Goal: Task Accomplishment & Management: Complete application form

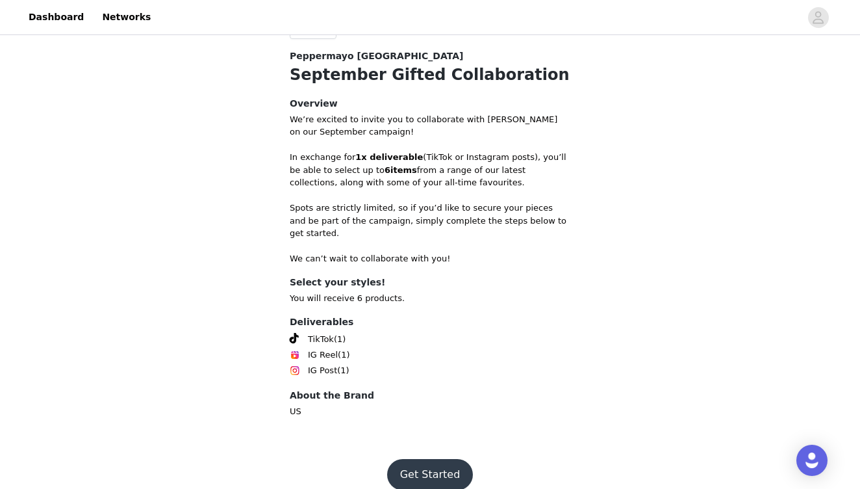
click at [433, 459] on button "Get Started" at bounding box center [430, 474] width 86 height 31
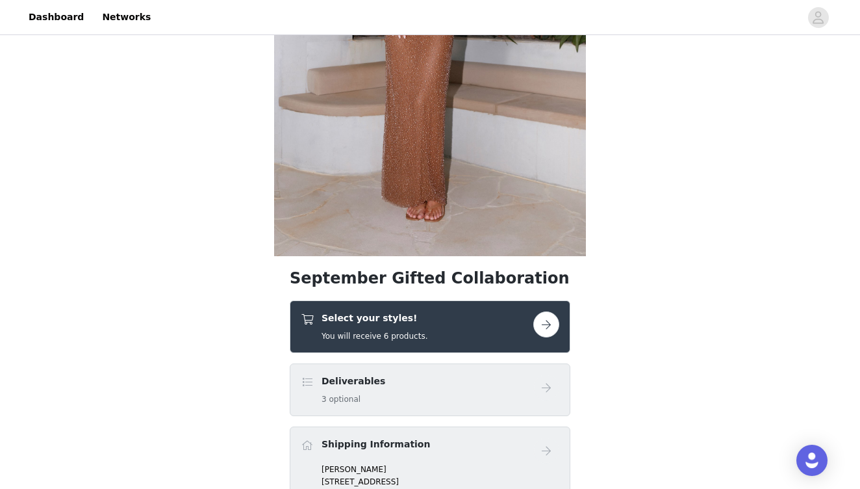
scroll to position [274, 0]
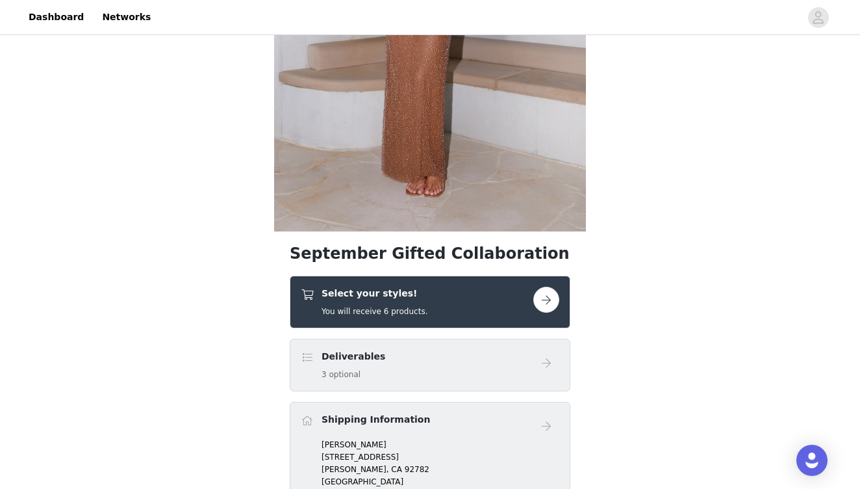
click at [560, 304] on div "Select your styles! You will receive 6 products." at bounding box center [430, 302] width 281 height 53
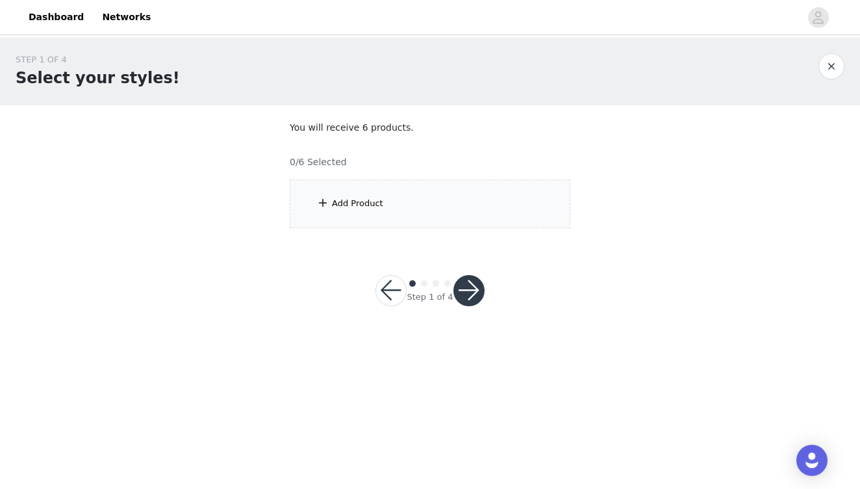
click at [374, 213] on div "Add Product" at bounding box center [430, 203] width 281 height 49
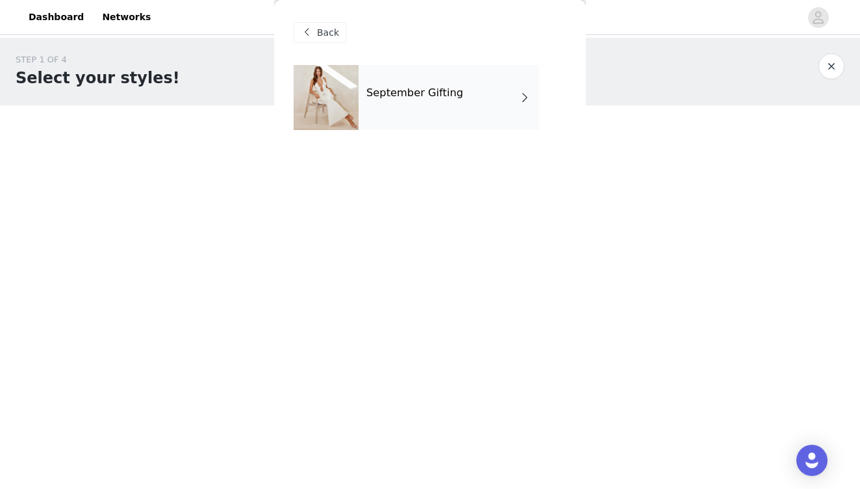
click at [442, 107] on div "September Gifting" at bounding box center [449, 97] width 181 height 65
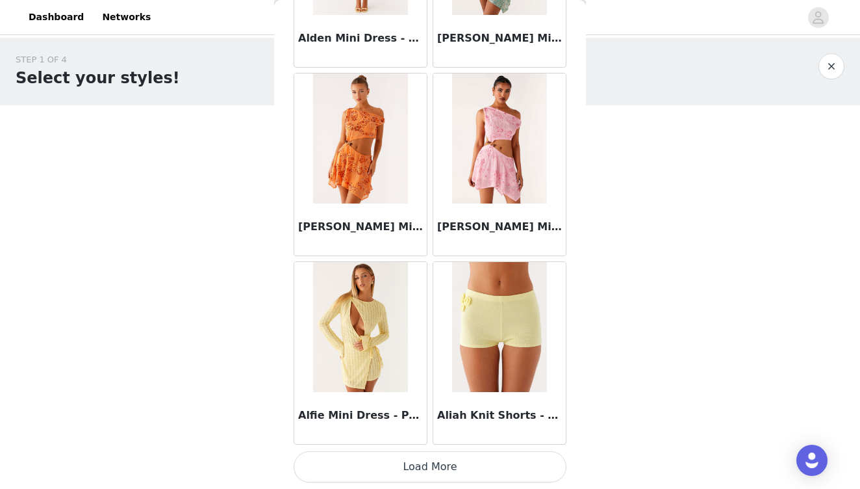
click at [428, 465] on button "Load More" at bounding box center [430, 466] width 273 height 31
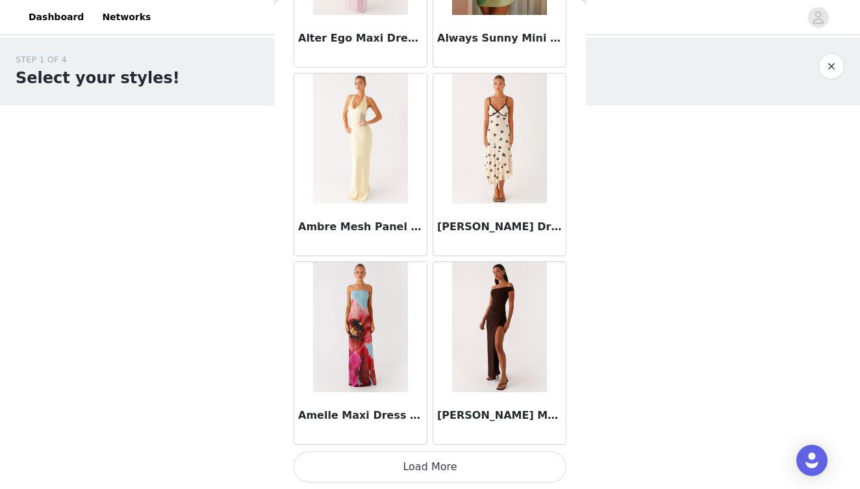
click at [430, 467] on button "Load More" at bounding box center [430, 466] width 273 height 31
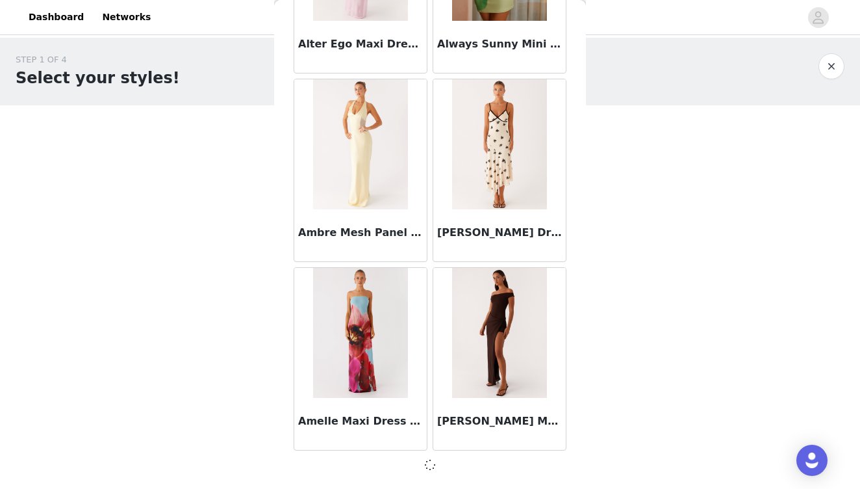
scroll to position [3379, 0]
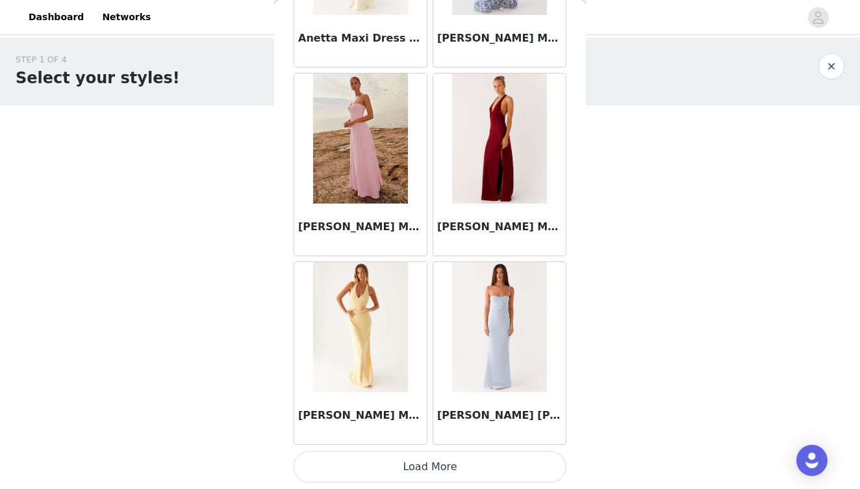
click at [427, 467] on button "Load More" at bounding box center [430, 466] width 273 height 31
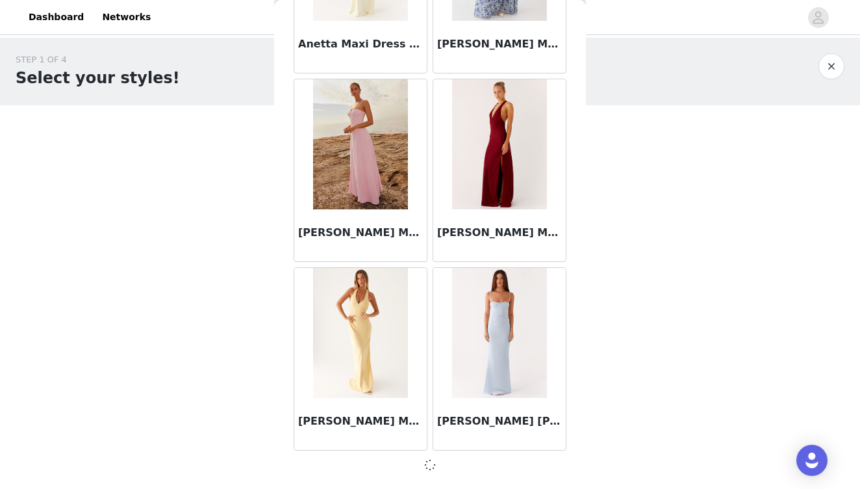
scroll to position [5264, 0]
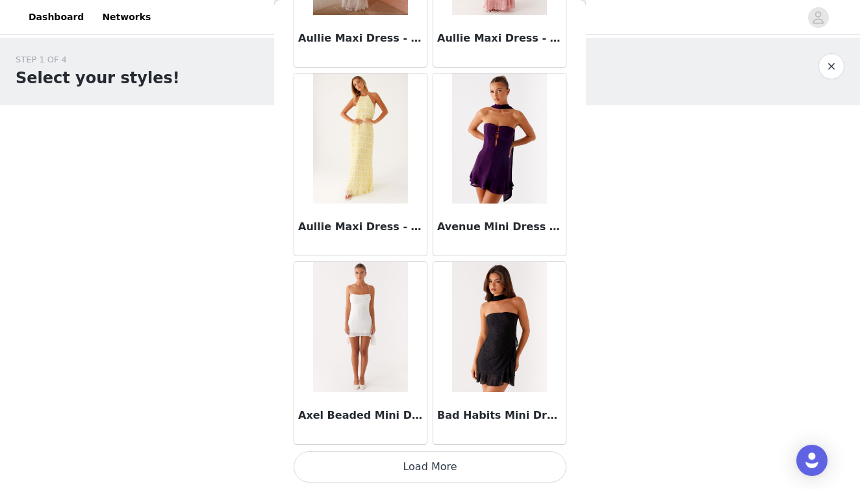
click at [426, 469] on button "Load More" at bounding box center [430, 466] width 273 height 31
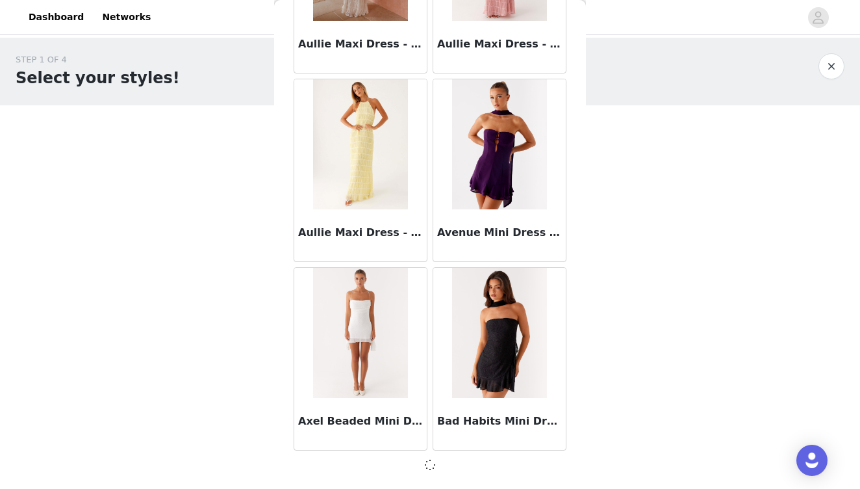
scroll to position [7149, 0]
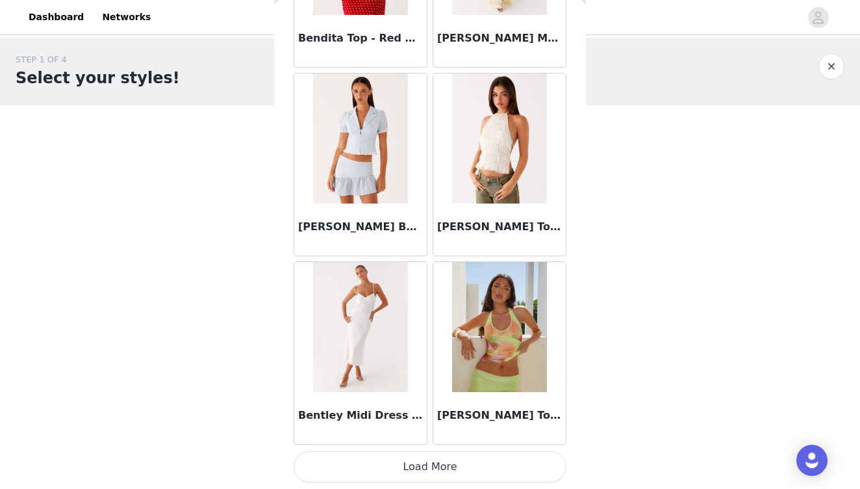
click at [414, 461] on button "Load More" at bounding box center [430, 466] width 273 height 31
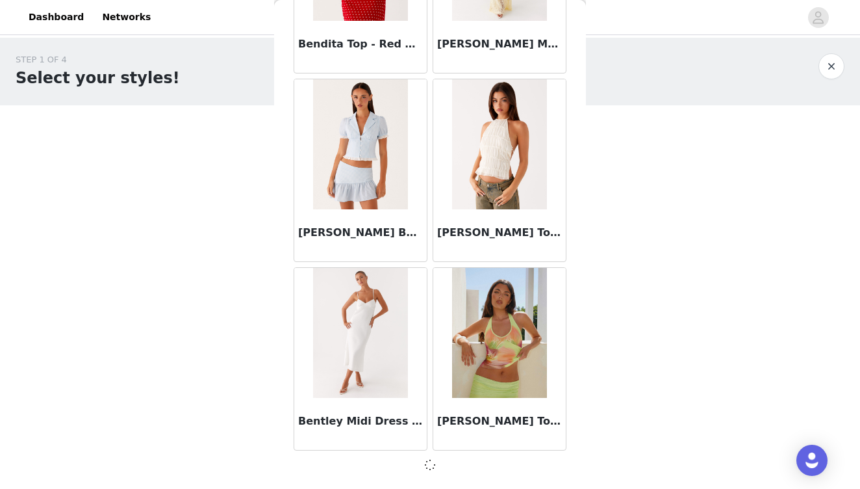
scroll to position [9033, 0]
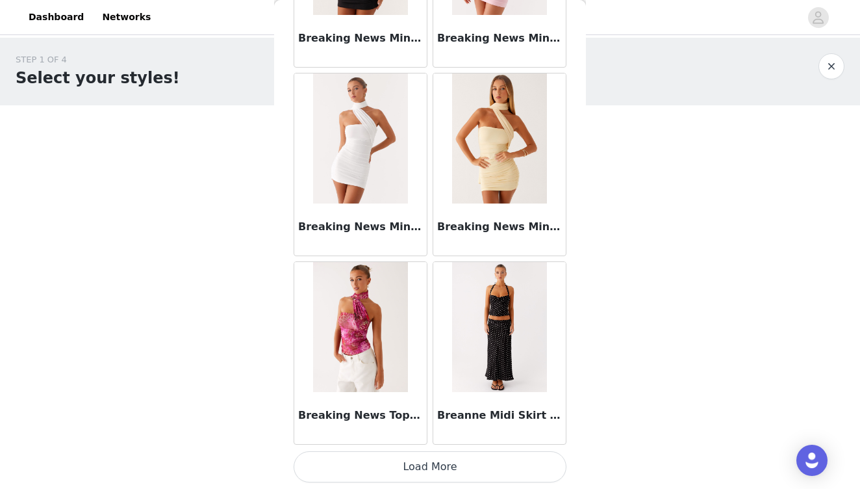
click at [429, 461] on button "Load More" at bounding box center [430, 466] width 273 height 31
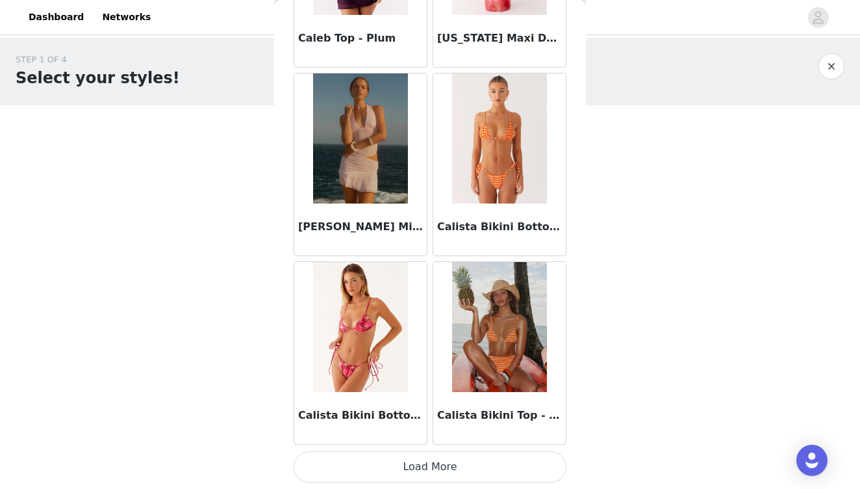
click at [408, 469] on button "Load More" at bounding box center [430, 466] width 273 height 31
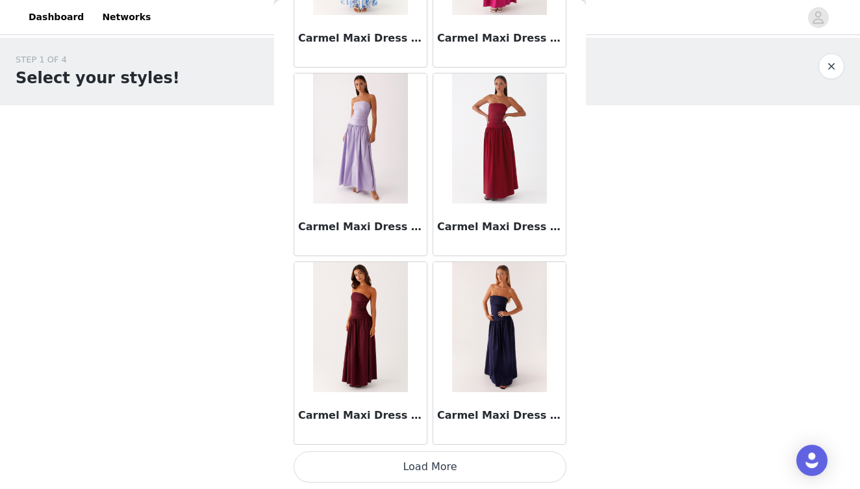
click at [420, 459] on button "Load More" at bounding box center [430, 466] width 273 height 31
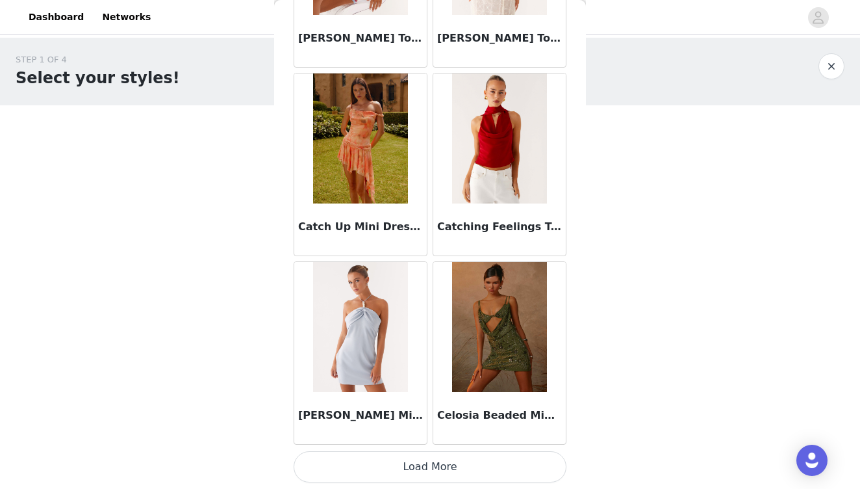
click at [421, 464] on button "Load More" at bounding box center [430, 466] width 273 height 31
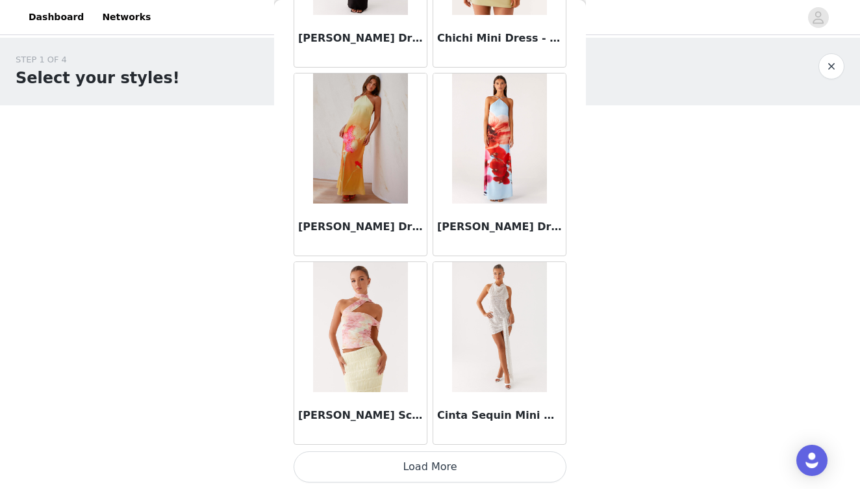
click at [428, 464] on button "Load More" at bounding box center [430, 466] width 273 height 31
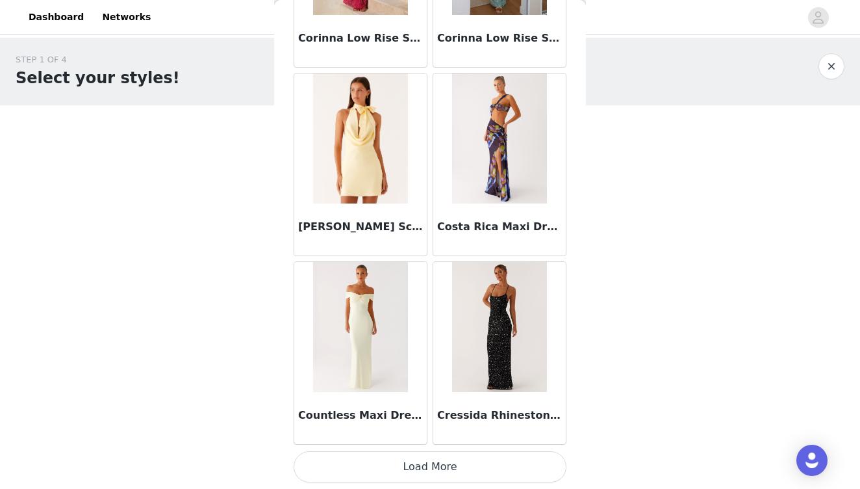
scroll to position [0, 0]
click at [417, 459] on button "Load More" at bounding box center [430, 466] width 273 height 31
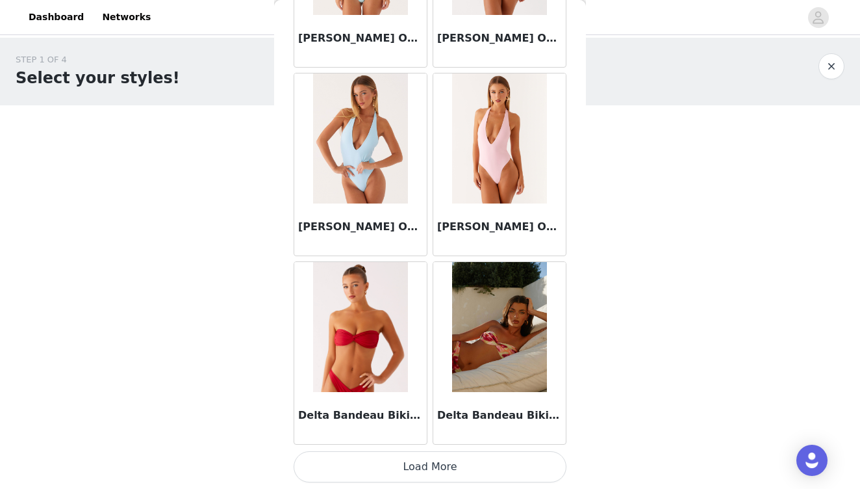
click at [411, 463] on button "Load More" at bounding box center [430, 466] width 273 height 31
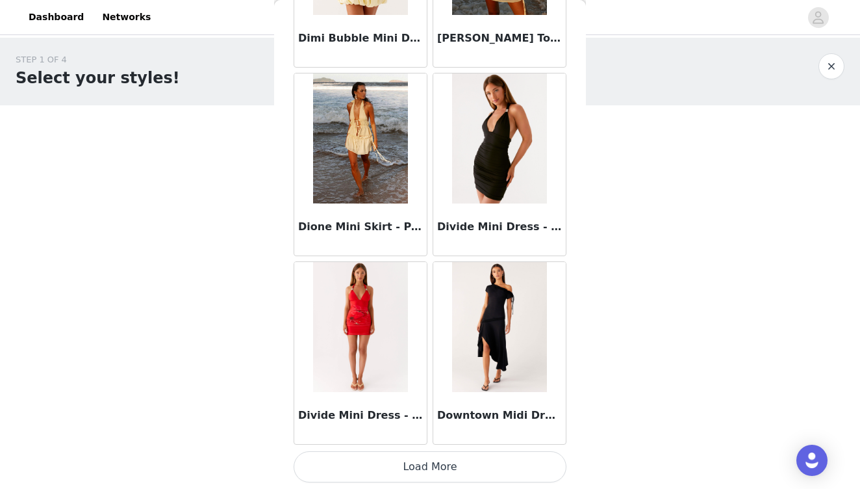
scroll to position [24117, 0]
click at [435, 471] on button "Load More" at bounding box center [430, 466] width 273 height 31
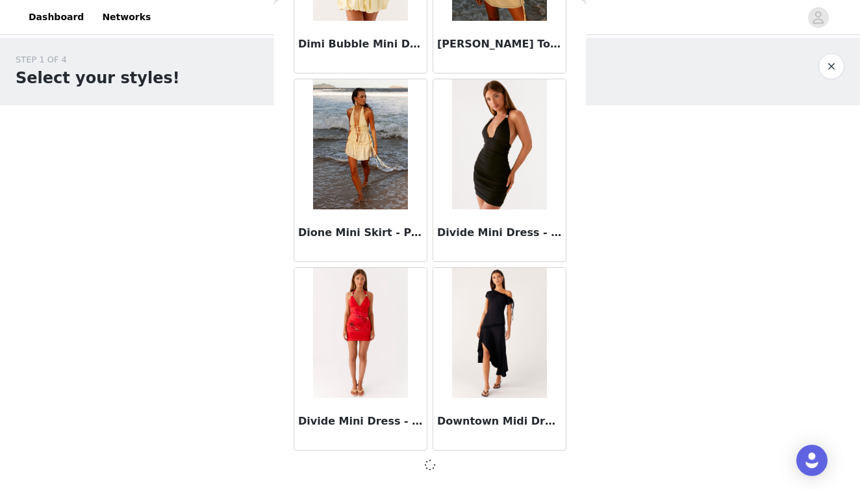
scroll to position [24112, 0]
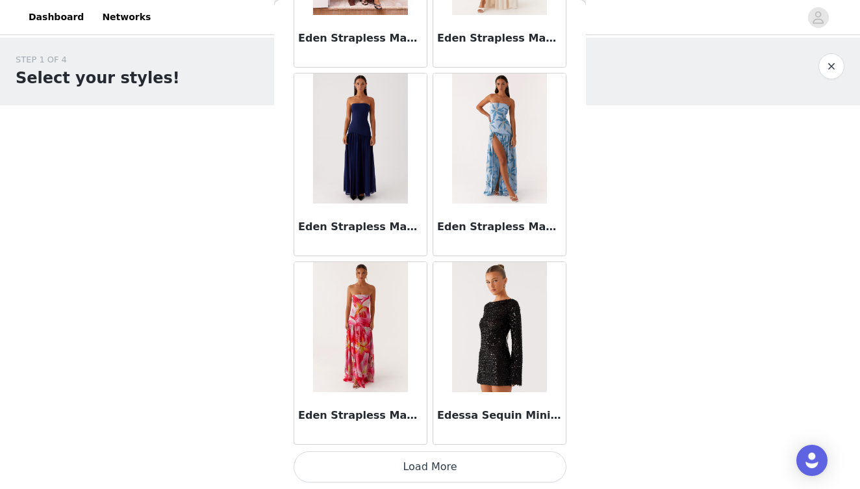
click at [426, 466] on button "Load More" at bounding box center [430, 466] width 273 height 31
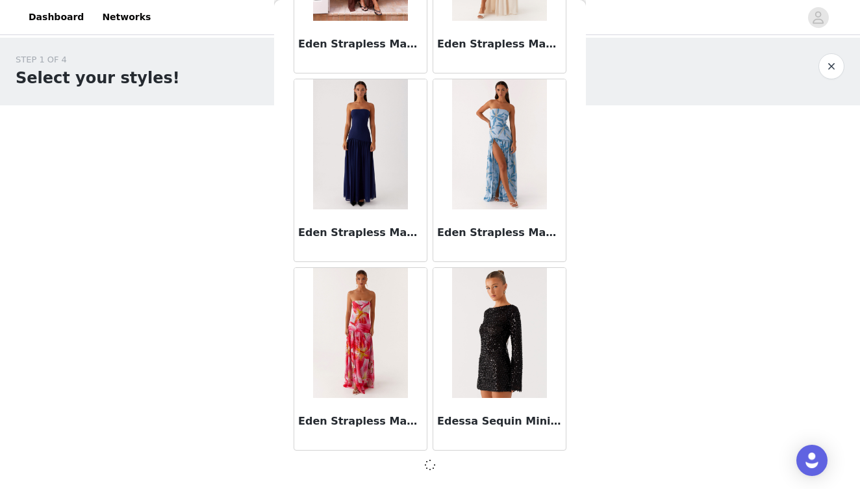
scroll to position [25996, 0]
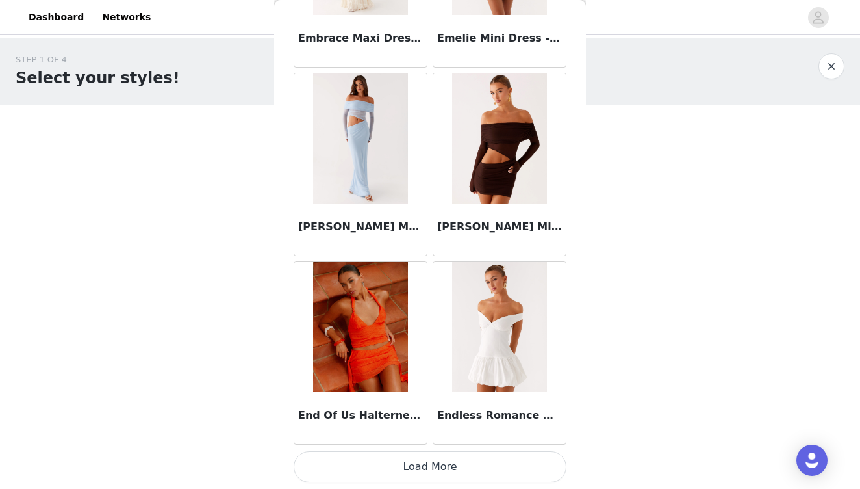
click at [427, 465] on button "Load More" at bounding box center [430, 466] width 273 height 31
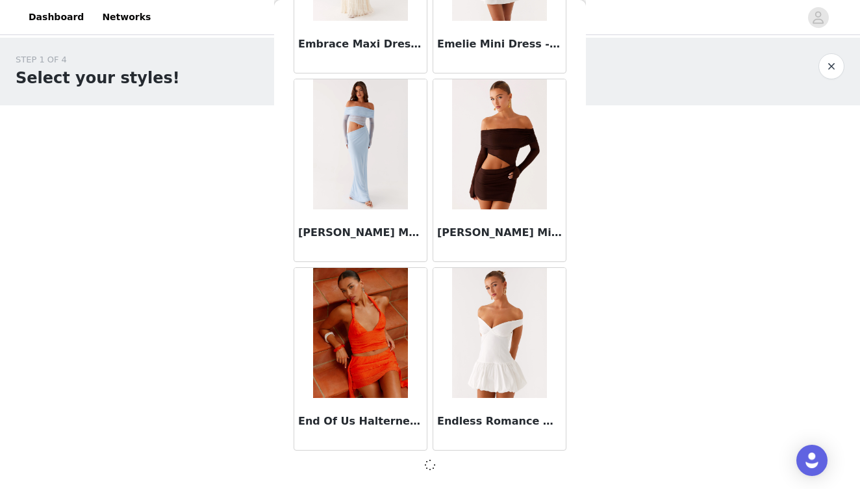
scroll to position [27881, 0]
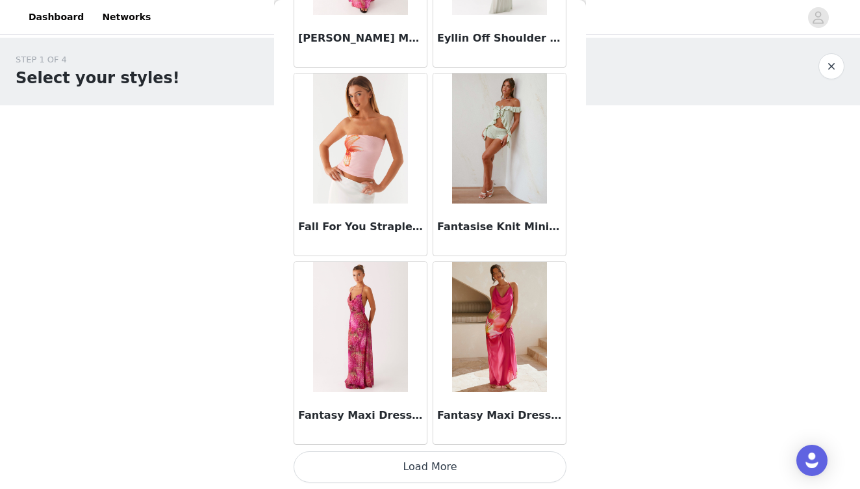
click at [430, 465] on button "Load More" at bounding box center [430, 466] width 273 height 31
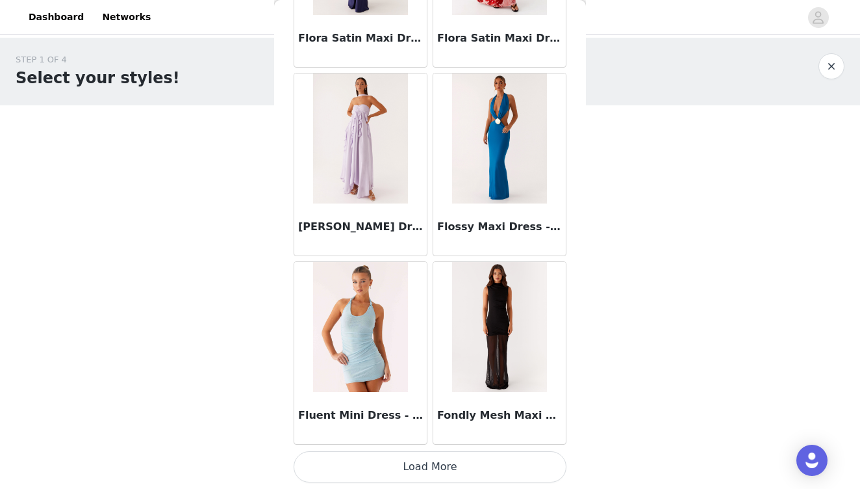
click at [419, 467] on button "Load More" at bounding box center [430, 466] width 273 height 31
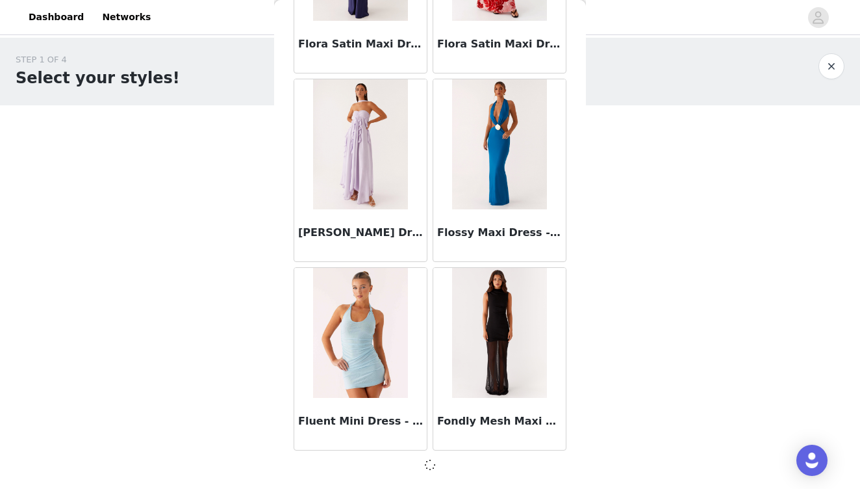
scroll to position [31651, 0]
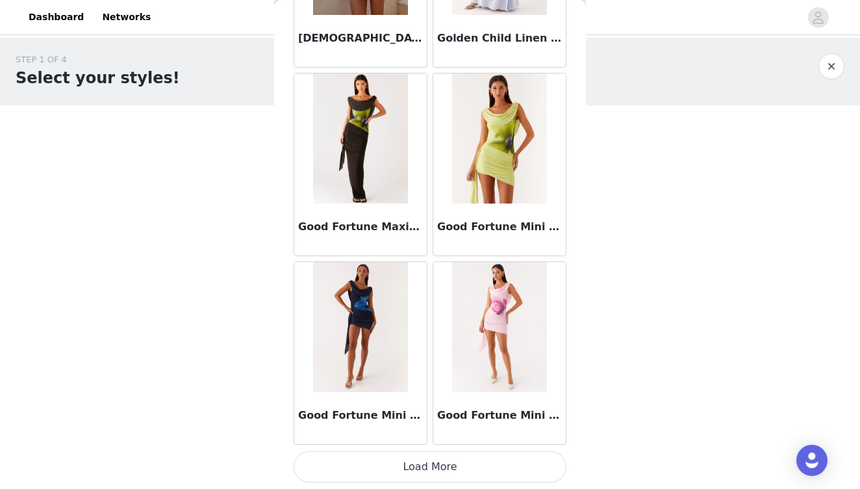
click at [420, 467] on button "Load More" at bounding box center [430, 466] width 273 height 31
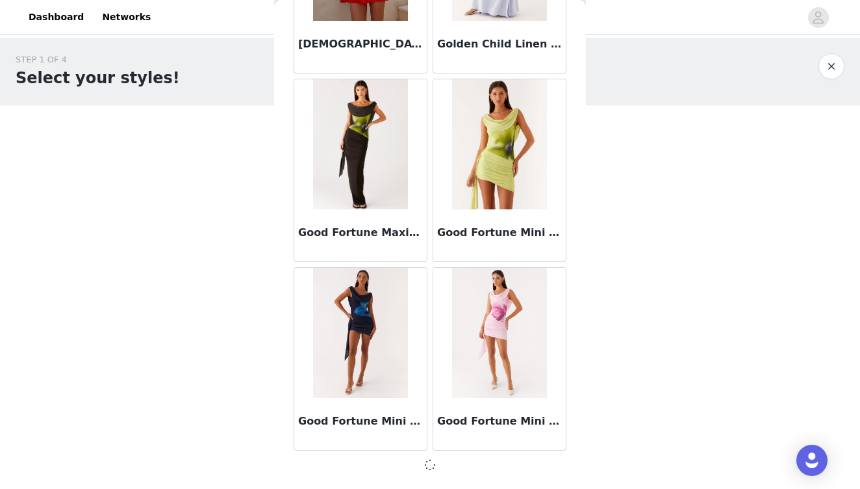
scroll to position [33535, 0]
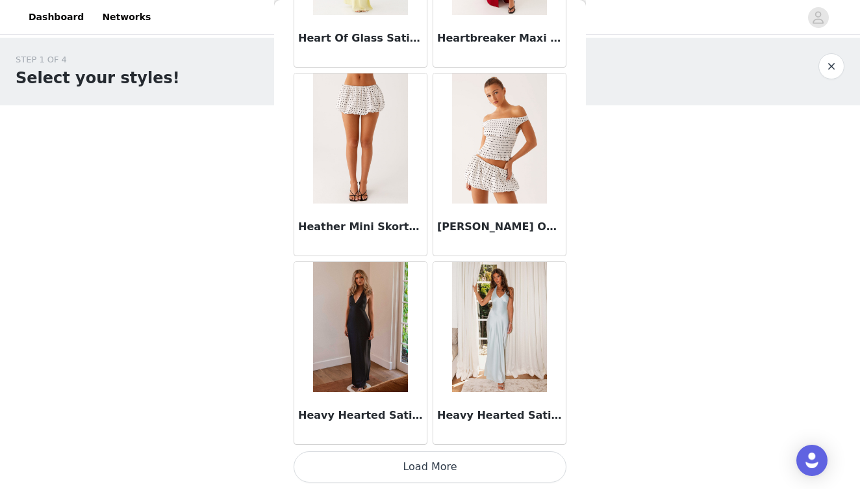
click at [421, 467] on button "Load More" at bounding box center [430, 466] width 273 height 31
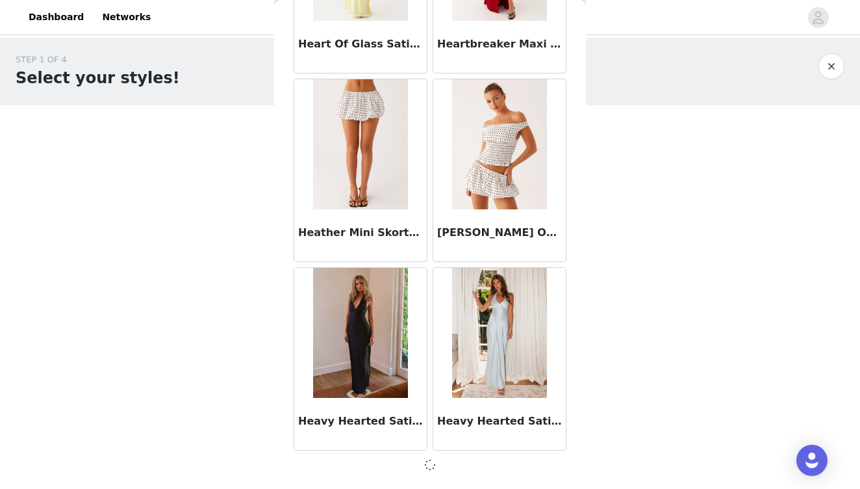
scroll to position [35420, 0]
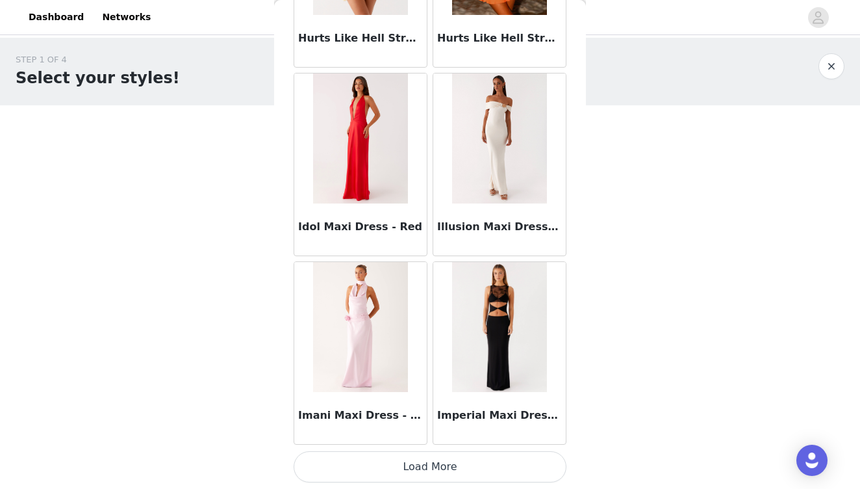
click at [420, 464] on button "Load More" at bounding box center [430, 466] width 273 height 31
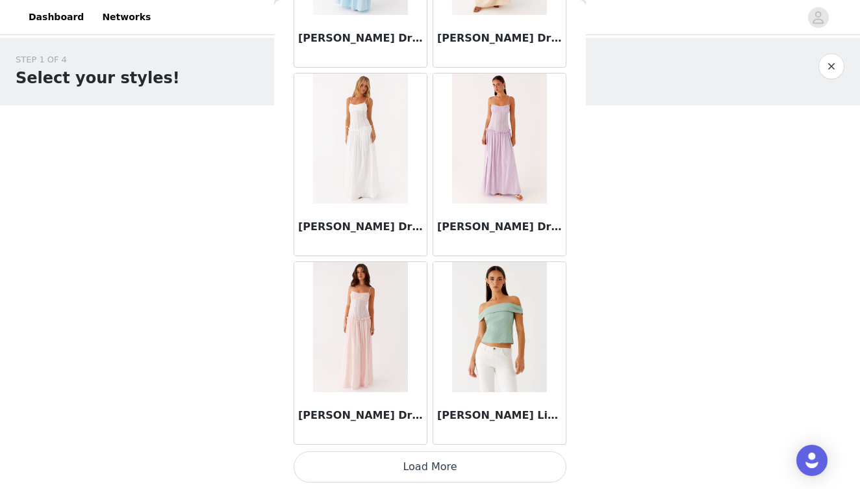
click at [422, 470] on button "Load More" at bounding box center [430, 466] width 273 height 31
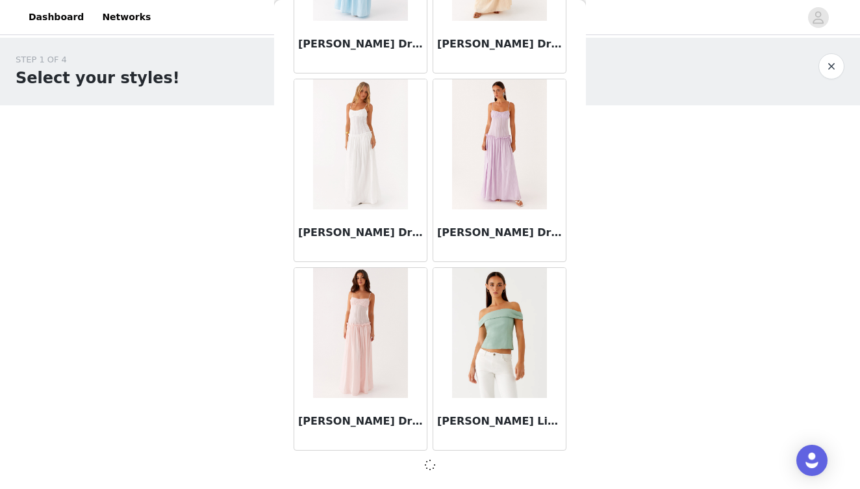
scroll to position [39190, 0]
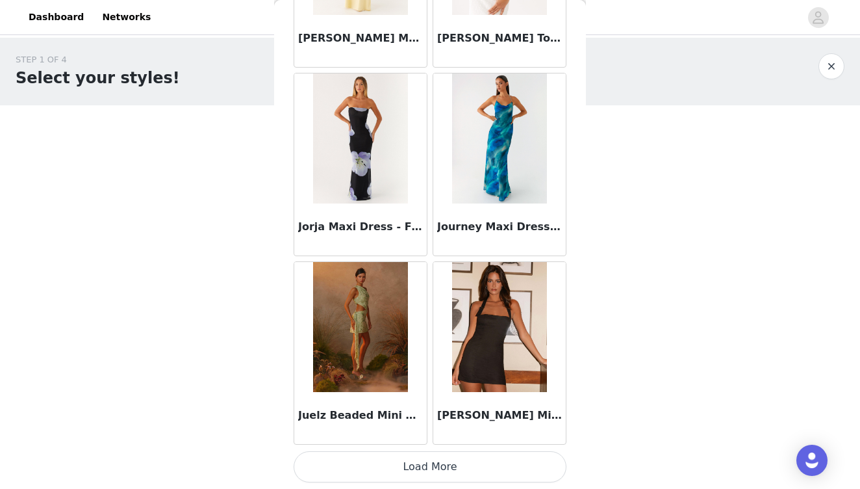
click at [425, 463] on button "Load More" at bounding box center [430, 466] width 273 height 31
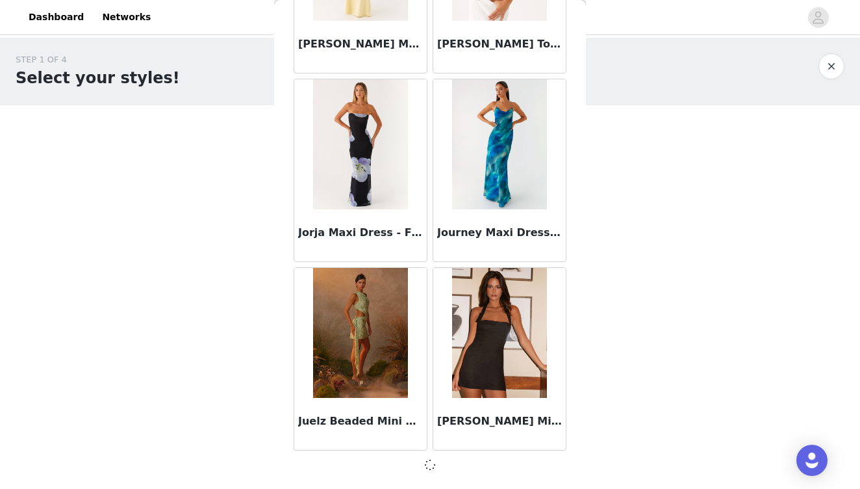
scroll to position [41075, 0]
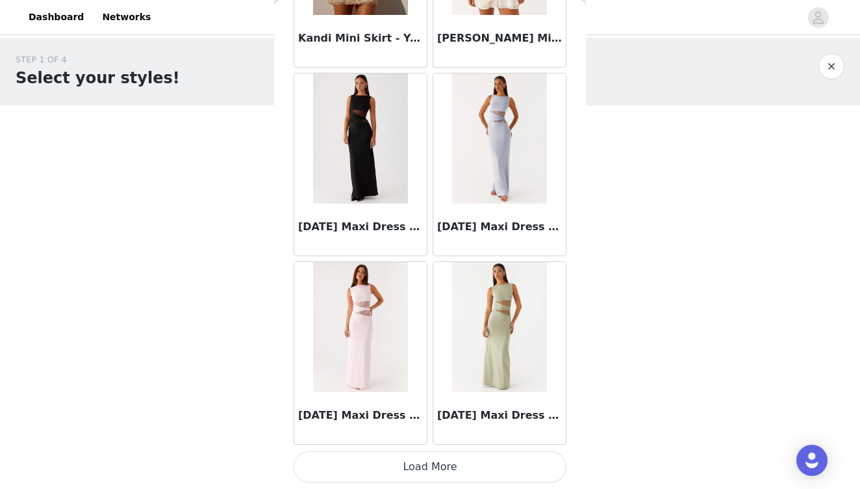
click at [430, 462] on button "Load More" at bounding box center [430, 466] width 273 height 31
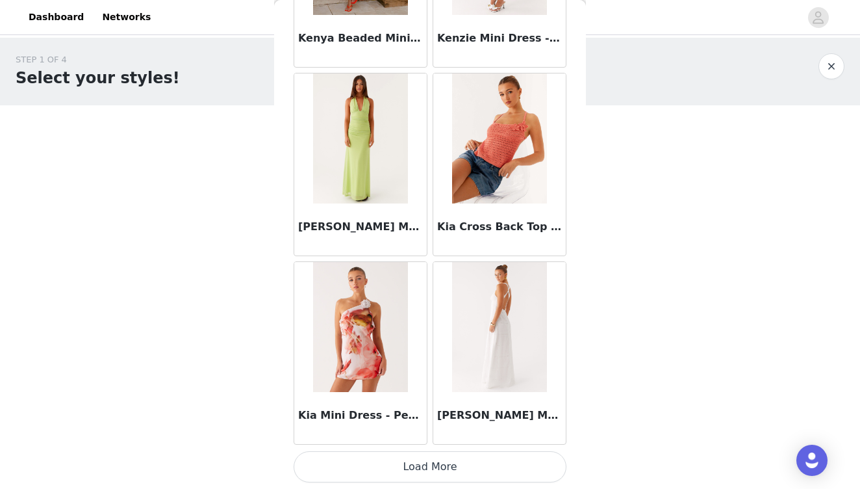
click at [437, 468] on button "Load More" at bounding box center [430, 466] width 273 height 31
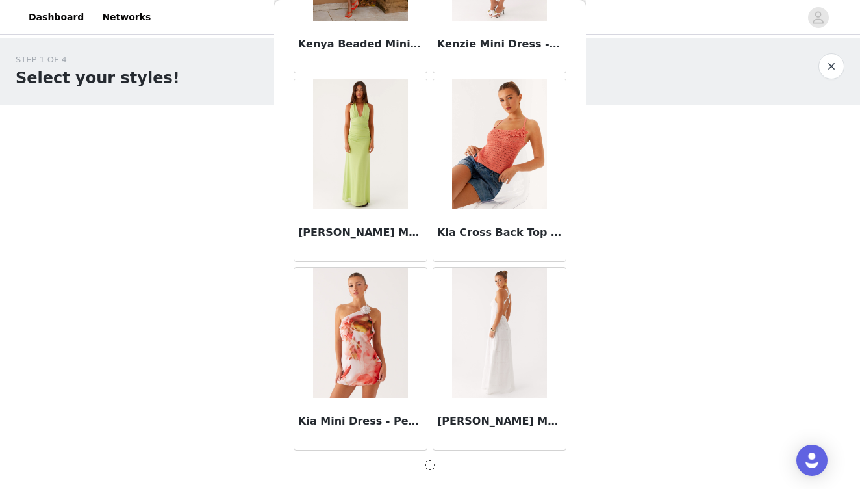
scroll to position [44844, 0]
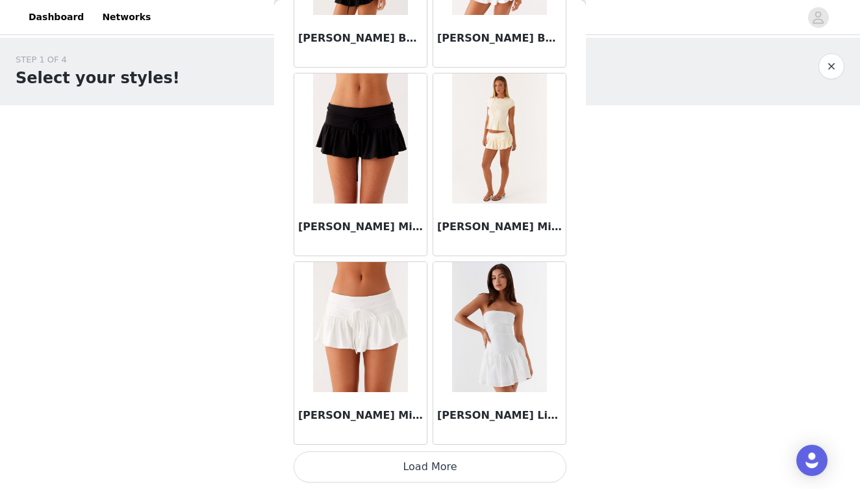
click at [444, 465] on button "Load More" at bounding box center [430, 466] width 273 height 31
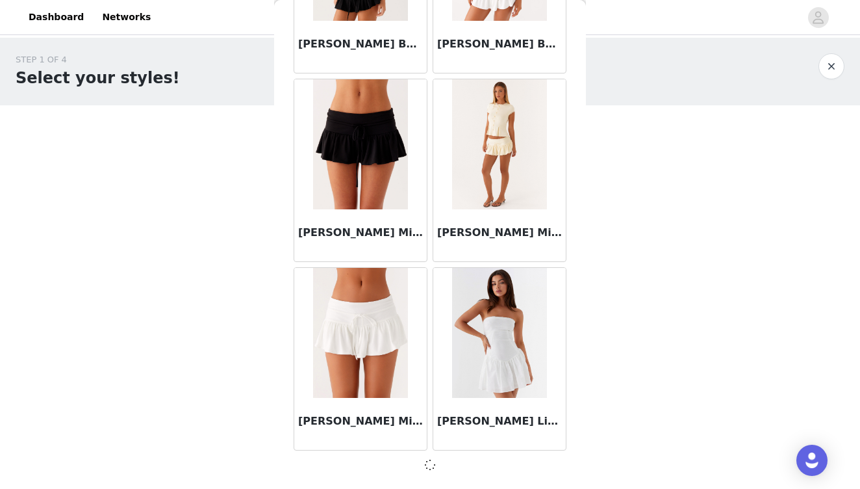
scroll to position [46729, 0]
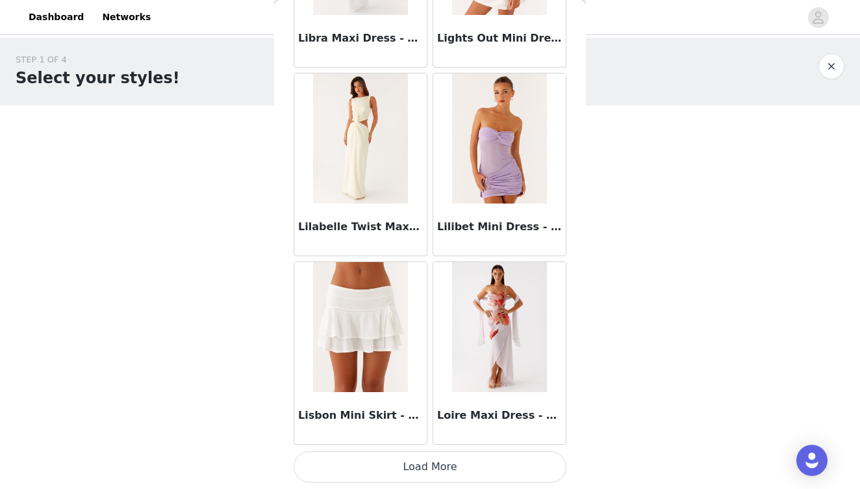
click at [447, 461] on button "Load More" at bounding box center [430, 466] width 273 height 31
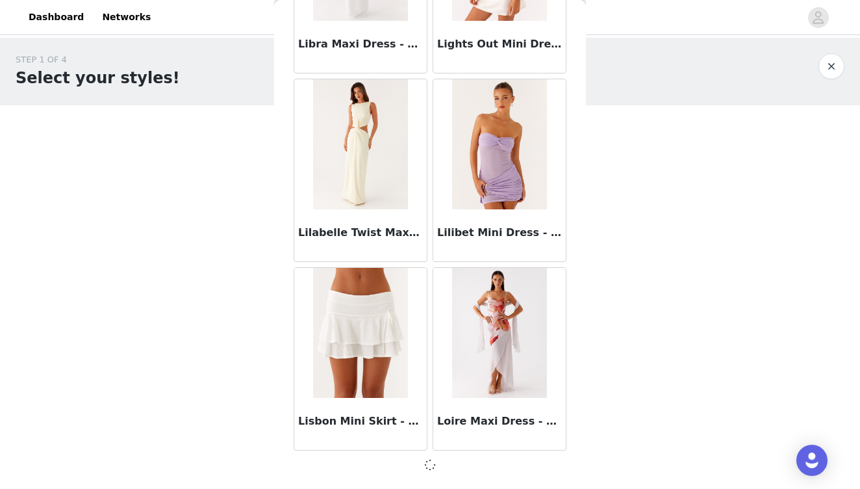
scroll to position [48614, 0]
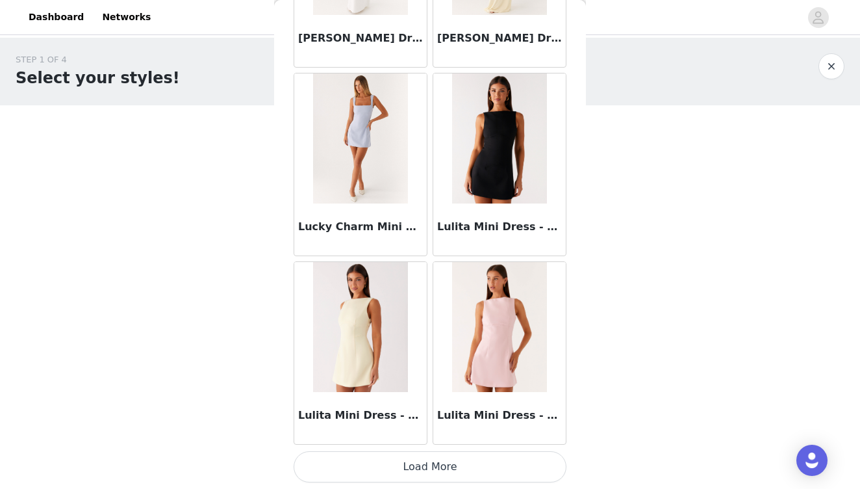
click at [443, 461] on button "Load More" at bounding box center [430, 466] width 273 height 31
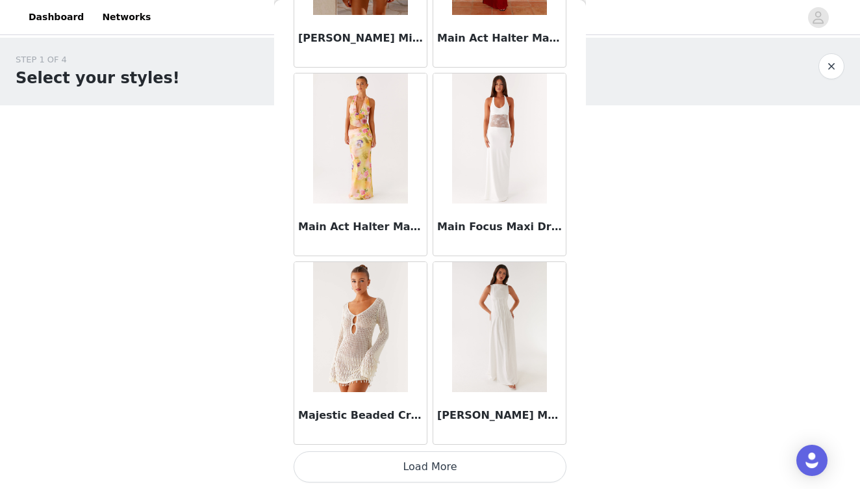
click at [440, 462] on button "Load More" at bounding box center [430, 466] width 273 height 31
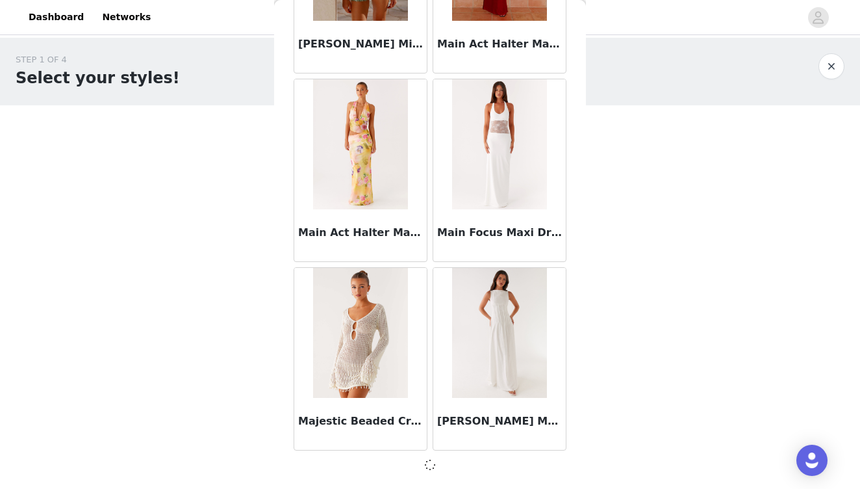
scroll to position [52383, 0]
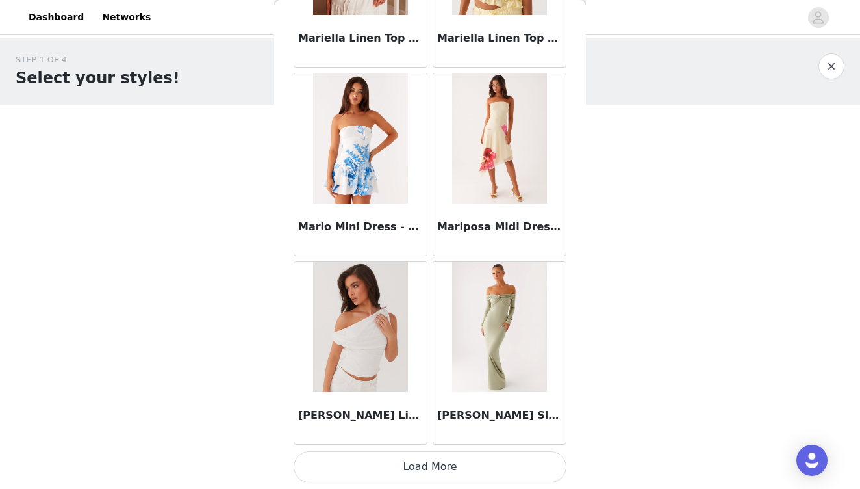
click at [440, 462] on button "Load More" at bounding box center [430, 466] width 273 height 31
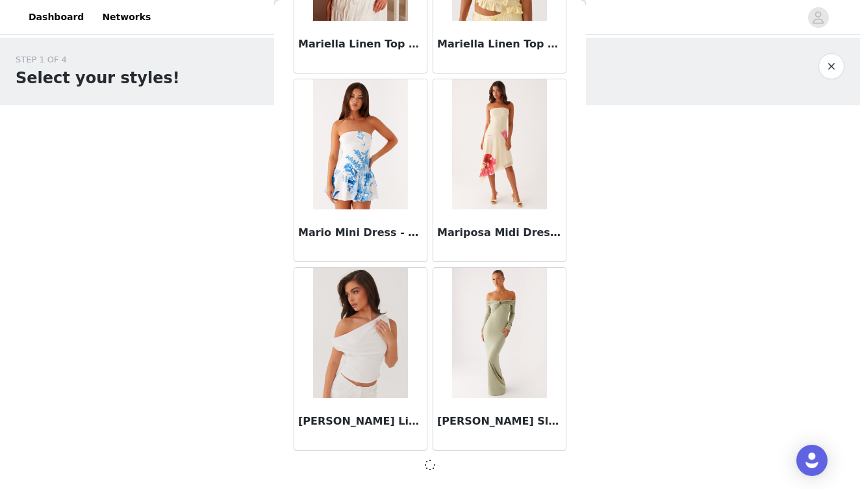
scroll to position [54268, 0]
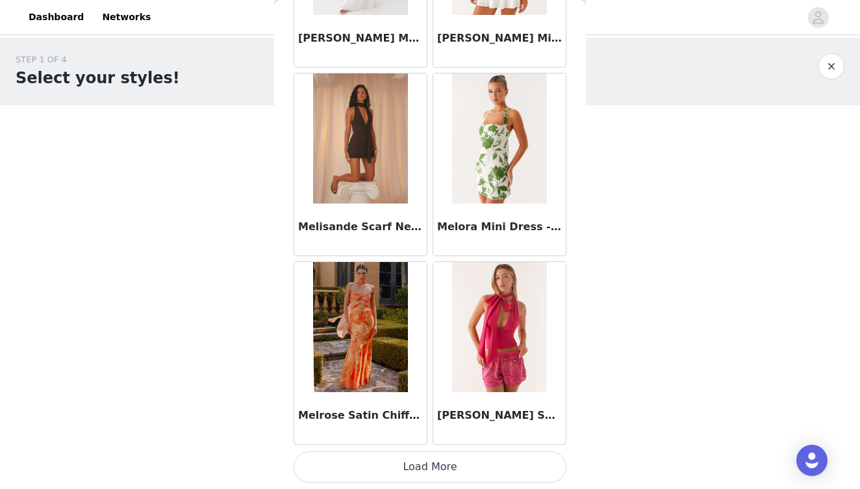
click at [439, 461] on button "Load More" at bounding box center [430, 466] width 273 height 31
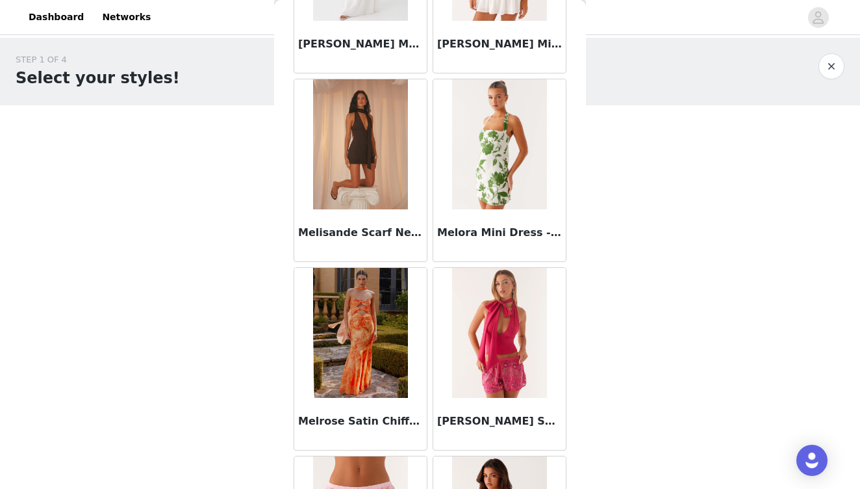
scroll to position [0, 0]
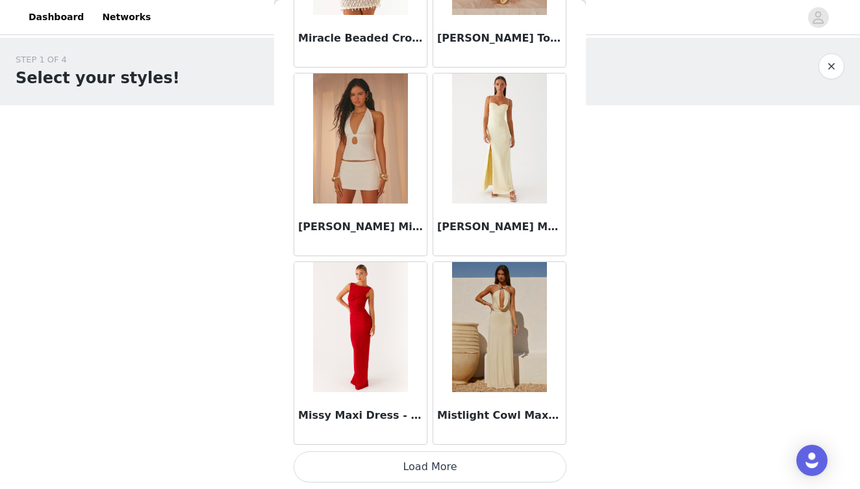
click at [444, 458] on button "Load More" at bounding box center [430, 466] width 273 height 31
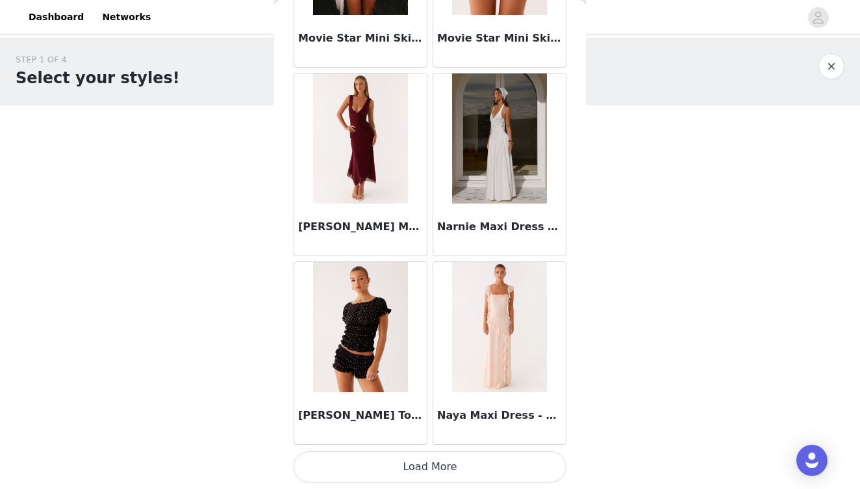
click at [446, 471] on button "Load More" at bounding box center [430, 466] width 273 height 31
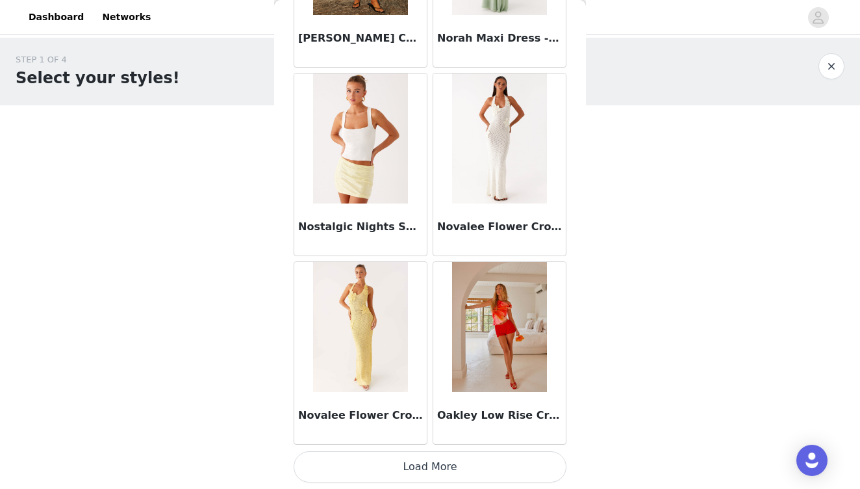
scroll to position [0, 0]
click at [444, 463] on button "Load More" at bounding box center [430, 466] width 273 height 31
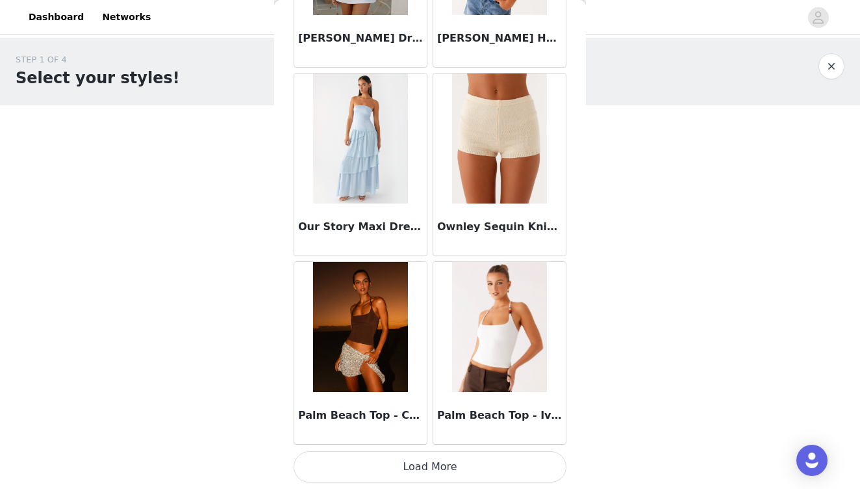
click at [449, 467] on button "Load More" at bounding box center [430, 466] width 273 height 31
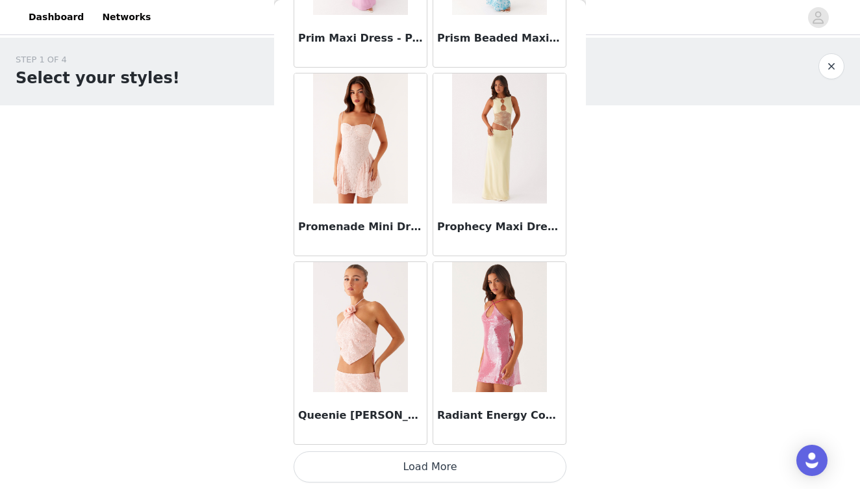
click at [428, 459] on button "Load More" at bounding box center [430, 466] width 273 height 31
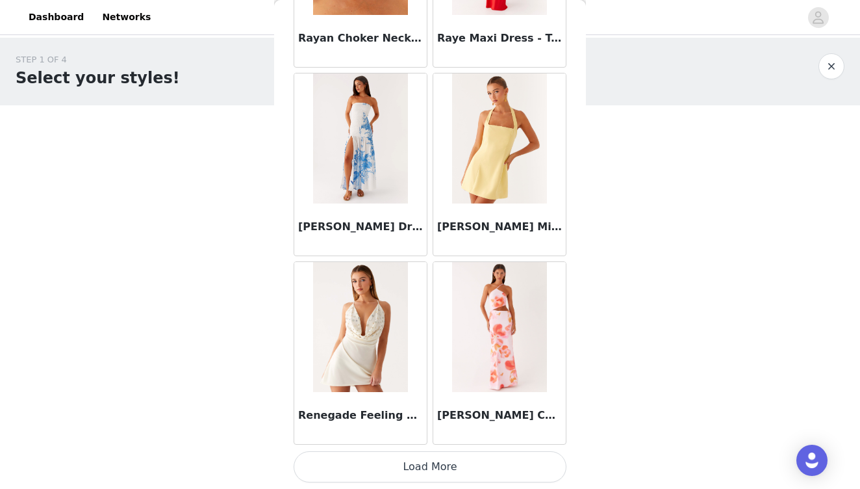
scroll to position [0, 0]
click at [429, 471] on button "Load More" at bounding box center [430, 466] width 273 height 31
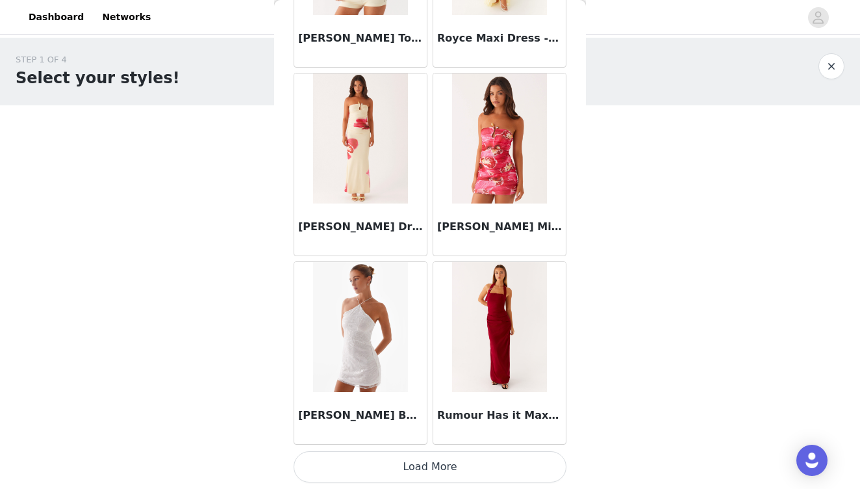
click at [437, 460] on button "Load More" at bounding box center [430, 466] width 273 height 31
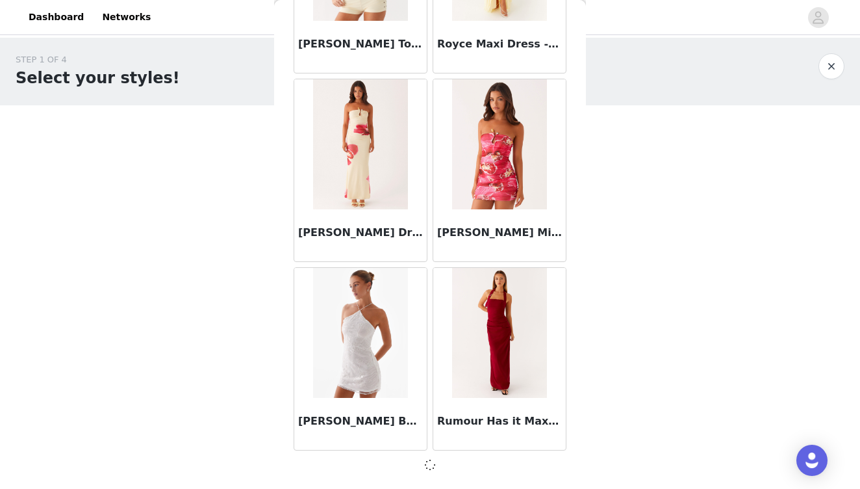
scroll to position [69346, 0]
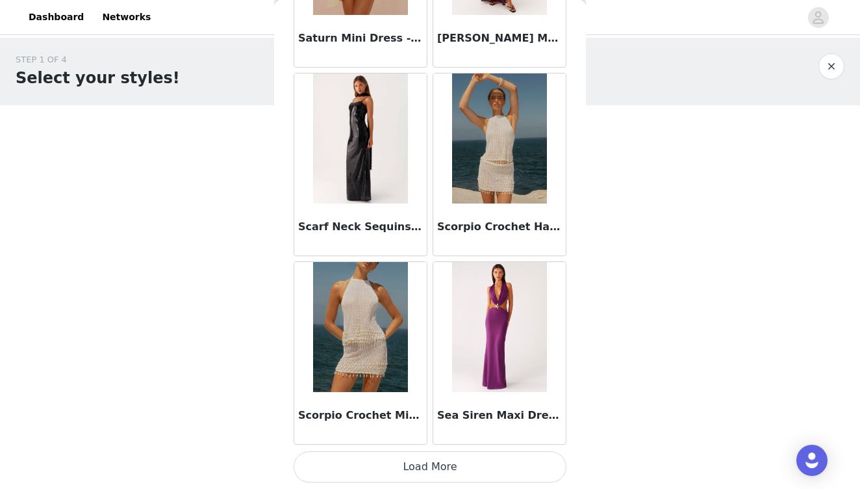
click at [436, 468] on button "Load More" at bounding box center [430, 466] width 273 height 31
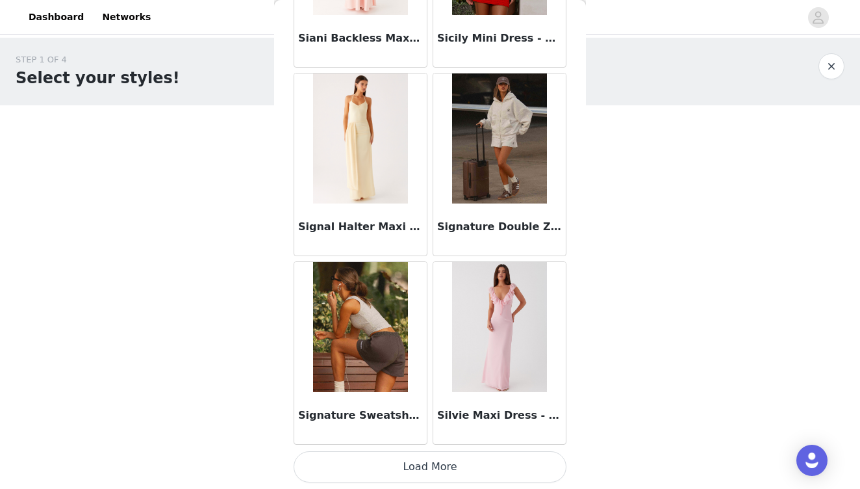
click at [430, 467] on button "Load More" at bounding box center [430, 466] width 273 height 31
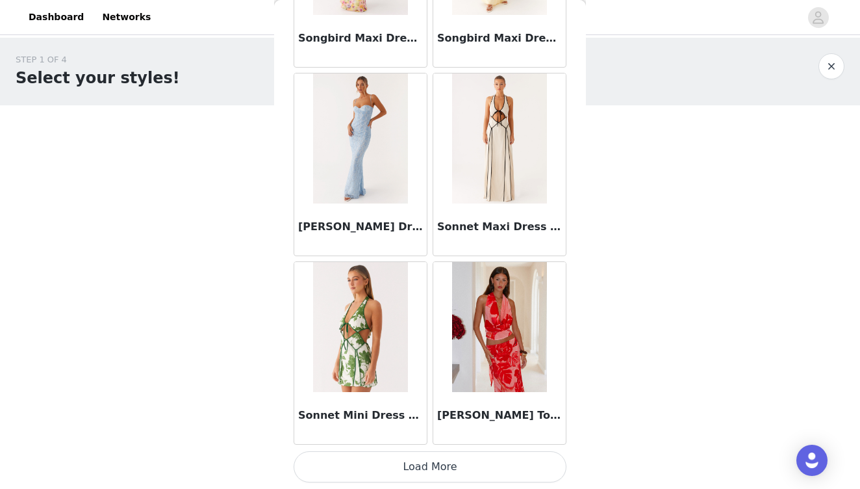
click at [435, 471] on button "Load More" at bounding box center [430, 466] width 273 height 31
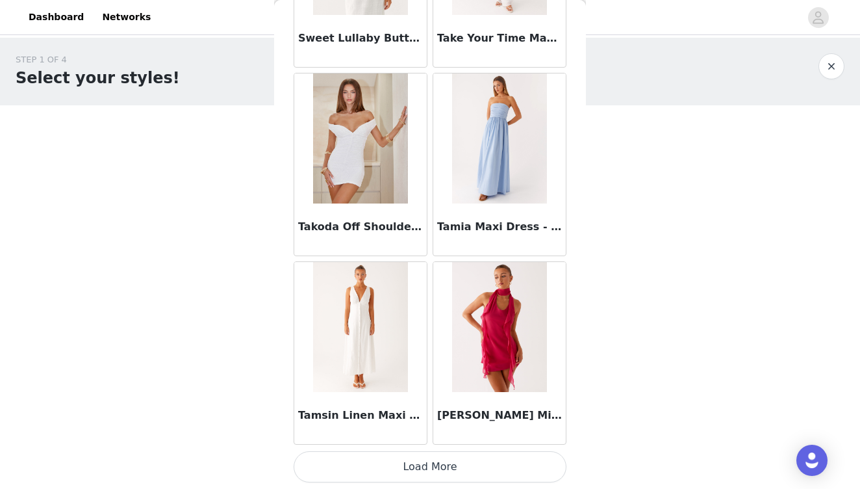
click at [437, 463] on button "Load More" at bounding box center [430, 466] width 273 height 31
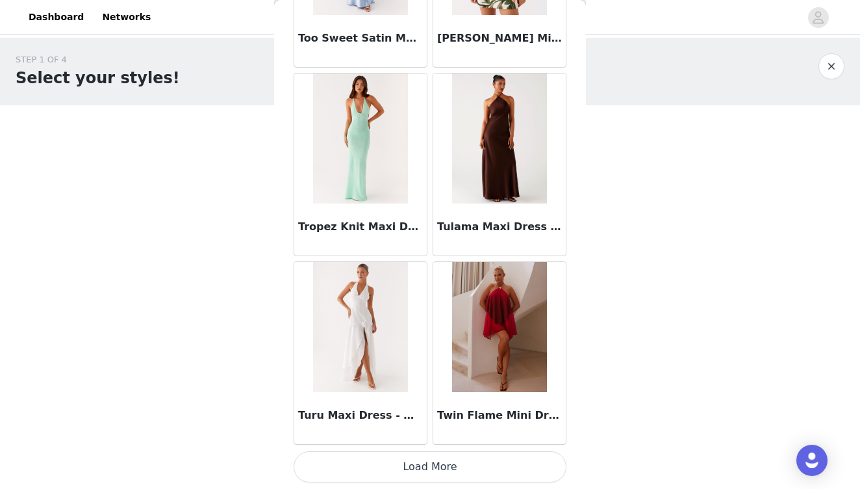
click at [431, 463] on button "Load More" at bounding box center [430, 466] width 273 height 31
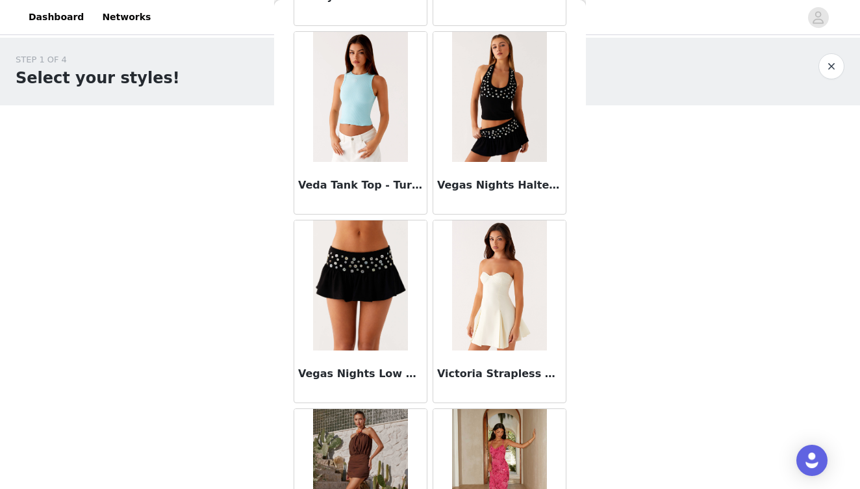
scroll to position [80512, 0]
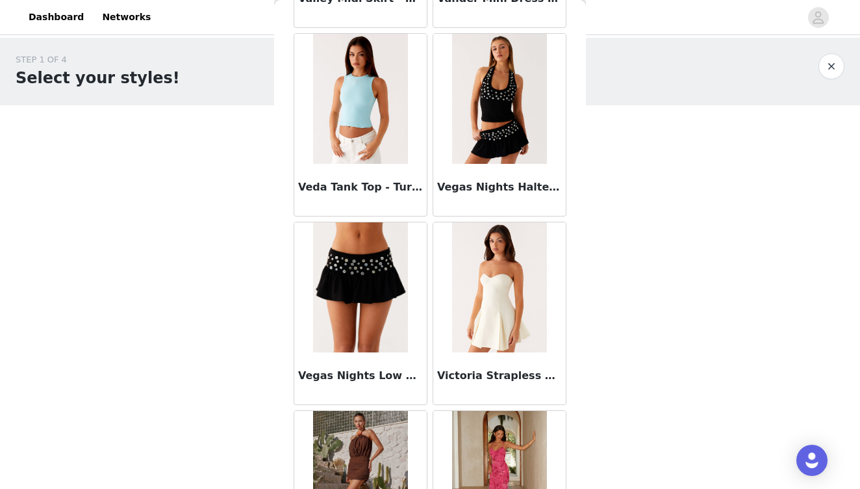
click at [377, 293] on img at bounding box center [360, 287] width 94 height 130
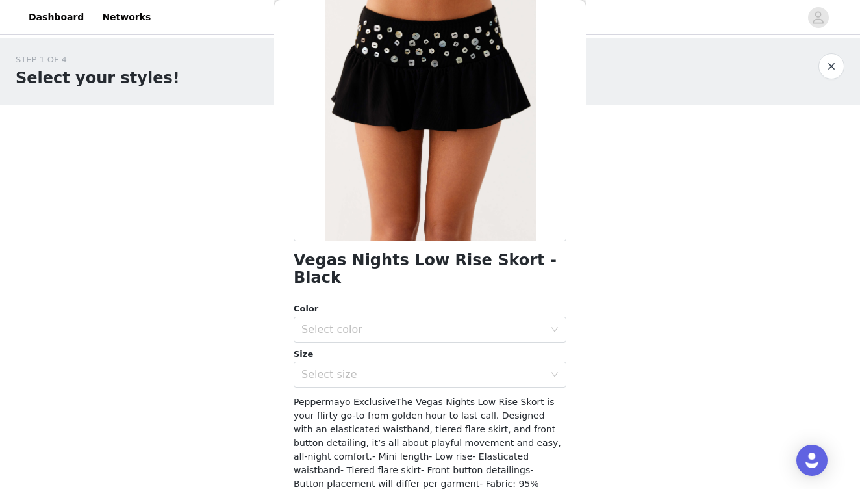
scroll to position [144, 0]
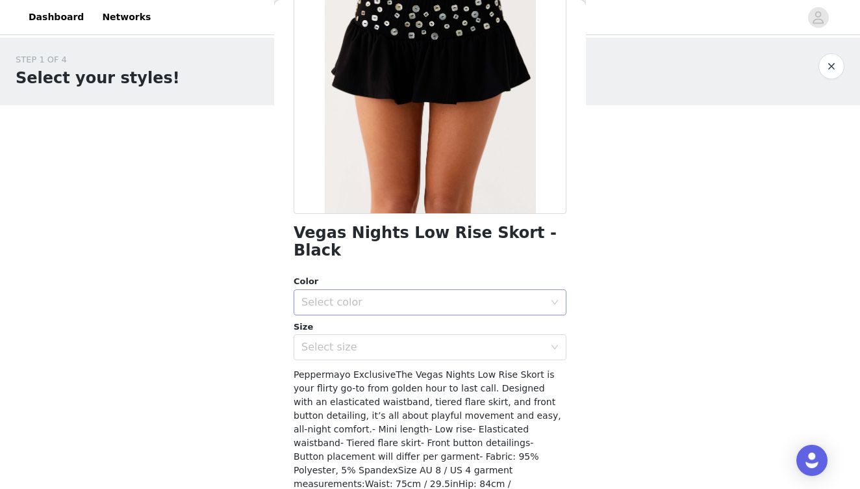
click at [443, 296] on div "Select color" at bounding box center [423, 302] width 243 height 13
click at [426, 311] on li "Black" at bounding box center [430, 312] width 273 height 21
click at [416, 341] on div "Select size" at bounding box center [423, 347] width 243 height 13
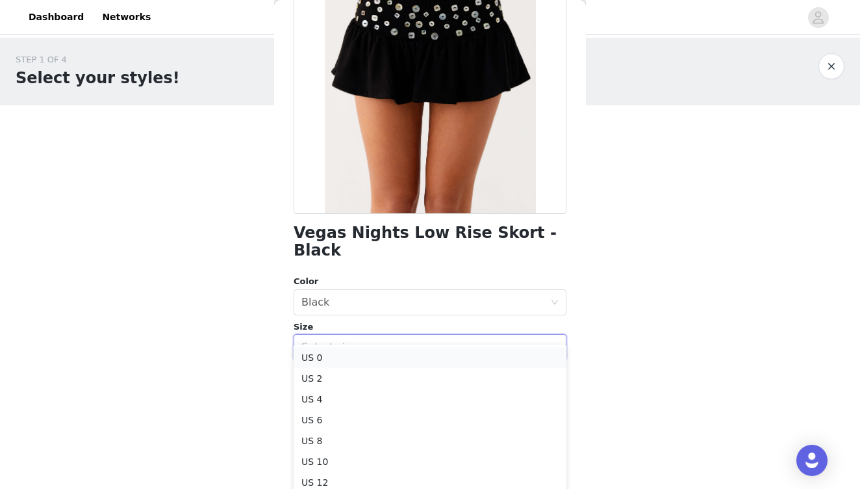
click at [390, 360] on li "US 0" at bounding box center [430, 357] width 273 height 21
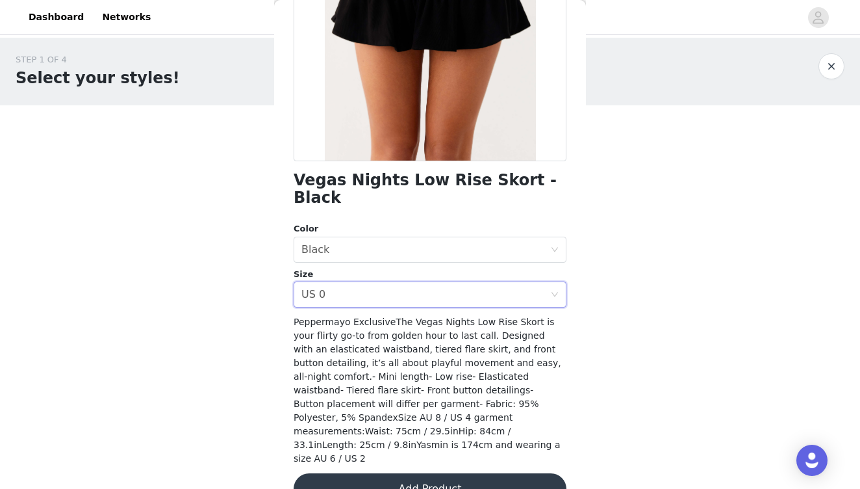
scroll to position [196, 0]
click at [442, 474] on button "Add Product" at bounding box center [430, 489] width 273 height 31
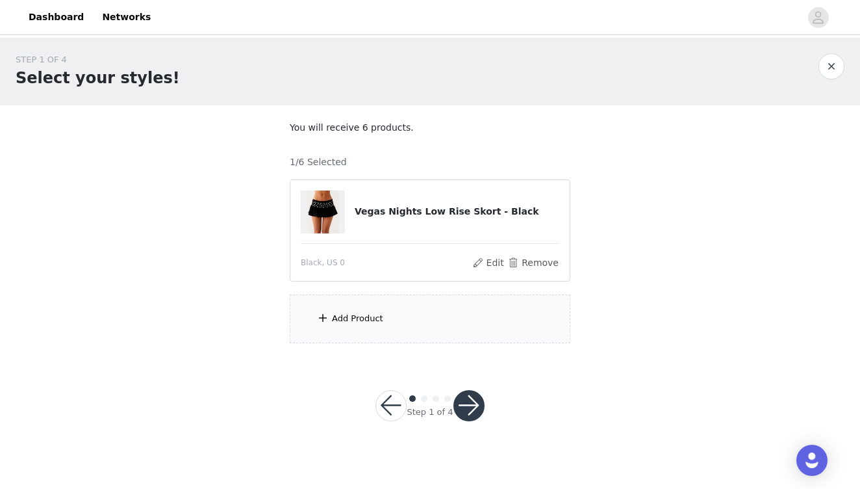
click at [354, 326] on div "Add Product" at bounding box center [430, 318] width 281 height 49
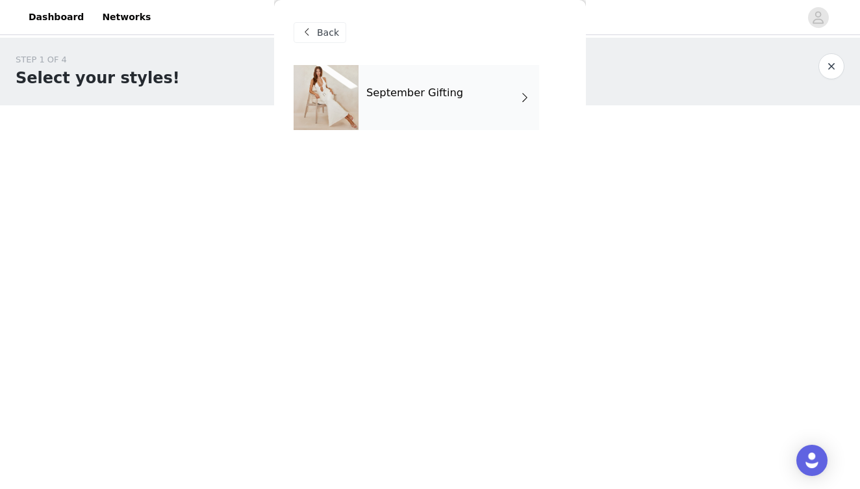
click at [498, 84] on div "September Gifting" at bounding box center [449, 97] width 181 height 65
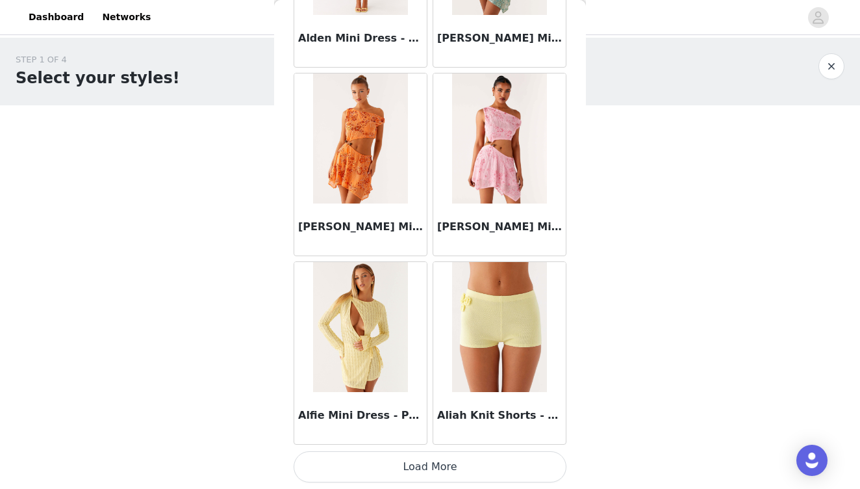
scroll to position [0, 0]
click at [463, 471] on button "Load More" at bounding box center [430, 466] width 273 height 31
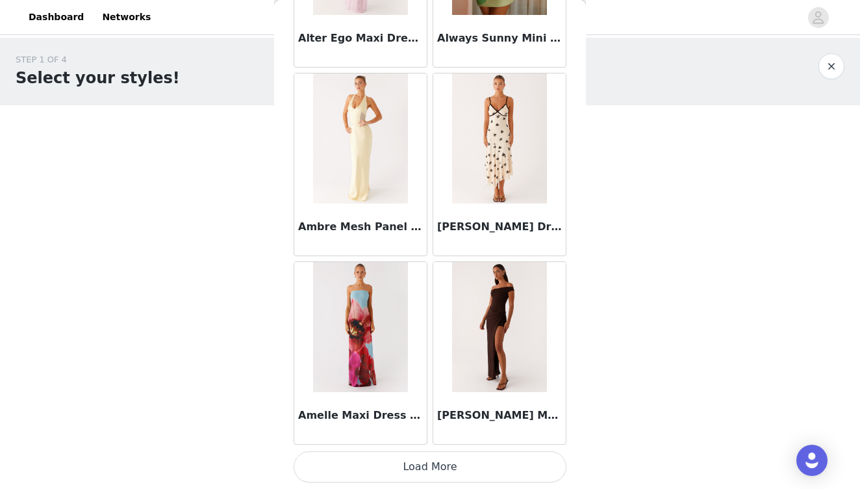
click at [460, 471] on button "Load More" at bounding box center [430, 466] width 273 height 31
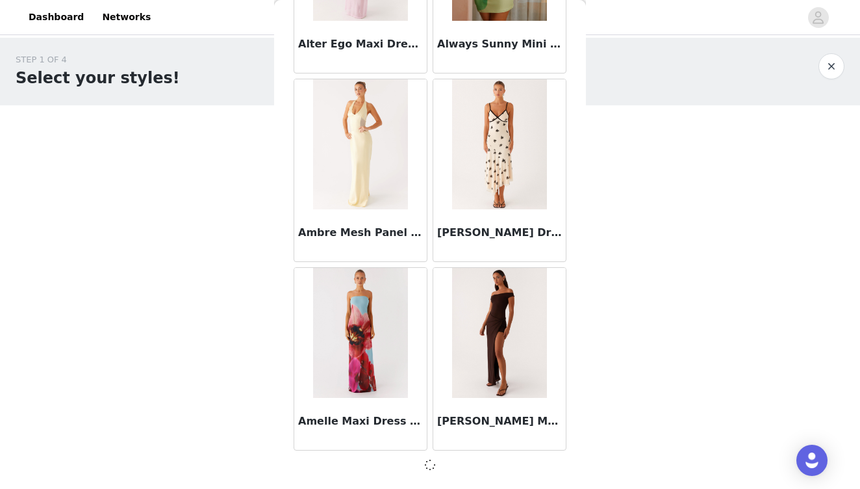
scroll to position [3379, 0]
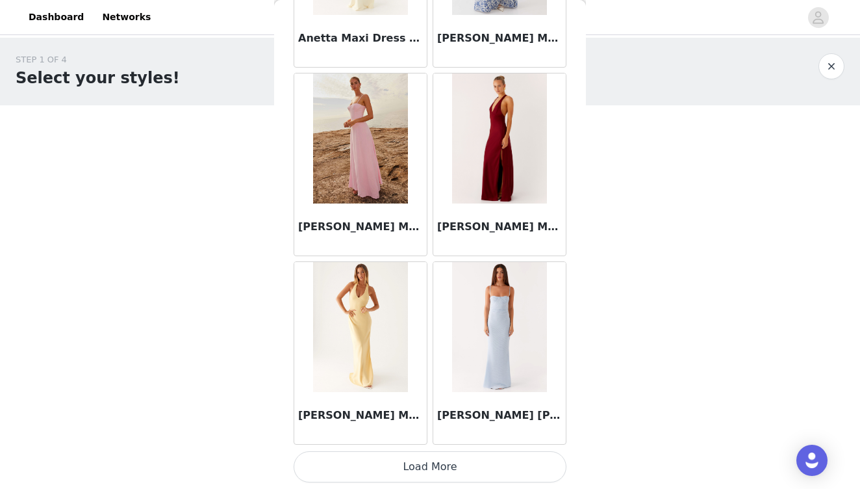
click at [459, 465] on button "Load More" at bounding box center [430, 466] width 273 height 31
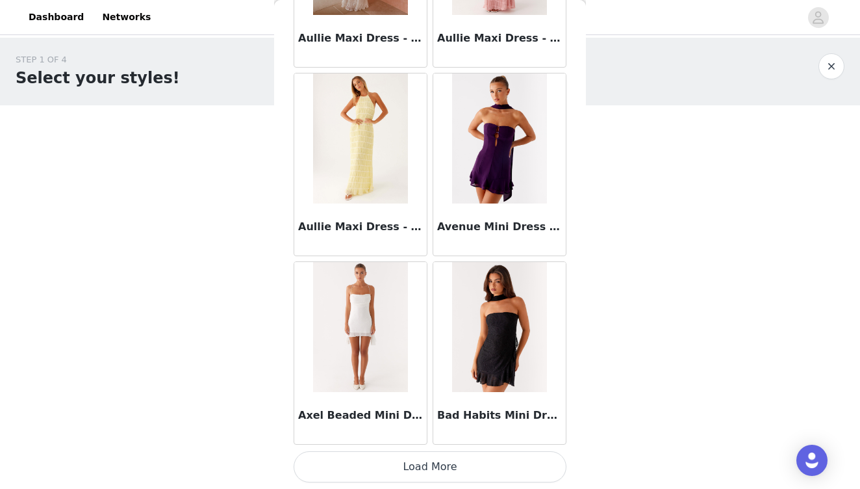
click at [454, 464] on button "Load More" at bounding box center [430, 466] width 273 height 31
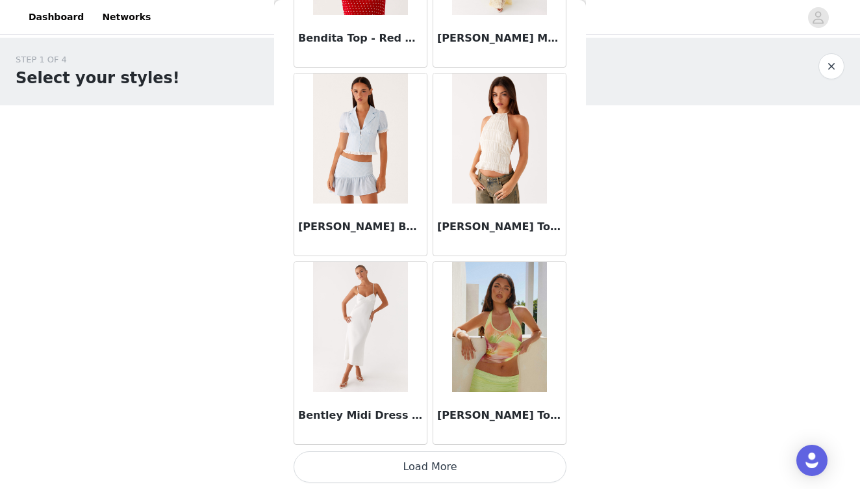
click at [453, 462] on button "Load More" at bounding box center [430, 466] width 273 height 31
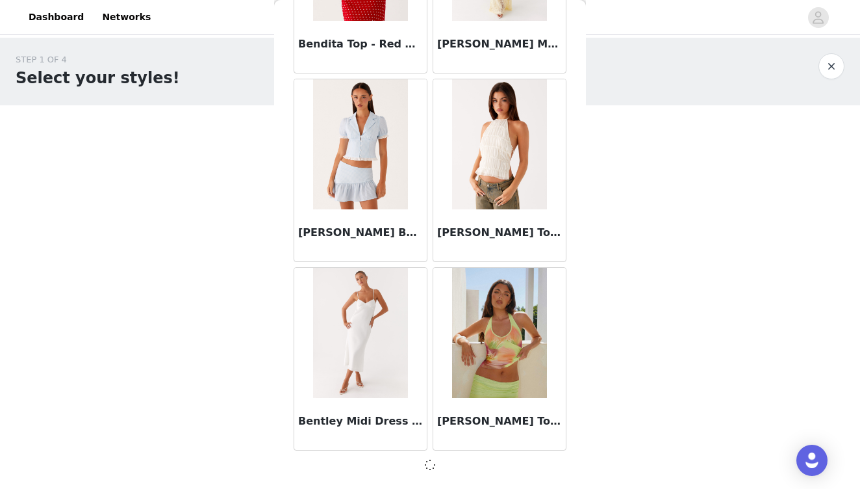
scroll to position [9033, 0]
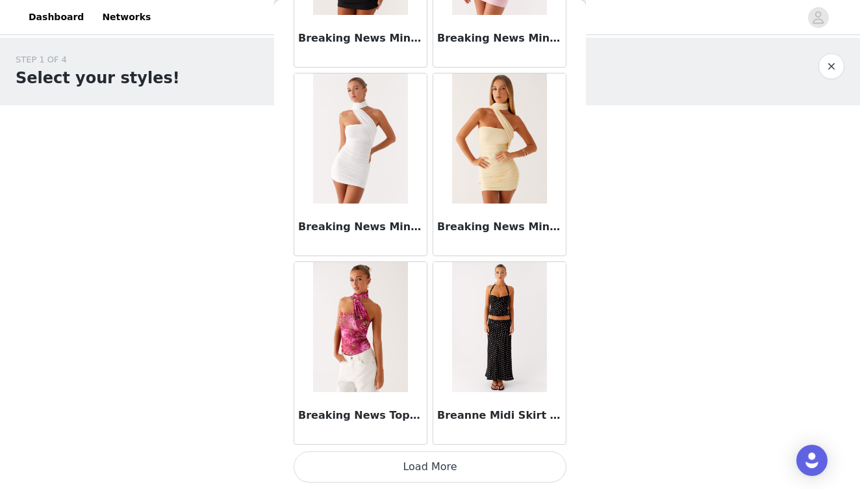
click at [452, 460] on button "Load More" at bounding box center [430, 466] width 273 height 31
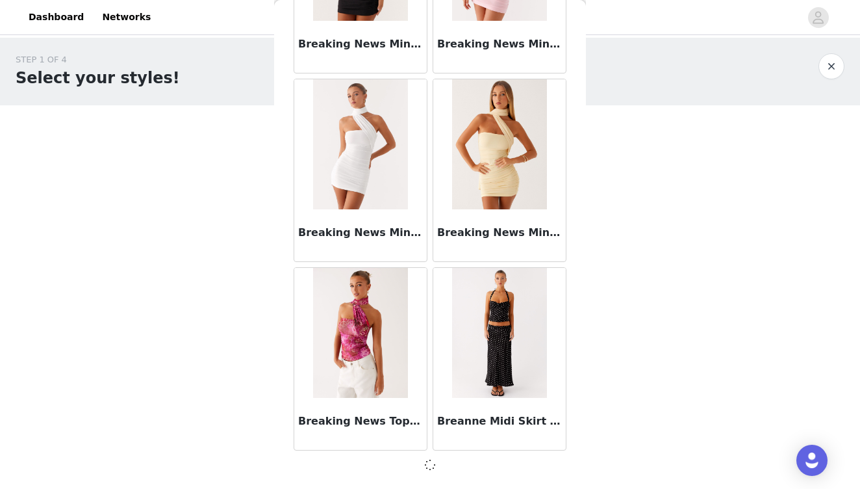
scroll to position [10918, 0]
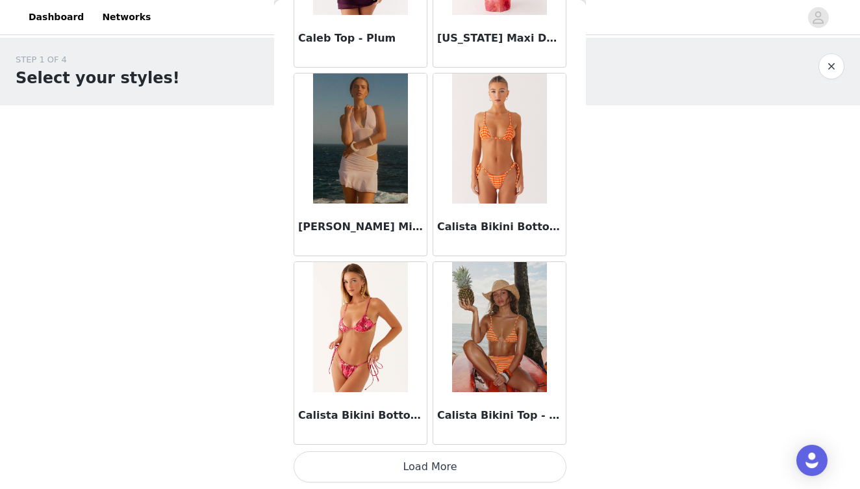
click at [450, 464] on button "Load More" at bounding box center [430, 466] width 273 height 31
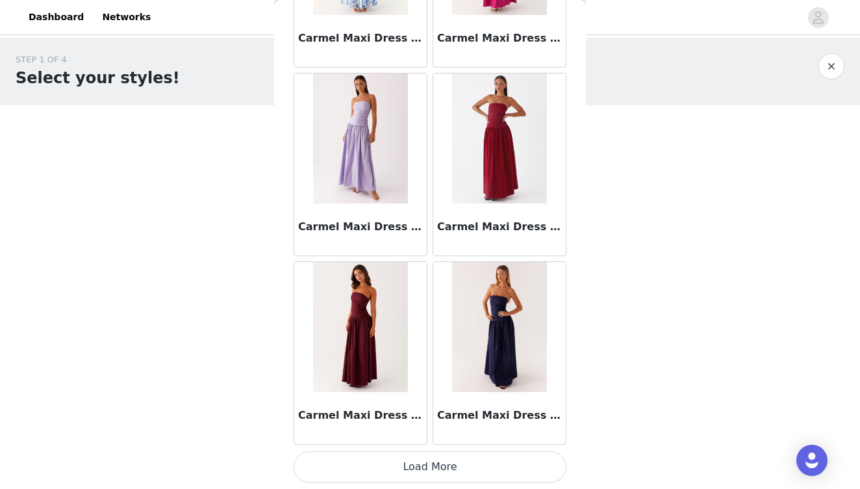
scroll to position [0, 0]
click at [447, 468] on button "Load More" at bounding box center [430, 466] width 273 height 31
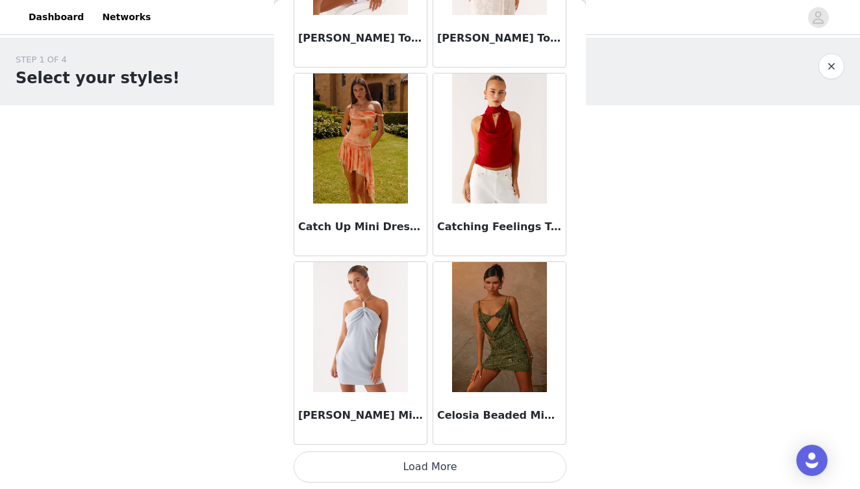
click at [448, 453] on button "Load More" at bounding box center [430, 466] width 273 height 31
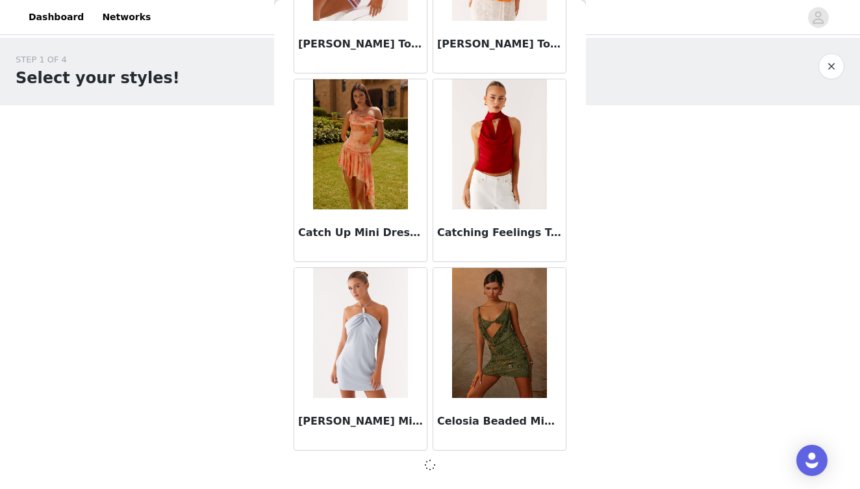
scroll to position [16578, 0]
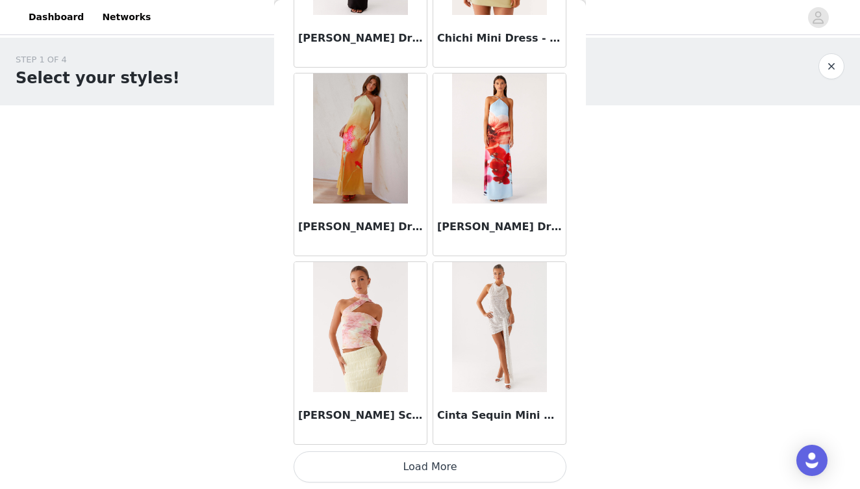
click at [434, 465] on button "Load More" at bounding box center [430, 466] width 273 height 31
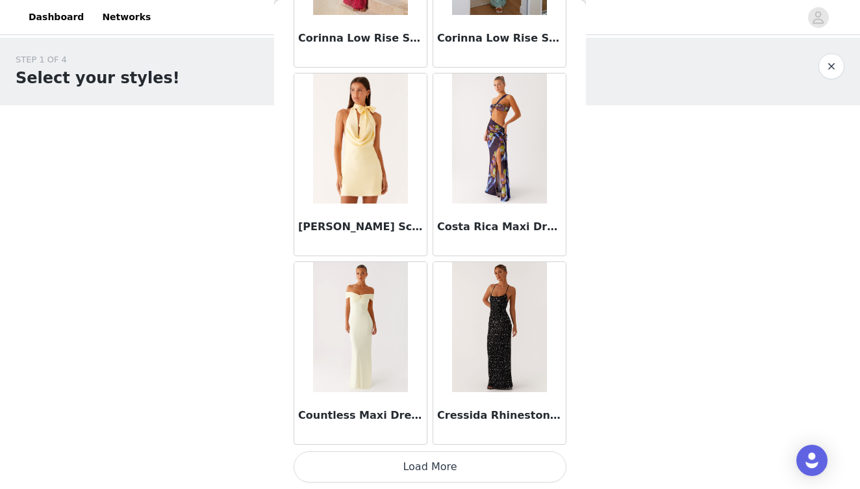
click at [434, 465] on button "Load More" at bounding box center [430, 466] width 273 height 31
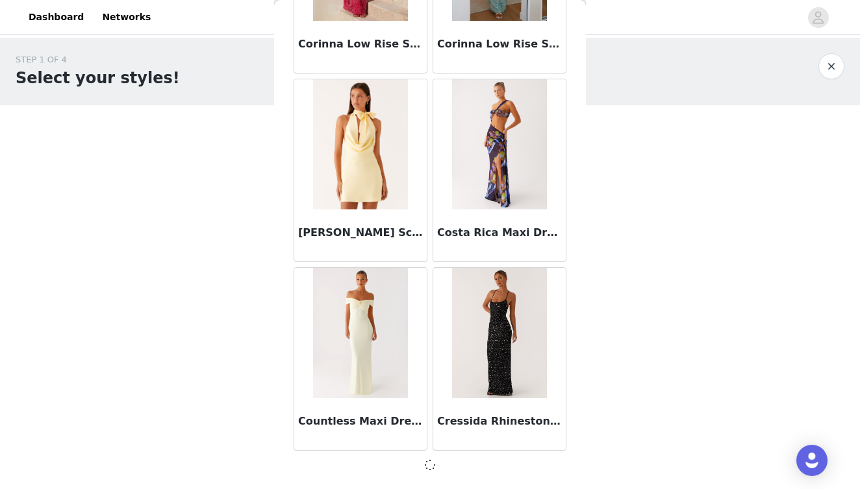
scroll to position [20342, 0]
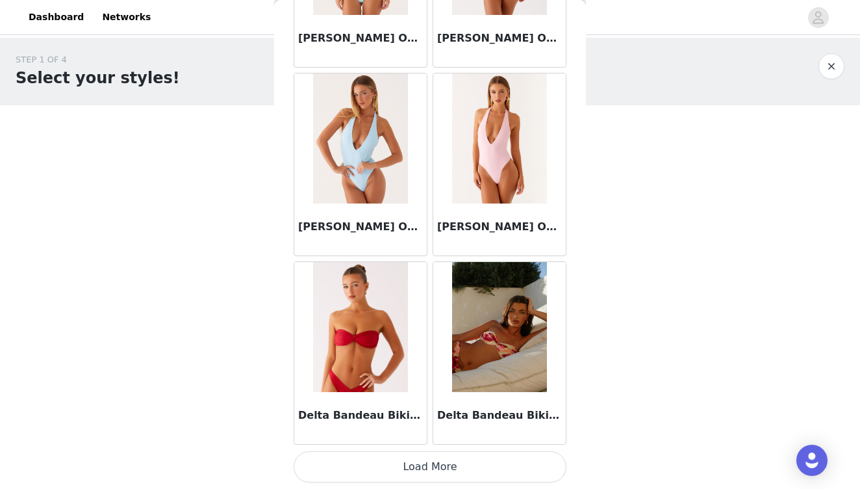
click at [435, 466] on button "Load More" at bounding box center [430, 466] width 273 height 31
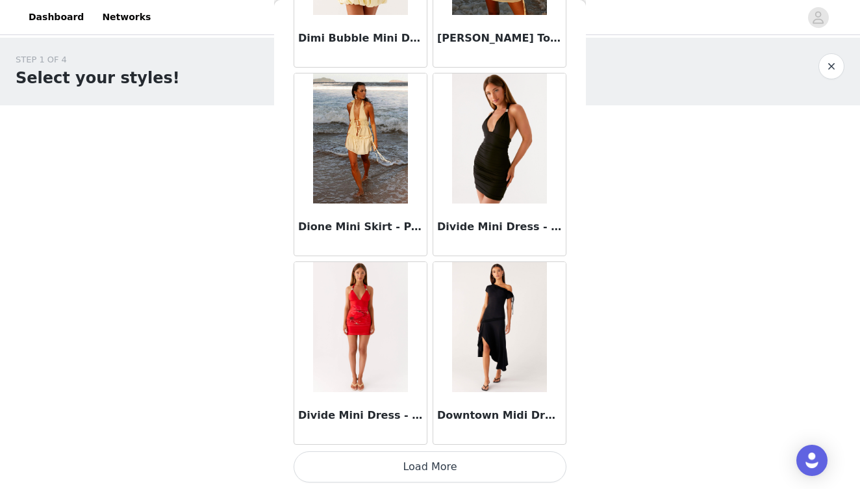
click at [435, 463] on button "Load More" at bounding box center [430, 466] width 273 height 31
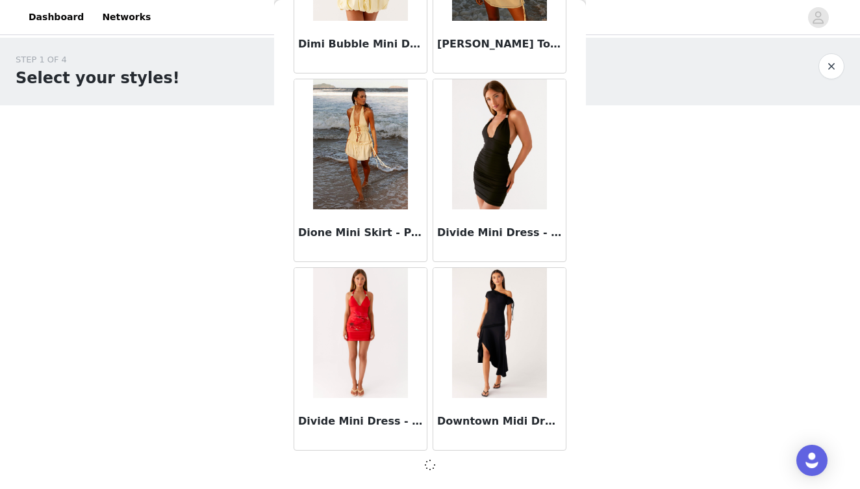
scroll to position [24112, 0]
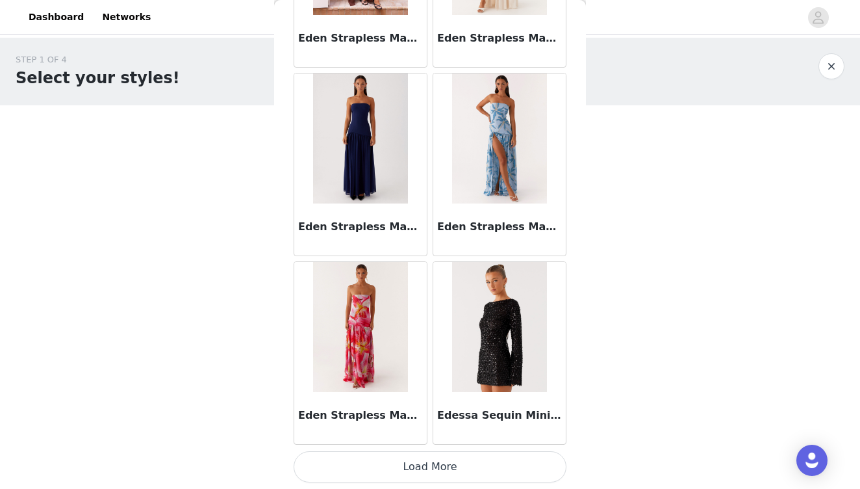
click at [435, 464] on button "Load More" at bounding box center [430, 466] width 273 height 31
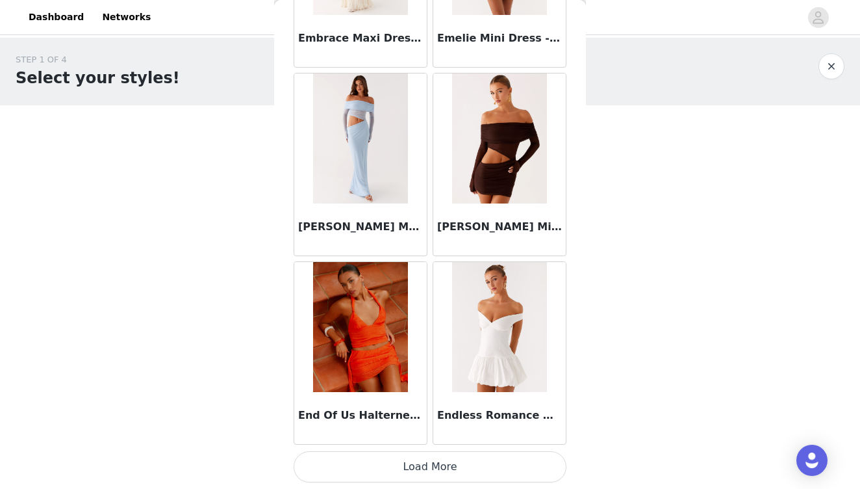
click at [435, 464] on button "Load More" at bounding box center [430, 466] width 273 height 31
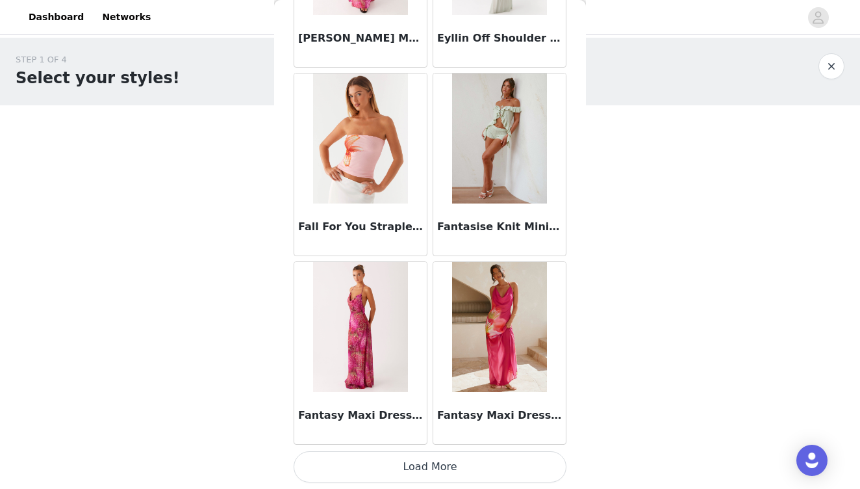
click at [435, 464] on button "Load More" at bounding box center [430, 466] width 273 height 31
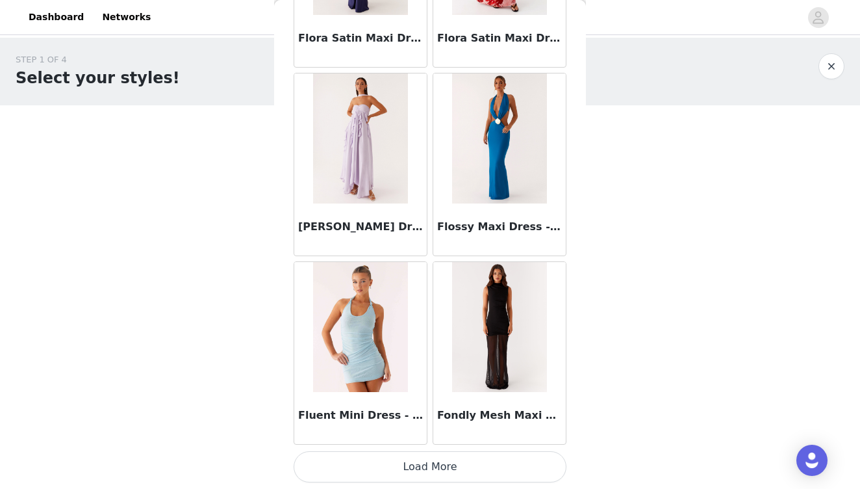
click at [435, 464] on button "Load More" at bounding box center [430, 466] width 273 height 31
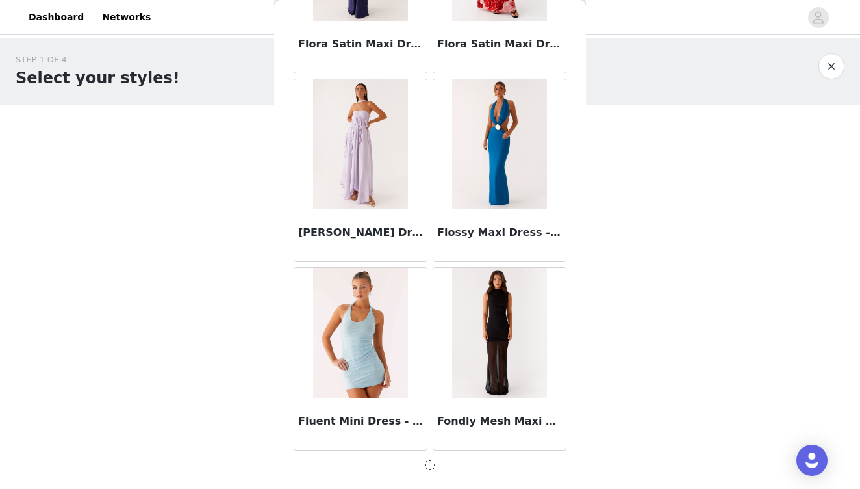
scroll to position [31651, 0]
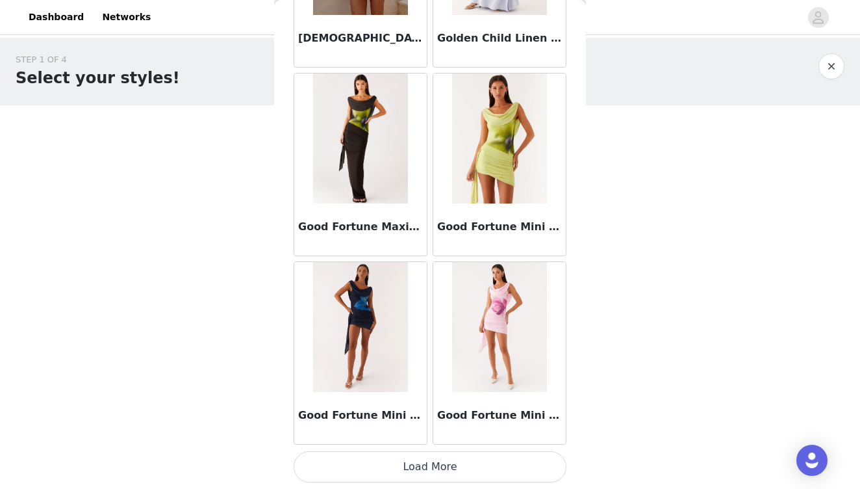
click at [435, 464] on button "Load More" at bounding box center [430, 466] width 273 height 31
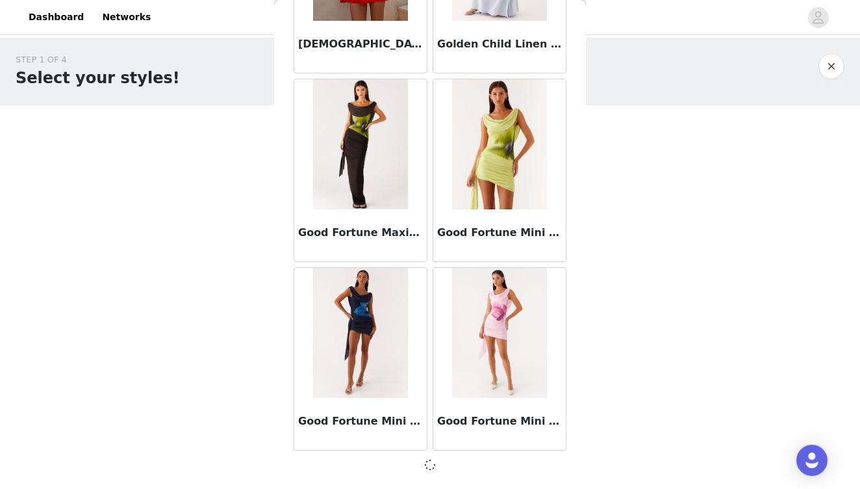
scroll to position [33535, 0]
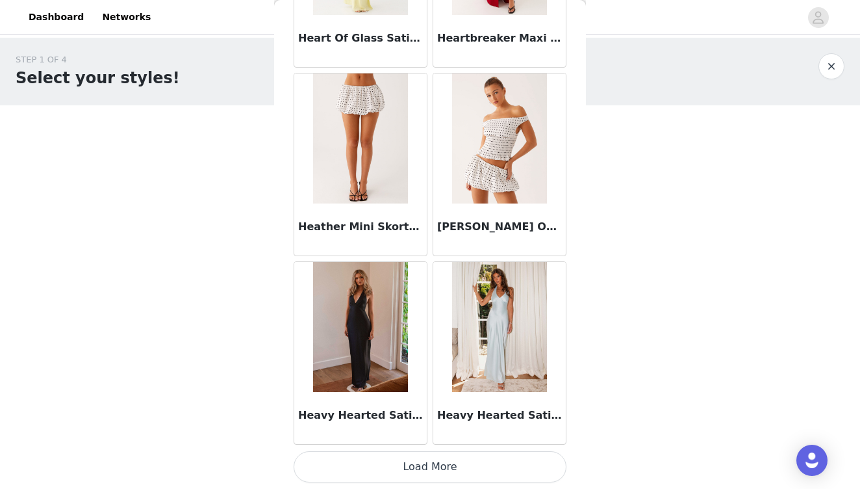
click at [435, 464] on button "Load More" at bounding box center [430, 466] width 273 height 31
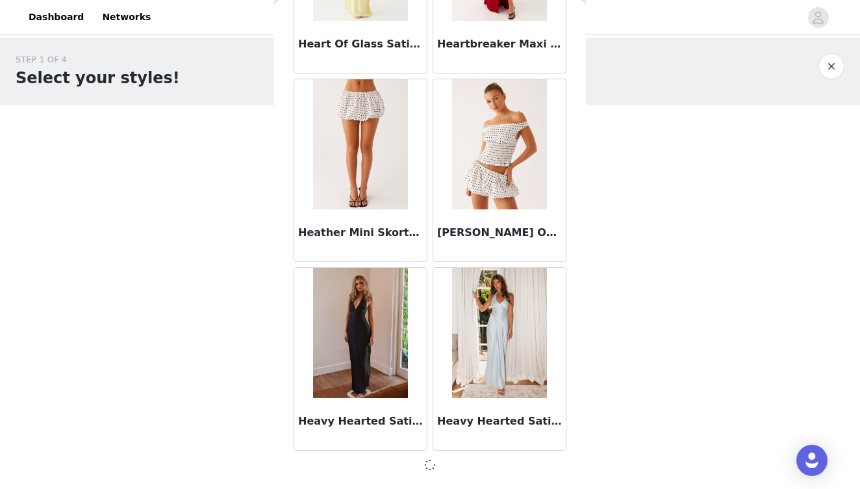
scroll to position [35420, 0]
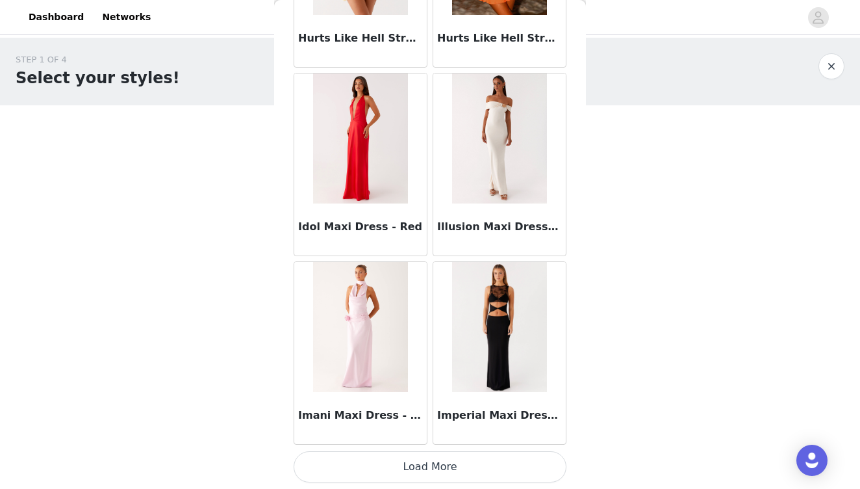
click at [435, 465] on button "Load More" at bounding box center [430, 466] width 273 height 31
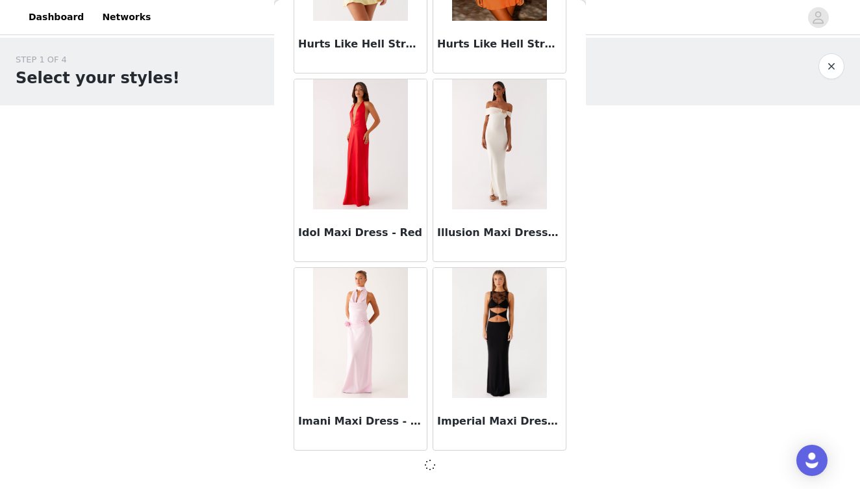
scroll to position [37305, 0]
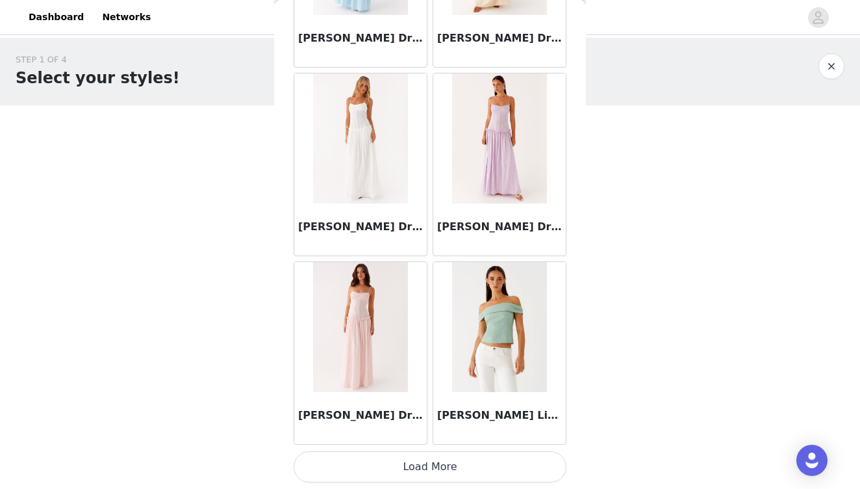
click at [435, 465] on button "Load More" at bounding box center [430, 466] width 273 height 31
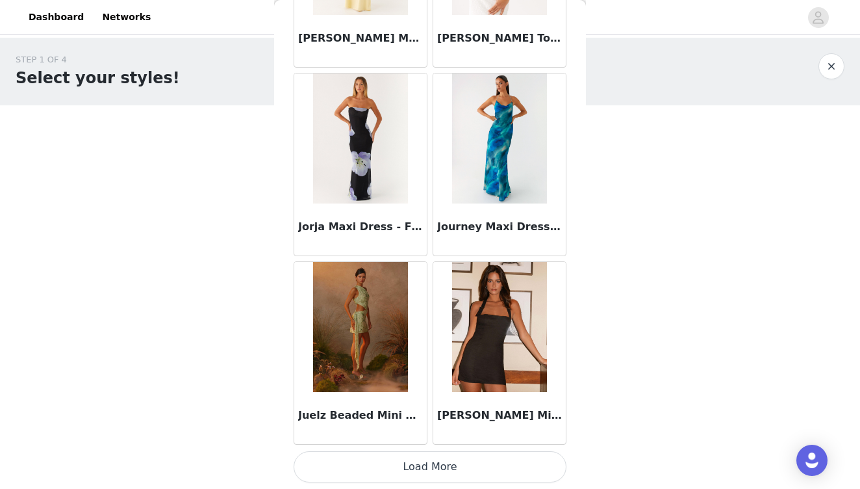
click at [435, 465] on button "Load More" at bounding box center [430, 466] width 273 height 31
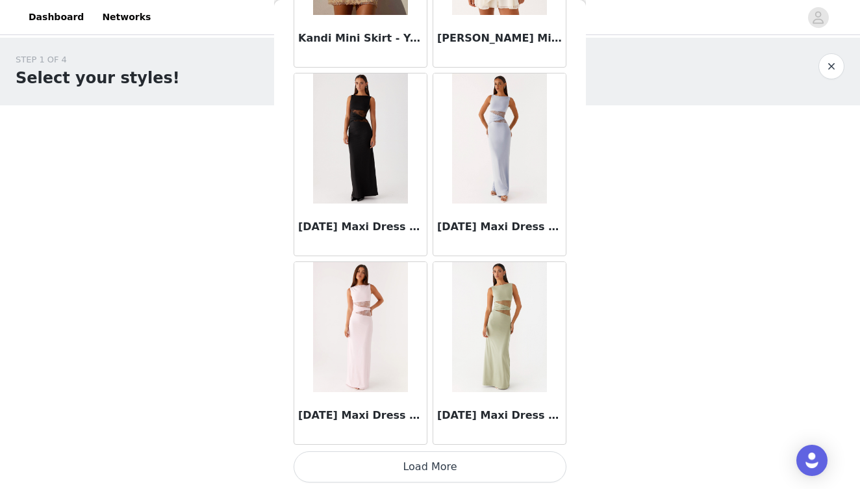
click at [435, 465] on button "Load More" at bounding box center [430, 466] width 273 height 31
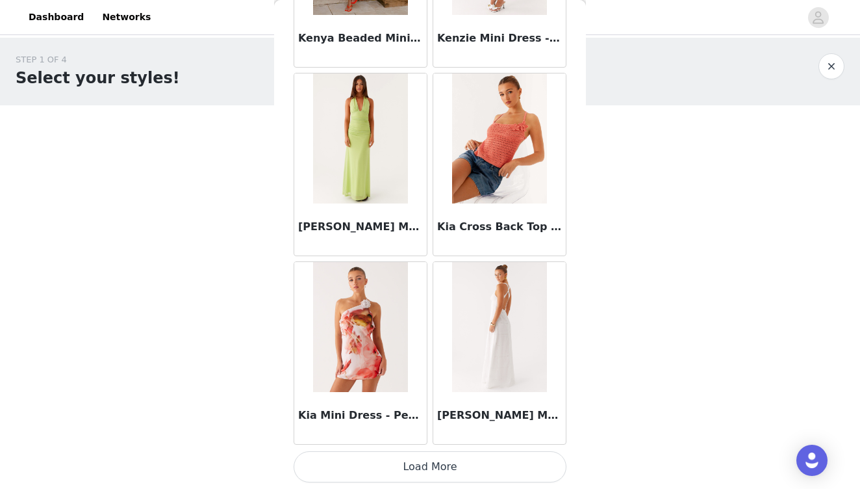
click at [435, 465] on button "Load More" at bounding box center [430, 466] width 273 height 31
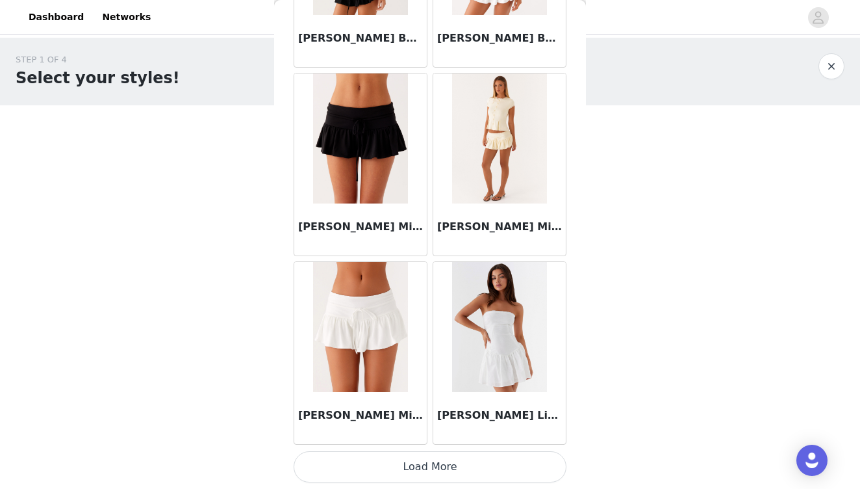
click at [435, 464] on button "Load More" at bounding box center [430, 466] width 273 height 31
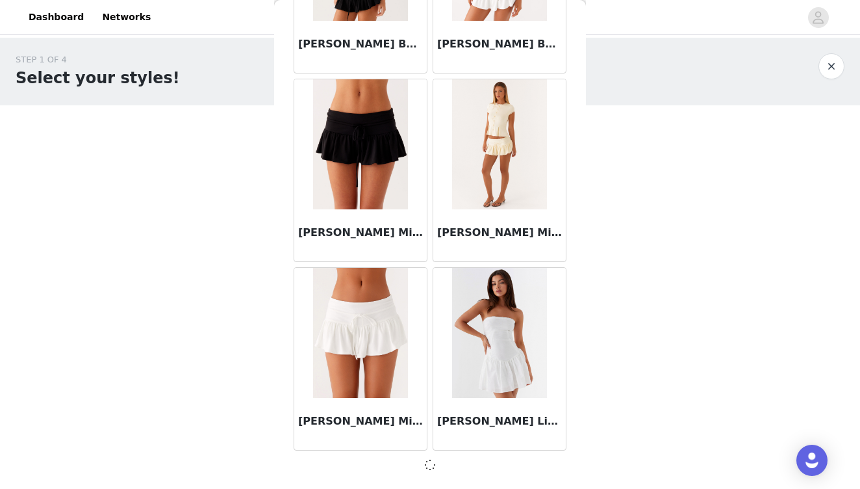
scroll to position [46729, 0]
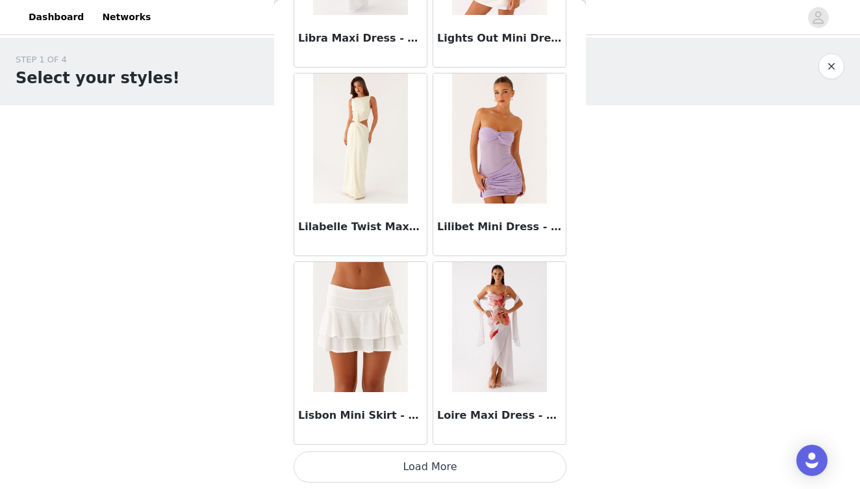
click at [435, 464] on button "Load More" at bounding box center [430, 466] width 273 height 31
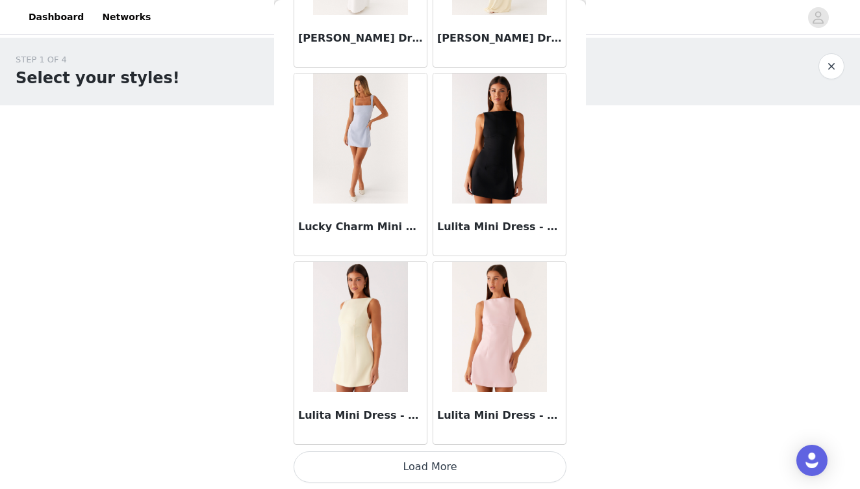
click at [440, 461] on button "Load More" at bounding box center [430, 466] width 273 height 31
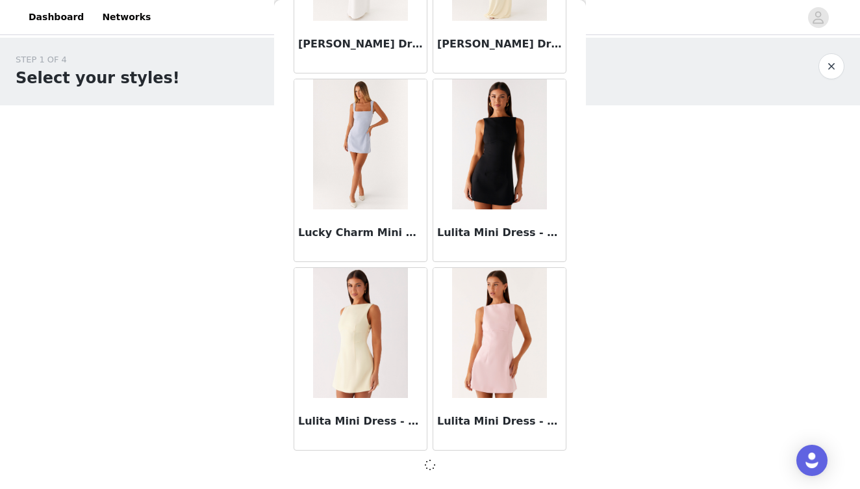
scroll to position [50498, 0]
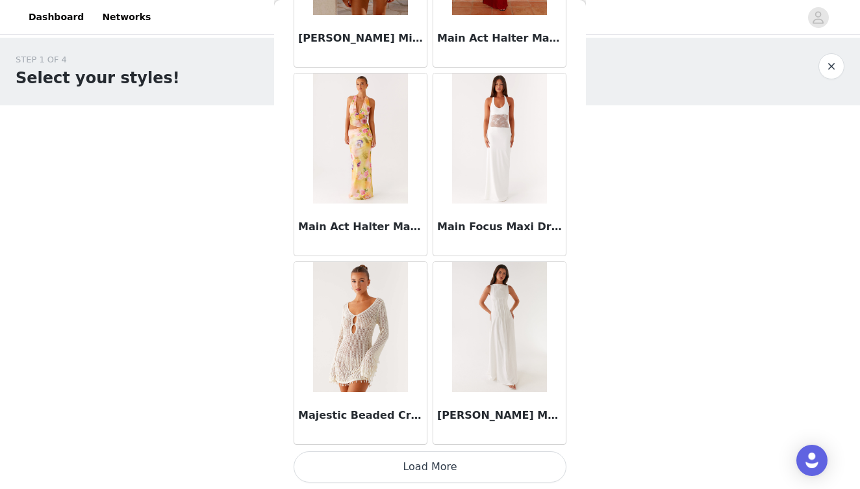
click at [440, 461] on button "Load More" at bounding box center [430, 466] width 273 height 31
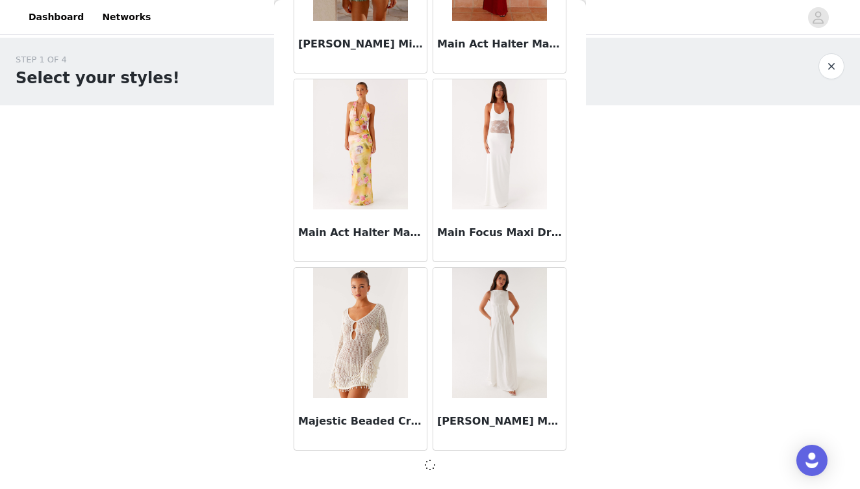
scroll to position [52383, 0]
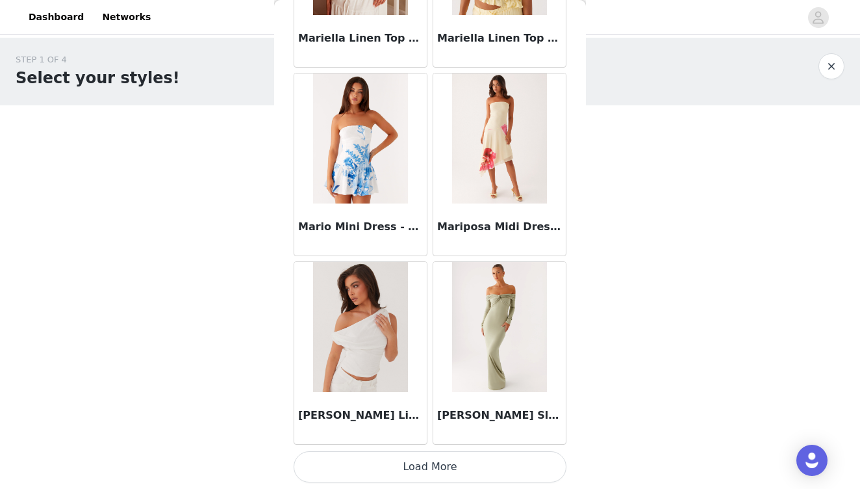
click at [435, 471] on button "Load More" at bounding box center [430, 466] width 273 height 31
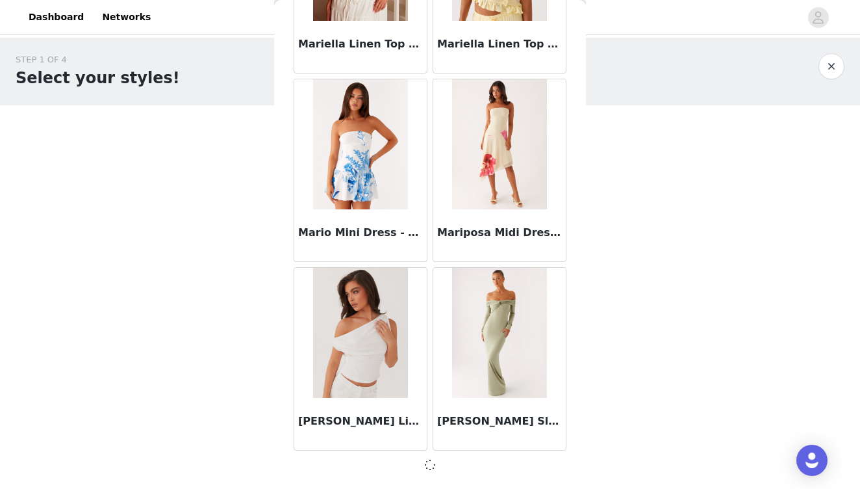
scroll to position [54268, 0]
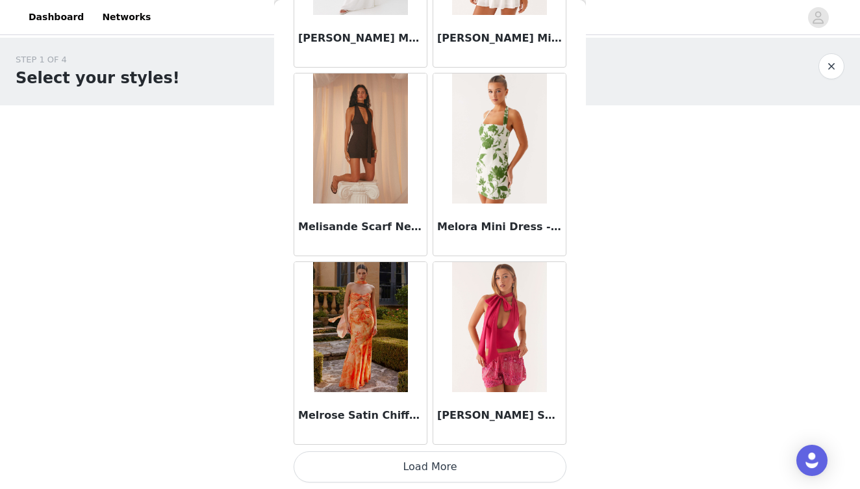
click at [435, 470] on button "Load More" at bounding box center [430, 466] width 273 height 31
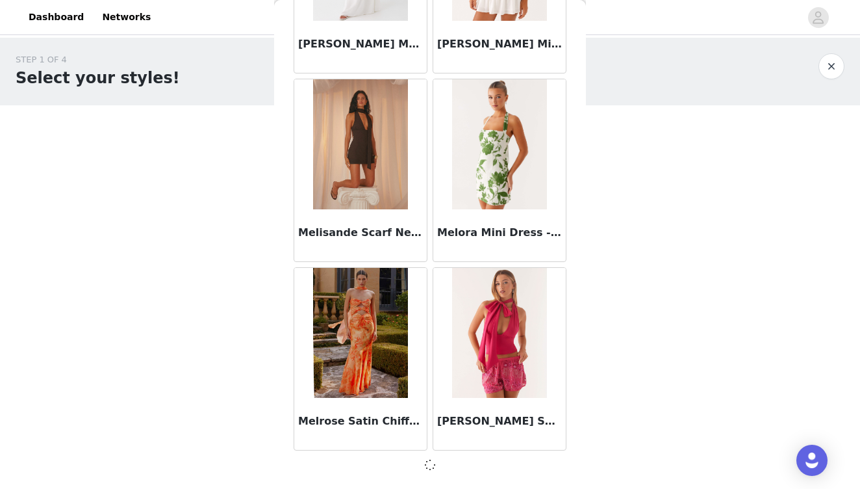
scroll to position [56153, 0]
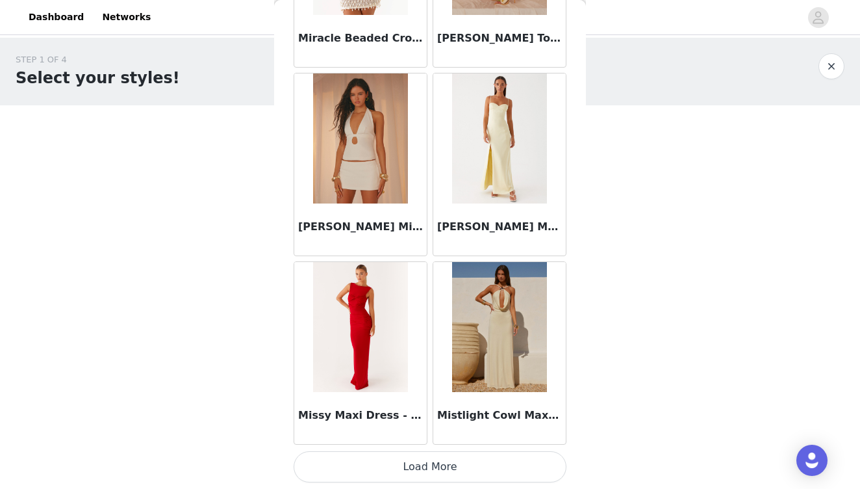
click at [435, 465] on button "Load More" at bounding box center [430, 466] width 273 height 31
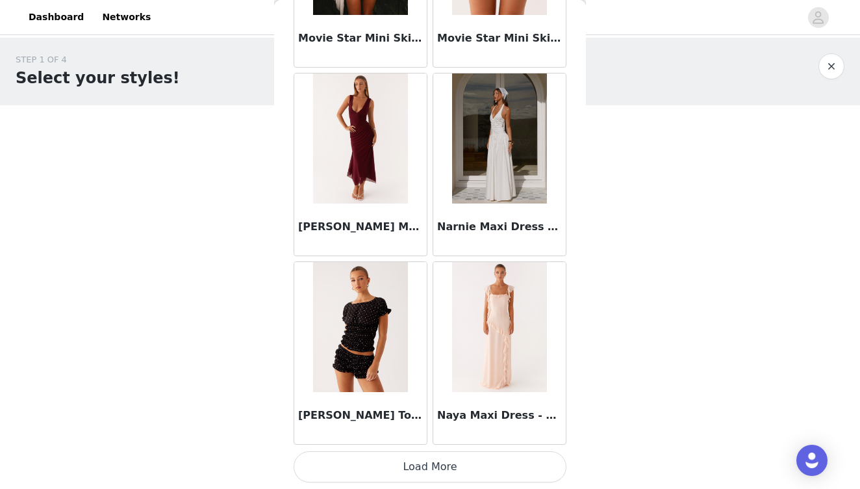
click at [435, 465] on button "Load More" at bounding box center [430, 466] width 273 height 31
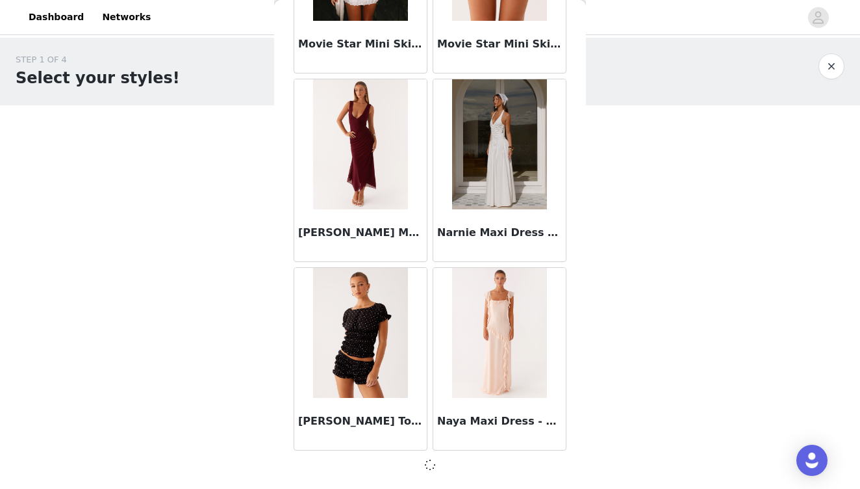
scroll to position [59922, 0]
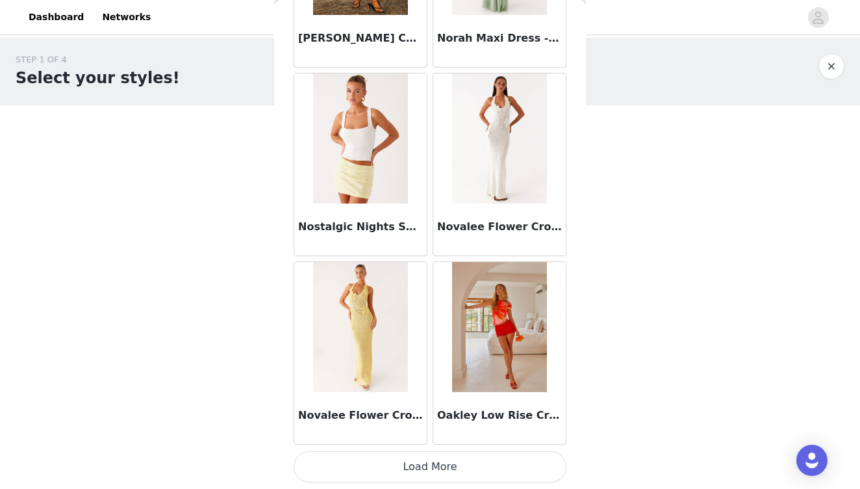
click at [435, 465] on button "Load More" at bounding box center [430, 466] width 273 height 31
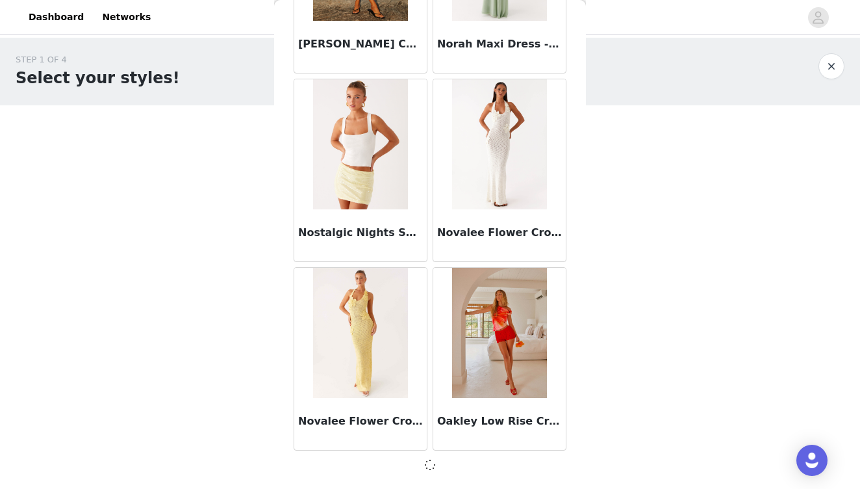
scroll to position [61807, 0]
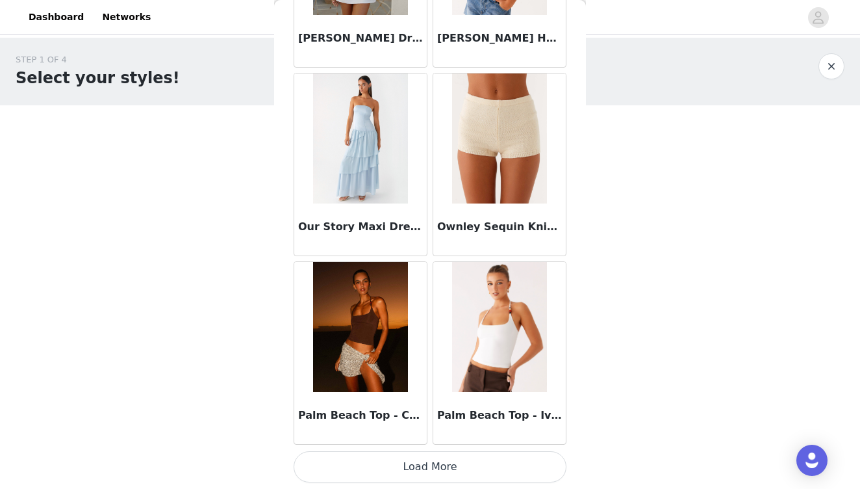
click at [435, 463] on button "Load More" at bounding box center [430, 466] width 273 height 31
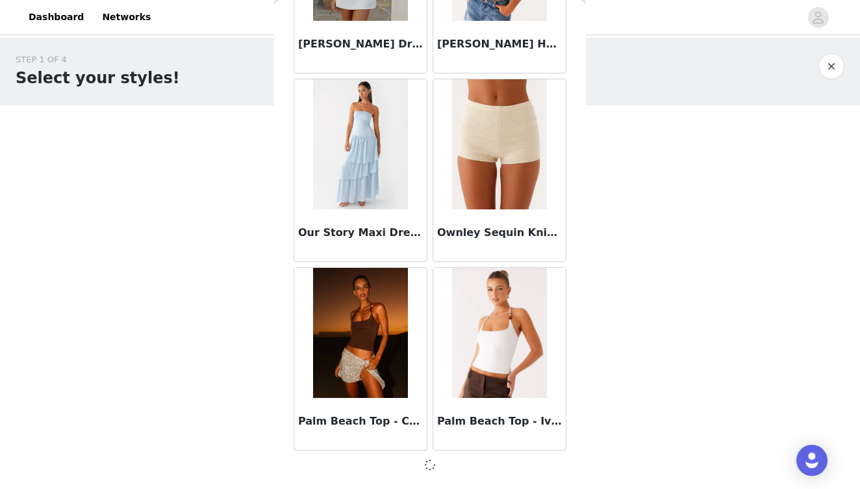
scroll to position [63692, 0]
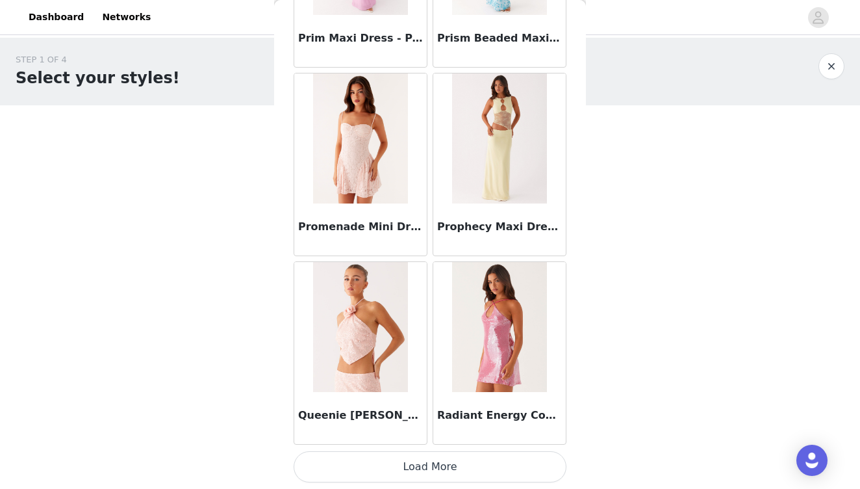
click at [435, 463] on button "Load More" at bounding box center [430, 466] width 273 height 31
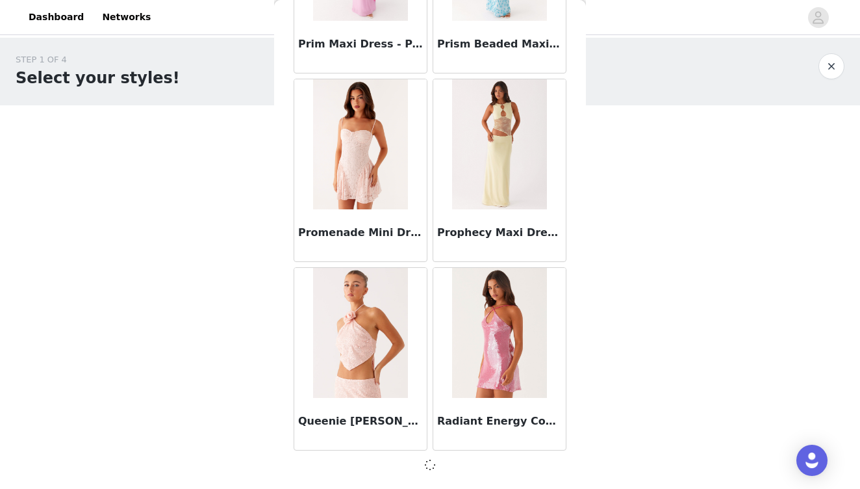
scroll to position [65577, 0]
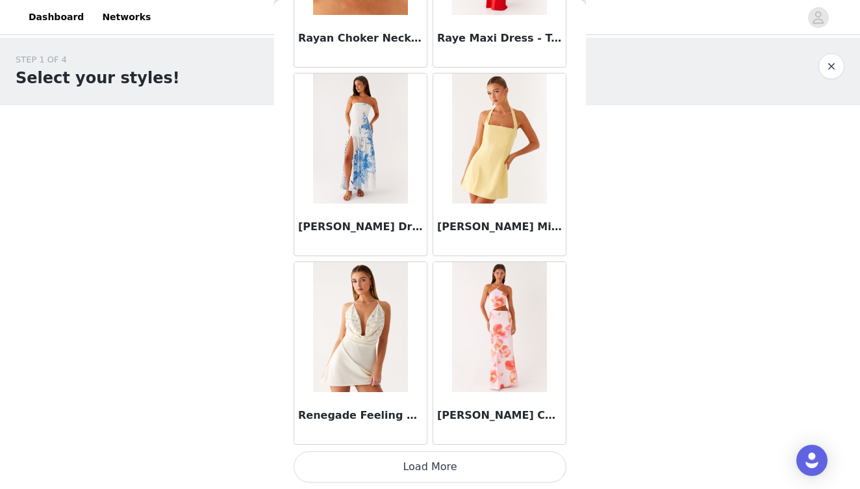
click at [435, 463] on button "Load More" at bounding box center [430, 466] width 273 height 31
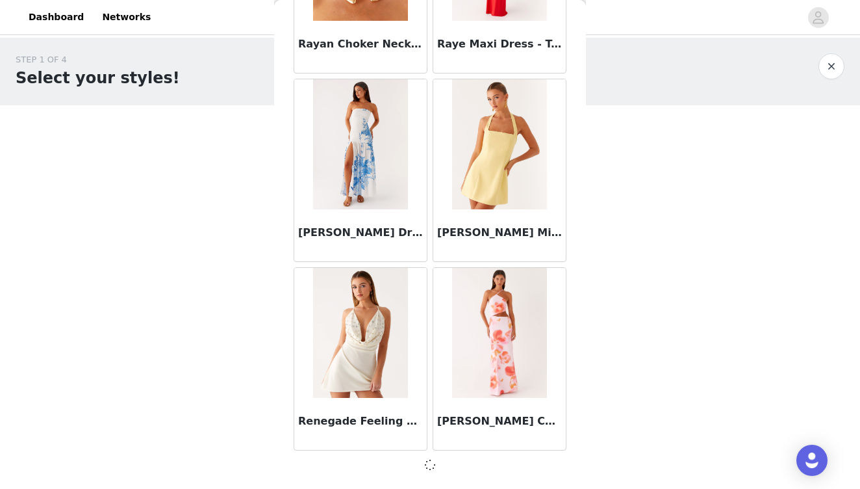
scroll to position [67461, 0]
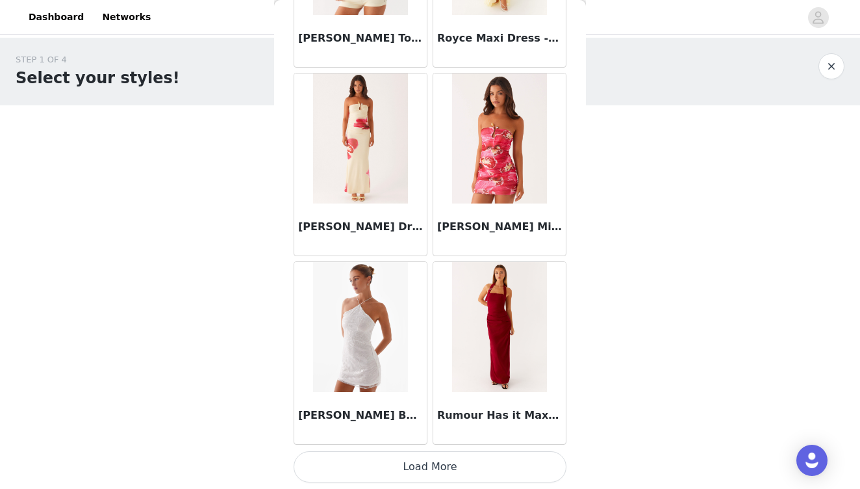
click at [435, 463] on button "Load More" at bounding box center [430, 466] width 273 height 31
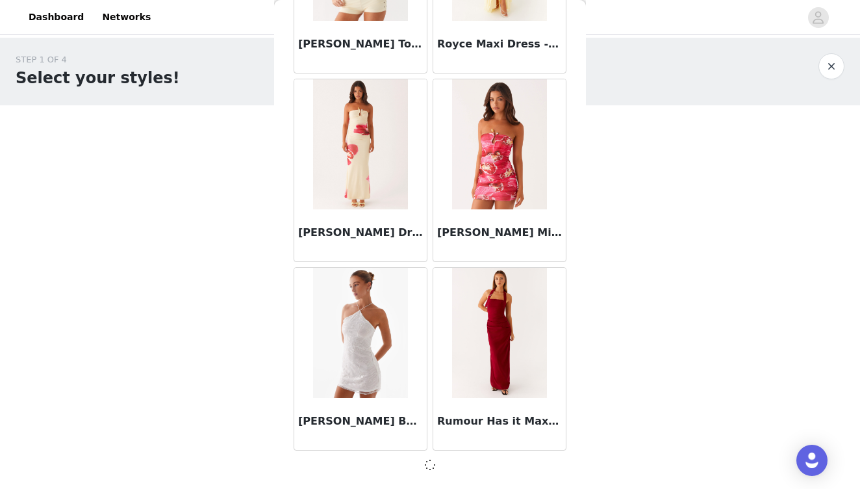
scroll to position [69346, 0]
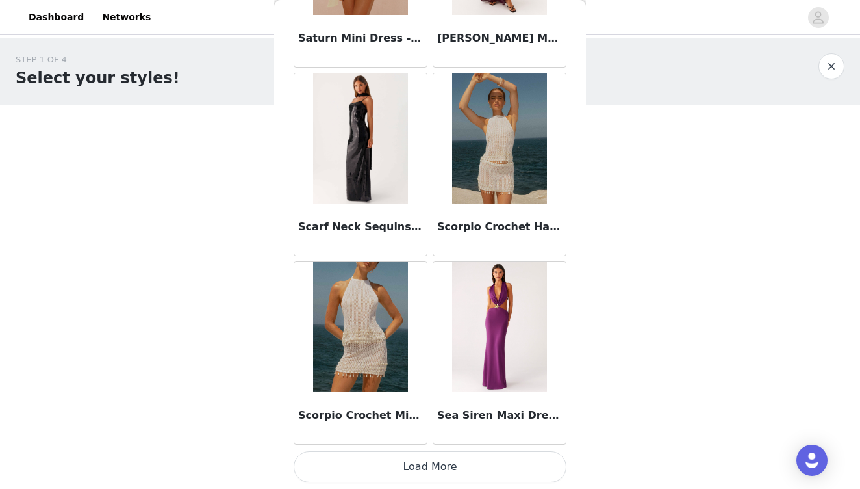
click at [435, 463] on button "Load More" at bounding box center [430, 466] width 273 height 31
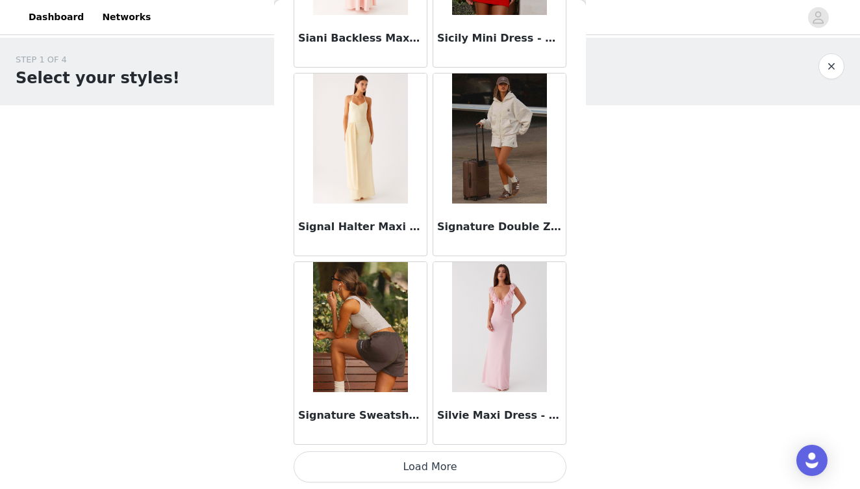
click at [435, 463] on button "Load More" at bounding box center [430, 466] width 273 height 31
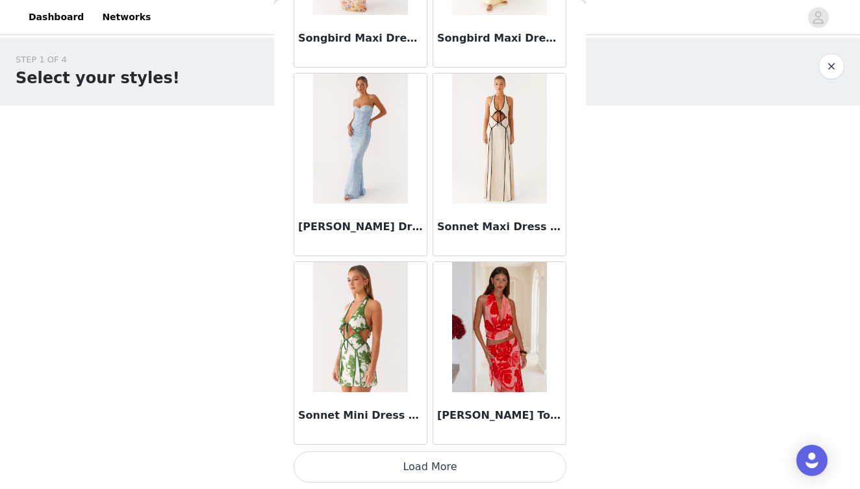
click at [435, 463] on button "Load More" at bounding box center [430, 466] width 273 height 31
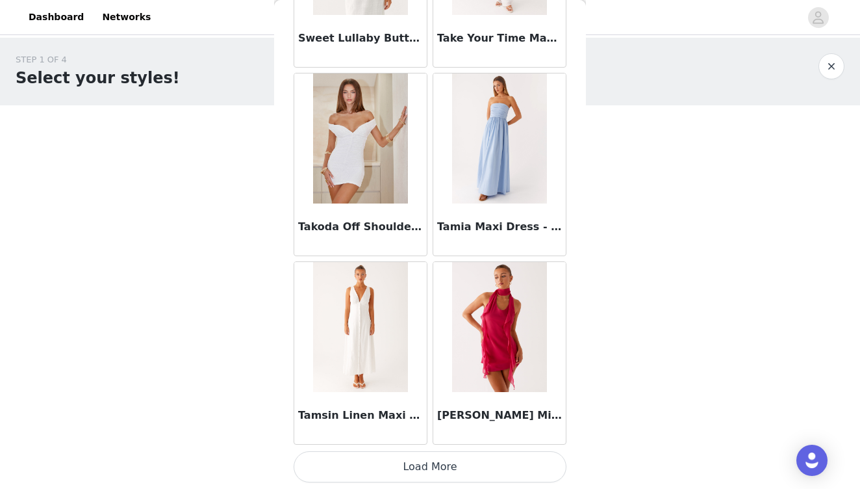
click at [435, 463] on button "Load More" at bounding box center [430, 466] width 273 height 31
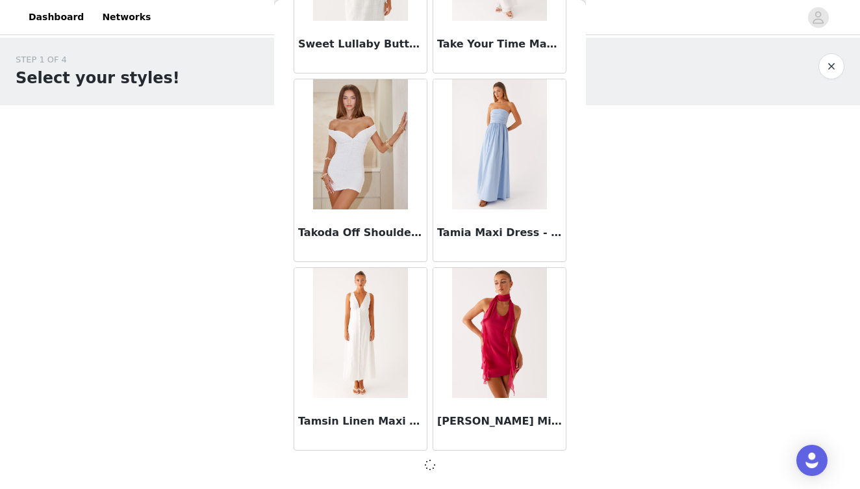
scroll to position [76885, 0]
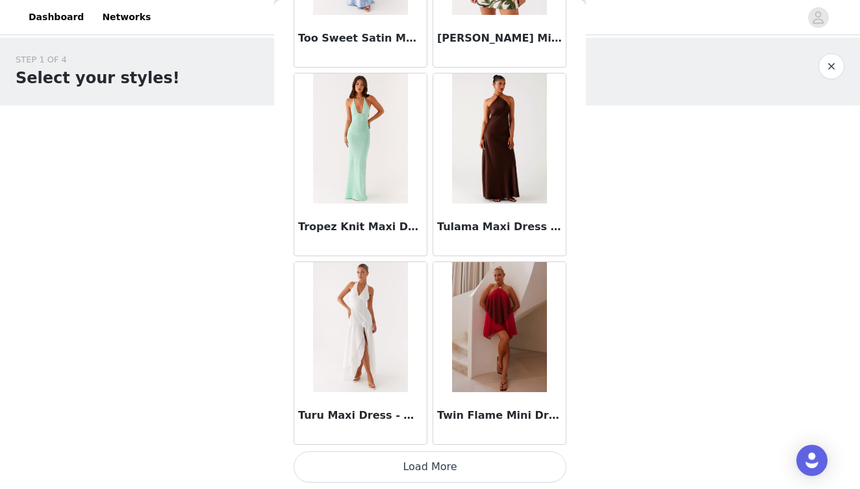
click at [437, 464] on button "Load More" at bounding box center [430, 466] width 273 height 31
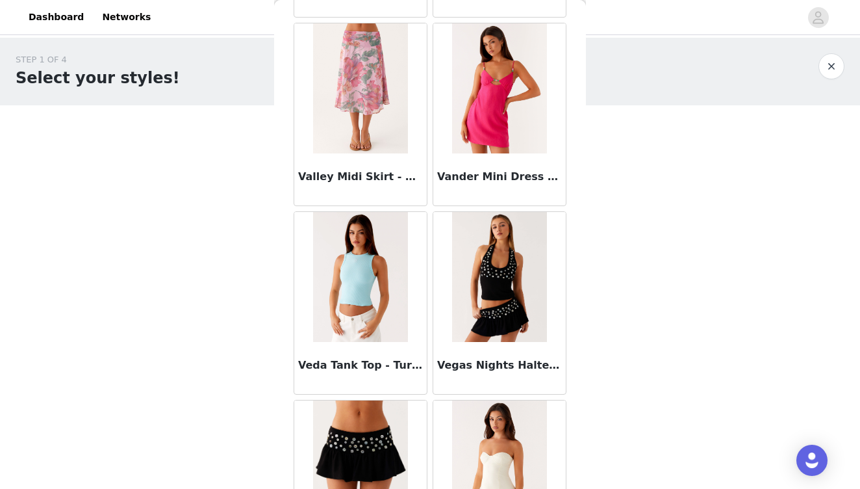
scroll to position [80338, 0]
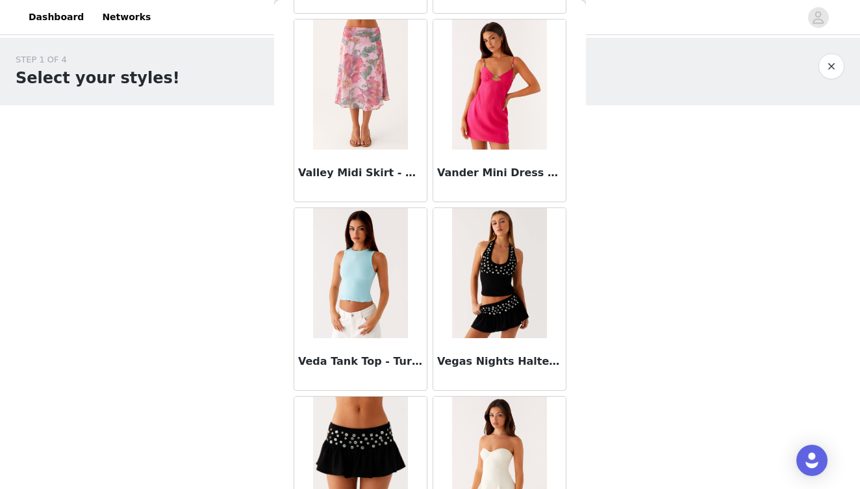
click at [513, 296] on img at bounding box center [499, 273] width 94 height 130
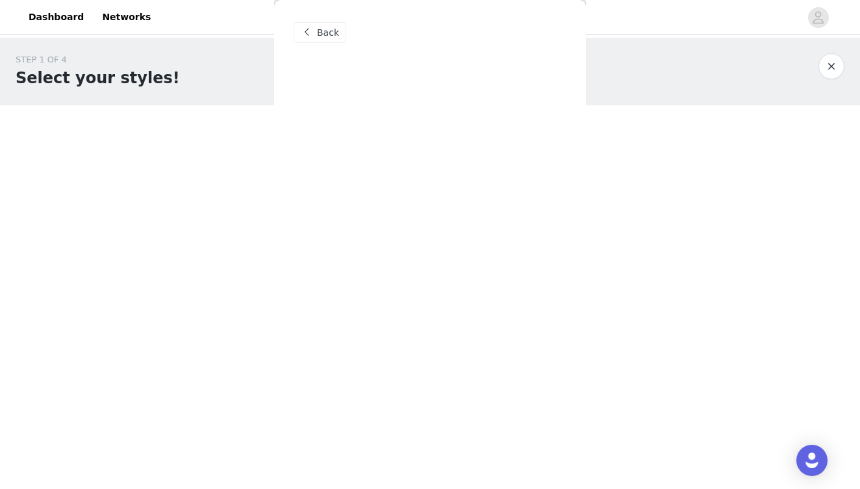
scroll to position [0, 0]
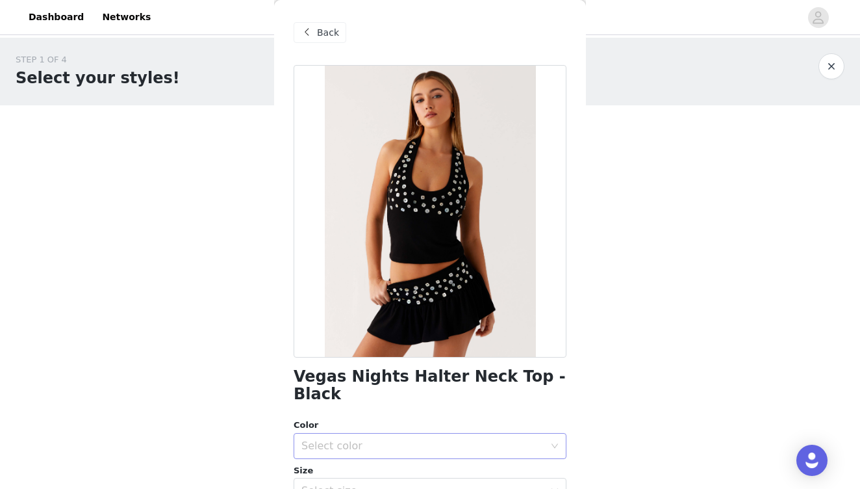
click at [452, 433] on div "Select color" at bounding box center [426, 445] width 249 height 25
click at [383, 456] on li "Black" at bounding box center [430, 456] width 273 height 21
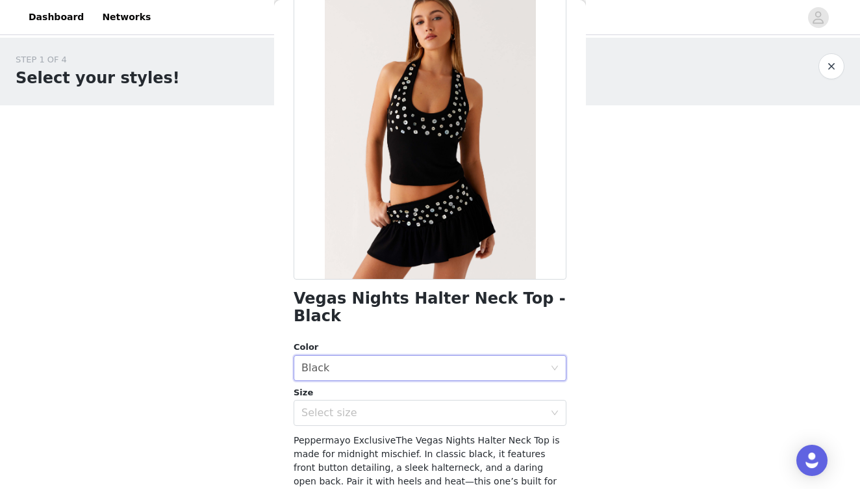
scroll to position [79, 0]
click at [387, 406] on div "Select size" at bounding box center [423, 412] width 243 height 13
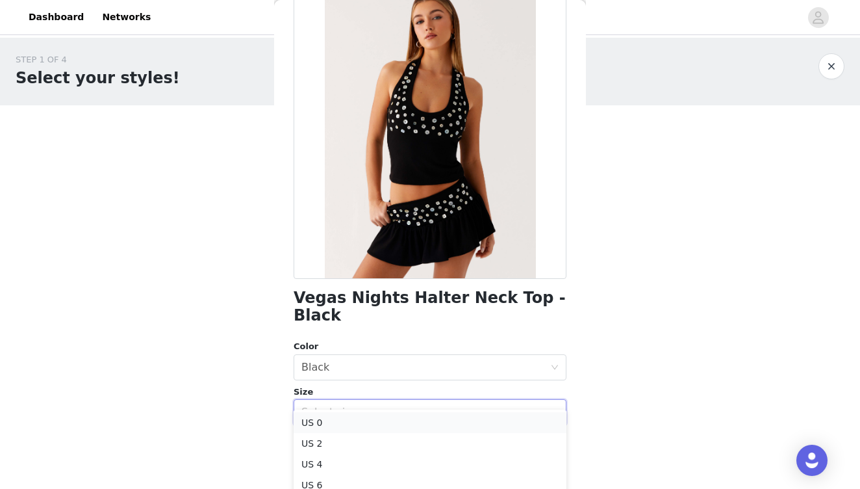
click at [374, 421] on li "US 0" at bounding box center [430, 422] width 273 height 21
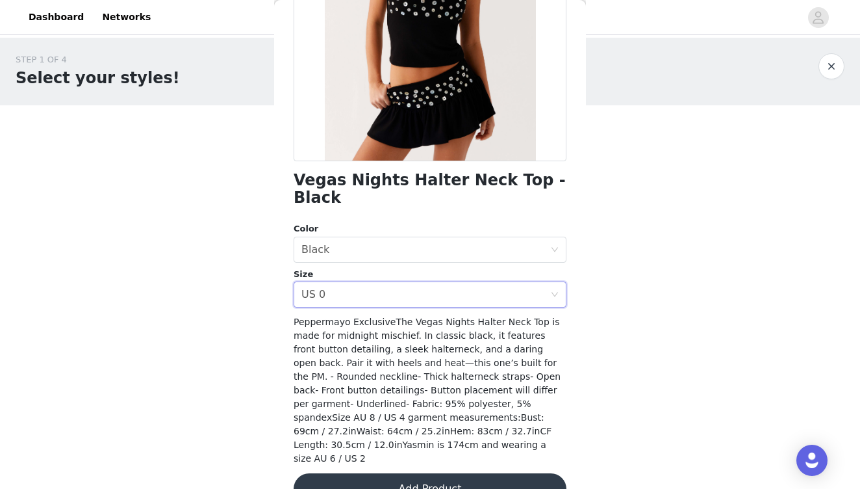
scroll to position [196, 0]
click at [437, 474] on button "Add Product" at bounding box center [430, 489] width 273 height 31
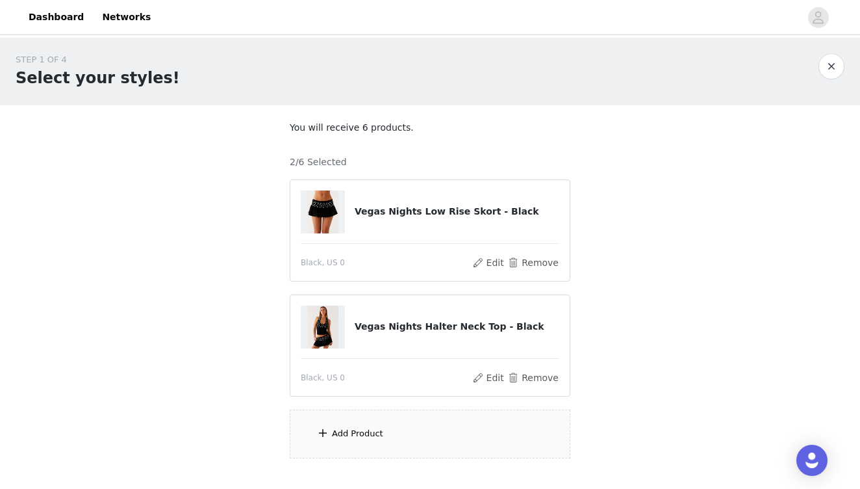
click at [379, 434] on div "Add Product" at bounding box center [357, 433] width 51 height 13
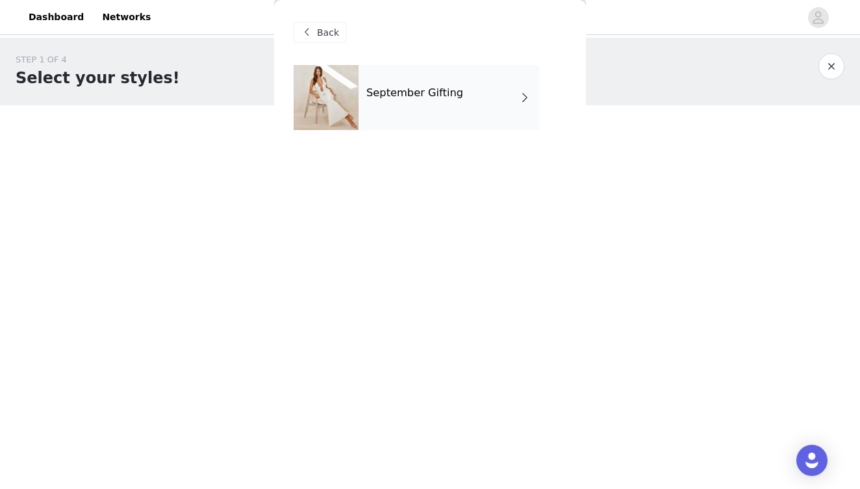
click at [495, 84] on div "September Gifting" at bounding box center [449, 97] width 181 height 65
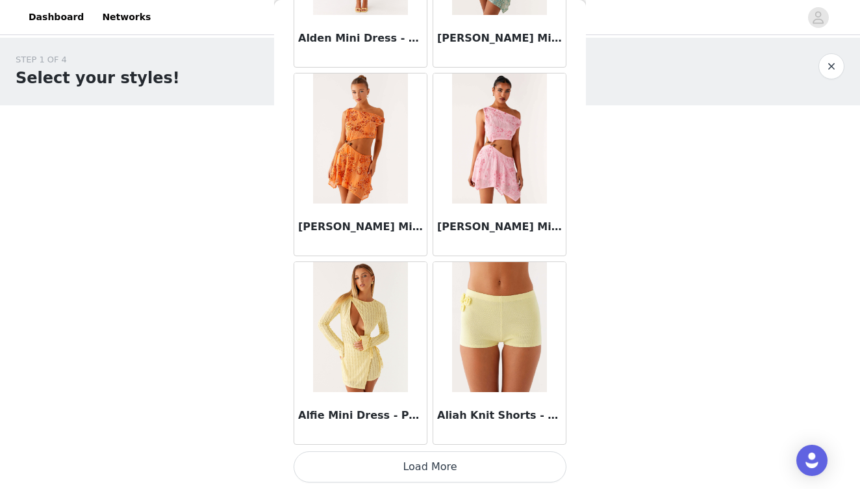
click at [445, 465] on button "Load More" at bounding box center [430, 466] width 273 height 31
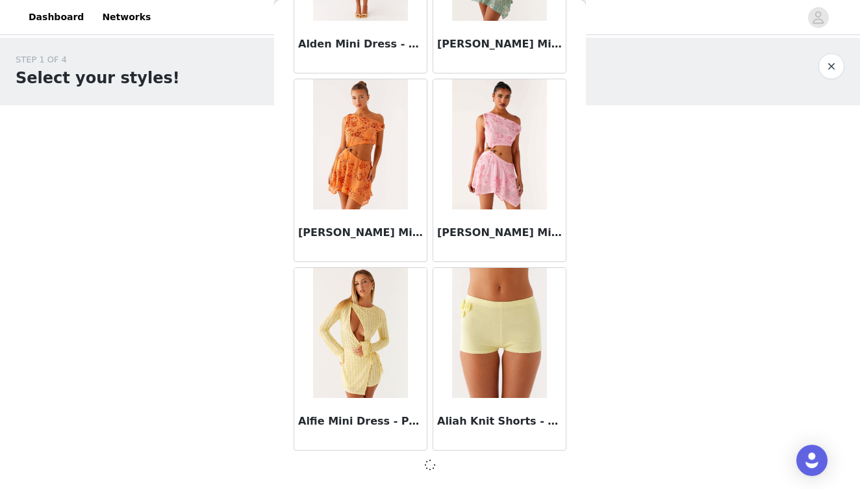
scroll to position [1494, 0]
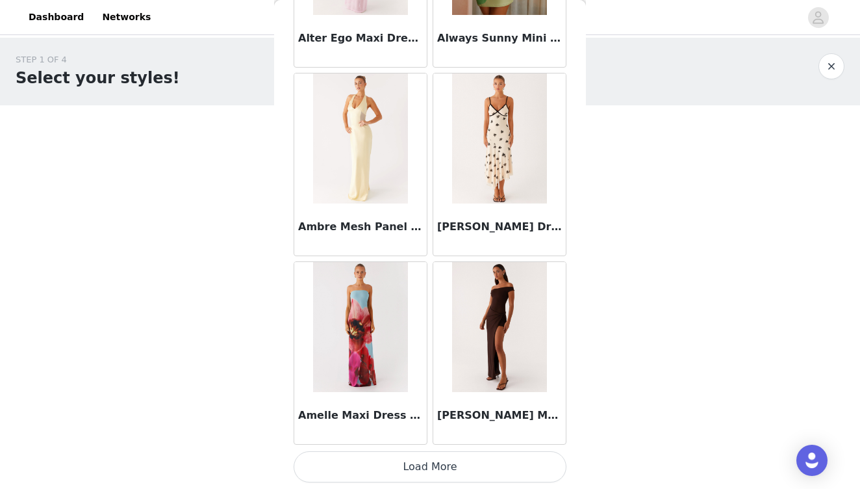
click at [439, 463] on button "Load More" at bounding box center [430, 466] width 273 height 31
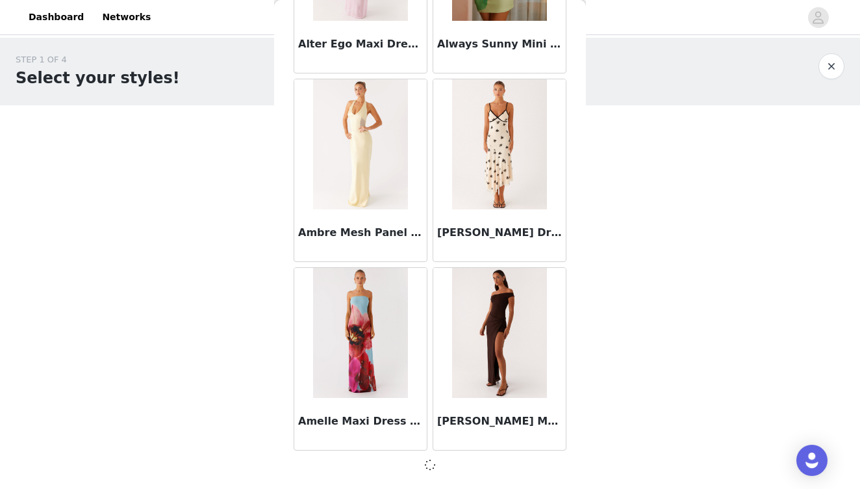
scroll to position [3379, 0]
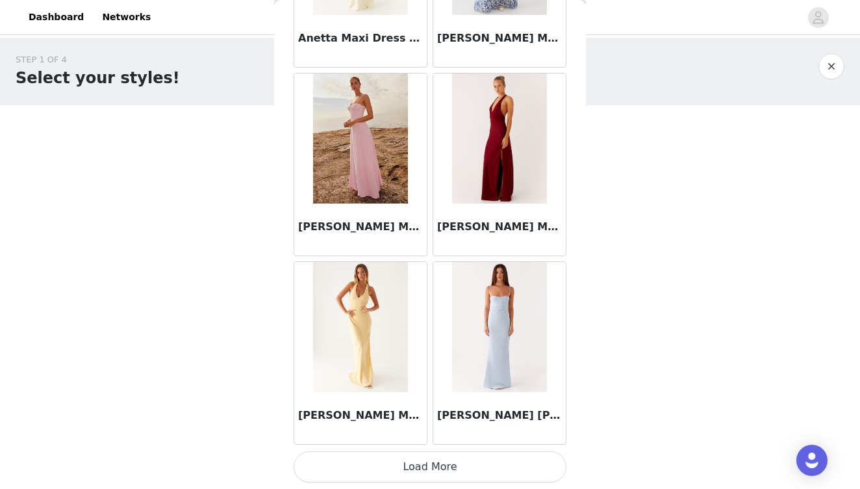
click at [442, 467] on button "Load More" at bounding box center [430, 466] width 273 height 31
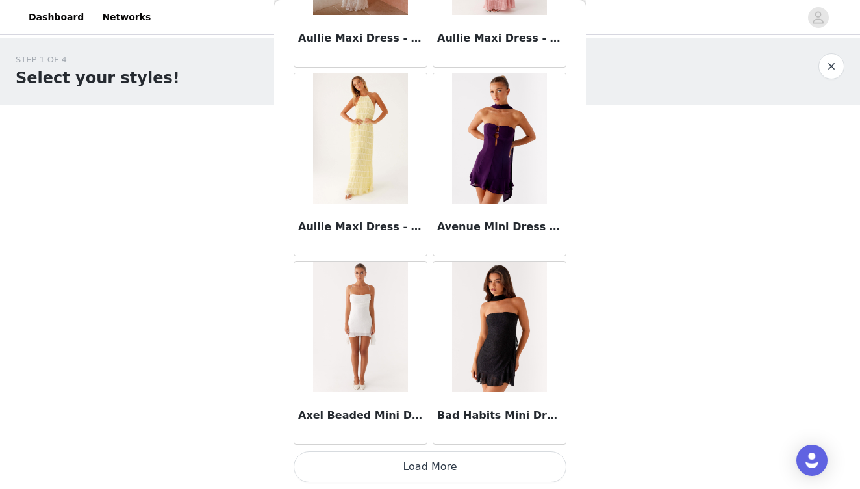
click at [441, 459] on button "Load More" at bounding box center [430, 466] width 273 height 31
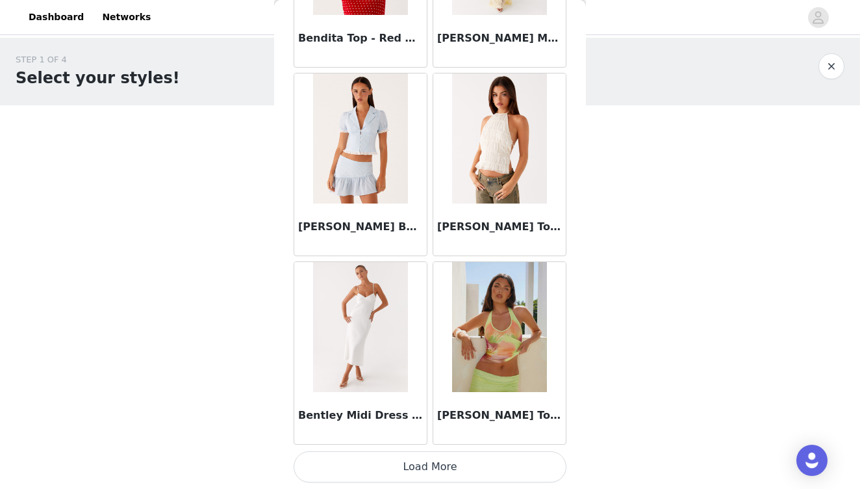
click at [441, 459] on button "Load More" at bounding box center [430, 466] width 273 height 31
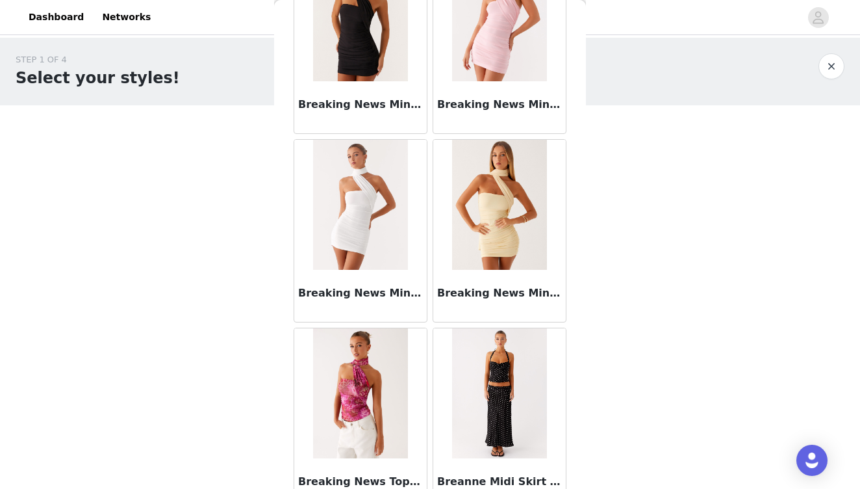
scroll to position [10912, 0]
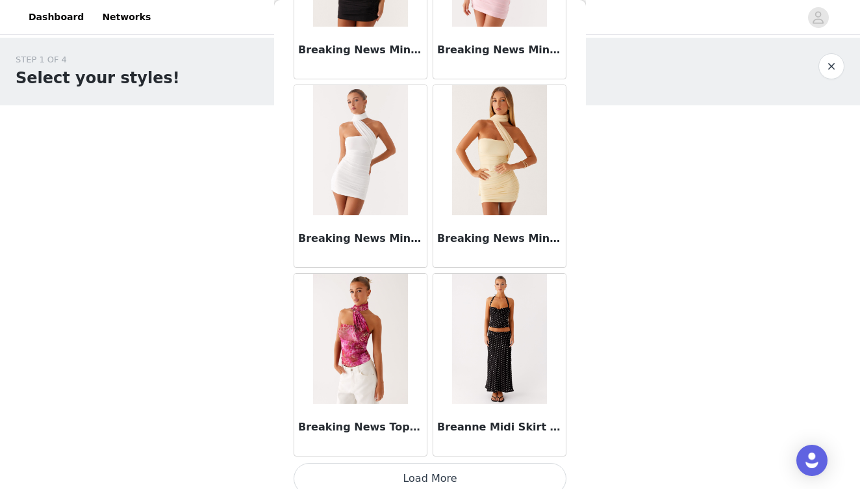
click at [439, 467] on button "Load More" at bounding box center [430, 478] width 273 height 31
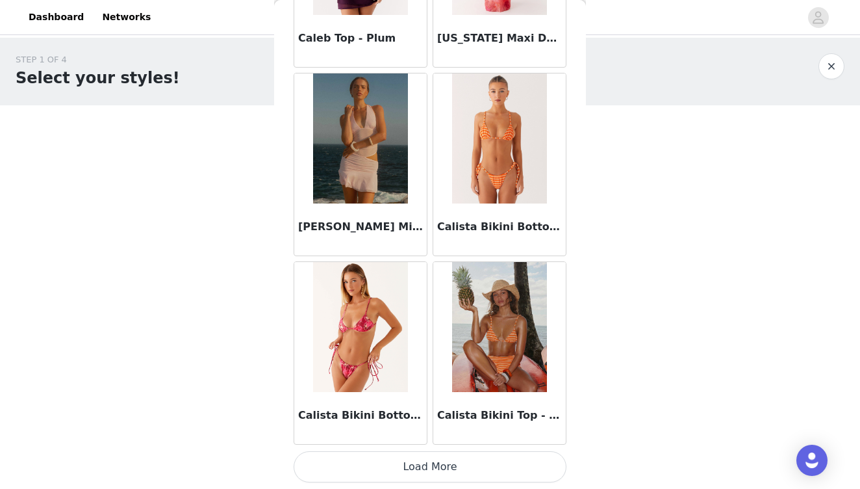
click at [439, 470] on button "Load More" at bounding box center [430, 466] width 273 height 31
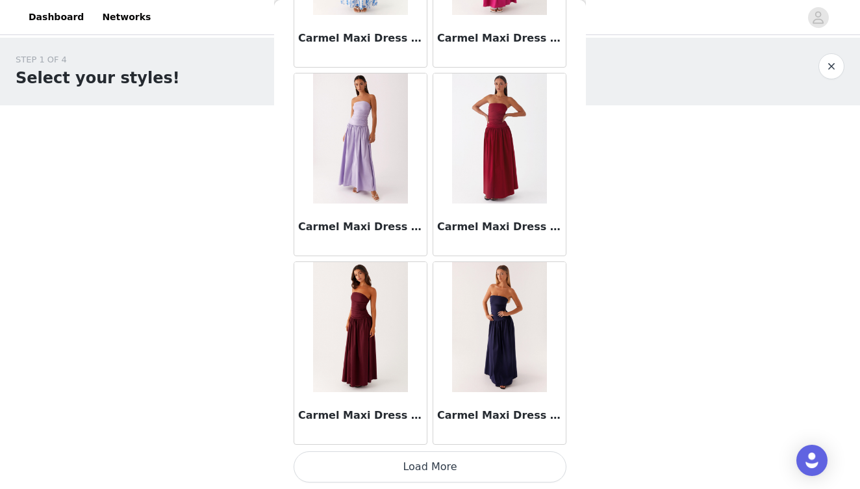
click at [431, 471] on button "Load More" at bounding box center [430, 466] width 273 height 31
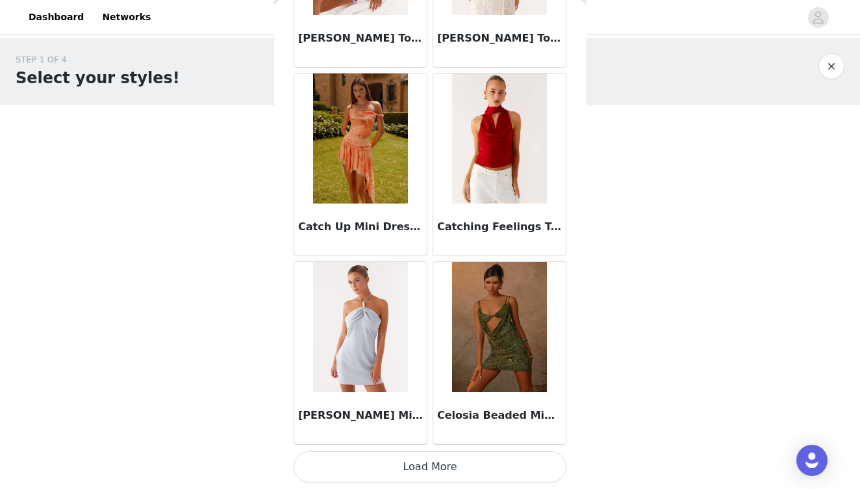
scroll to position [16578, 0]
click at [430, 464] on button "Load More" at bounding box center [430, 466] width 273 height 31
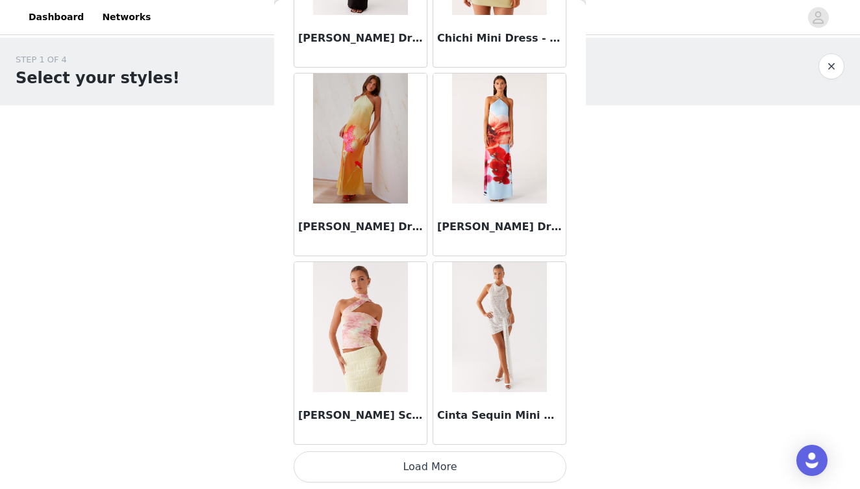
click at [411, 467] on button "Load More" at bounding box center [430, 466] width 273 height 31
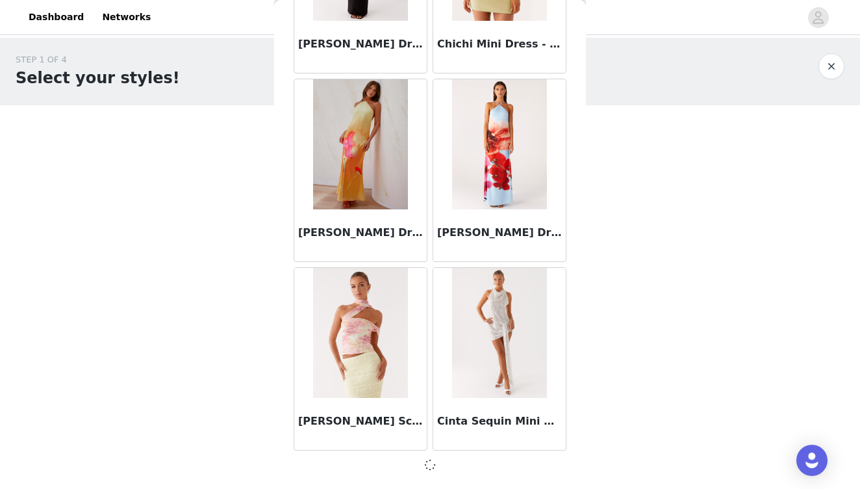
scroll to position [18457, 0]
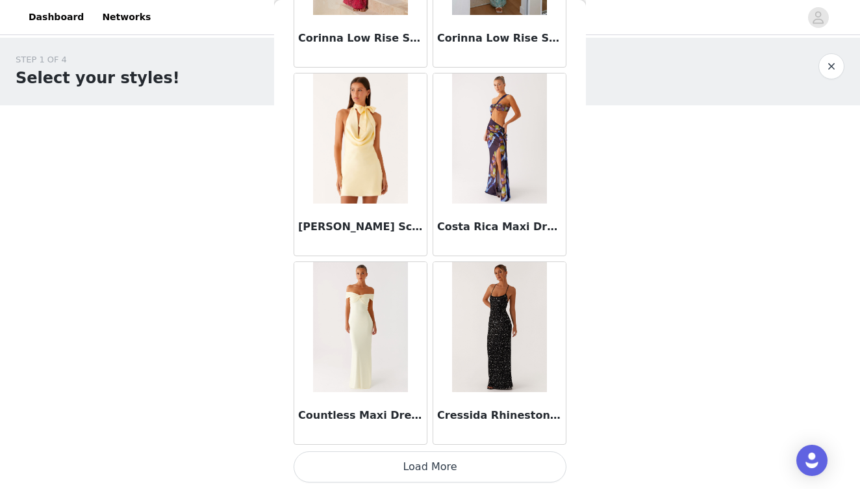
click at [430, 467] on button "Load More" at bounding box center [430, 466] width 273 height 31
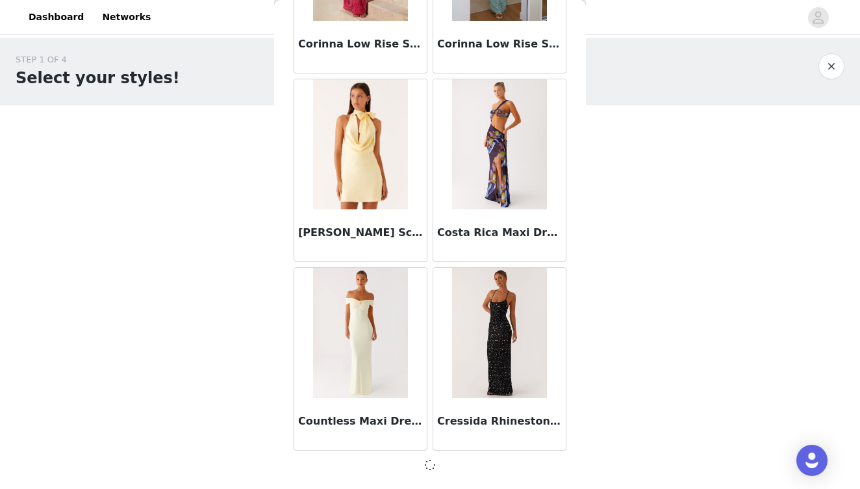
scroll to position [20342, 0]
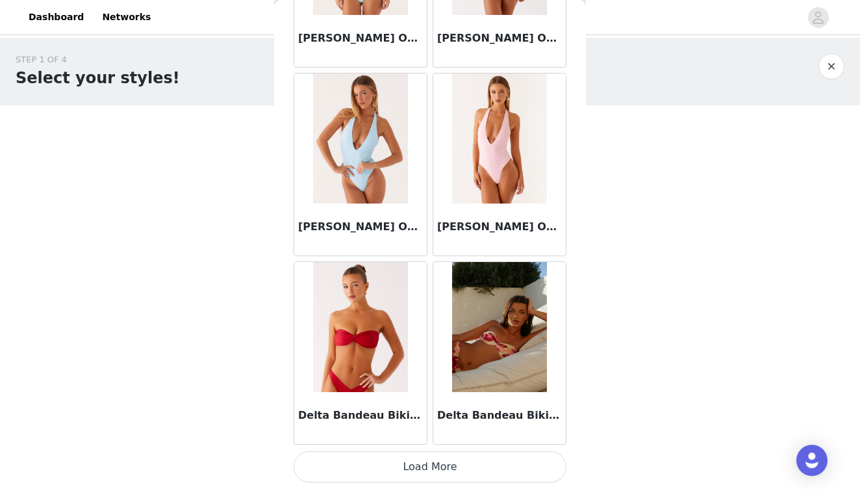
click at [422, 467] on button "Load More" at bounding box center [430, 466] width 273 height 31
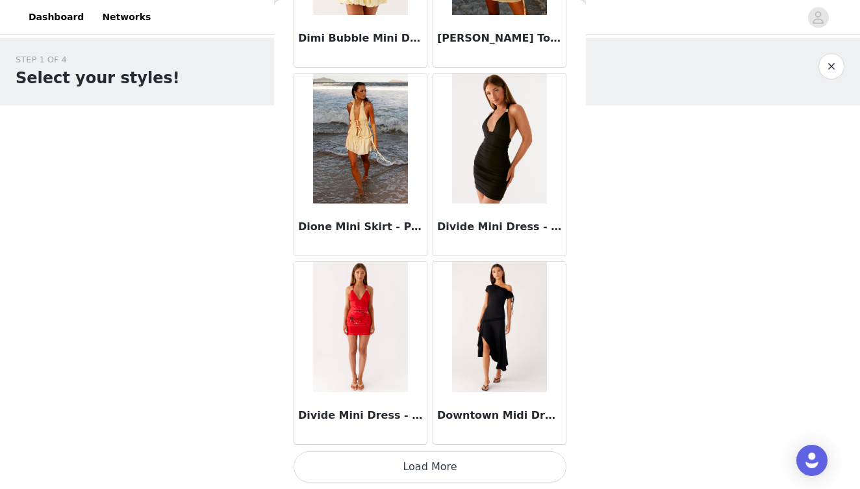
click at [437, 465] on button "Load More" at bounding box center [430, 466] width 273 height 31
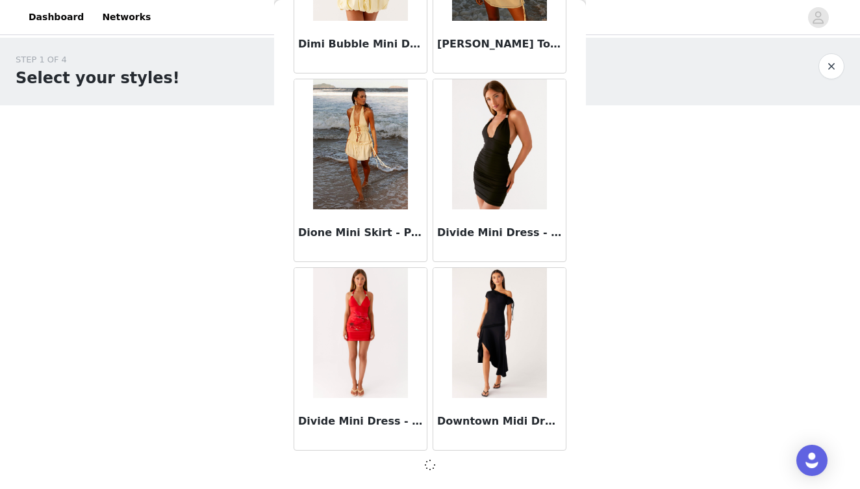
scroll to position [24112, 0]
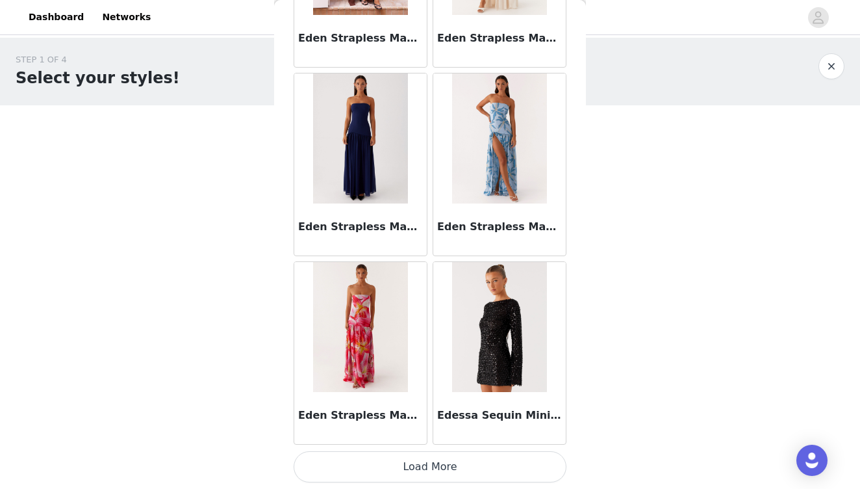
click at [432, 465] on button "Load More" at bounding box center [430, 466] width 273 height 31
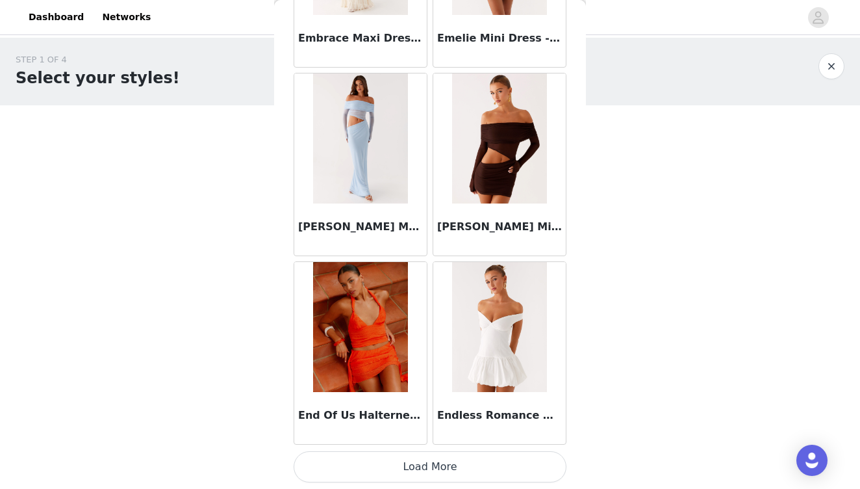
click at [431, 464] on button "Load More" at bounding box center [430, 466] width 273 height 31
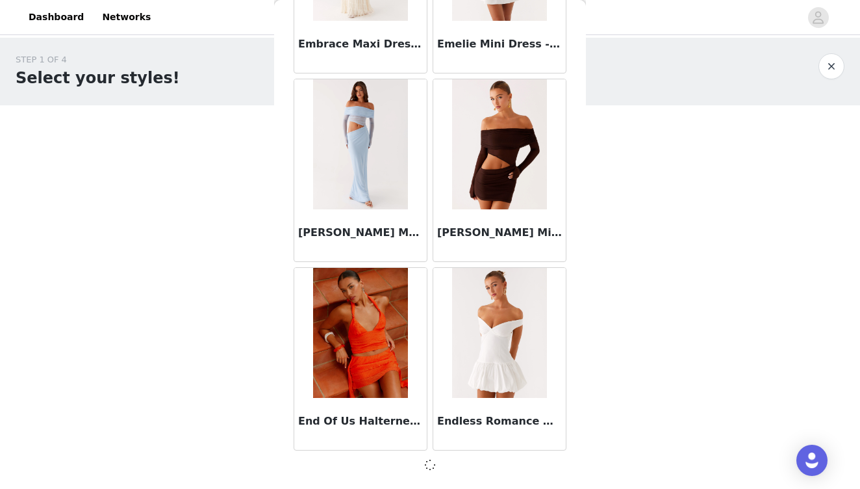
scroll to position [27881, 0]
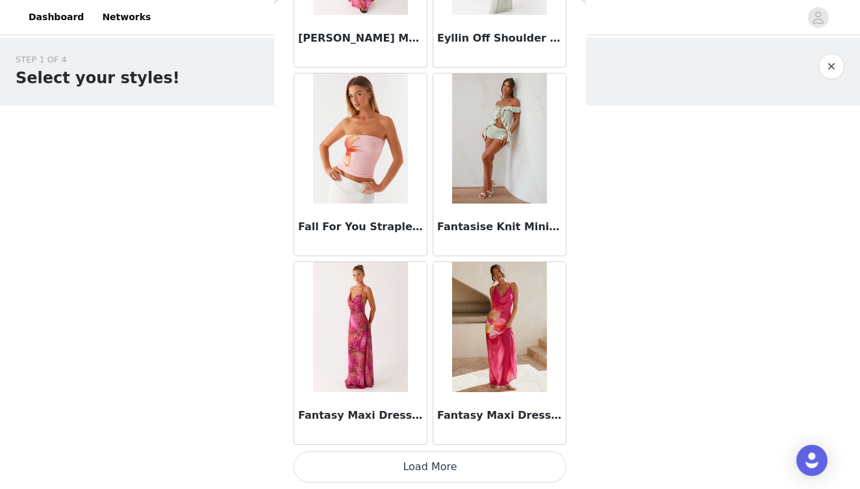
click at [430, 461] on button "Load More" at bounding box center [430, 466] width 273 height 31
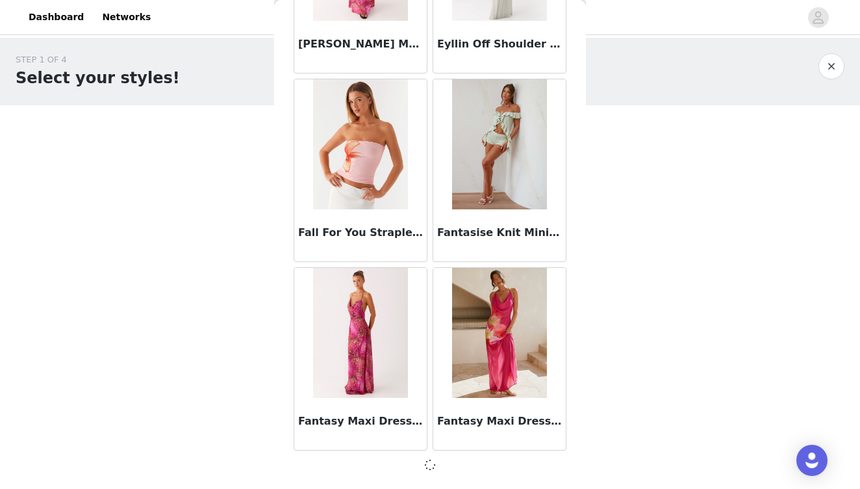
scroll to position [29766, 0]
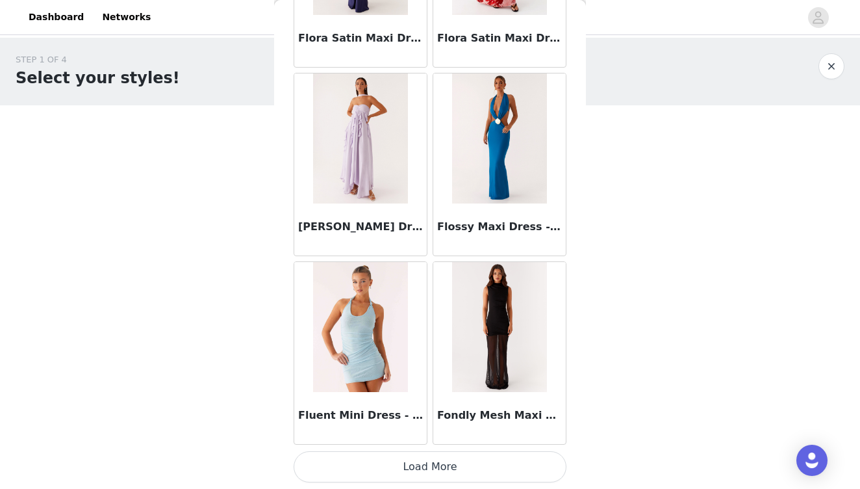
click at [433, 459] on button "Load More" at bounding box center [430, 466] width 273 height 31
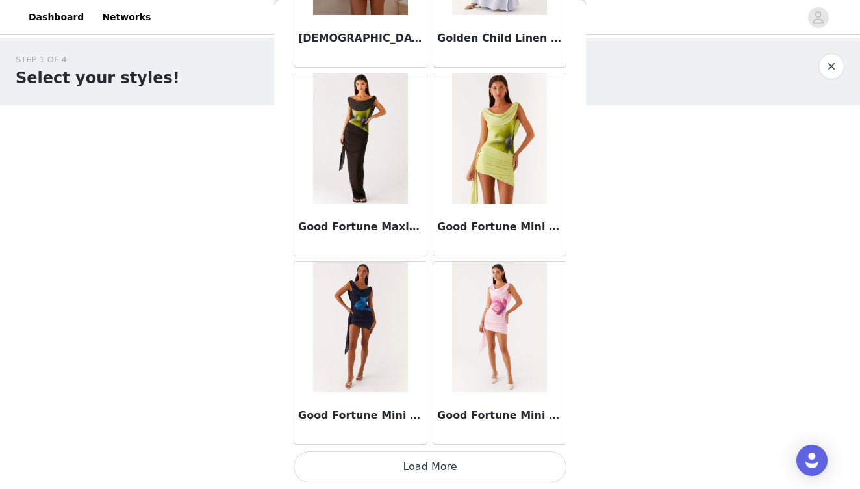
click at [433, 459] on button "Load More" at bounding box center [430, 466] width 273 height 31
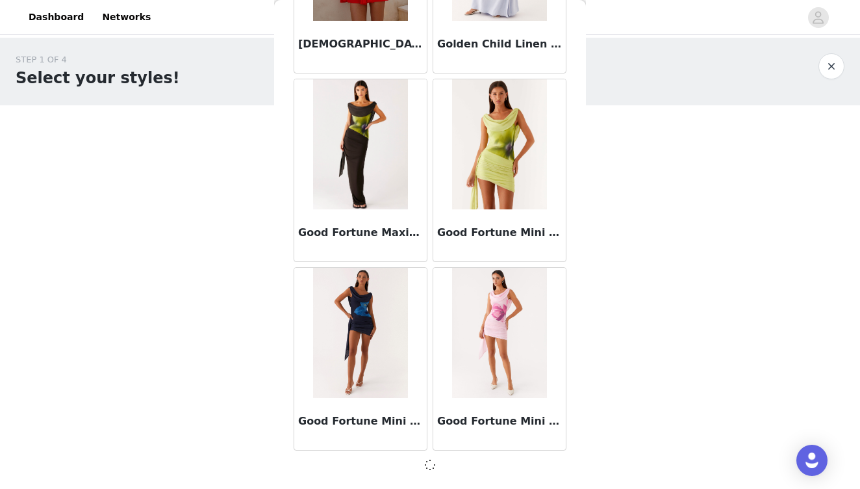
scroll to position [33535, 0]
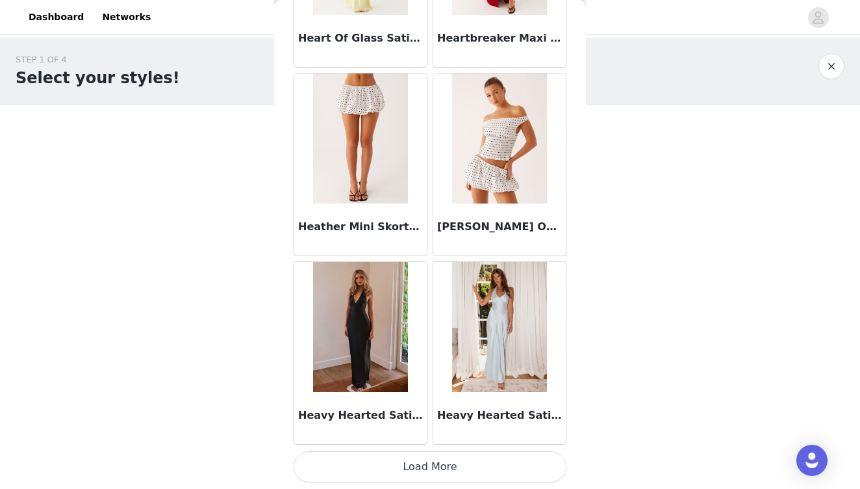
click at [433, 459] on button "Load More" at bounding box center [430, 466] width 273 height 31
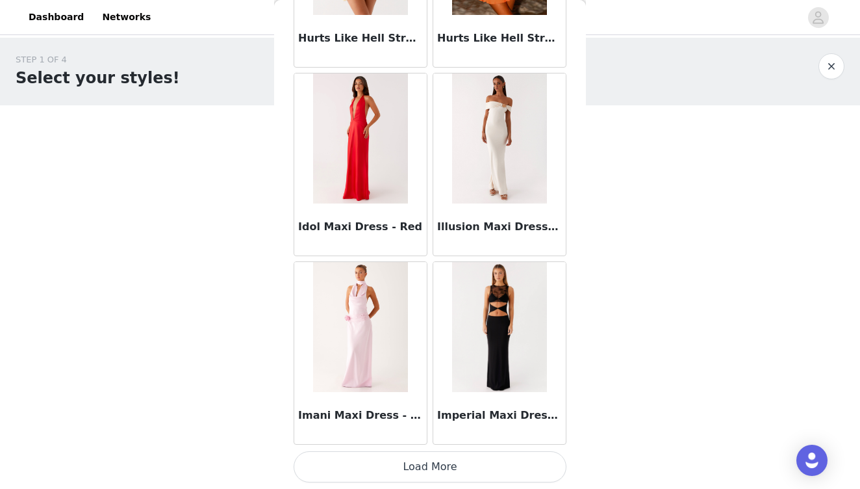
click at [433, 466] on button "Load More" at bounding box center [430, 466] width 273 height 31
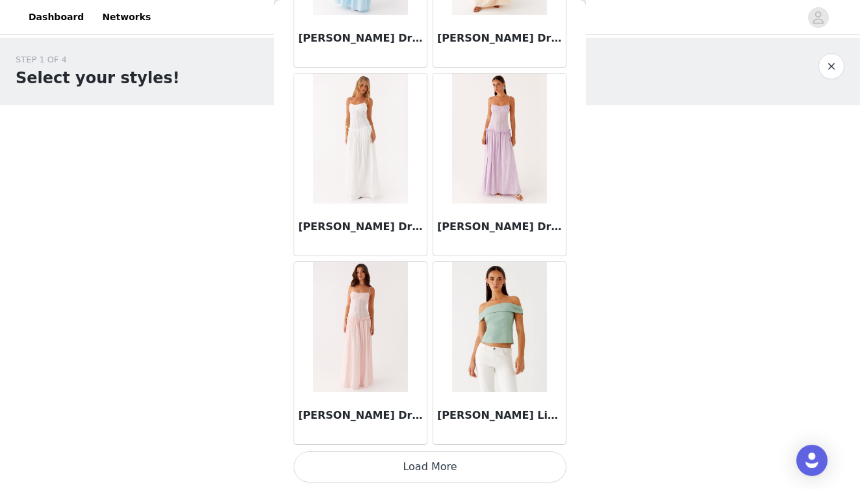
click at [433, 466] on button "Load More" at bounding box center [430, 466] width 273 height 31
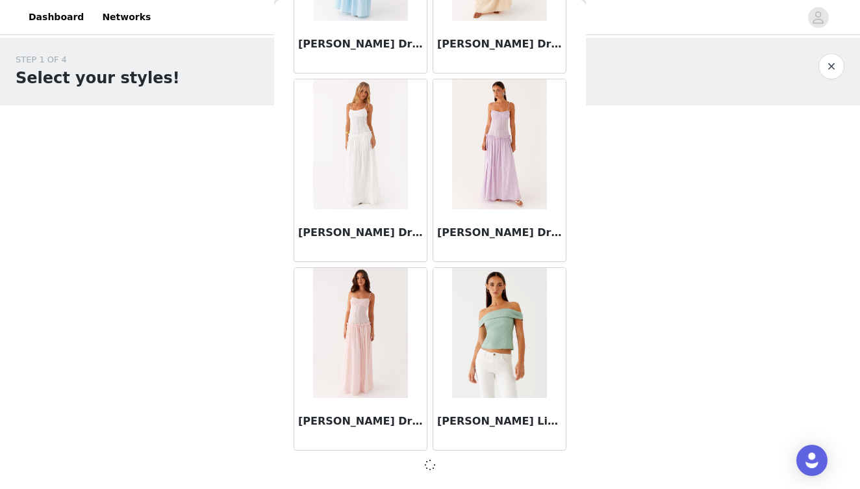
scroll to position [39190, 0]
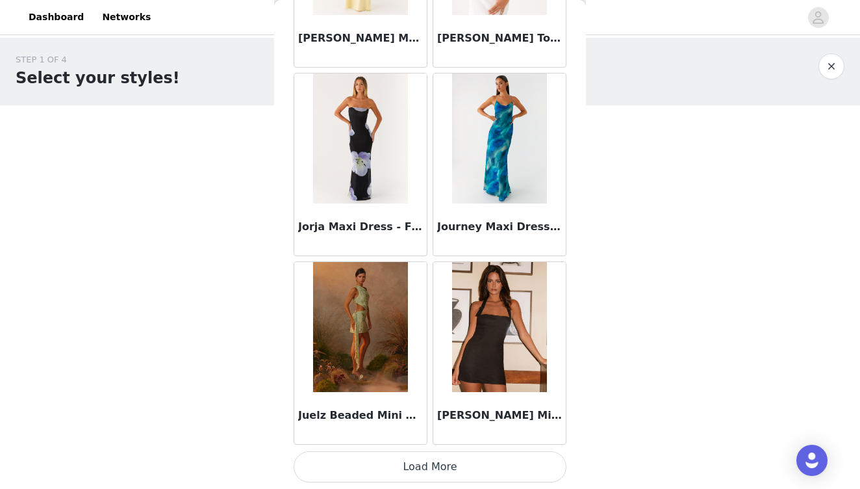
click at [433, 466] on button "Load More" at bounding box center [430, 466] width 273 height 31
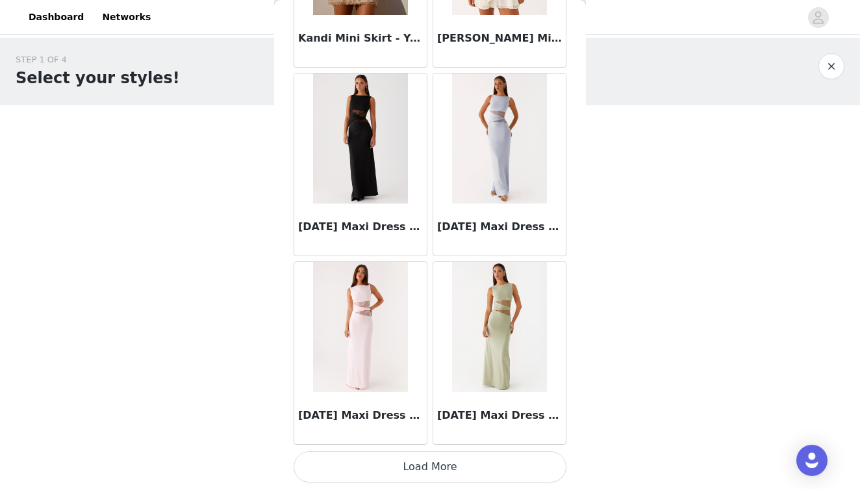
scroll to position [42965, 0]
click at [433, 466] on button "Load More" at bounding box center [430, 466] width 273 height 31
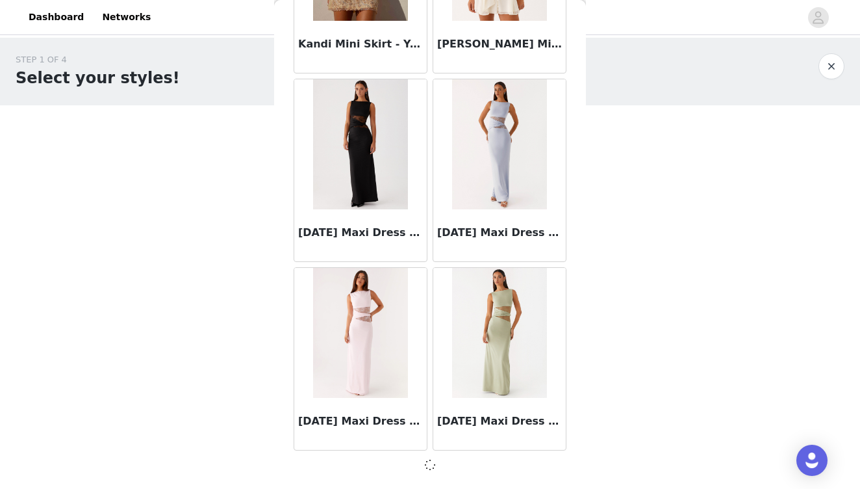
scroll to position [42959, 0]
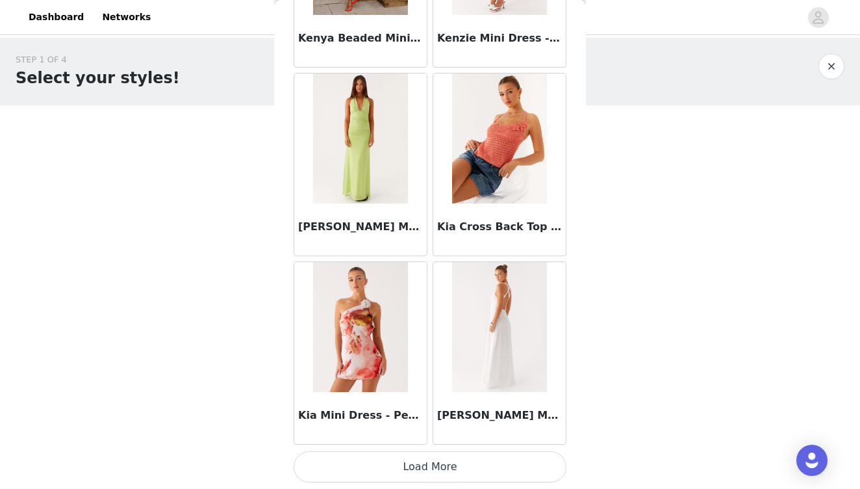
click at [433, 466] on button "Load More" at bounding box center [430, 466] width 273 height 31
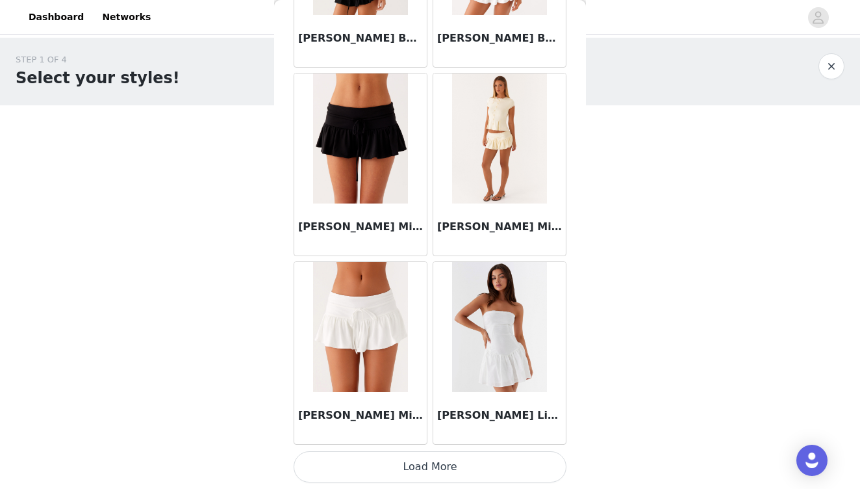
click at [433, 466] on button "Load More" at bounding box center [430, 466] width 273 height 31
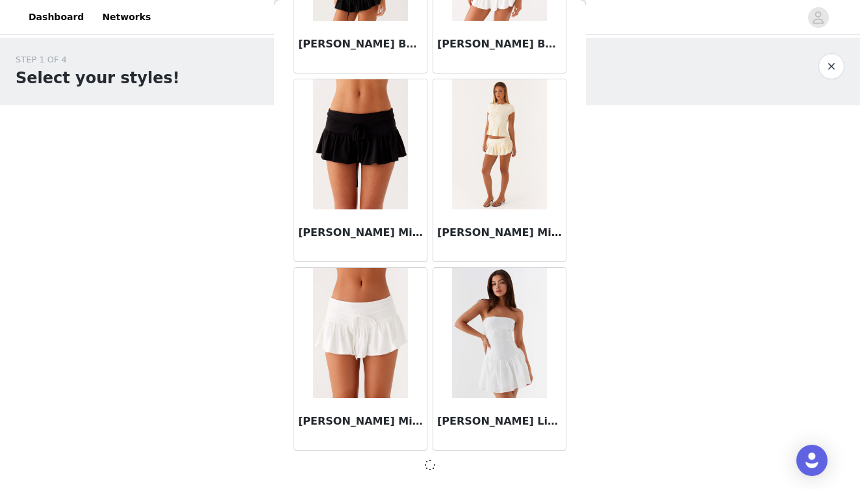
scroll to position [46729, 0]
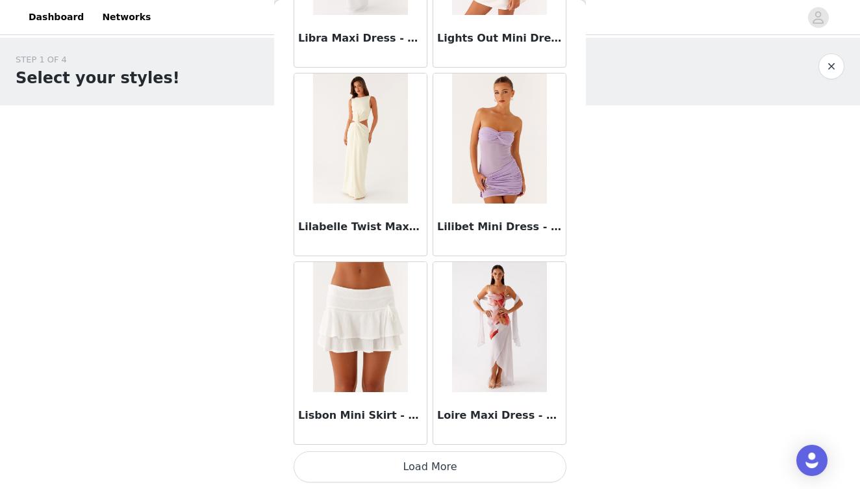
click at [433, 466] on button "Load More" at bounding box center [430, 466] width 273 height 31
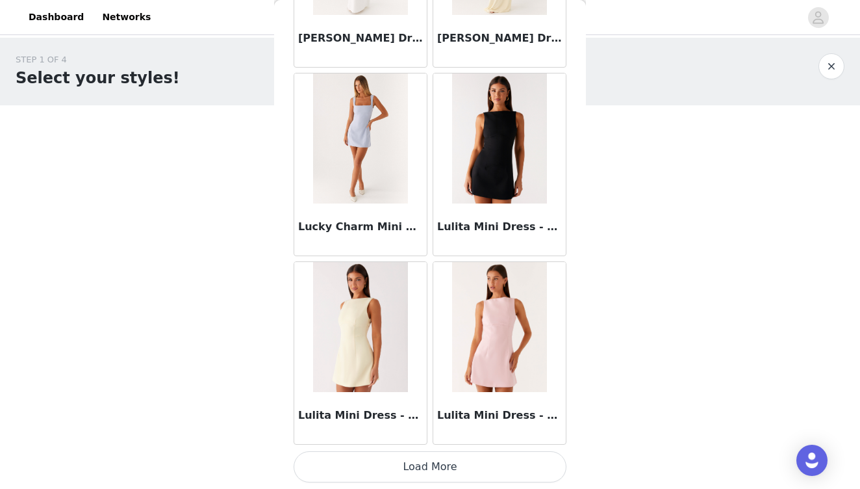
click at [433, 466] on button "Load More" at bounding box center [430, 466] width 273 height 31
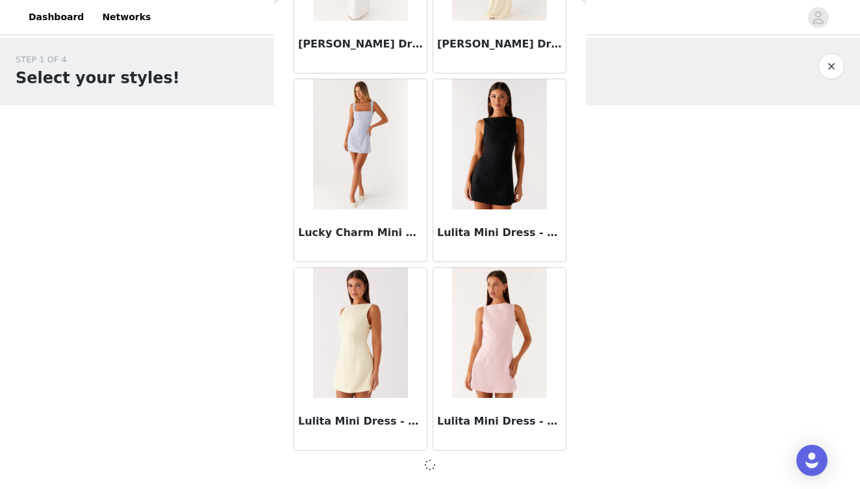
scroll to position [50498, 0]
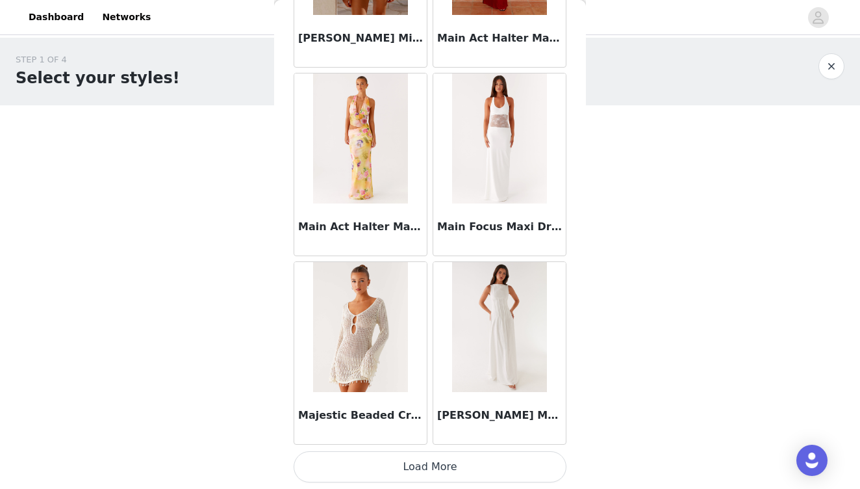
click at [448, 468] on button "Load More" at bounding box center [430, 466] width 273 height 31
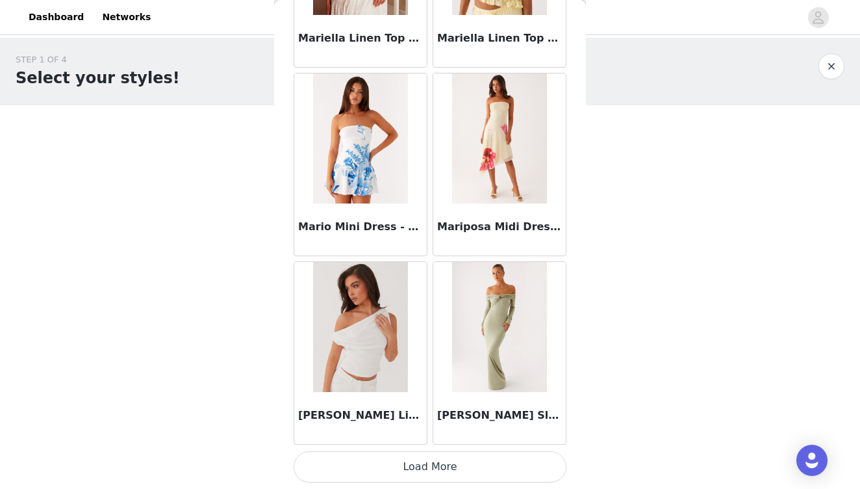
click at [448, 468] on button "Load More" at bounding box center [430, 466] width 273 height 31
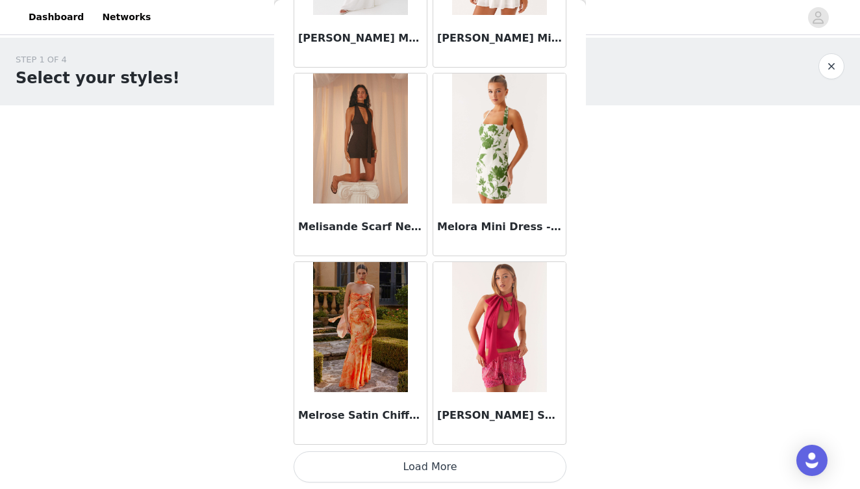
click at [445, 466] on button "Load More" at bounding box center [430, 466] width 273 height 31
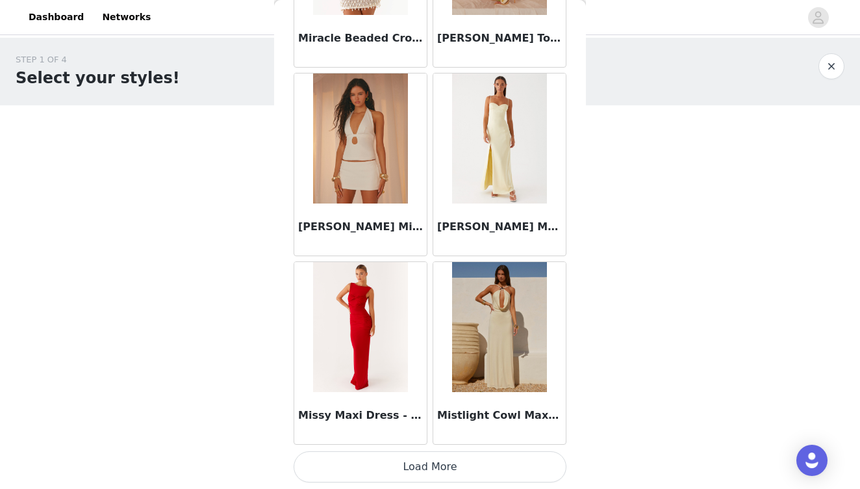
click at [444, 465] on button "Load More" at bounding box center [430, 466] width 273 height 31
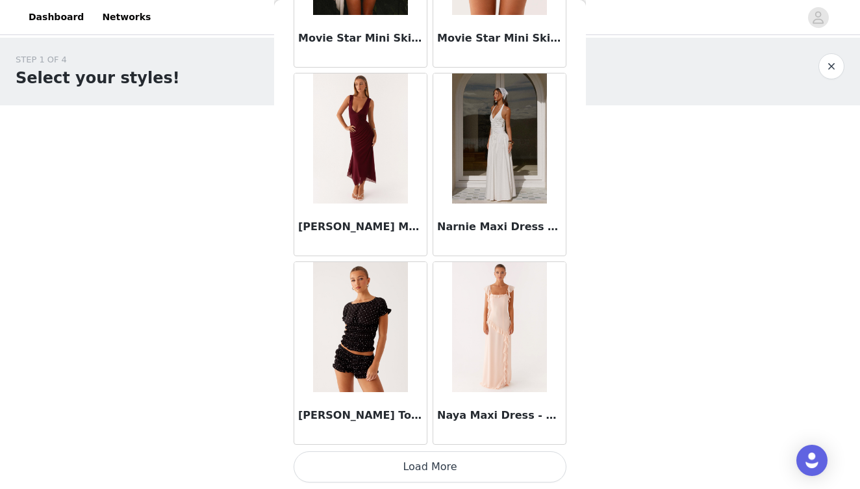
scroll to position [59928, 0]
click at [437, 468] on button "Load More" at bounding box center [430, 466] width 273 height 31
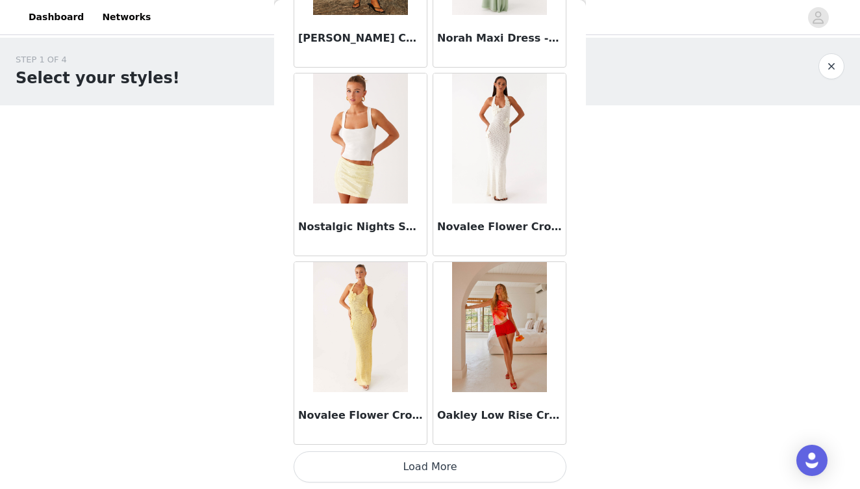
click at [436, 464] on button "Load More" at bounding box center [430, 466] width 273 height 31
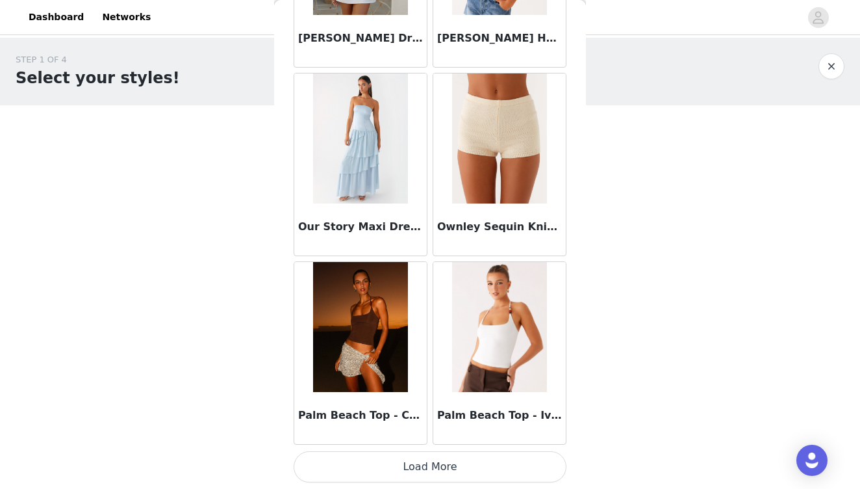
click at [432, 464] on button "Load More" at bounding box center [430, 466] width 273 height 31
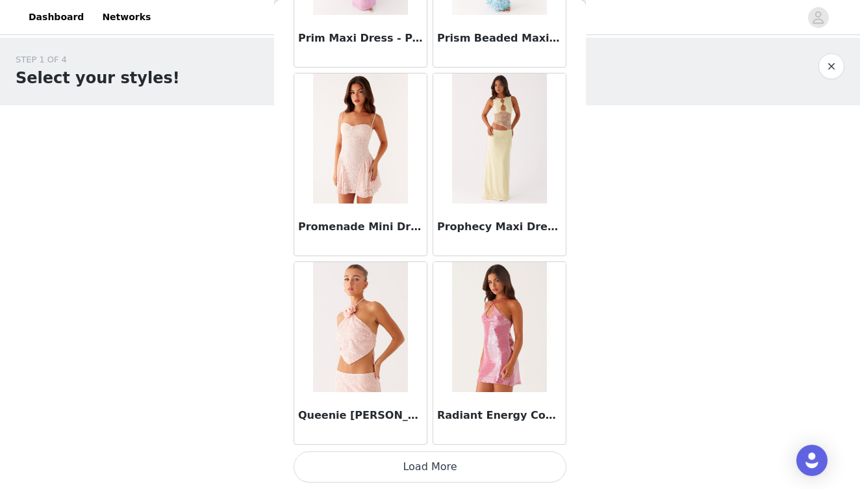
click at [442, 465] on button "Load More" at bounding box center [430, 466] width 273 height 31
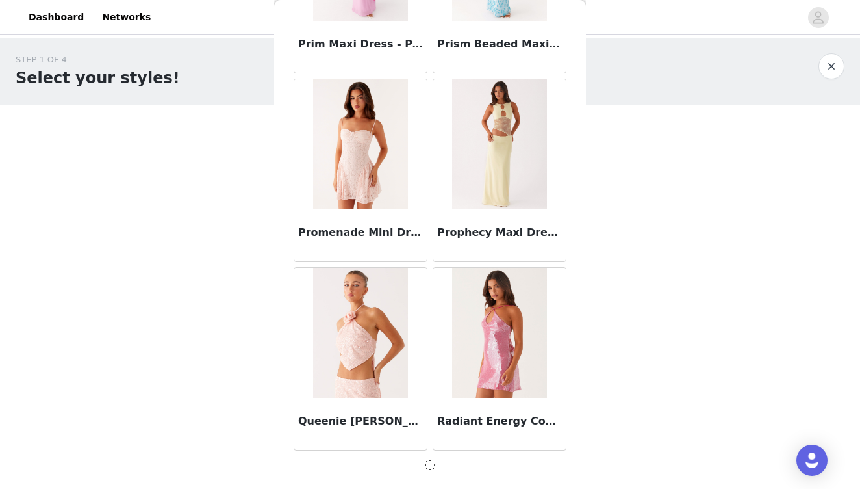
scroll to position [65577, 0]
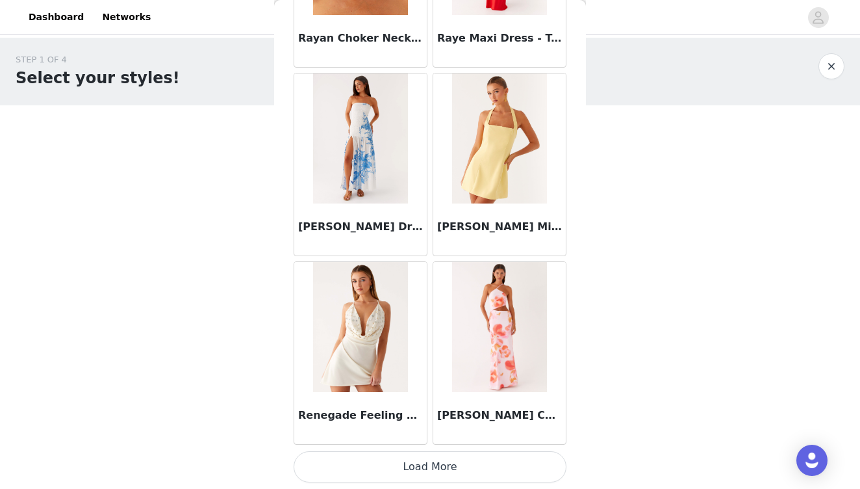
click at [437, 468] on button "Load More" at bounding box center [430, 466] width 273 height 31
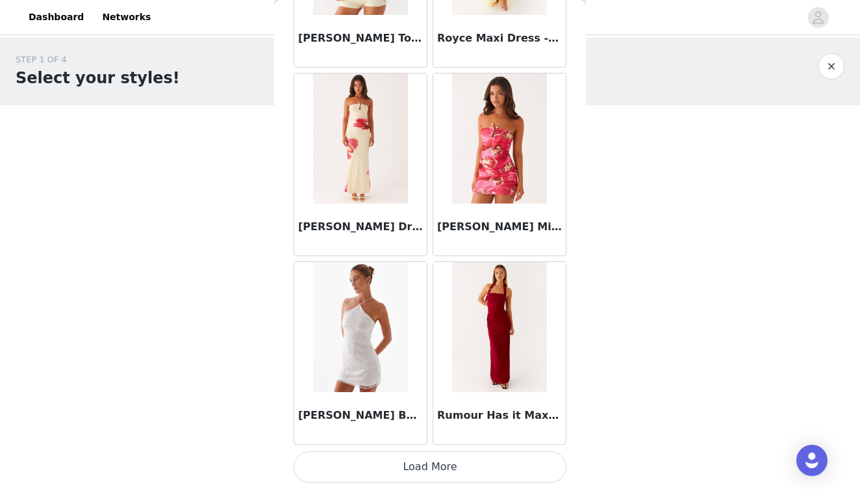
click at [437, 467] on button "Load More" at bounding box center [430, 466] width 273 height 31
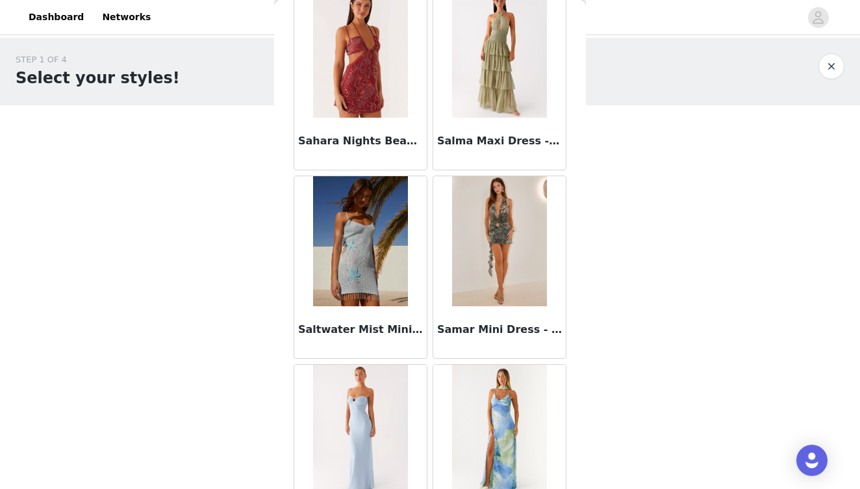
scroll to position [0, 0]
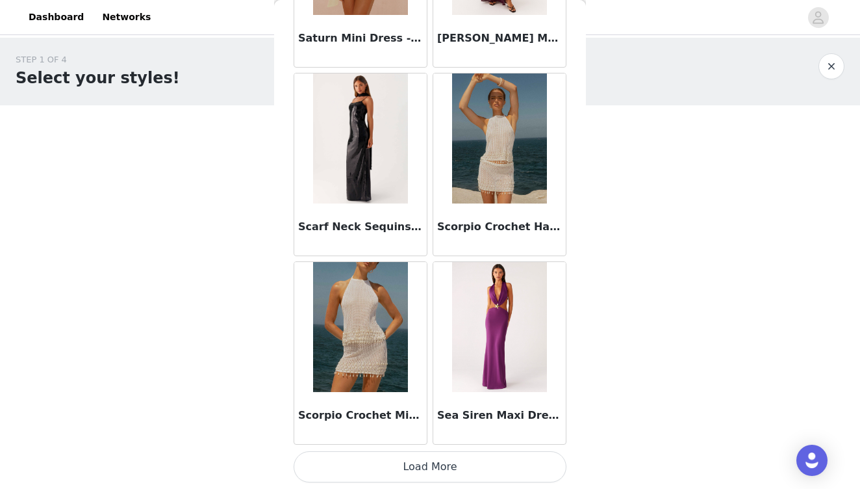
click at [459, 460] on button "Load More" at bounding box center [430, 466] width 273 height 31
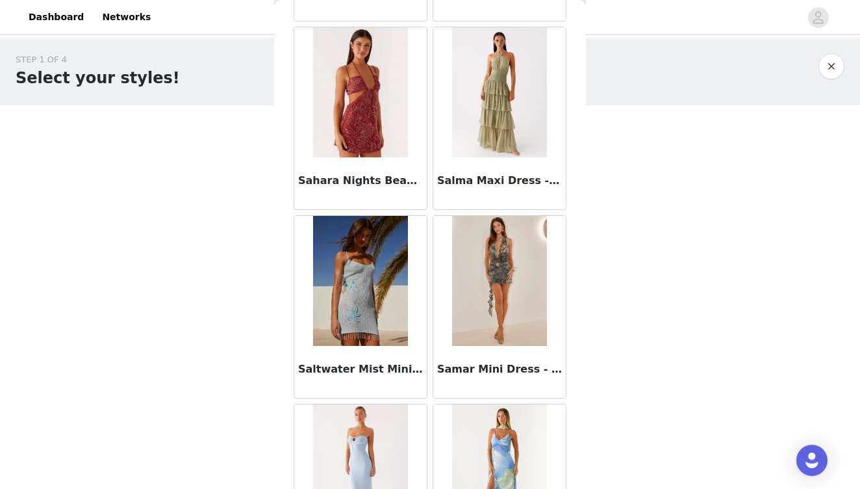
scroll to position [70151, 0]
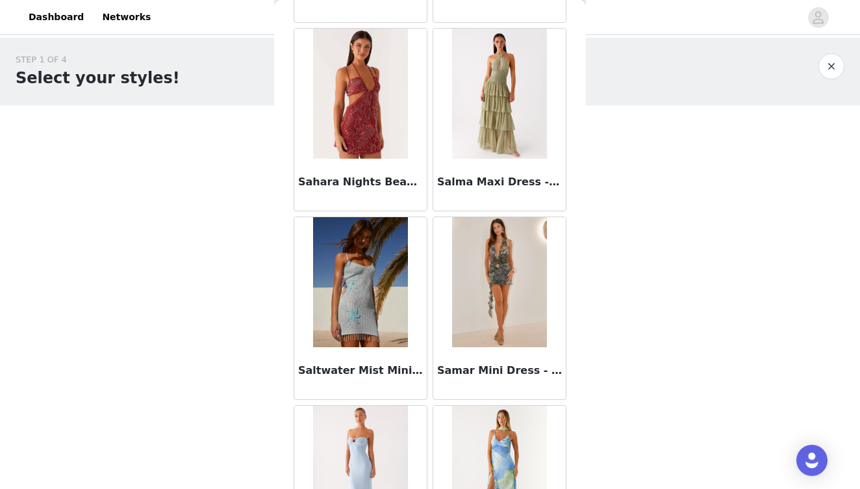
click at [501, 278] on img at bounding box center [499, 282] width 94 height 130
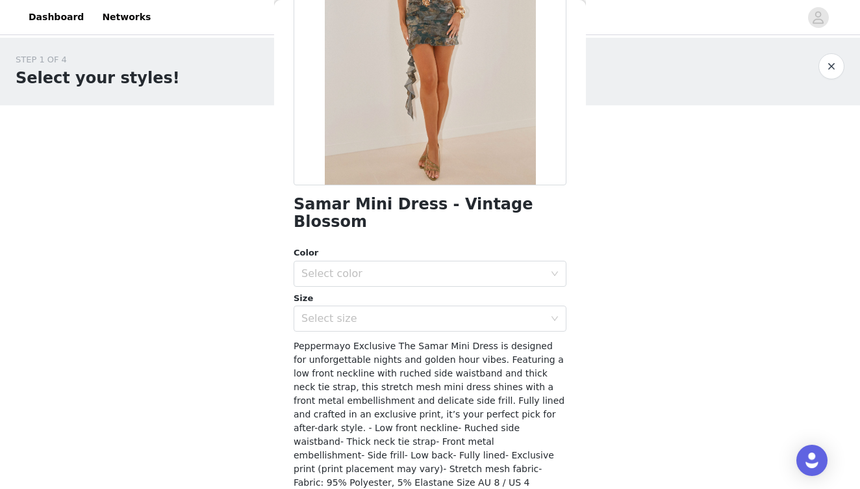
scroll to position [191, 0]
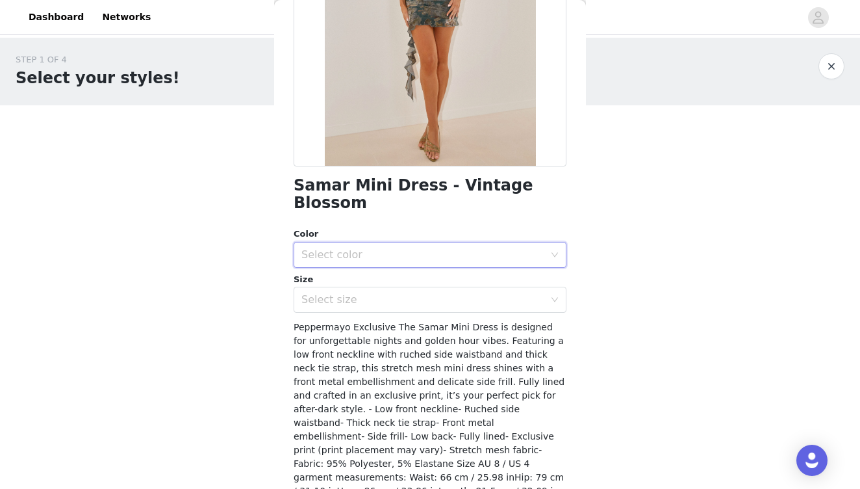
click at [437, 247] on div "Select color" at bounding box center [426, 254] width 249 height 25
click at [432, 270] on li "Vintage Blossom" at bounding box center [430, 265] width 273 height 21
click at [419, 293] on div "Select size" at bounding box center [423, 299] width 243 height 13
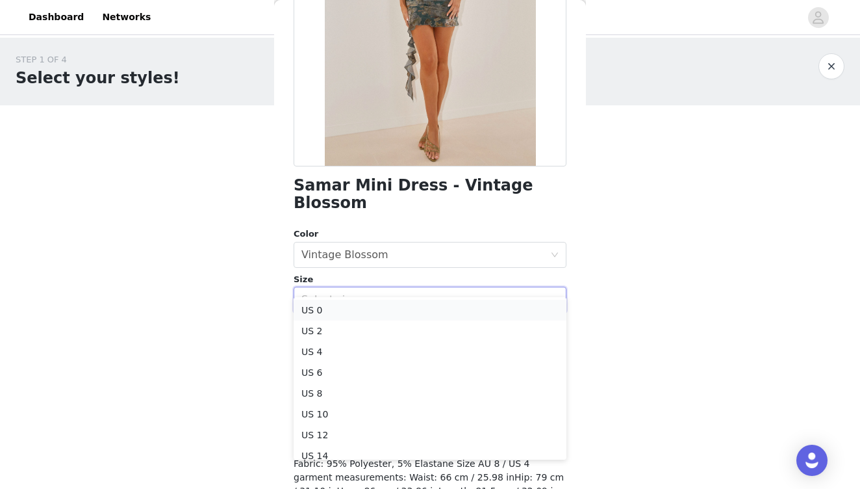
click at [393, 309] on li "US 0" at bounding box center [430, 310] width 273 height 21
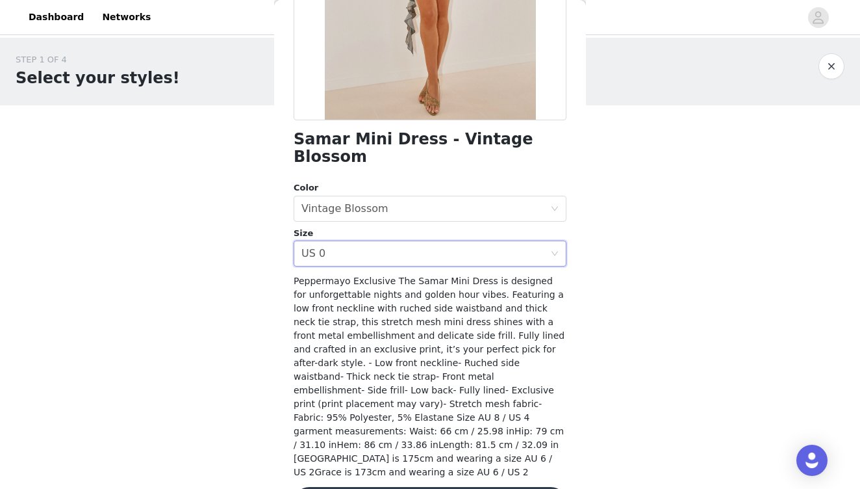
scroll to position [237, 0]
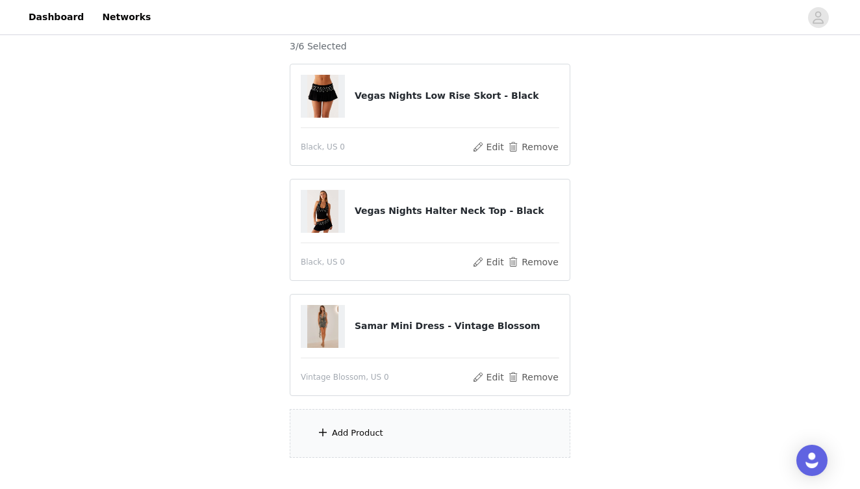
scroll to position [122, 0]
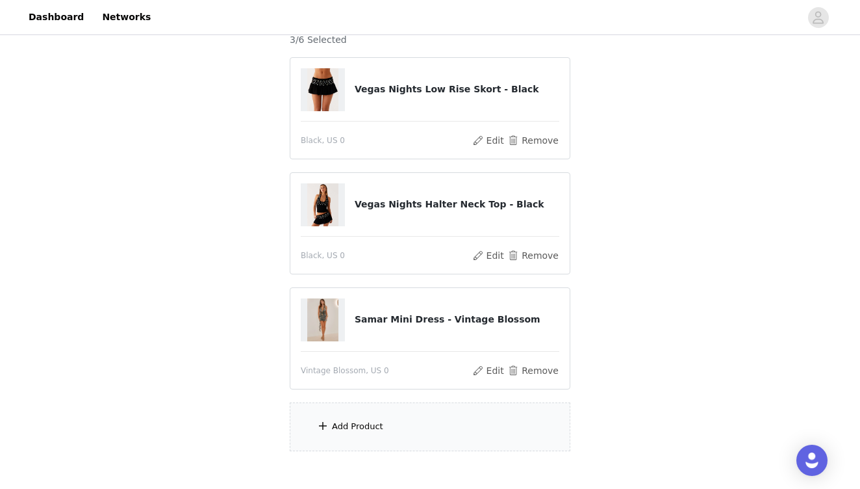
click at [404, 445] on div "Add Product" at bounding box center [430, 426] width 281 height 49
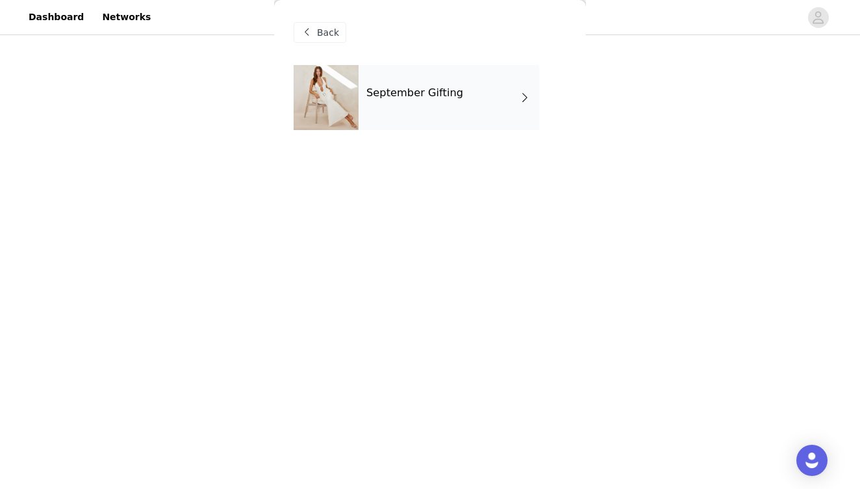
click at [448, 83] on div "September Gifting" at bounding box center [449, 97] width 181 height 65
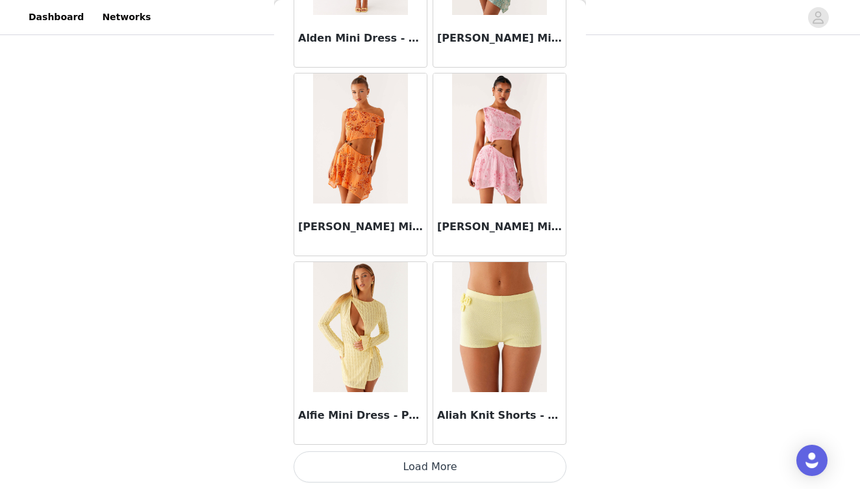
click at [404, 468] on button "Load More" at bounding box center [430, 466] width 273 height 31
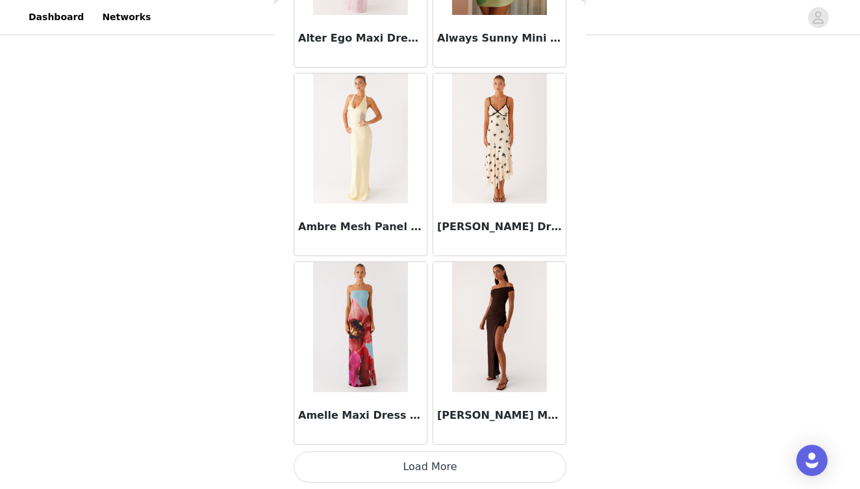
click at [408, 468] on button "Load More" at bounding box center [430, 466] width 273 height 31
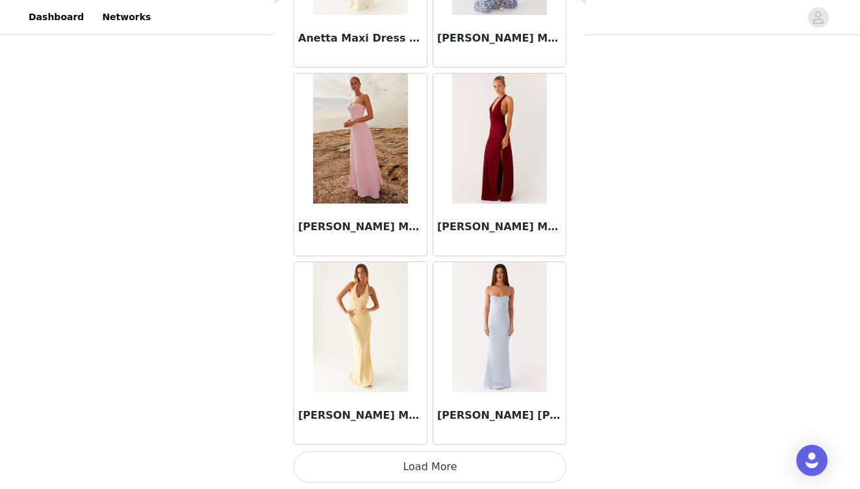
click at [414, 466] on button "Load More" at bounding box center [430, 466] width 273 height 31
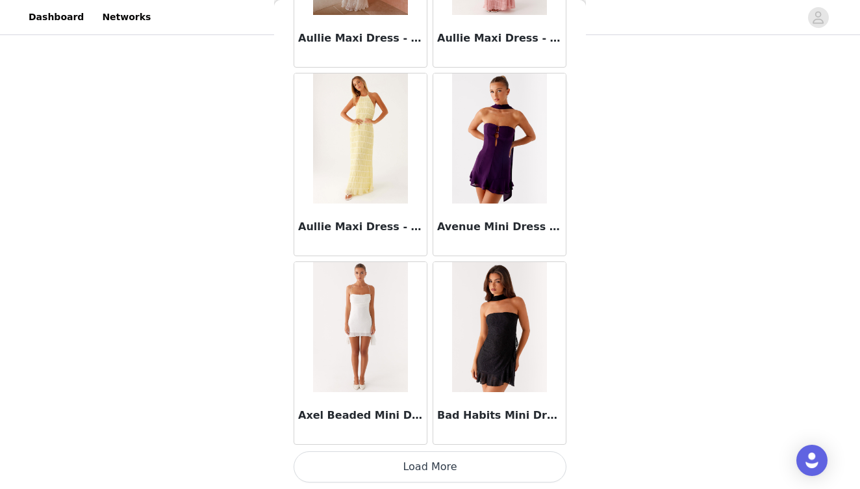
click at [428, 462] on button "Load More" at bounding box center [430, 466] width 273 height 31
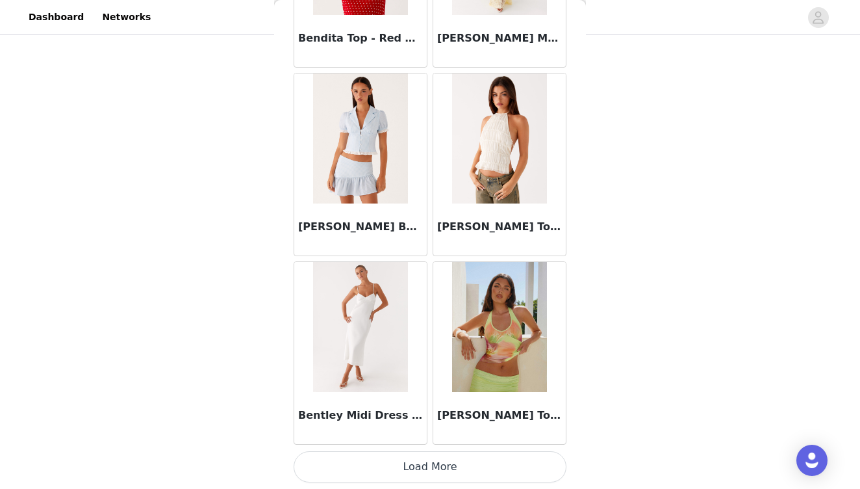
click at [428, 467] on button "Load More" at bounding box center [430, 466] width 273 height 31
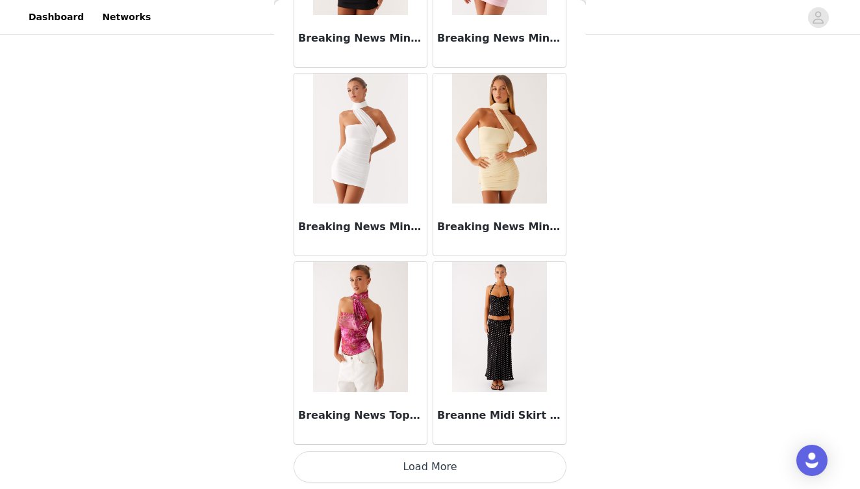
click at [428, 464] on button "Load More" at bounding box center [430, 466] width 273 height 31
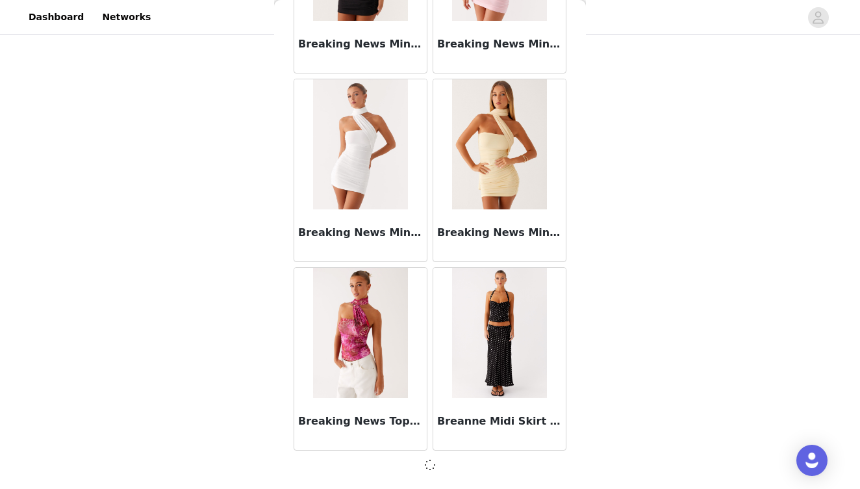
scroll to position [10918, 0]
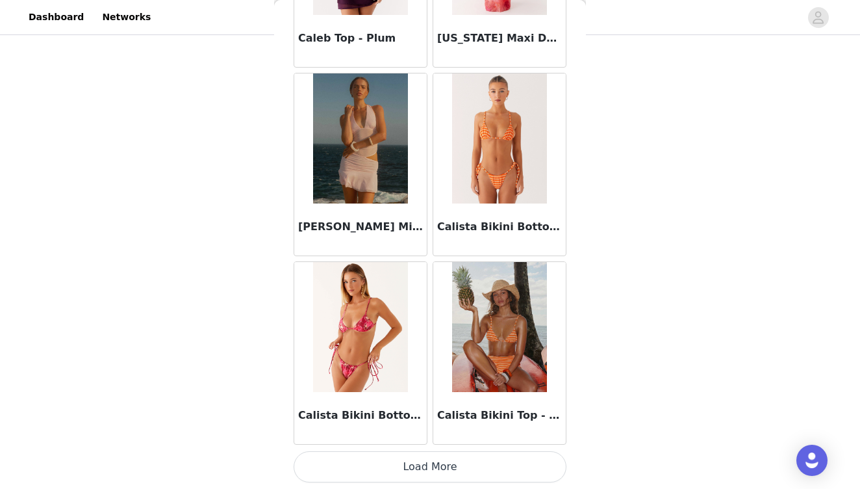
click at [430, 462] on button "Load More" at bounding box center [430, 466] width 273 height 31
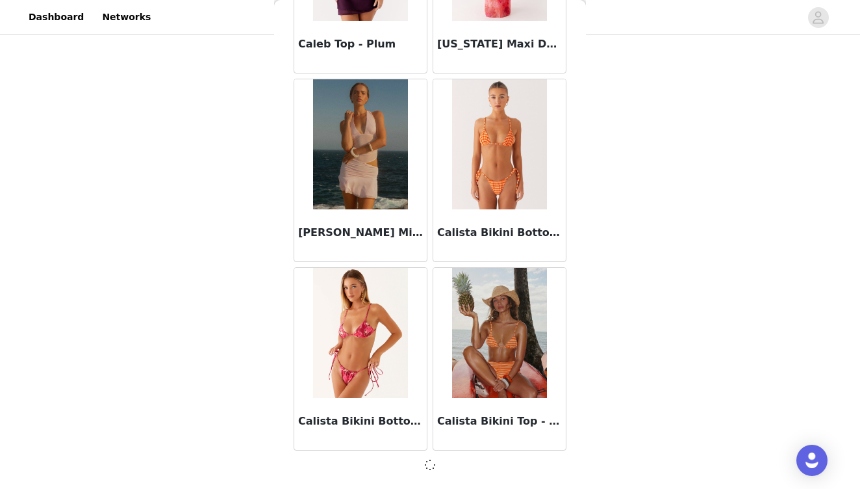
scroll to position [12803, 0]
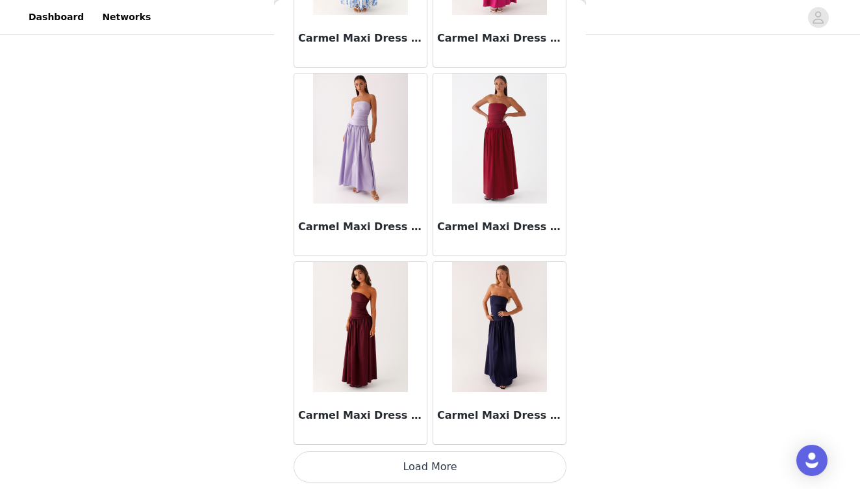
click at [430, 462] on button "Load More" at bounding box center [430, 466] width 273 height 31
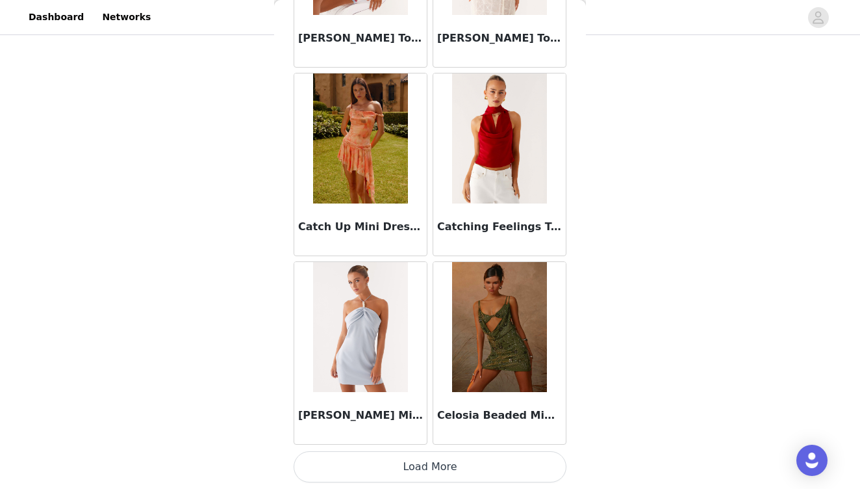
scroll to position [16578, 0]
click at [437, 467] on button "Load More" at bounding box center [430, 466] width 273 height 31
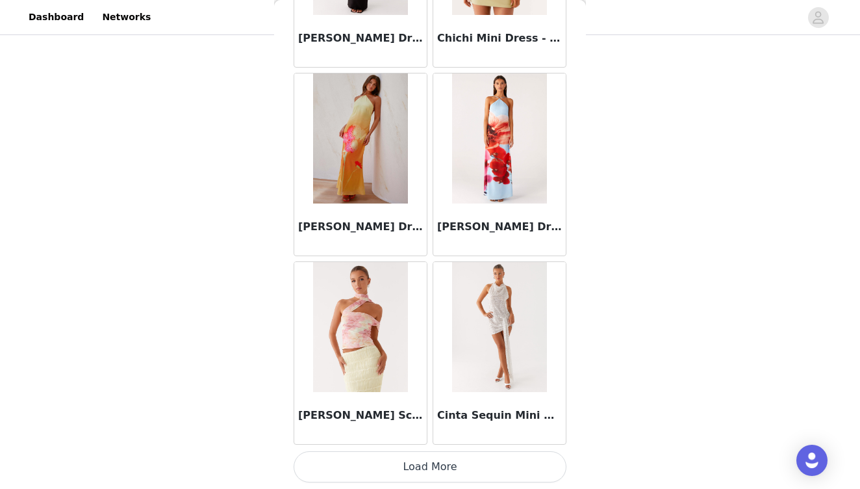
click at [433, 470] on button "Load More" at bounding box center [430, 466] width 273 height 31
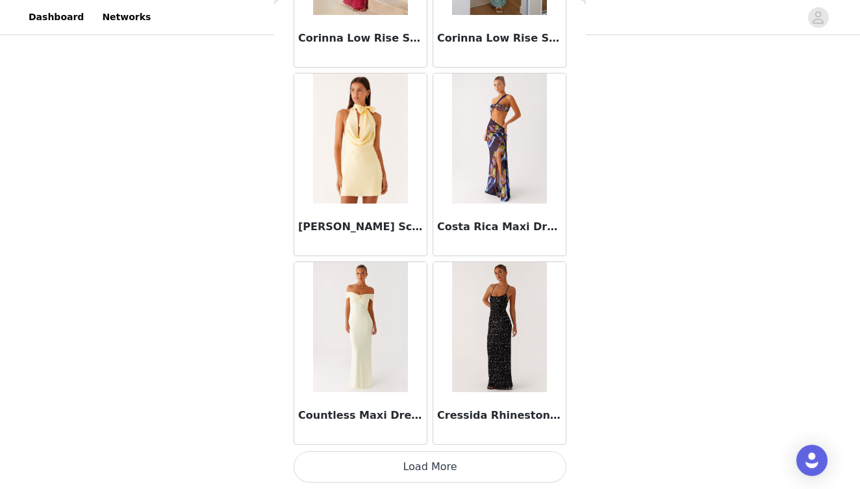
click at [437, 461] on button "Load More" at bounding box center [430, 466] width 273 height 31
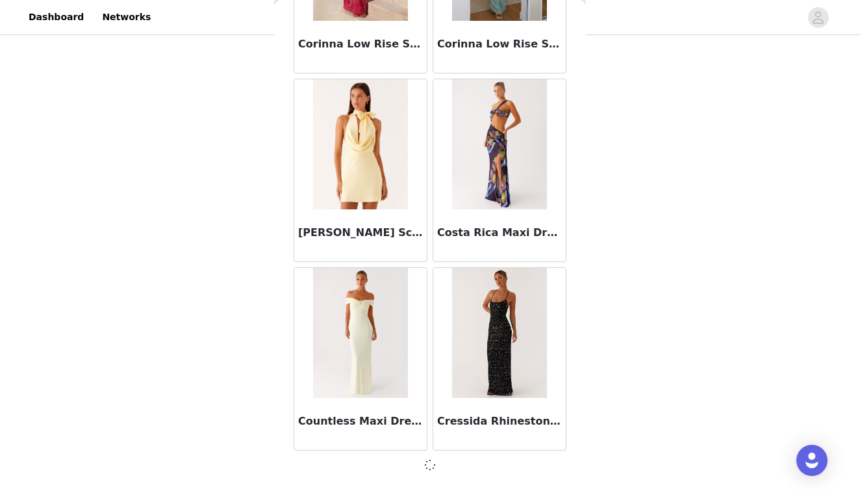
scroll to position [20342, 0]
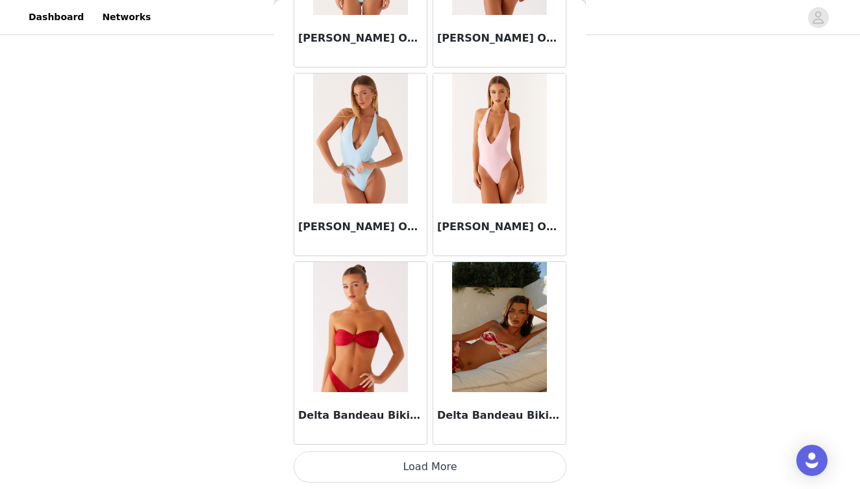
click at [435, 471] on button "Load More" at bounding box center [430, 466] width 273 height 31
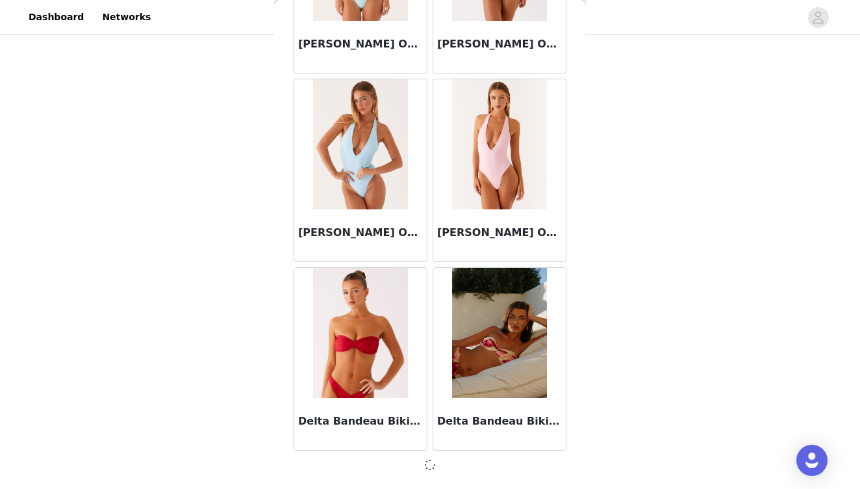
scroll to position [22227, 0]
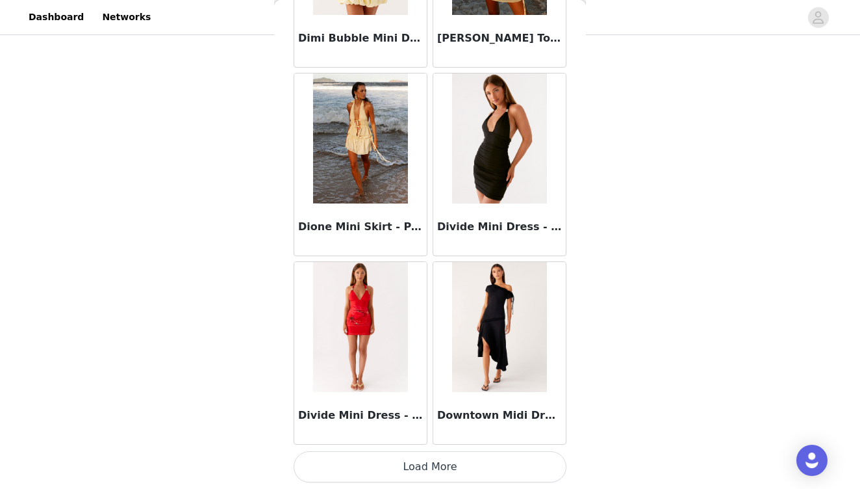
click at [448, 463] on button "Load More" at bounding box center [430, 466] width 273 height 31
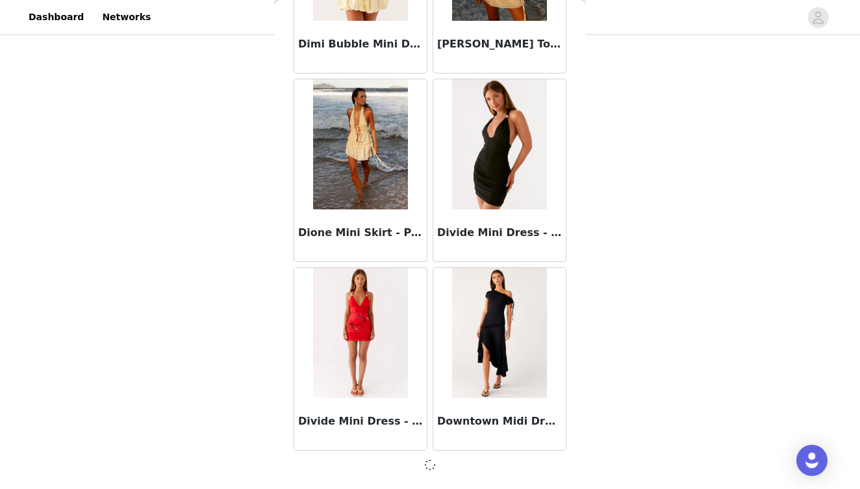
scroll to position [24112, 0]
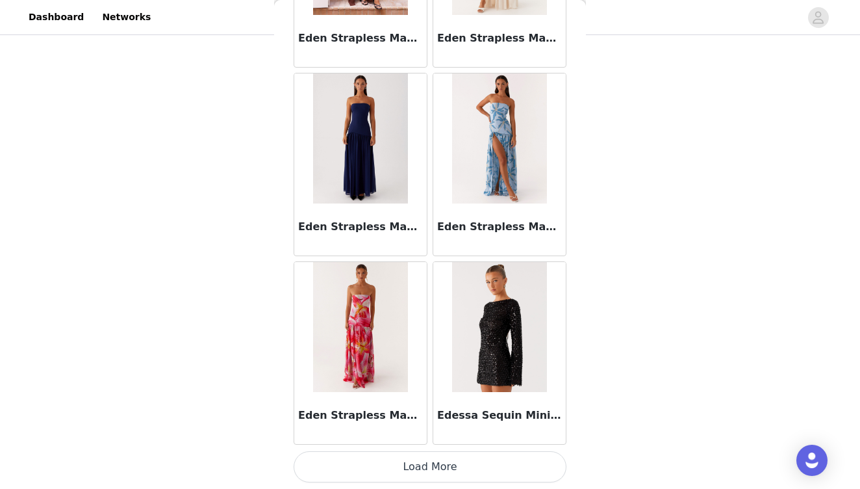
click at [443, 463] on button "Load More" at bounding box center [430, 466] width 273 height 31
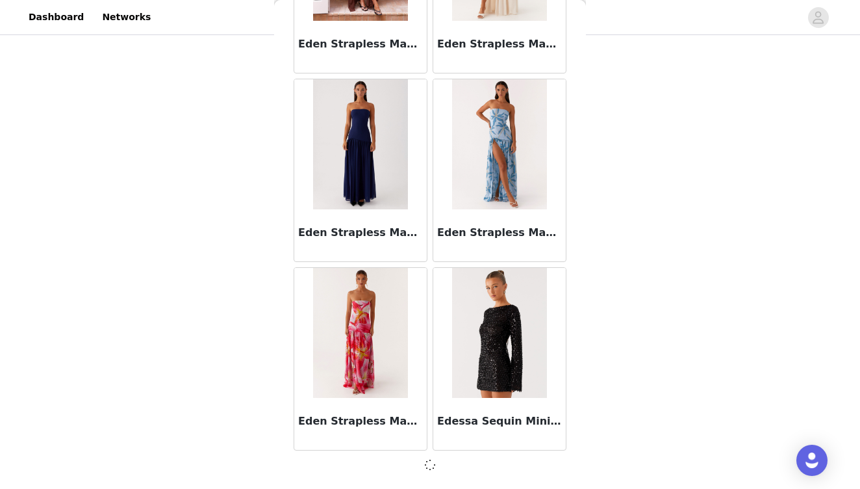
scroll to position [25996, 0]
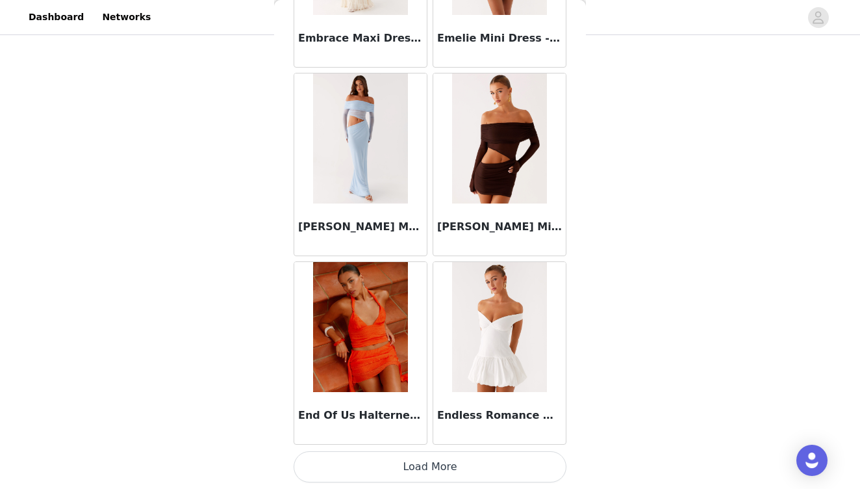
click at [443, 465] on button "Load More" at bounding box center [430, 466] width 273 height 31
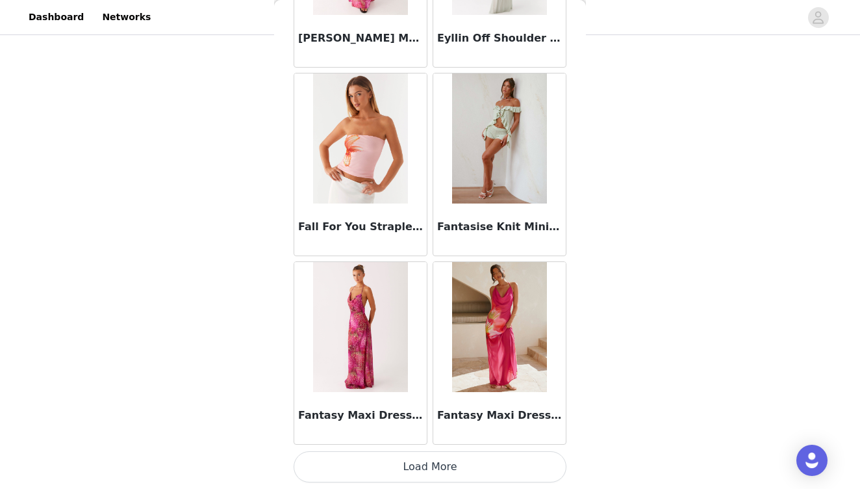
click at [443, 459] on button "Load More" at bounding box center [430, 466] width 273 height 31
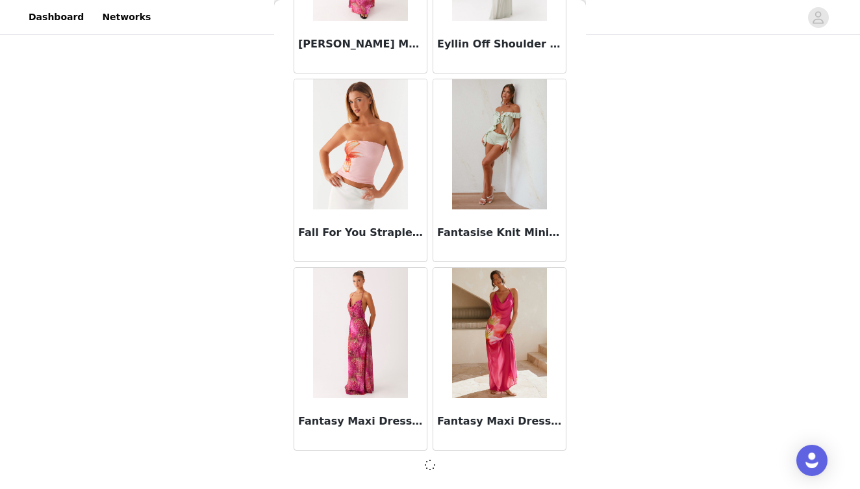
scroll to position [29766, 0]
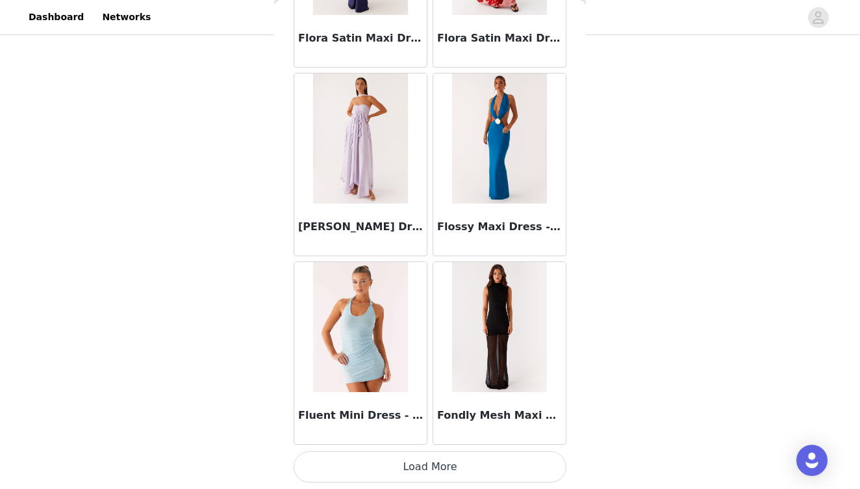
click at [432, 463] on button "Load More" at bounding box center [430, 466] width 273 height 31
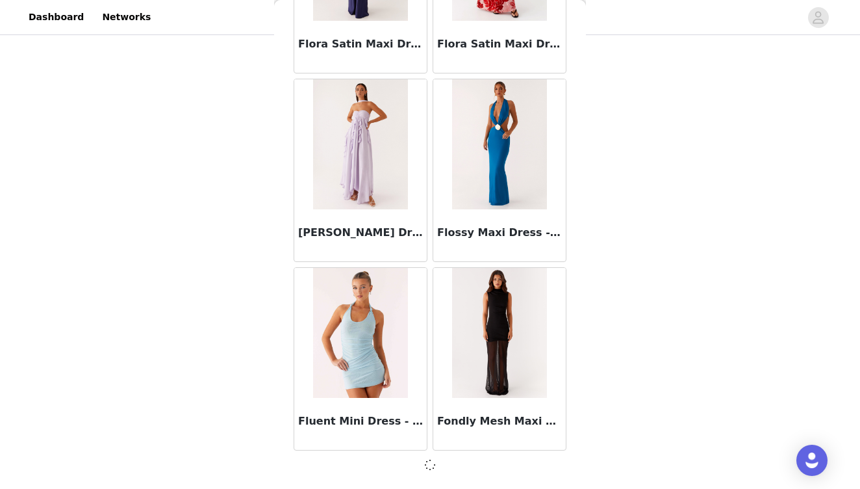
scroll to position [31651, 0]
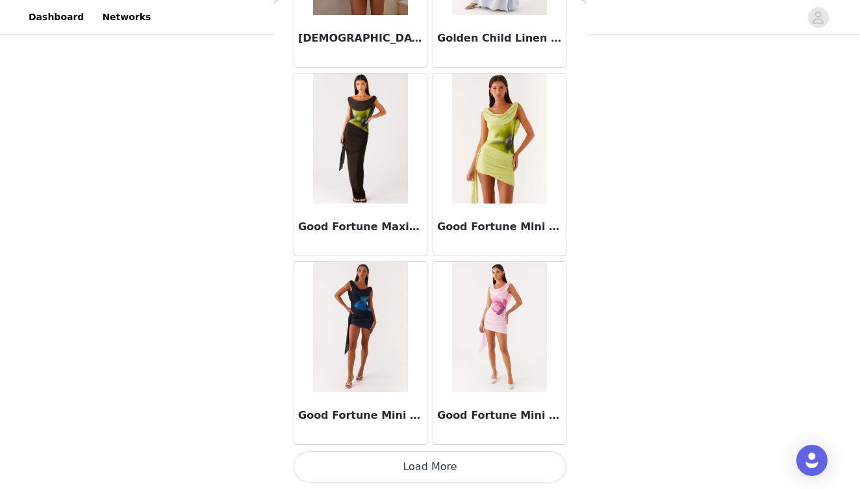
click at [435, 463] on button "Load More" at bounding box center [430, 466] width 273 height 31
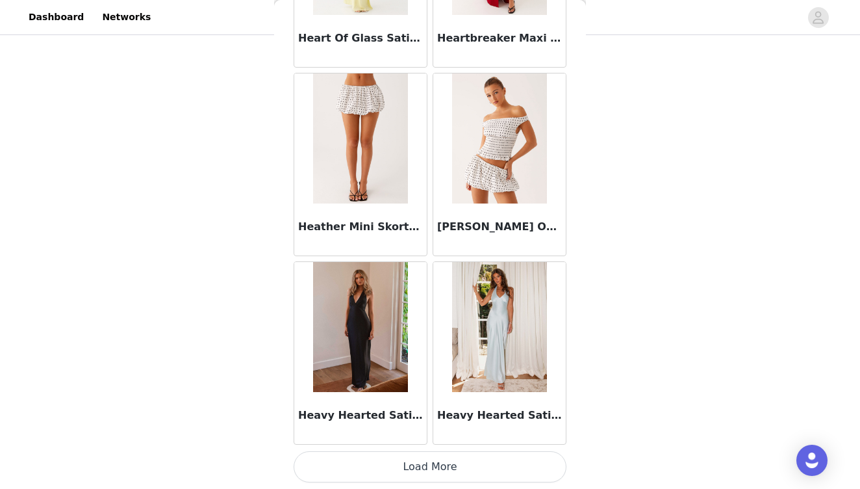
click at [435, 469] on button "Load More" at bounding box center [430, 466] width 273 height 31
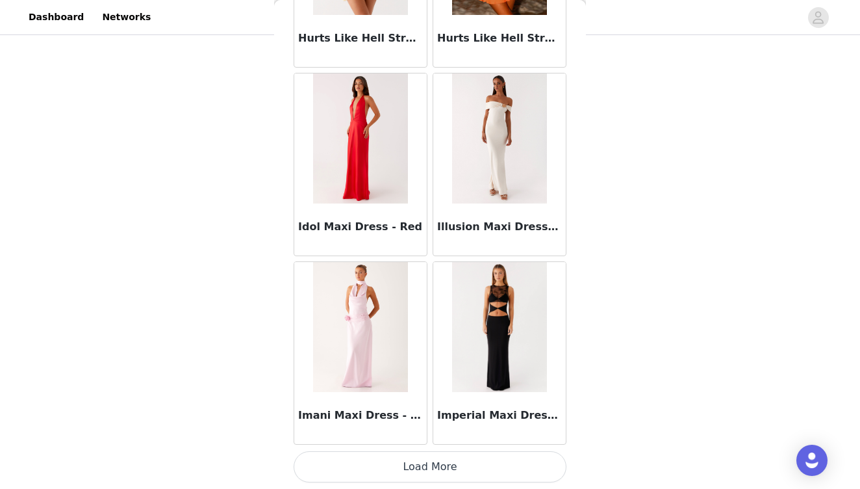
click at [439, 466] on button "Load More" at bounding box center [430, 466] width 273 height 31
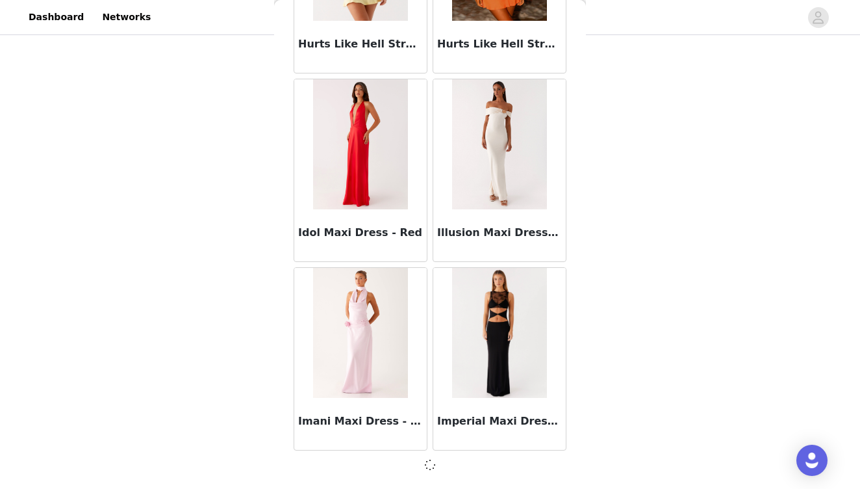
scroll to position [37305, 0]
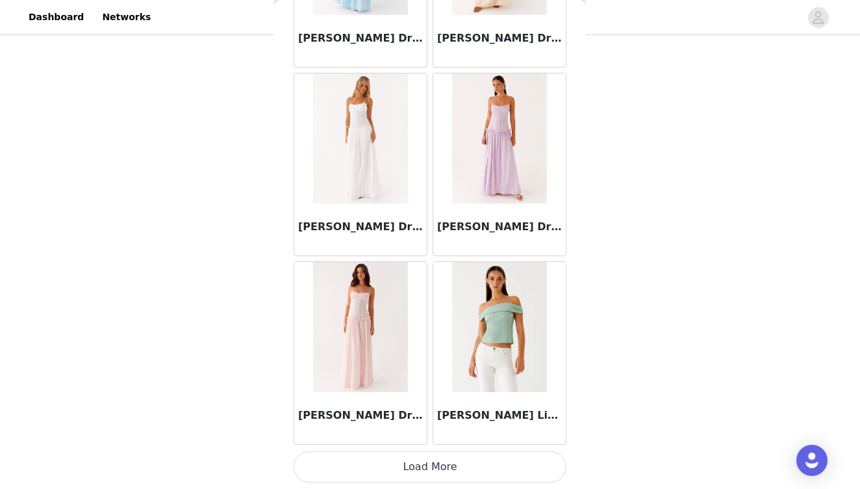
click at [437, 466] on button "Load More" at bounding box center [430, 466] width 273 height 31
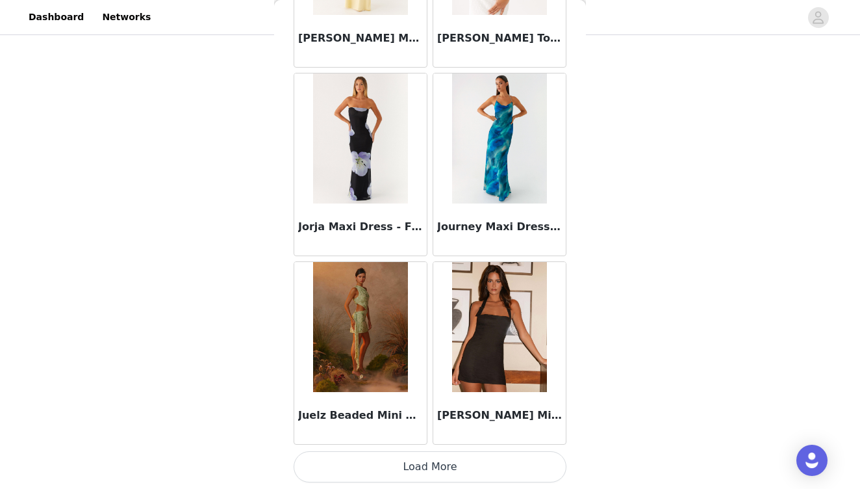
click at [435, 466] on button "Load More" at bounding box center [430, 466] width 273 height 31
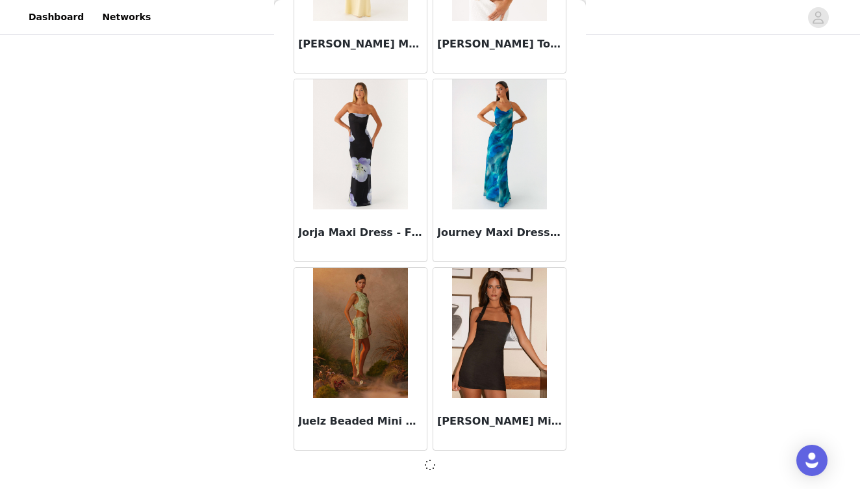
scroll to position [41075, 0]
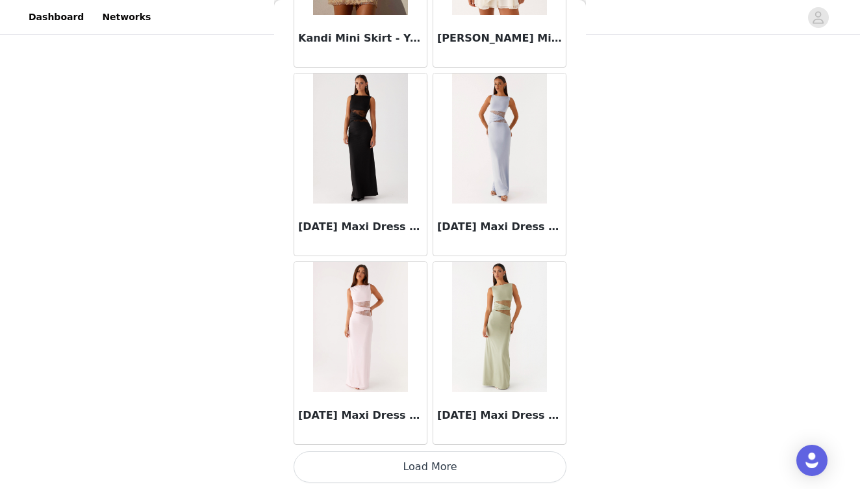
click at [435, 466] on button "Load More" at bounding box center [430, 466] width 273 height 31
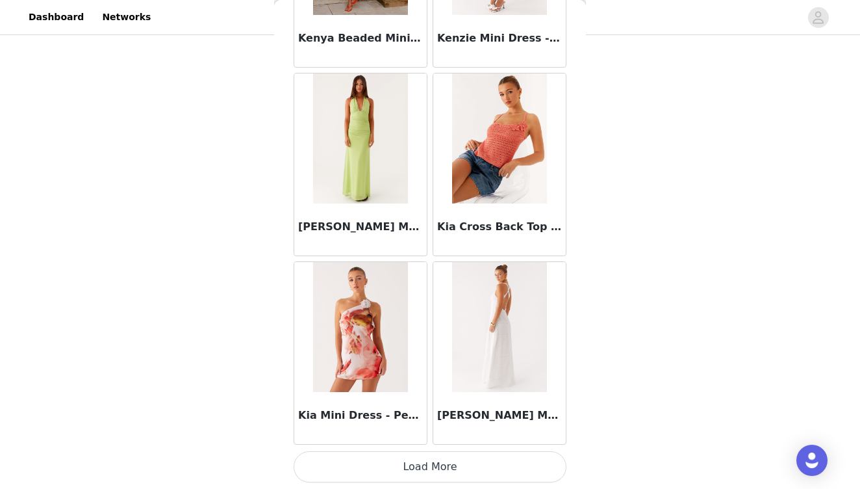
click at [435, 466] on button "Load More" at bounding box center [430, 466] width 273 height 31
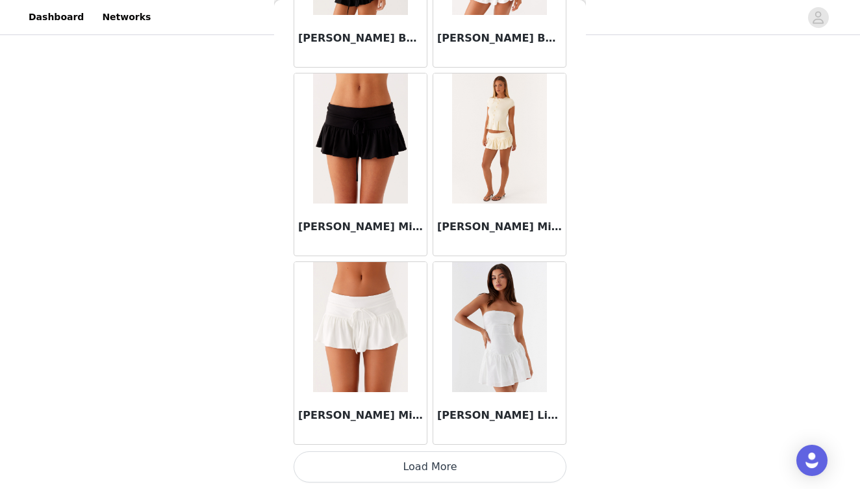
click at [435, 465] on button "Load More" at bounding box center [430, 466] width 273 height 31
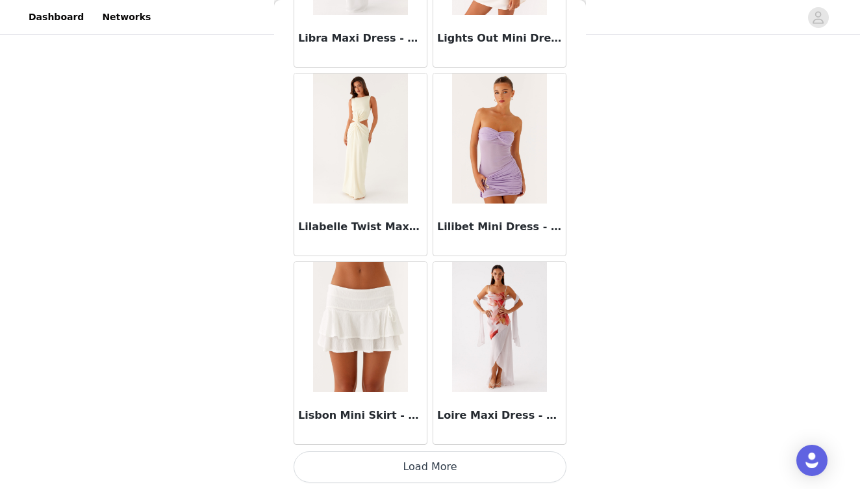
click at [434, 460] on button "Load More" at bounding box center [430, 466] width 273 height 31
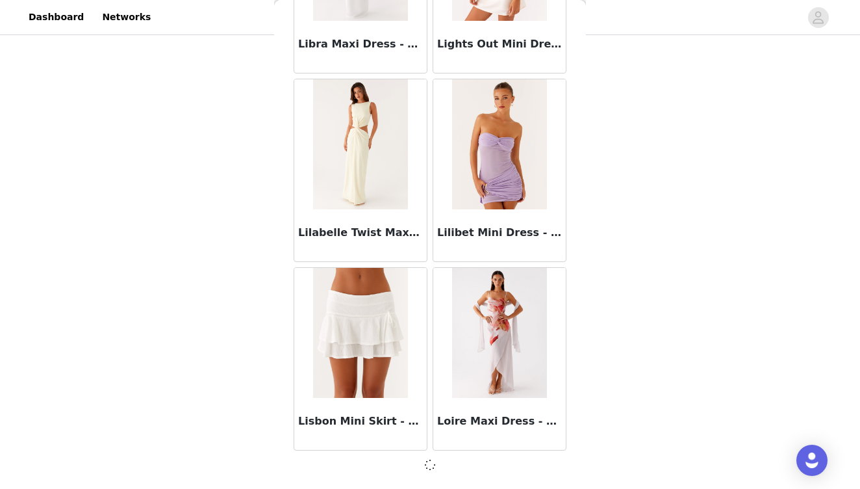
scroll to position [48614, 0]
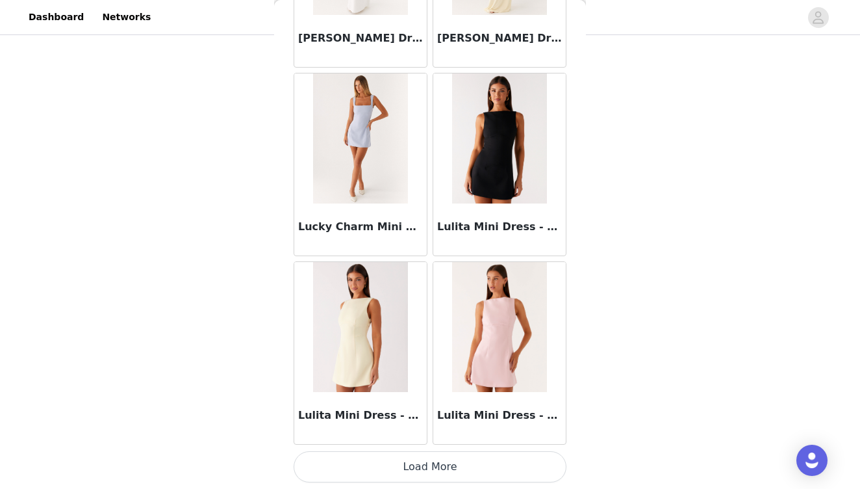
click at [435, 466] on button "Load More" at bounding box center [430, 466] width 273 height 31
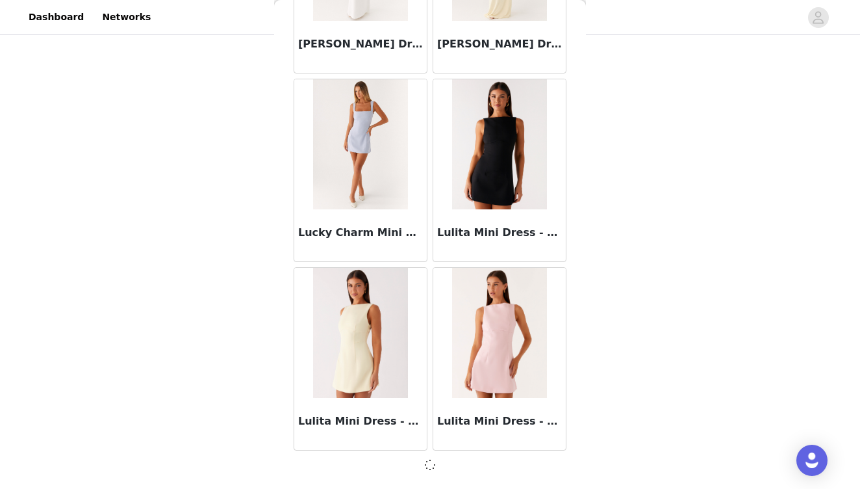
scroll to position [50498, 0]
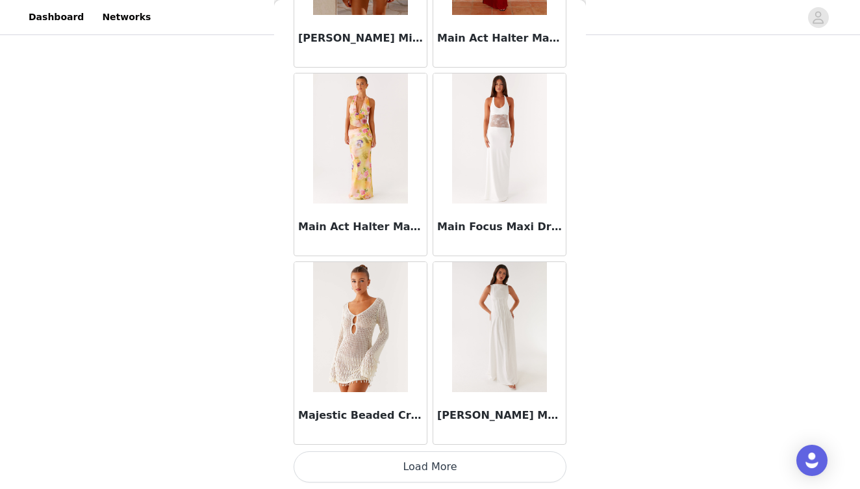
click at [435, 463] on button "Load More" at bounding box center [430, 466] width 273 height 31
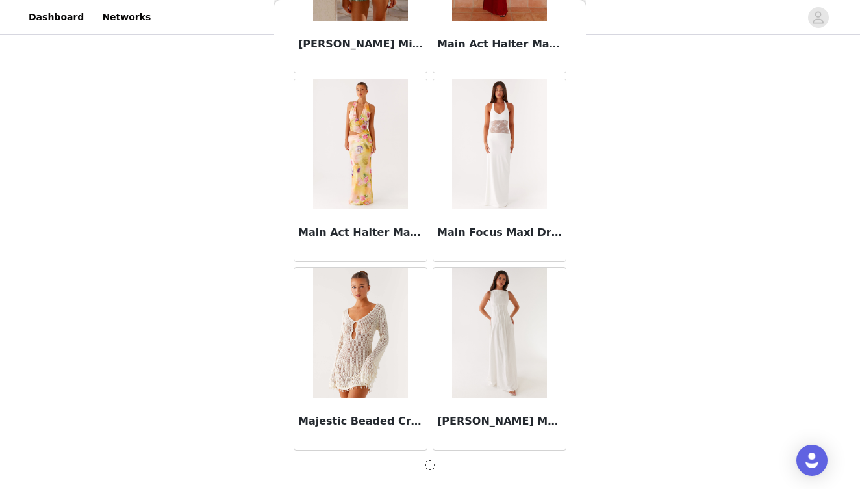
scroll to position [52383, 0]
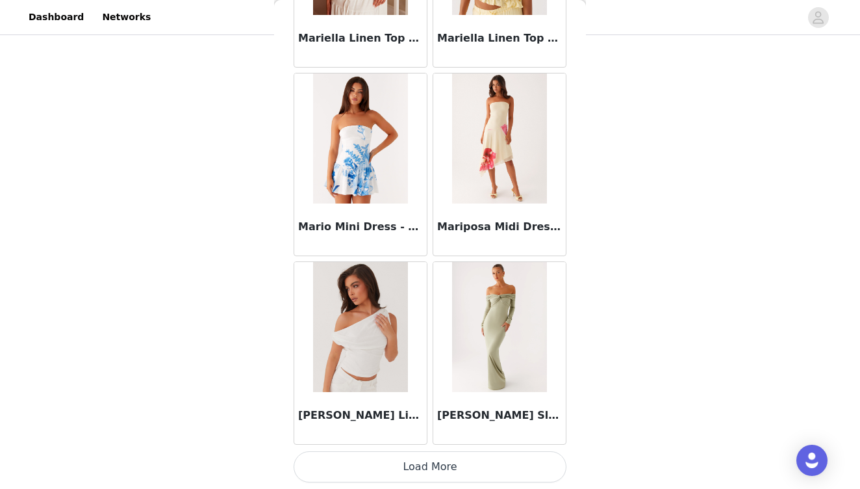
click at [435, 463] on button "Load More" at bounding box center [430, 466] width 273 height 31
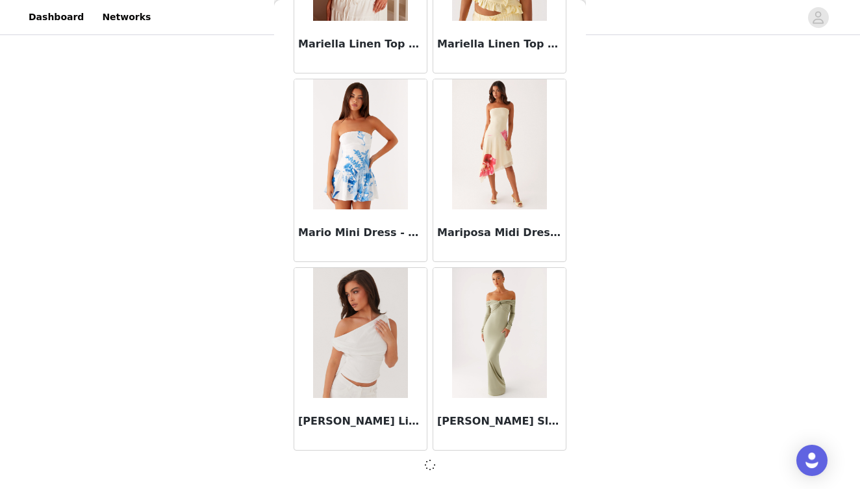
scroll to position [54268, 0]
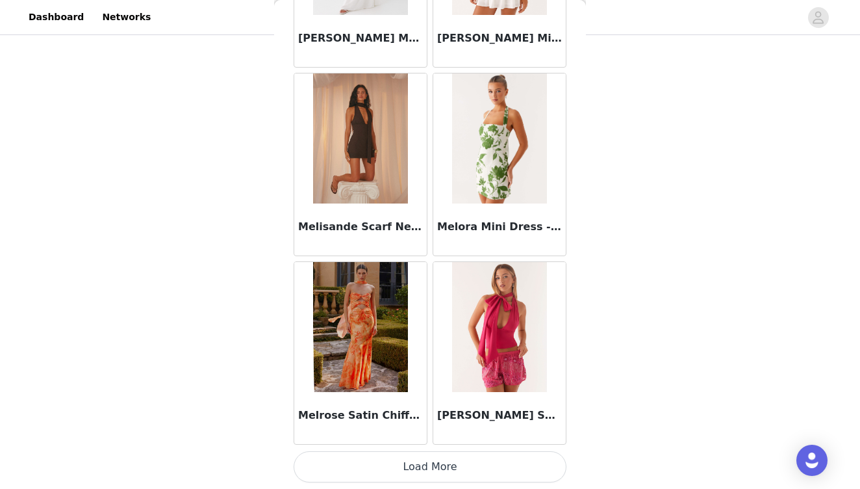
click at [433, 468] on button "Load More" at bounding box center [430, 466] width 273 height 31
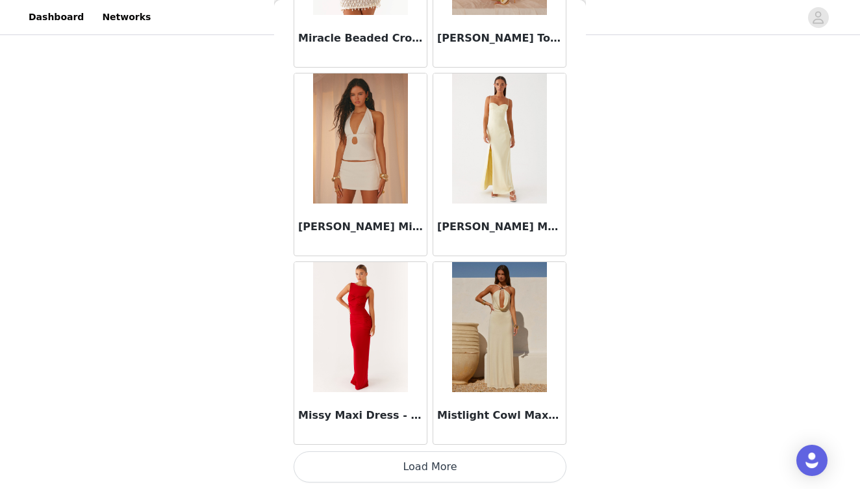
scroll to position [58043, 0]
click at [390, 221] on h3 "[PERSON_NAME] Micro Skort - Cream" at bounding box center [360, 227] width 125 height 16
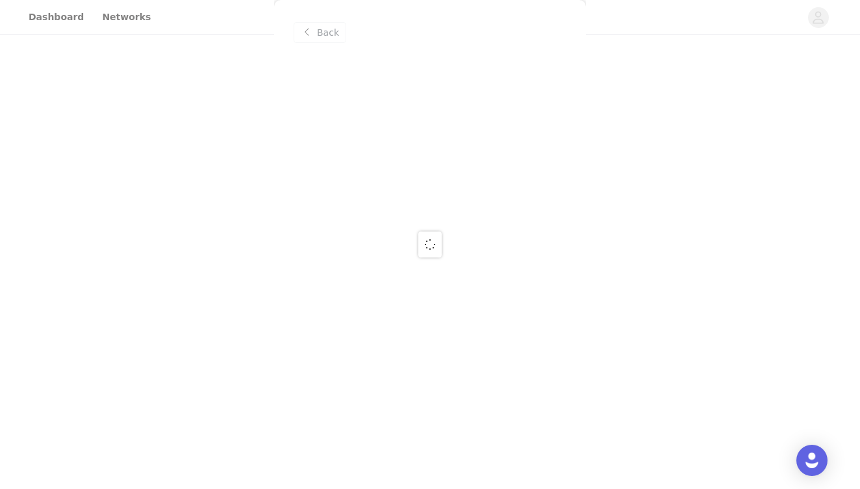
scroll to position [0, 0]
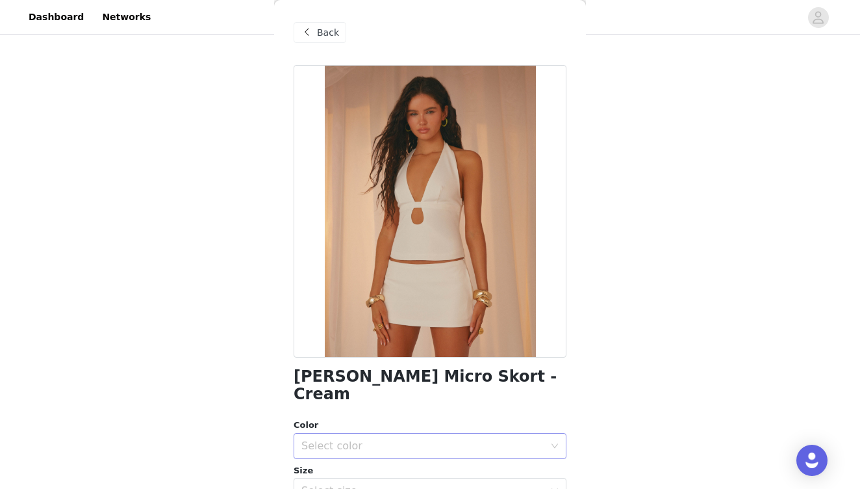
click at [404, 439] on div "Select color" at bounding box center [423, 445] width 243 height 13
click at [390, 456] on li "Cream" at bounding box center [430, 456] width 273 height 21
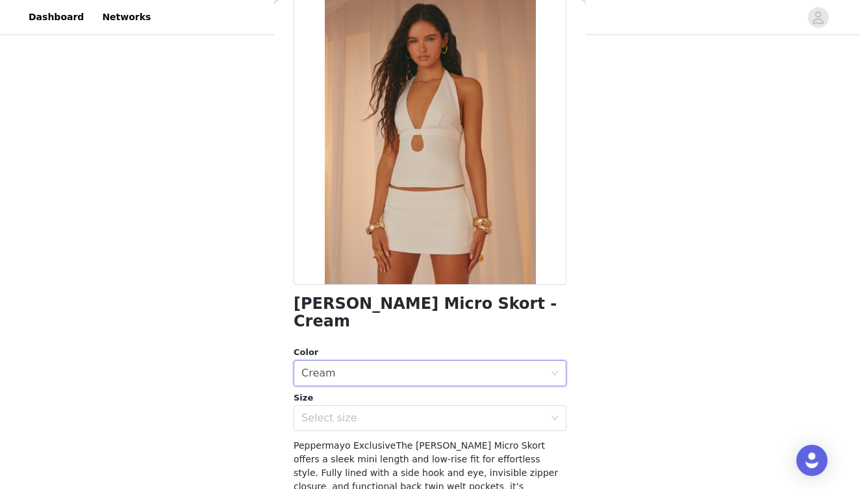
scroll to position [84, 0]
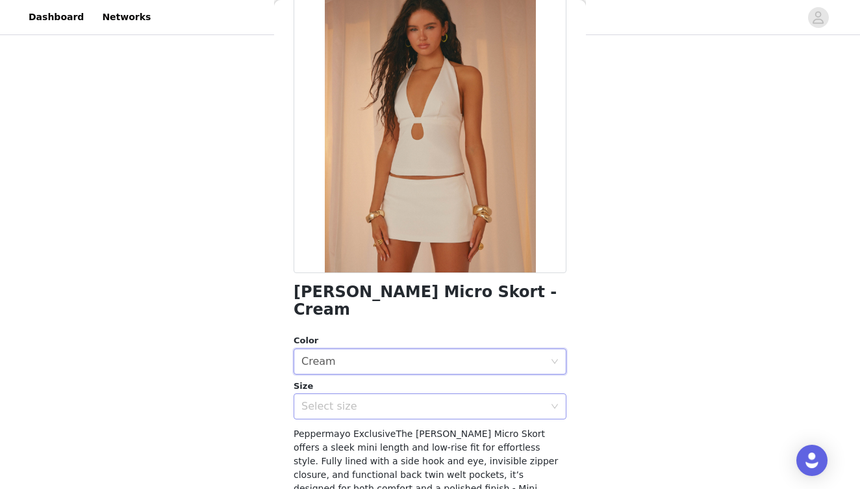
click at [380, 394] on div "Select size" at bounding box center [426, 406] width 249 height 25
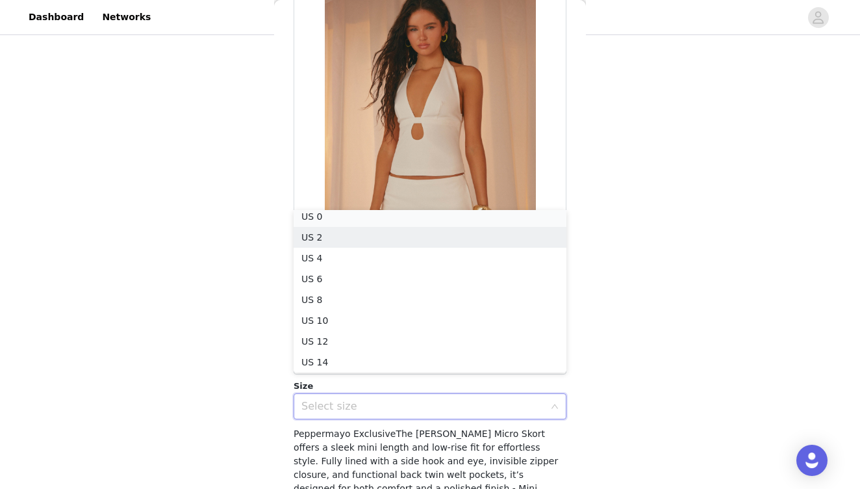
scroll to position [3, 0]
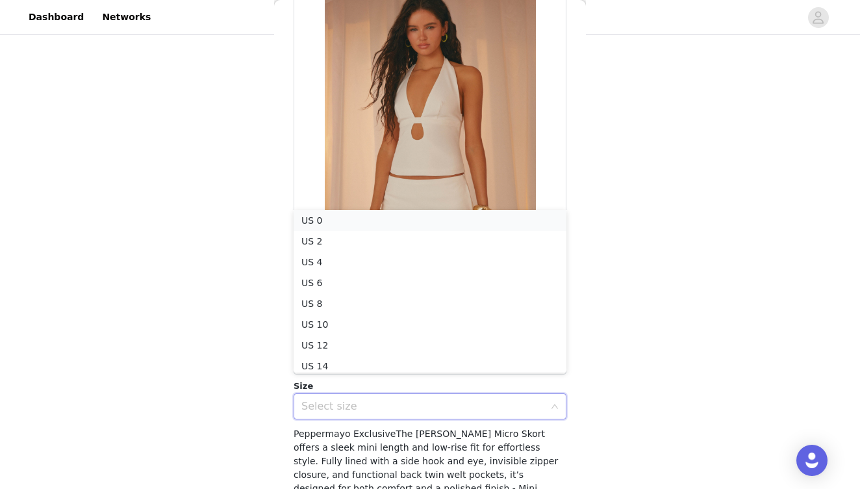
click at [376, 220] on li "US 0" at bounding box center [430, 220] width 273 height 21
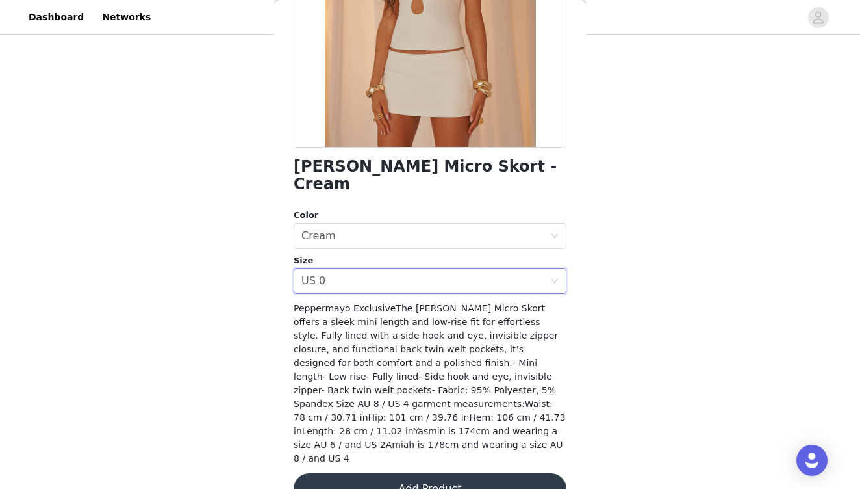
scroll to position [209, 0]
click at [459, 474] on button "Add Product" at bounding box center [430, 489] width 273 height 31
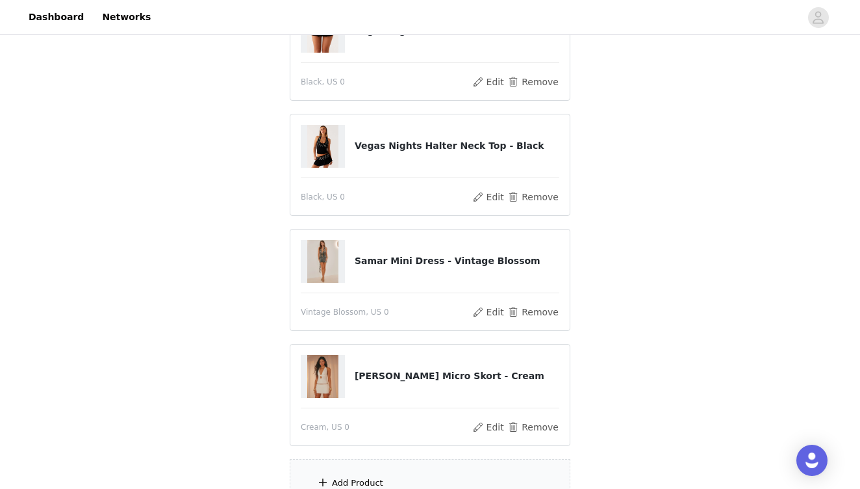
scroll to position [183, 0]
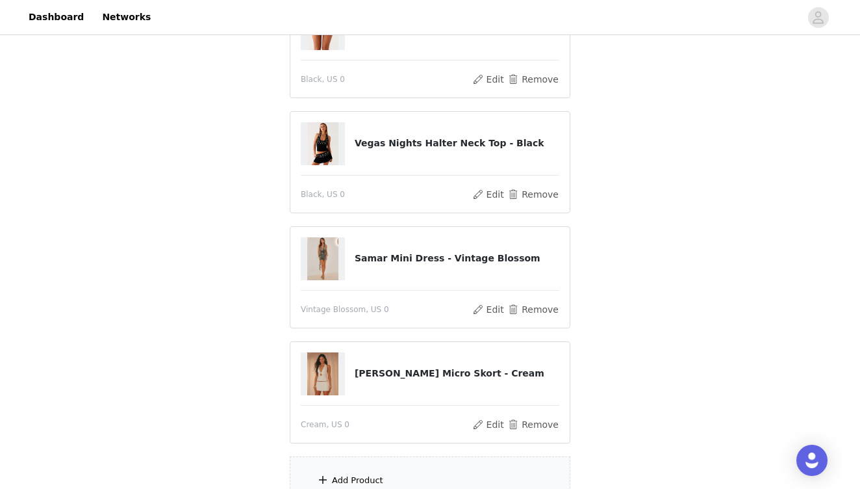
click at [410, 480] on div "Add Product" at bounding box center [430, 480] width 281 height 49
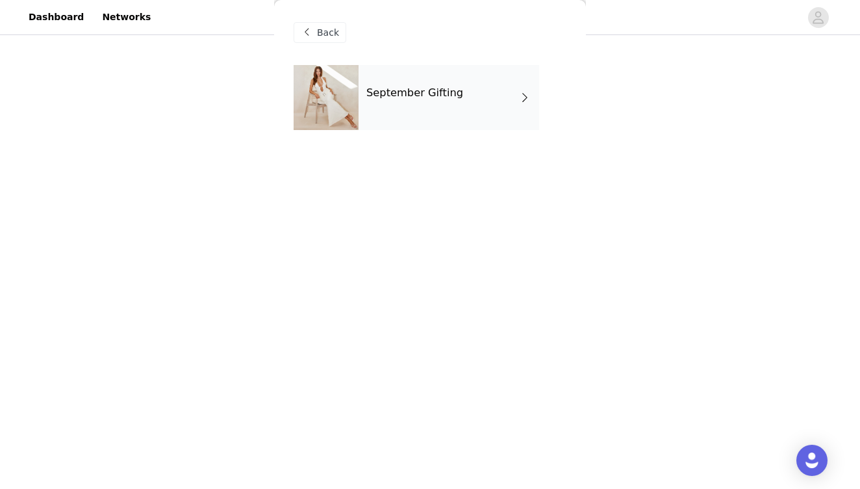
click at [485, 116] on div "September Gifting" at bounding box center [449, 97] width 181 height 65
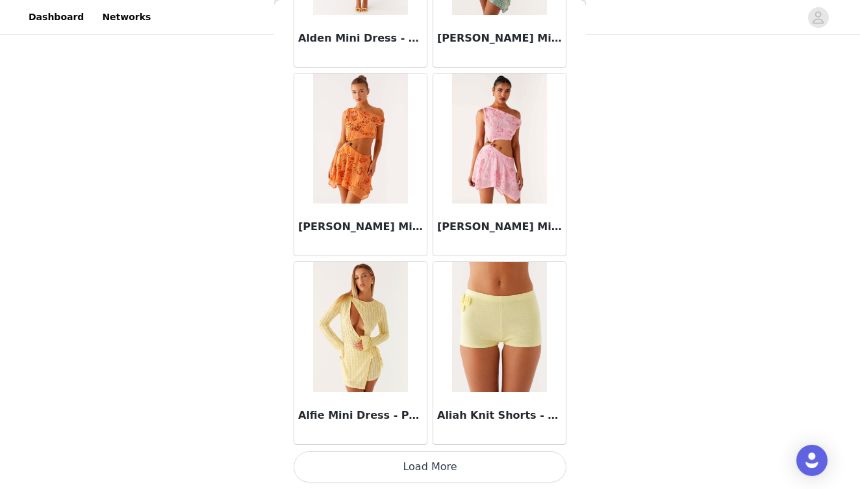
click at [422, 467] on button "Load More" at bounding box center [430, 466] width 273 height 31
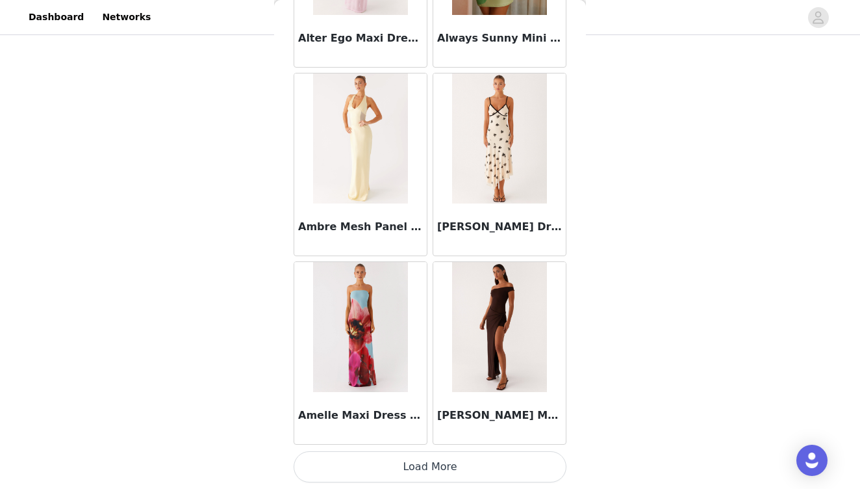
scroll to position [3379, 0]
click at [421, 463] on button "Load More" at bounding box center [430, 467] width 273 height 31
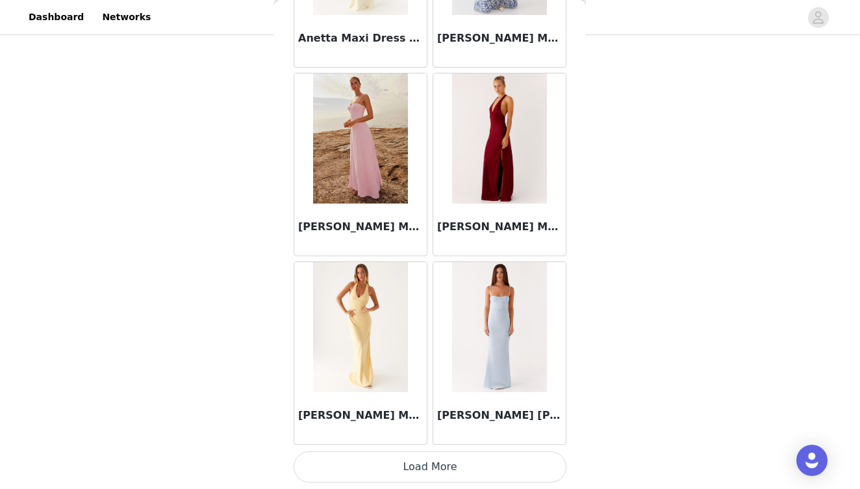
click at [424, 458] on button "Load More" at bounding box center [430, 466] width 273 height 31
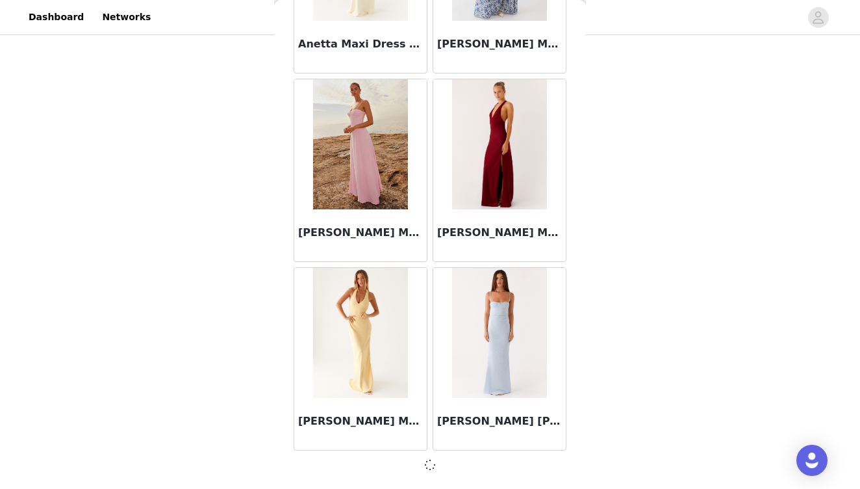
scroll to position [5264, 0]
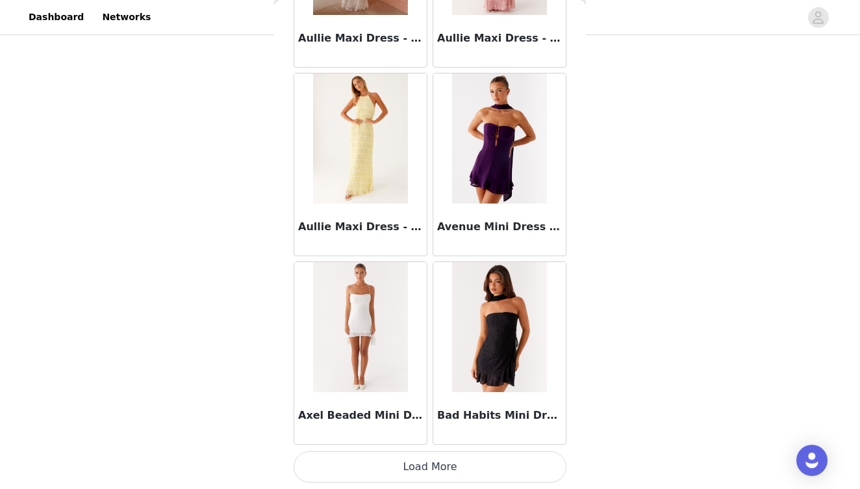
click at [441, 470] on button "Load More" at bounding box center [430, 466] width 273 height 31
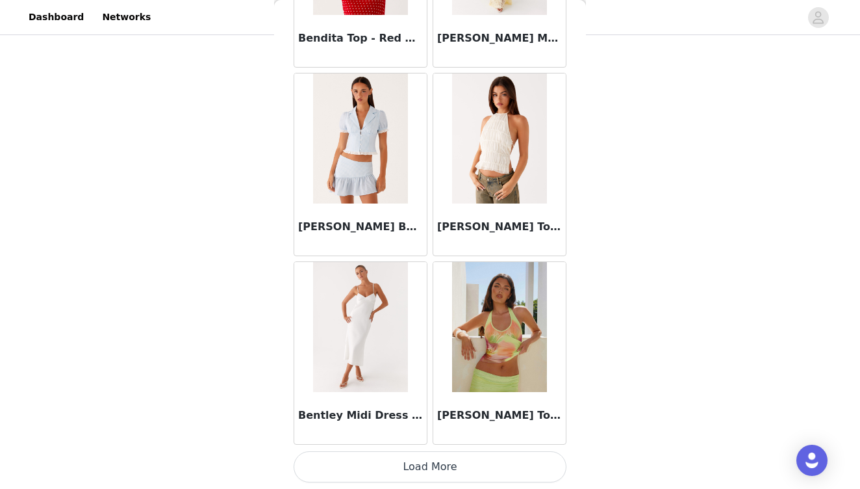
click at [437, 463] on button "Load More" at bounding box center [430, 466] width 273 height 31
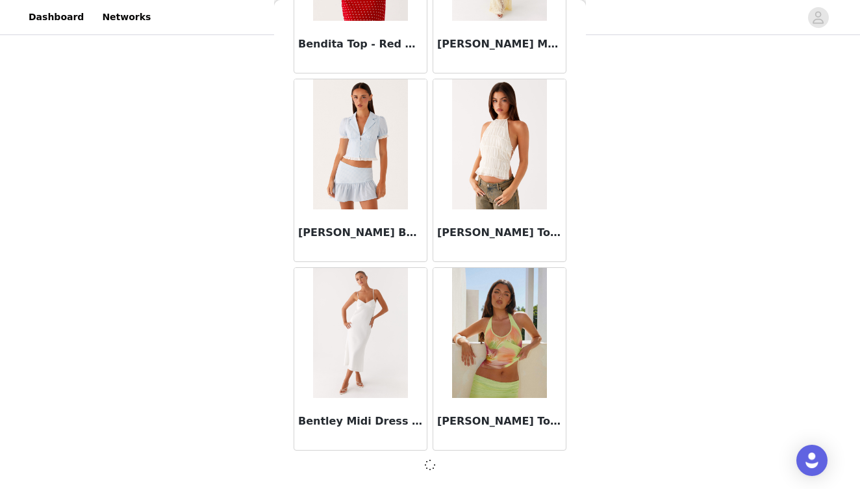
scroll to position [9033, 0]
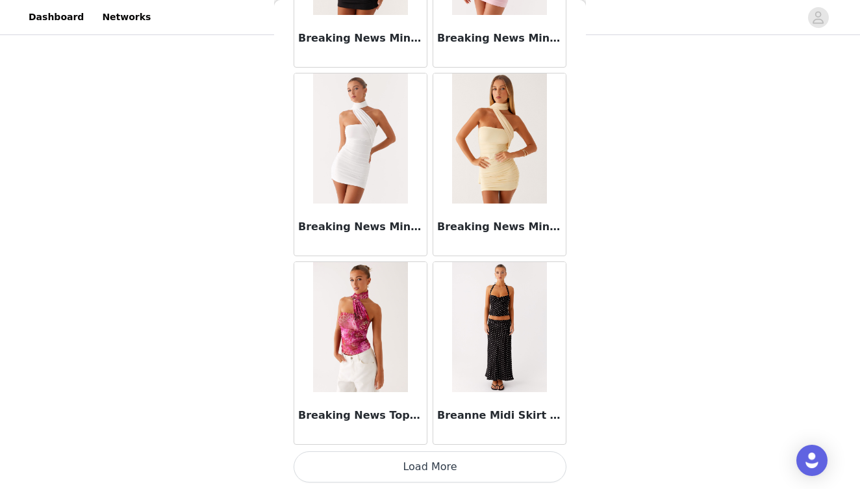
click at [436, 467] on button "Load More" at bounding box center [430, 466] width 273 height 31
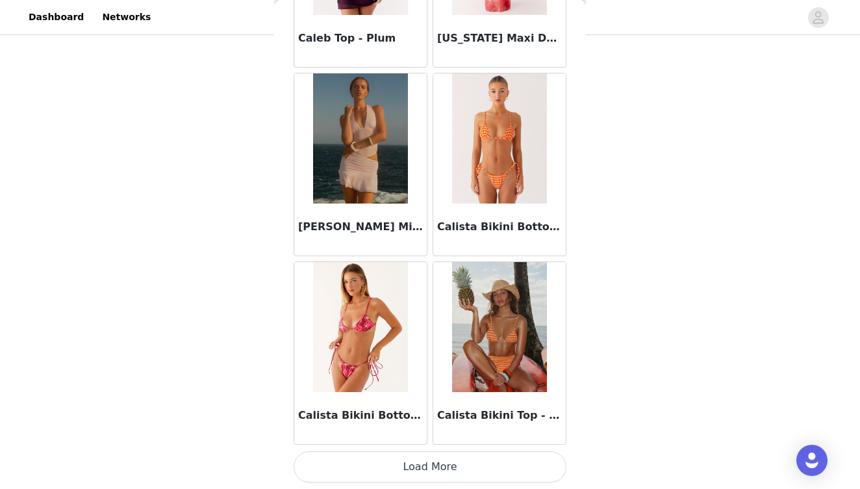
click at [435, 463] on button "Load More" at bounding box center [430, 466] width 273 height 31
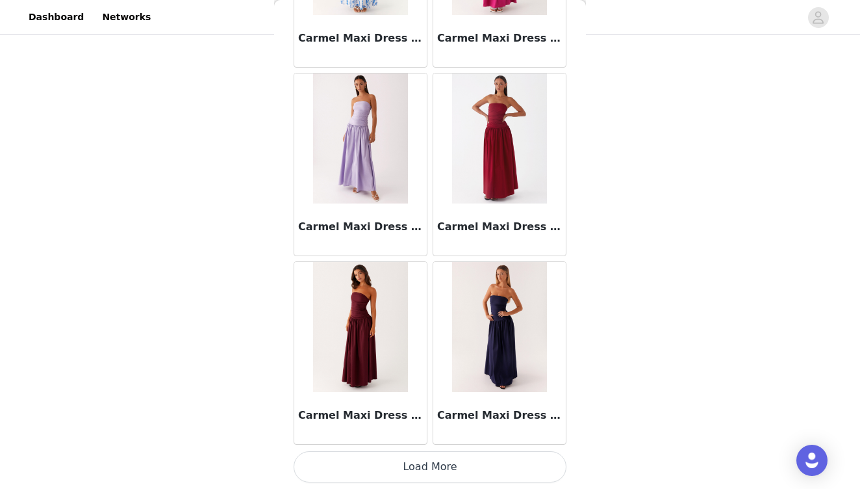
click at [433, 467] on button "Load More" at bounding box center [430, 466] width 273 height 31
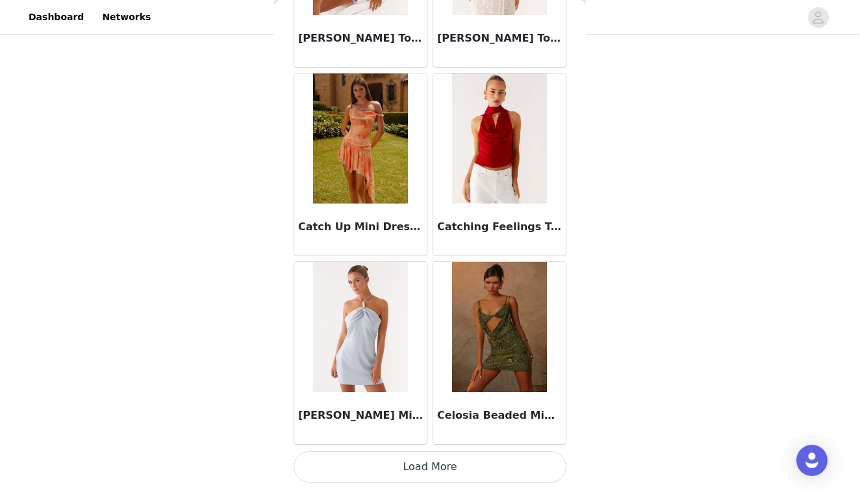
click at [433, 467] on button "Load More" at bounding box center [430, 466] width 273 height 31
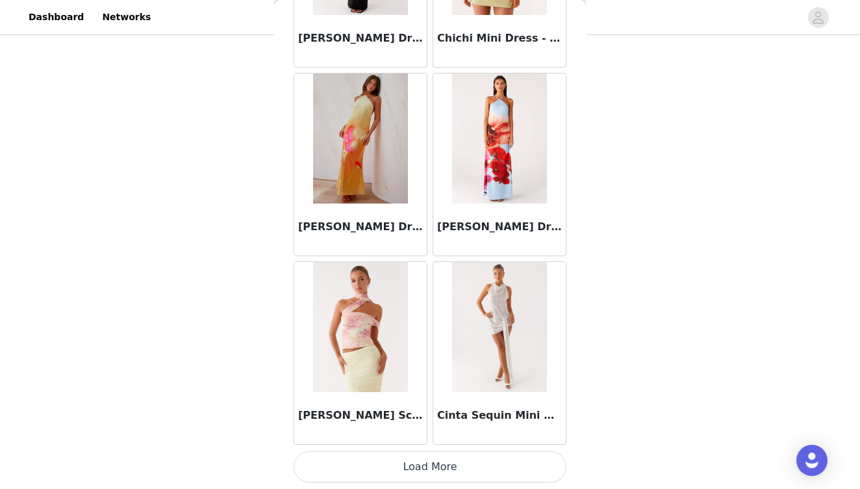
click at [423, 469] on button "Load More" at bounding box center [430, 466] width 273 height 31
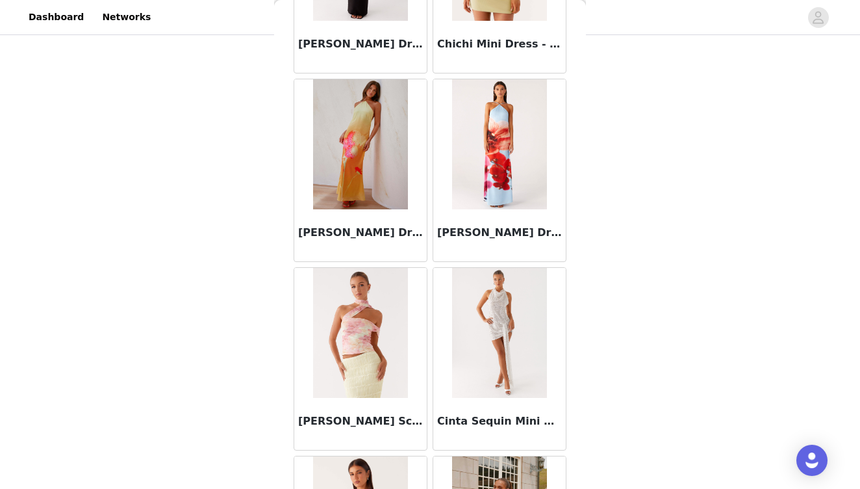
scroll to position [308, 0]
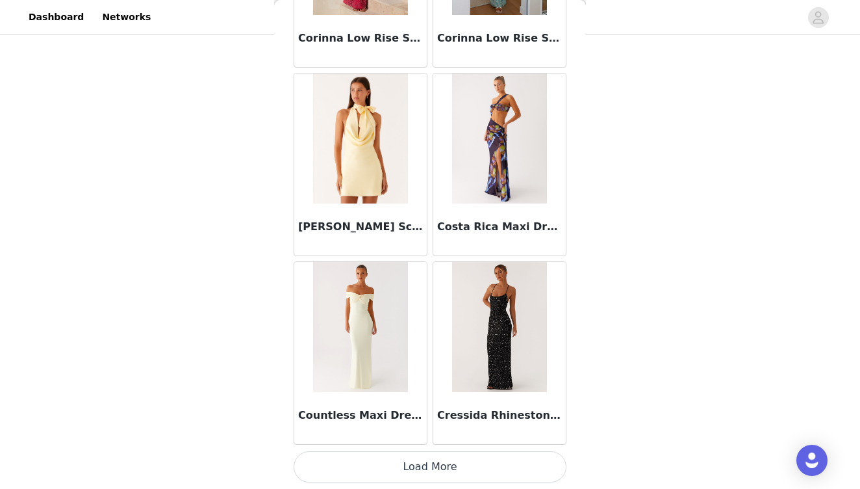
click at [439, 464] on button "Load More" at bounding box center [430, 466] width 273 height 31
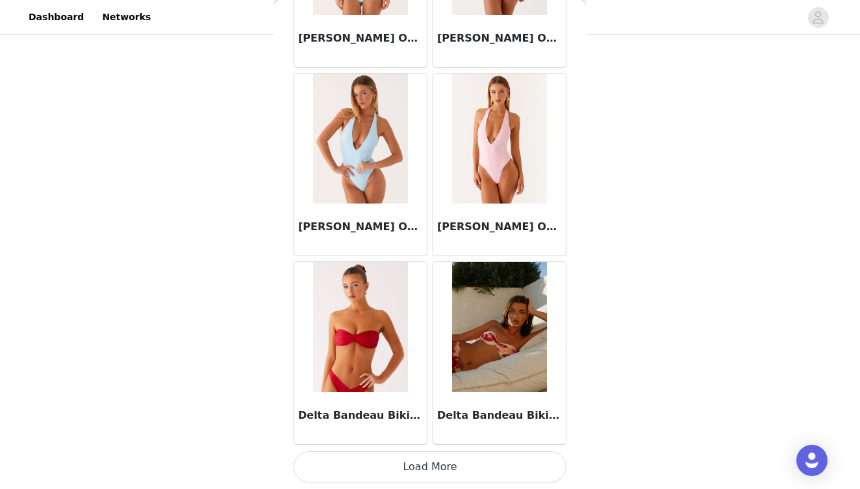
scroll to position [22233, 0]
click at [433, 467] on button "Load More" at bounding box center [430, 466] width 273 height 31
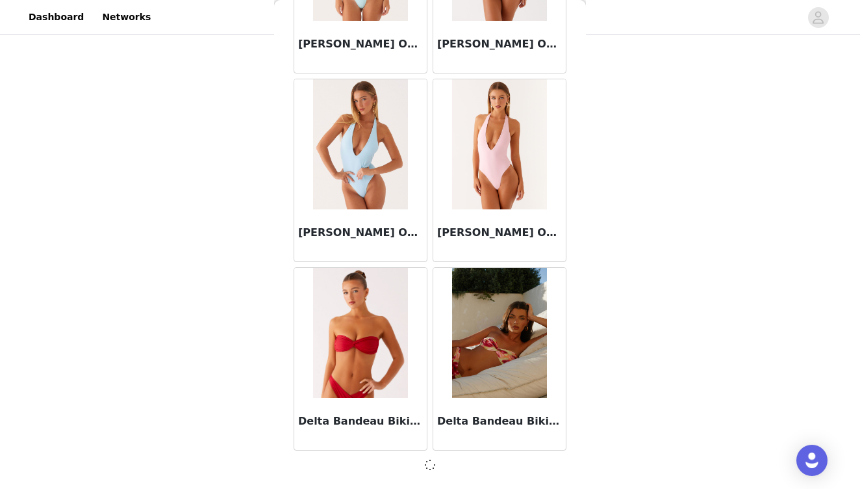
scroll to position [22227, 0]
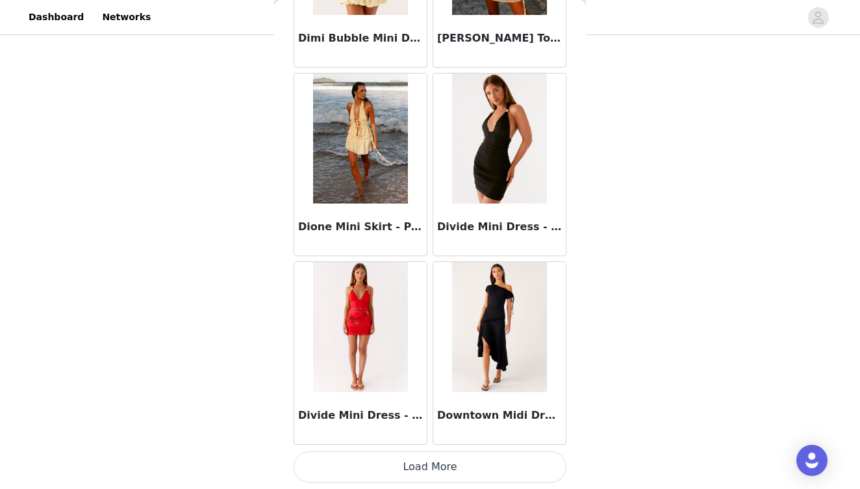
click at [429, 465] on button "Load More" at bounding box center [430, 466] width 273 height 31
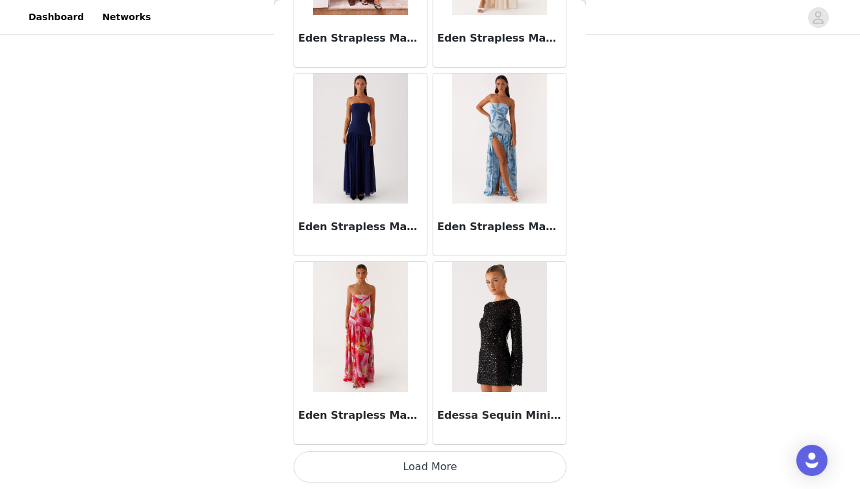
scroll to position [26002, 0]
click at [452, 465] on button "Load More" at bounding box center [430, 466] width 273 height 31
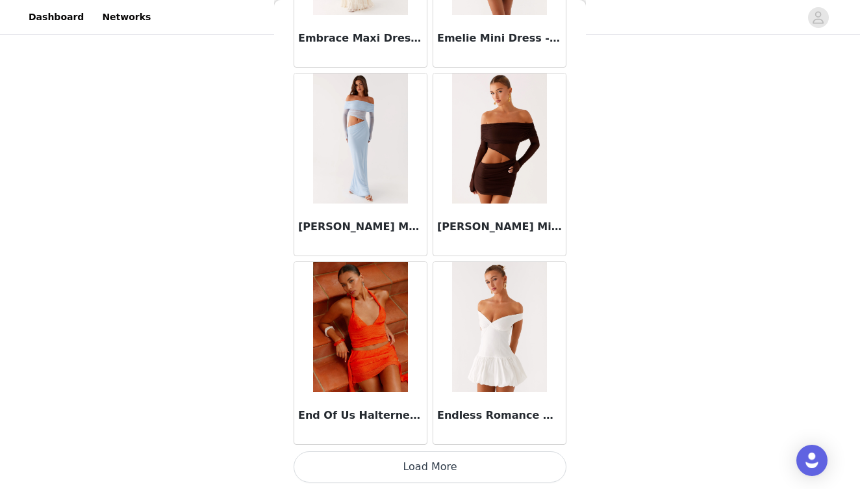
click at [468, 464] on button "Load More" at bounding box center [430, 466] width 273 height 31
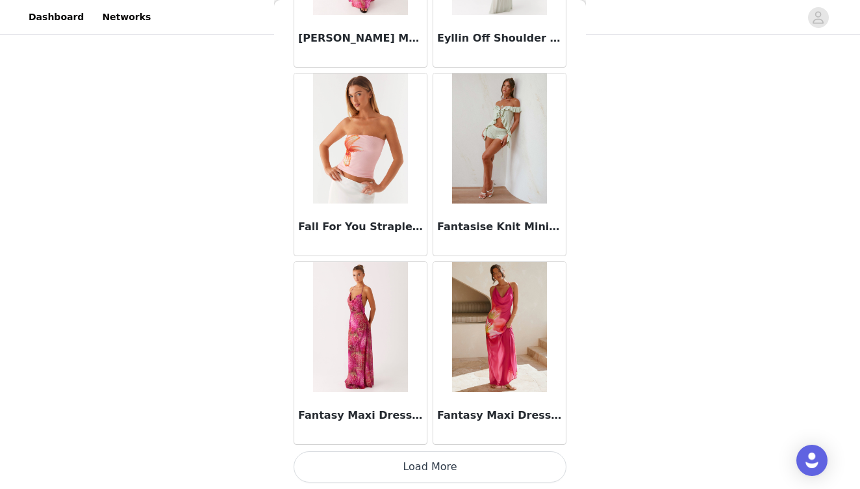
click at [471, 466] on button "Load More" at bounding box center [430, 466] width 273 height 31
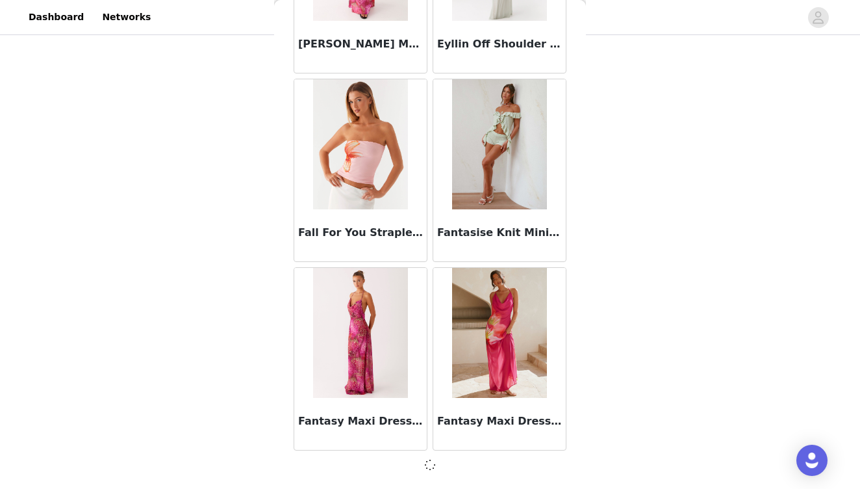
scroll to position [29766, 0]
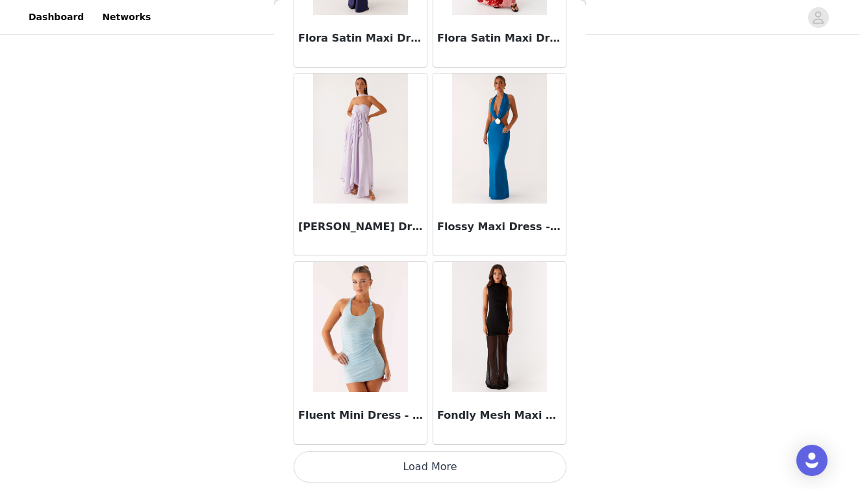
click at [471, 465] on button "Load More" at bounding box center [430, 466] width 273 height 31
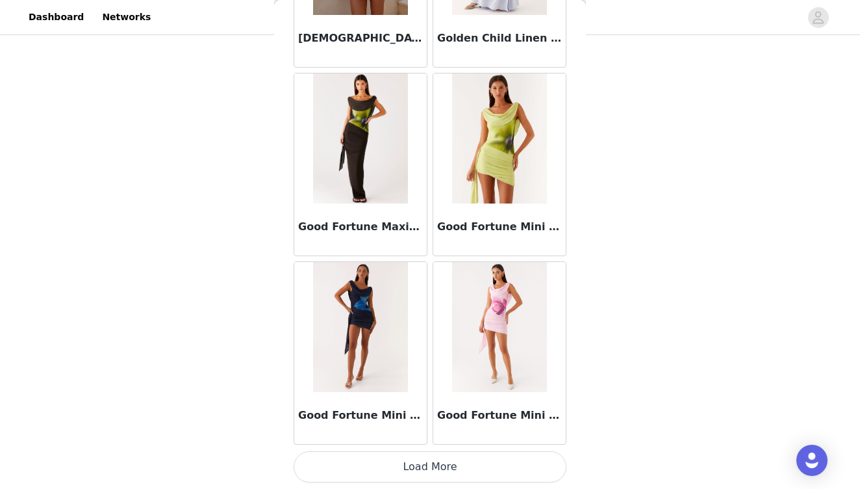
click at [473, 463] on button "Load More" at bounding box center [430, 466] width 273 height 31
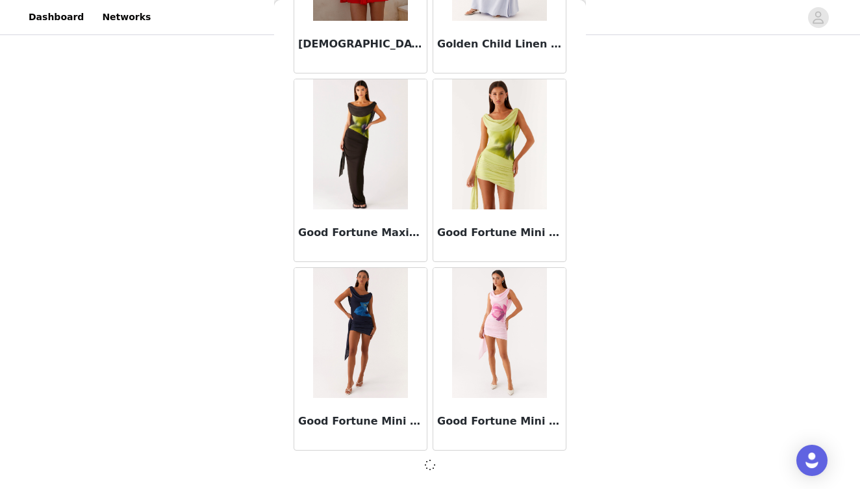
scroll to position [33535, 0]
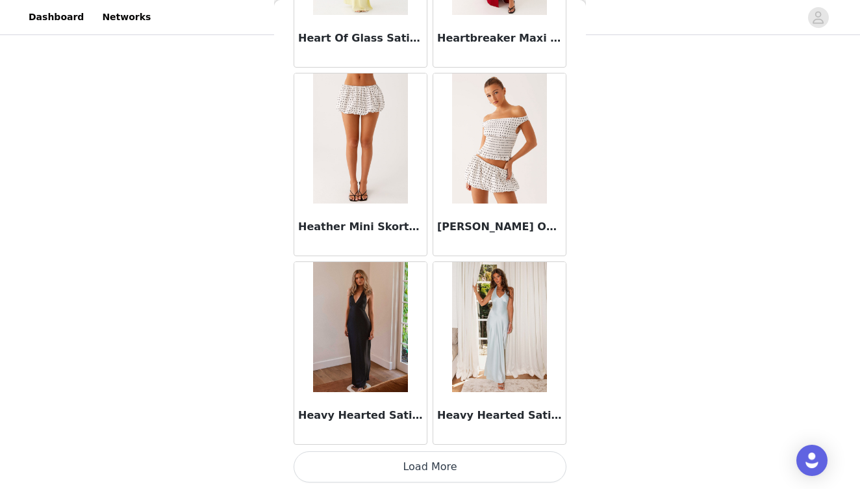
click at [476, 463] on button "Load More" at bounding box center [430, 466] width 273 height 31
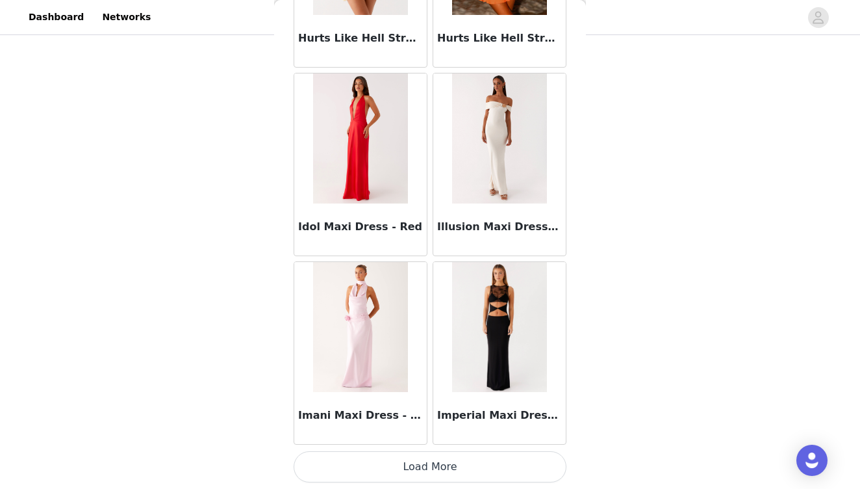
click at [450, 462] on button "Load More" at bounding box center [430, 466] width 273 height 31
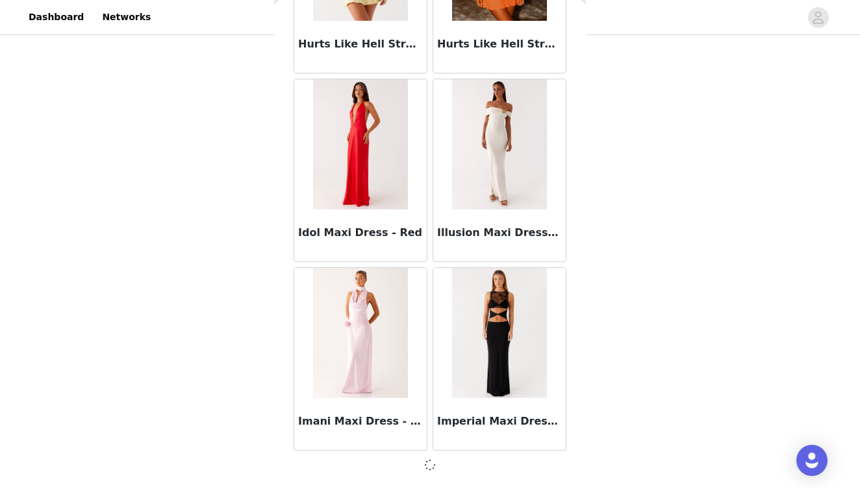
scroll to position [37305, 0]
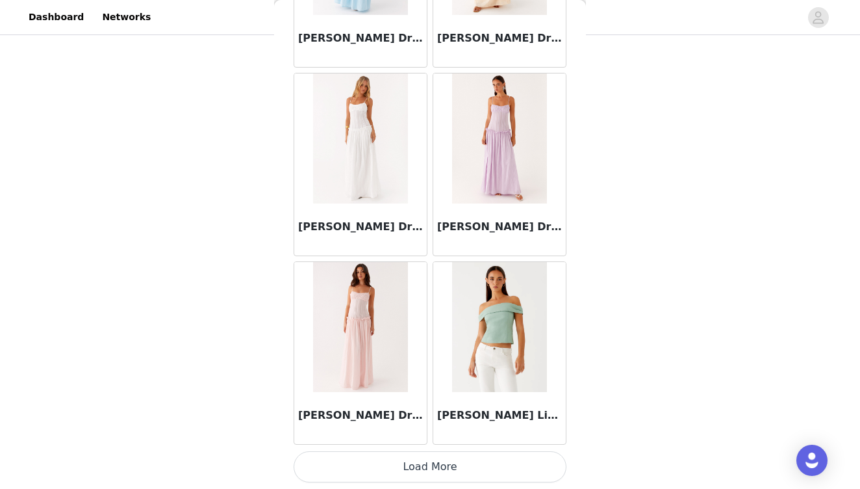
click at [451, 464] on button "Load More" at bounding box center [430, 466] width 273 height 31
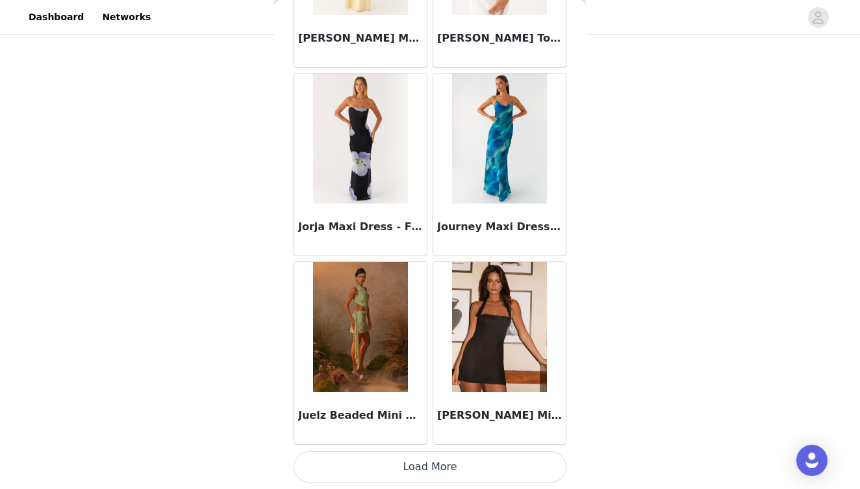
click at [463, 467] on button "Load More" at bounding box center [430, 466] width 273 height 31
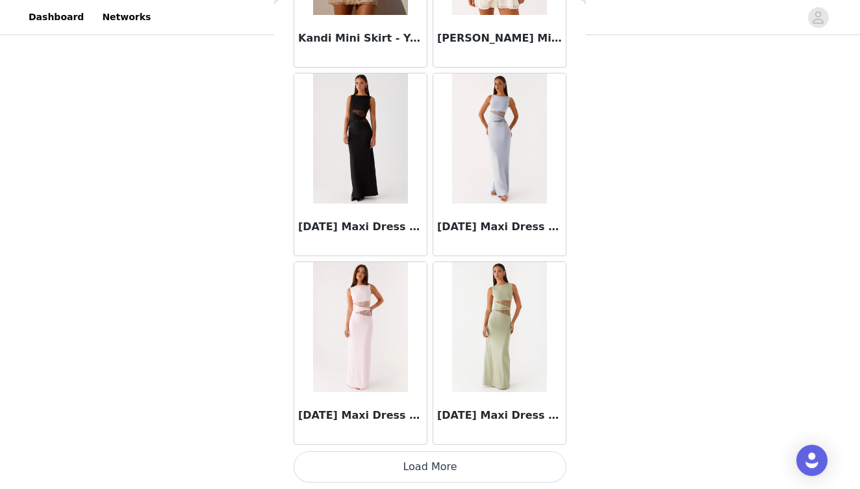
click at [463, 465] on button "Load More" at bounding box center [430, 466] width 273 height 31
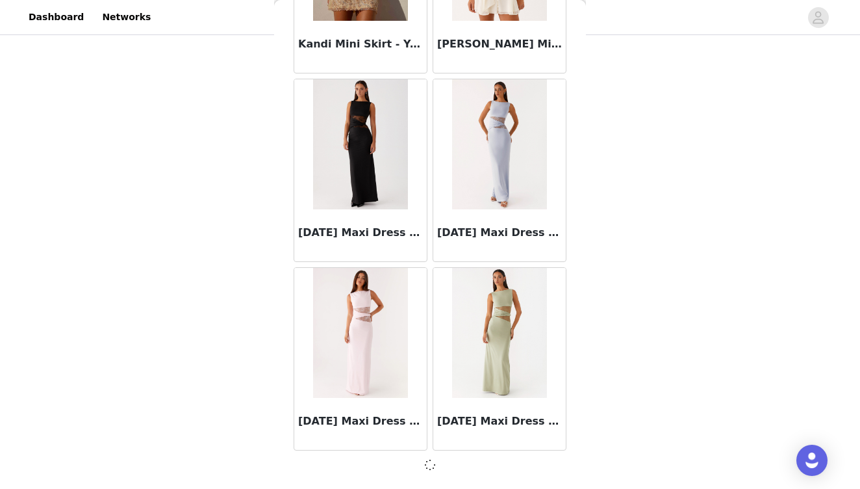
scroll to position [42959, 0]
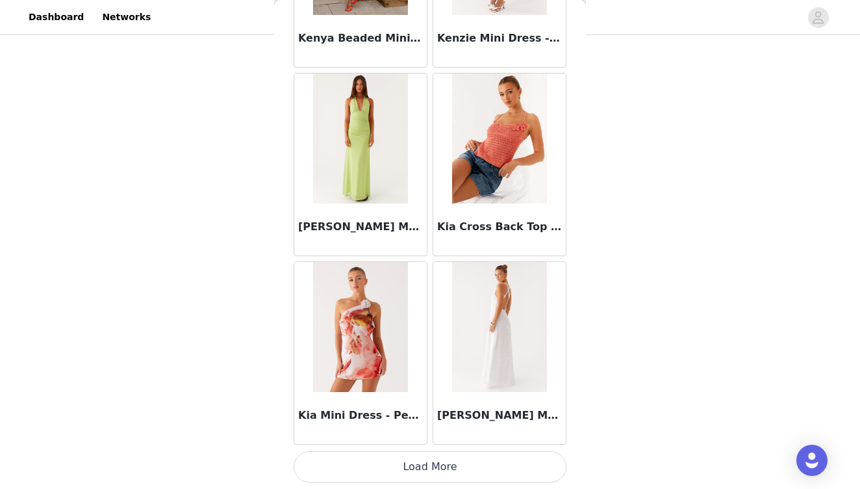
click at [458, 467] on button "Load More" at bounding box center [430, 466] width 273 height 31
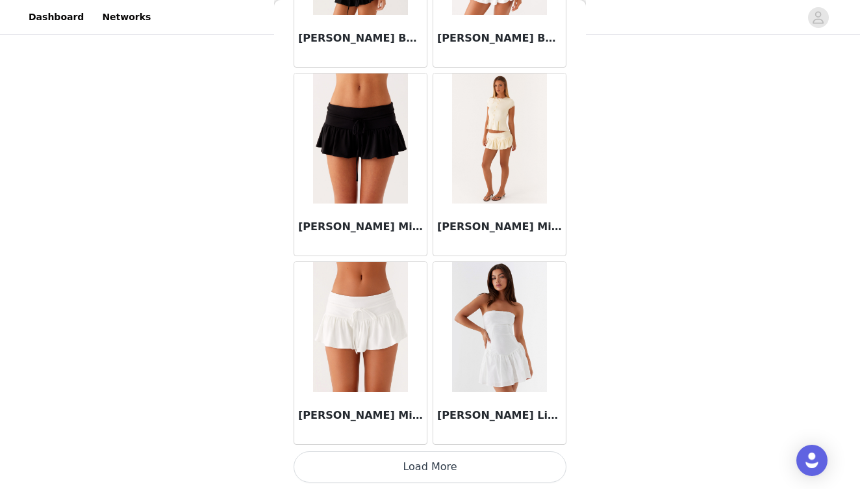
click at [462, 464] on button "Load More" at bounding box center [430, 466] width 273 height 31
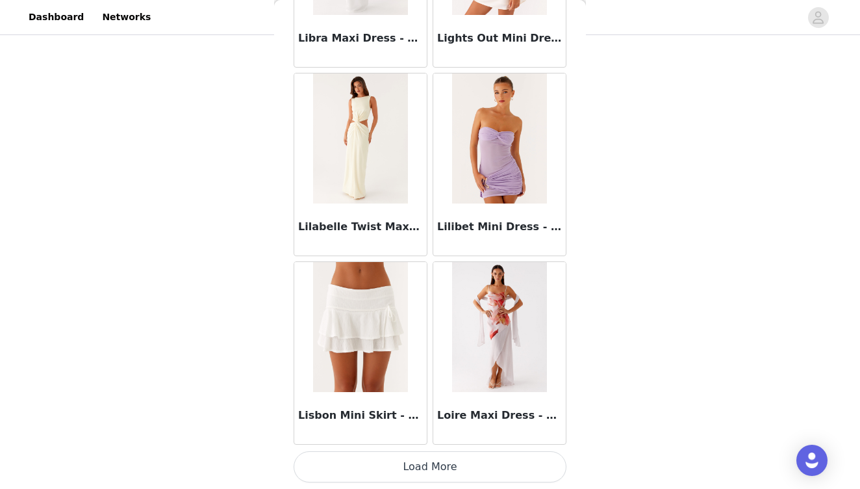
click at [440, 465] on button "Load More" at bounding box center [430, 466] width 273 height 31
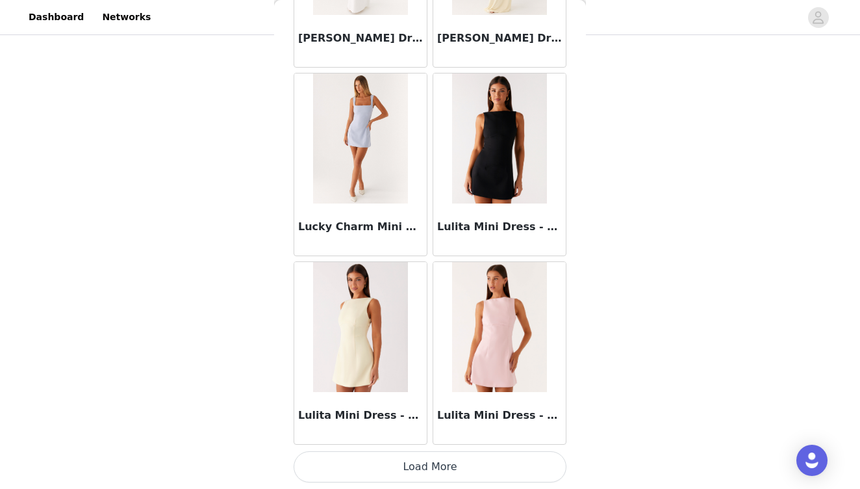
click at [446, 466] on button "Load More" at bounding box center [430, 466] width 273 height 31
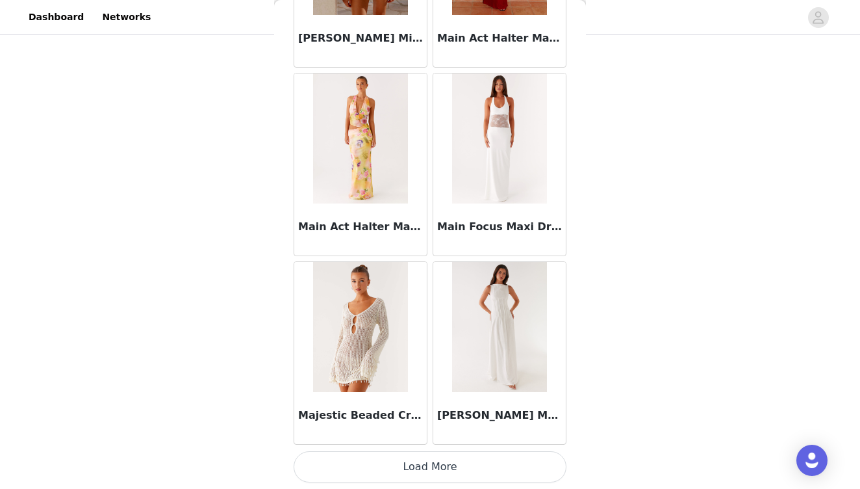
click at [434, 467] on button "Load More" at bounding box center [430, 466] width 273 height 31
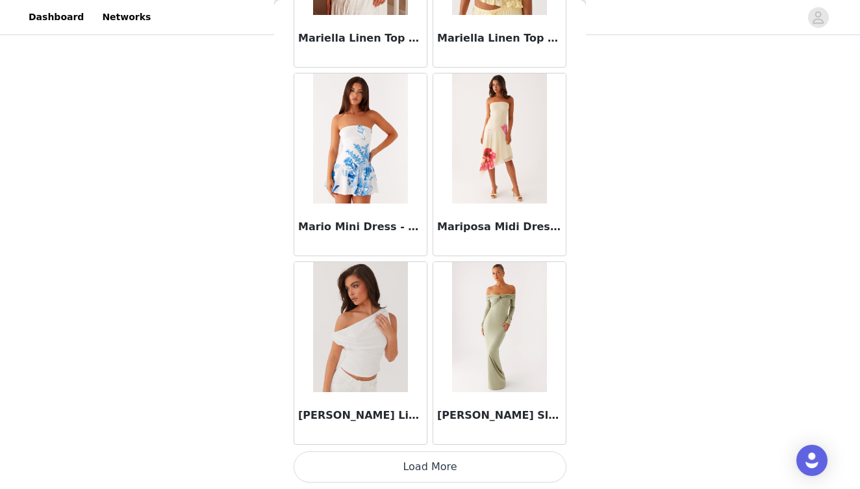
click at [434, 465] on button "Load More" at bounding box center [430, 466] width 273 height 31
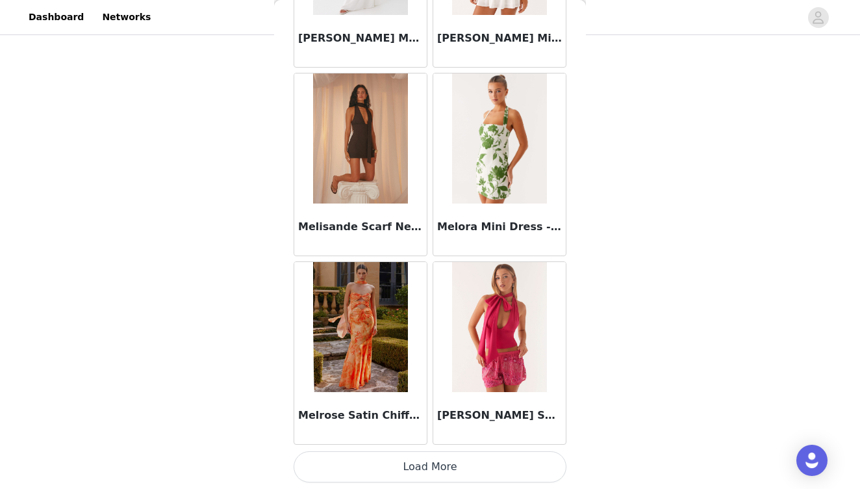
scroll to position [56159, 0]
click at [443, 465] on button "Load More" at bounding box center [430, 466] width 273 height 31
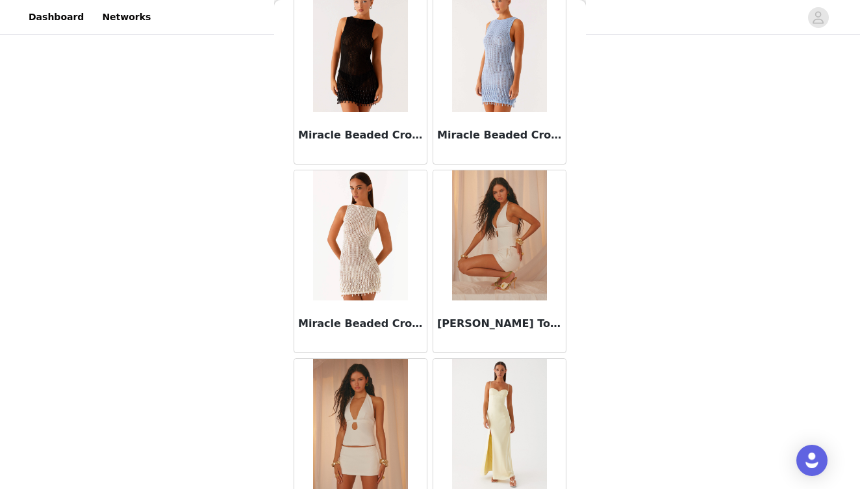
scroll to position [57748, 0]
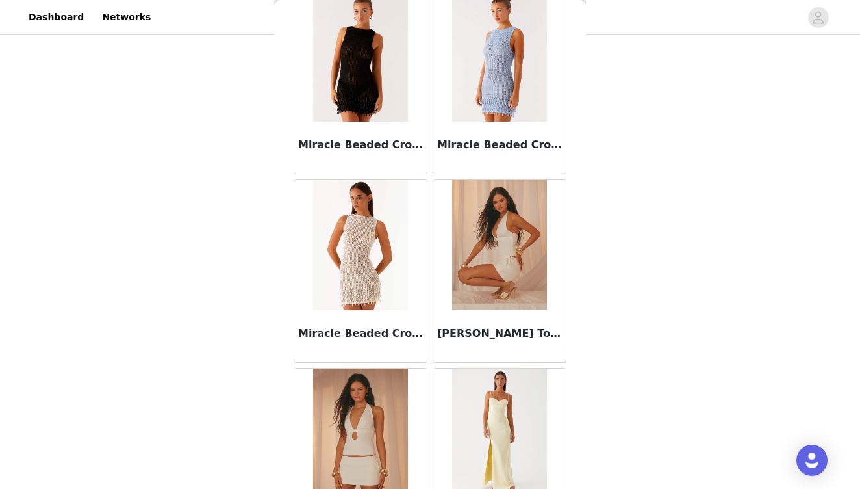
click at [527, 291] on img at bounding box center [499, 245] width 94 height 130
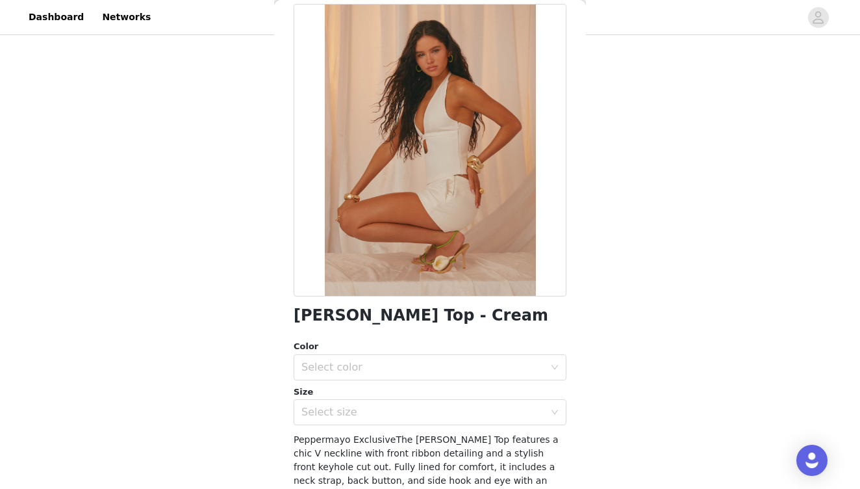
scroll to position [84, 0]
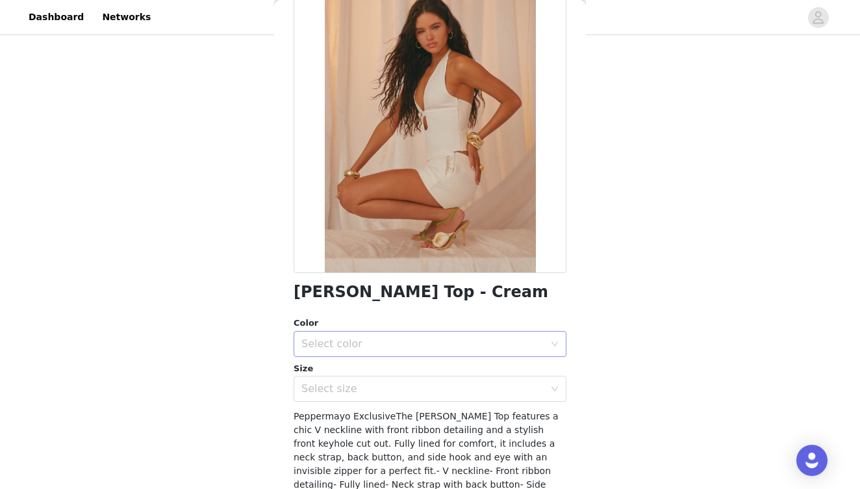
click at [454, 348] on div "Select color" at bounding box center [423, 343] width 243 height 13
click at [420, 369] on li "Cream" at bounding box center [430, 371] width 273 height 21
click at [415, 386] on div "Select size" at bounding box center [423, 388] width 243 height 13
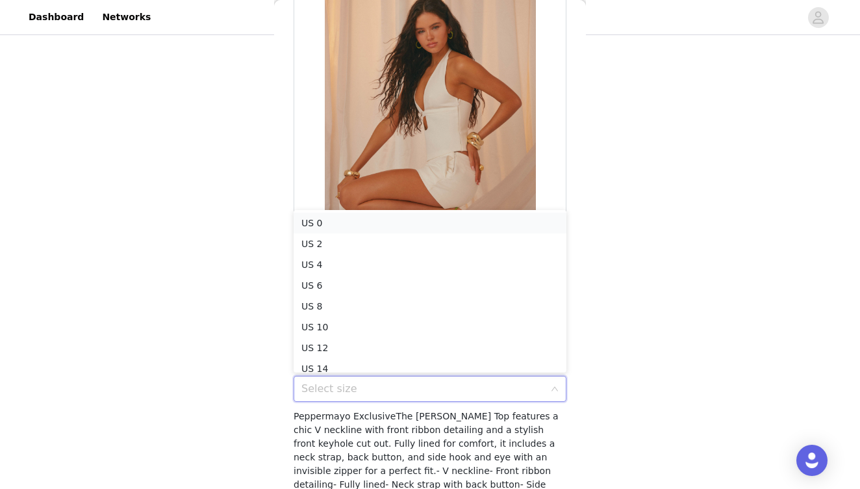
click at [400, 223] on li "US 0" at bounding box center [430, 223] width 273 height 21
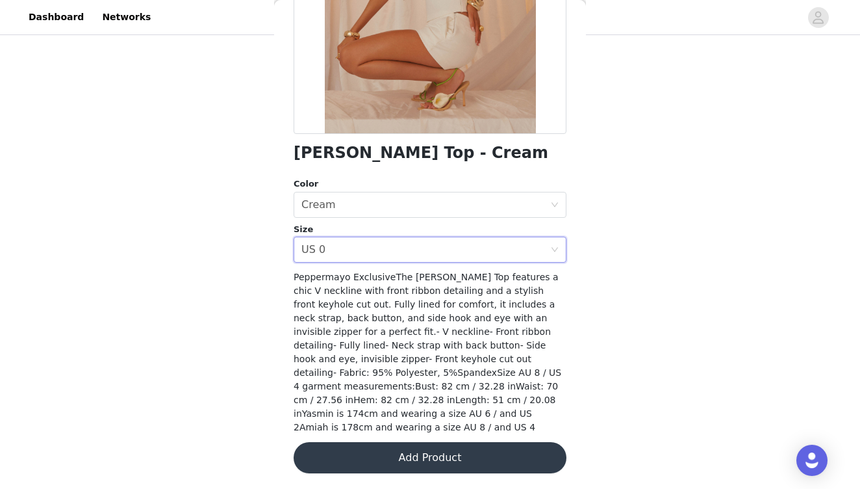
scroll to position [223, 0]
click at [462, 453] on button "Add Product" at bounding box center [430, 458] width 273 height 31
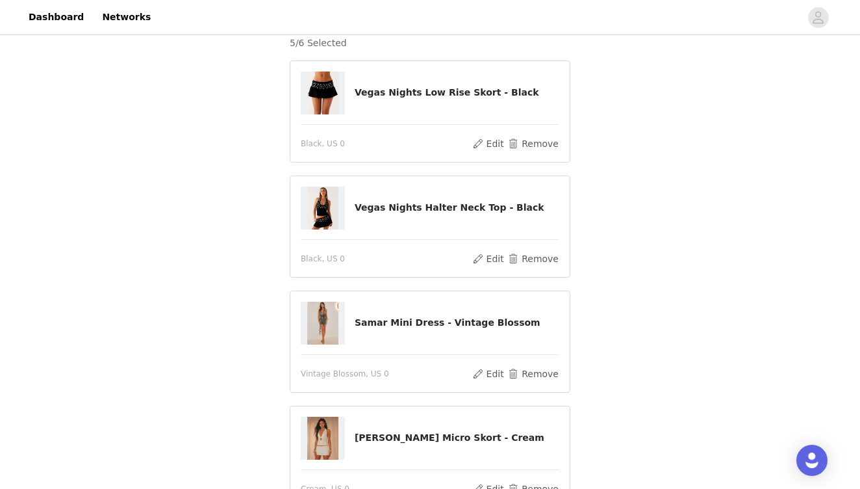
scroll to position [116, 0]
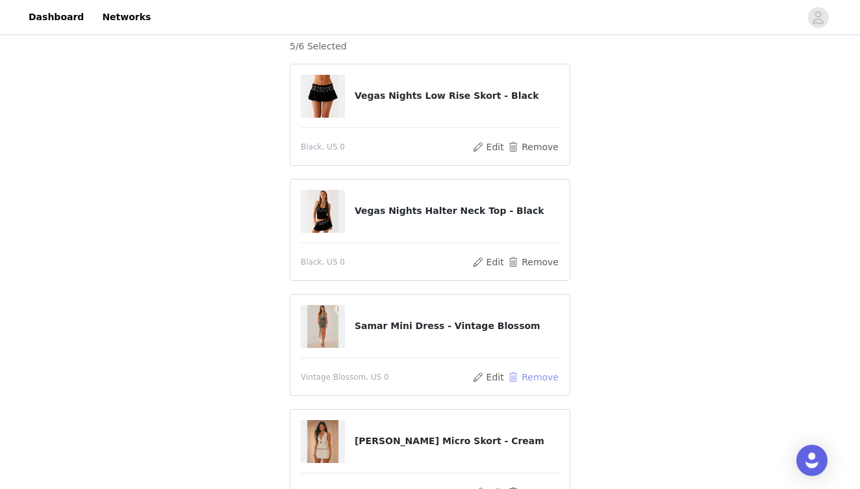
click at [540, 374] on button "Remove" at bounding box center [534, 377] width 52 height 16
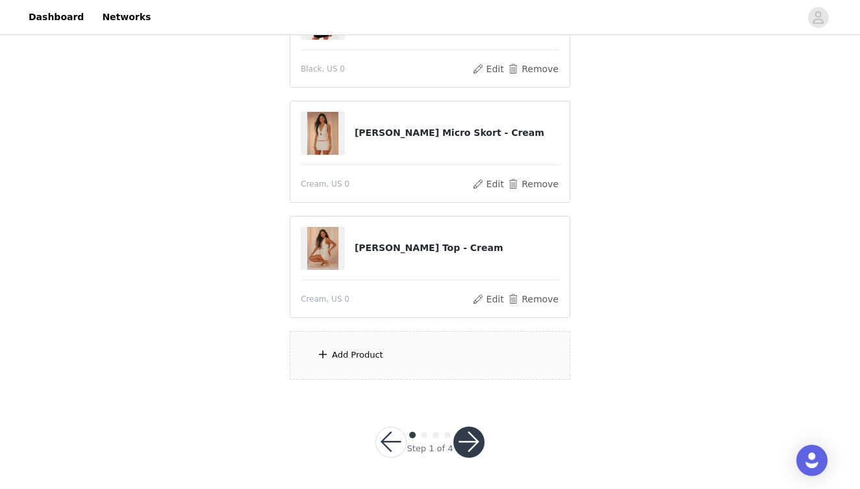
scroll to position [308, 0]
click at [372, 358] on div "Add Product" at bounding box center [357, 355] width 51 height 13
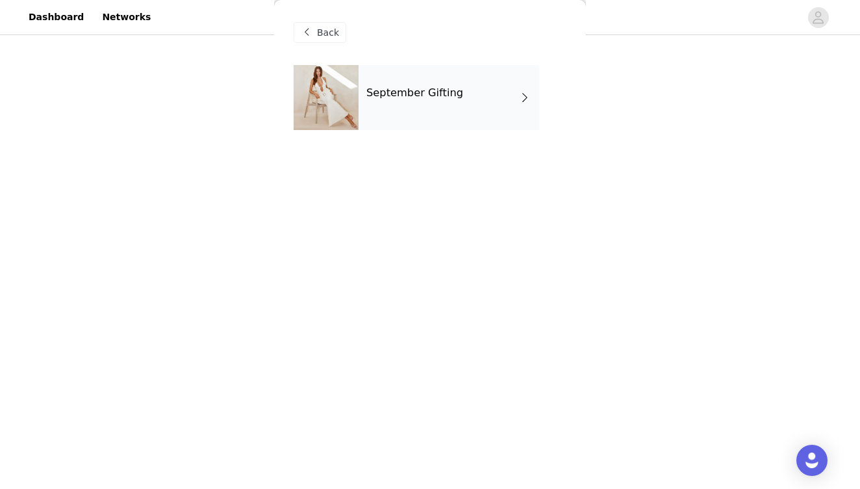
click at [454, 99] on div "September Gifting" at bounding box center [449, 97] width 181 height 65
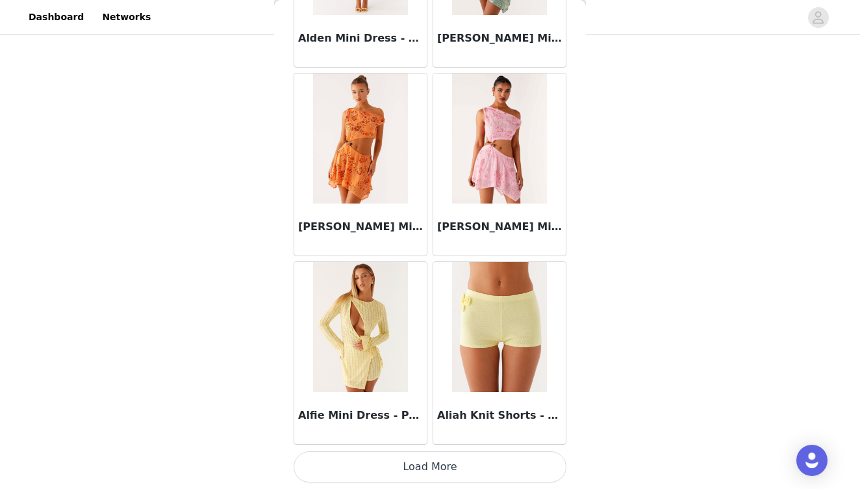
click at [449, 461] on button "Load More" at bounding box center [430, 466] width 273 height 31
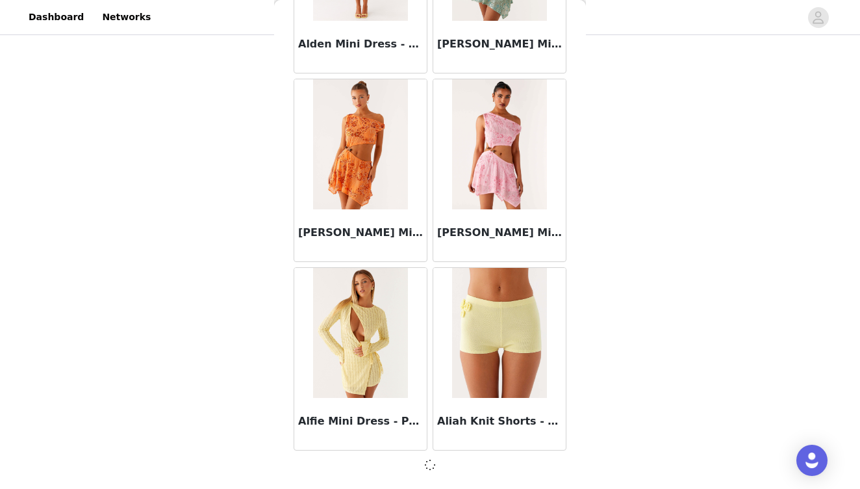
scroll to position [1494, 0]
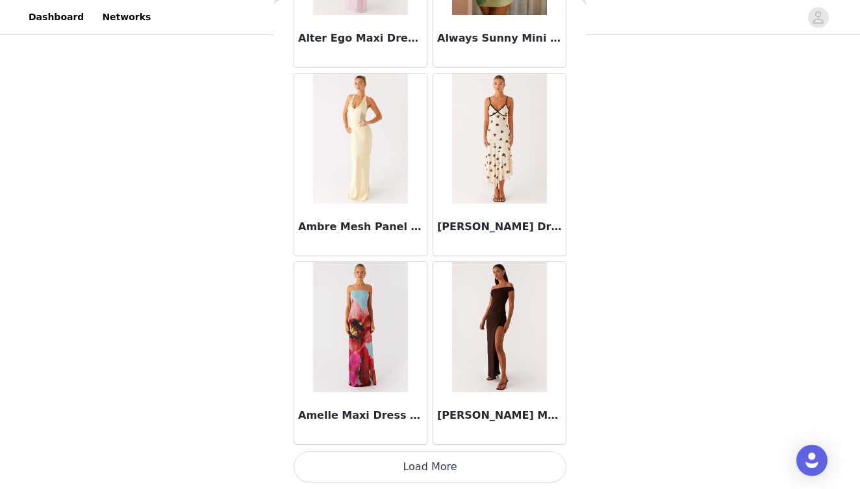
click at [454, 469] on button "Load More" at bounding box center [430, 466] width 273 height 31
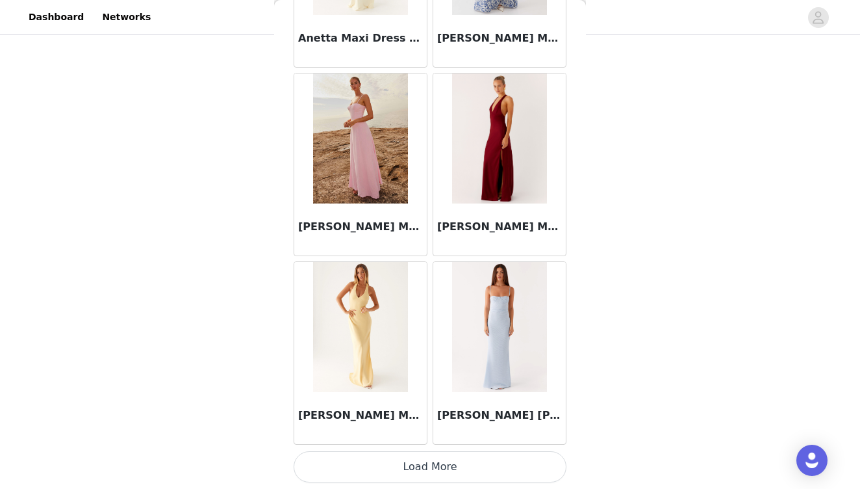
scroll to position [308, 0]
click at [462, 469] on button "Load More" at bounding box center [430, 466] width 273 height 31
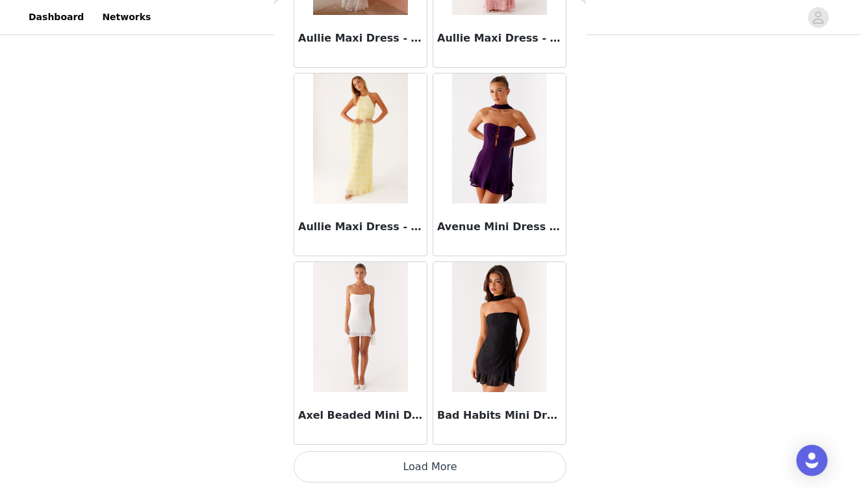
click at [453, 463] on button "Load More" at bounding box center [430, 466] width 273 height 31
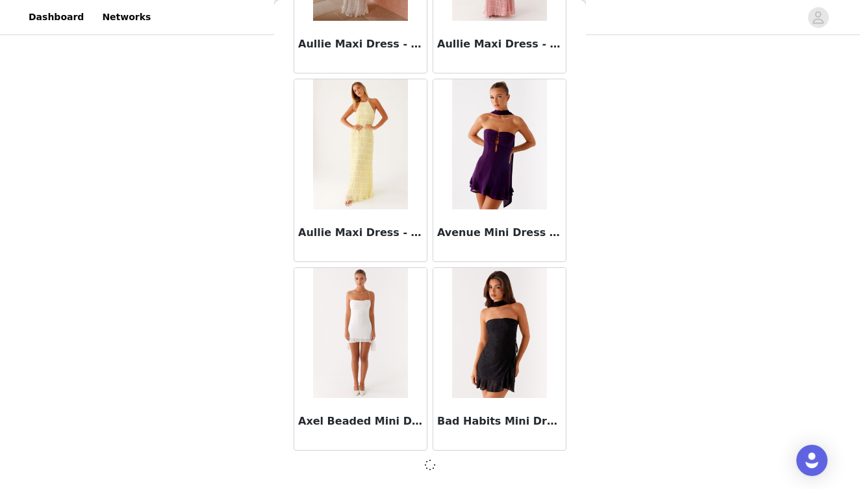
scroll to position [7149, 0]
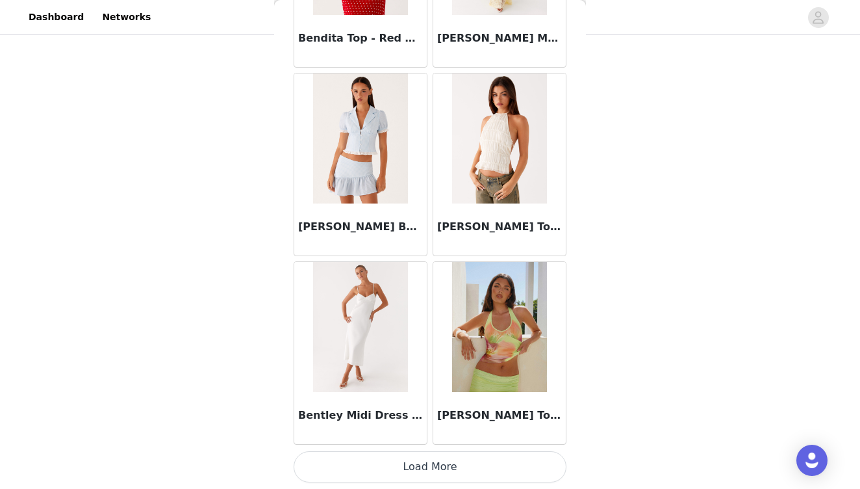
click at [454, 453] on button "Load More" at bounding box center [430, 466] width 273 height 31
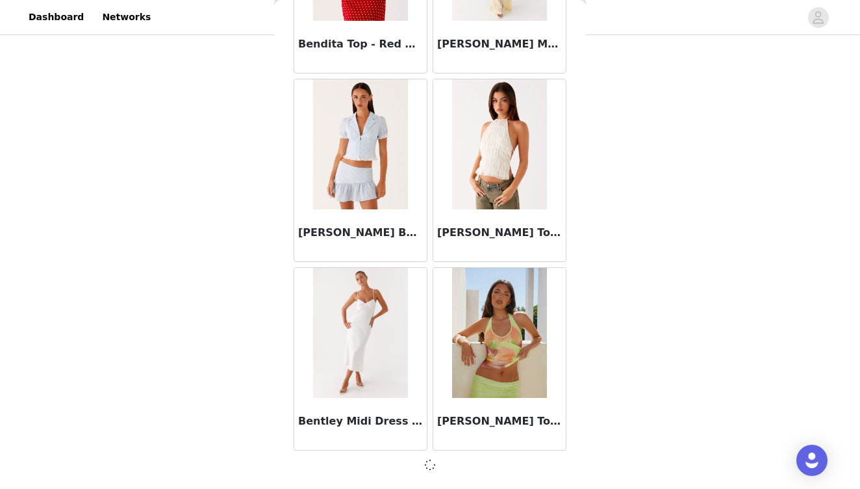
scroll to position [9033, 0]
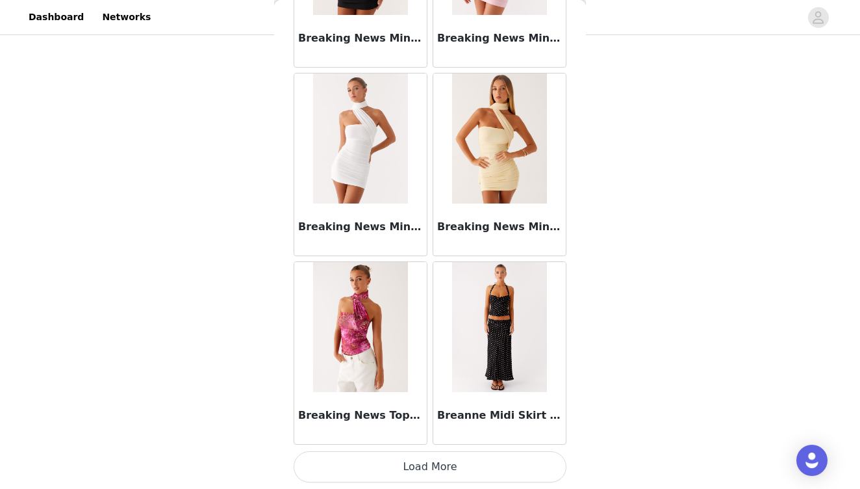
click at [461, 471] on button "Load More" at bounding box center [430, 466] width 273 height 31
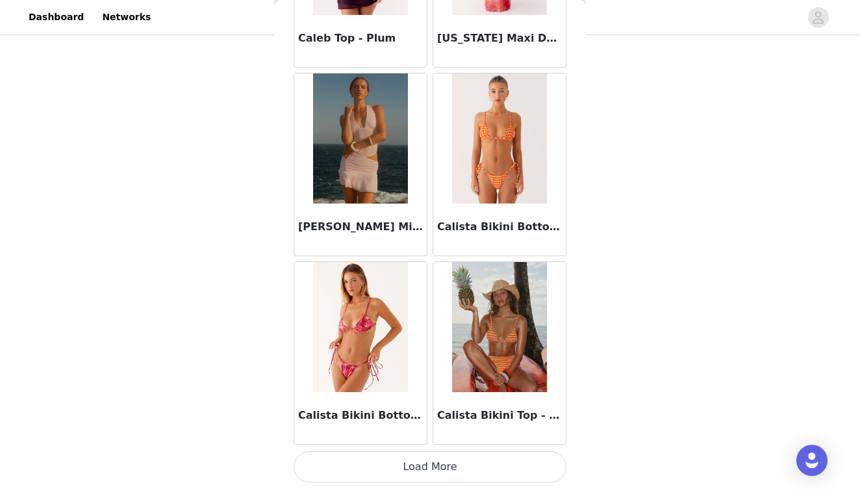
scroll to position [12809, 0]
click at [435, 464] on button "Load More" at bounding box center [430, 466] width 273 height 31
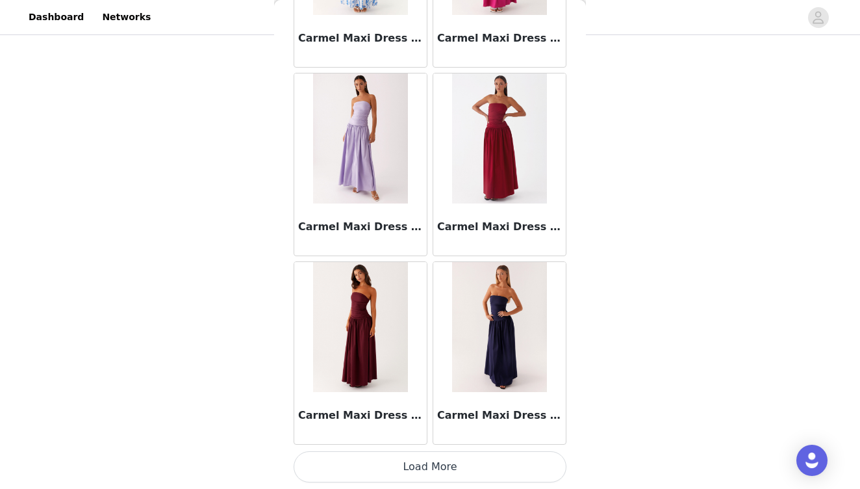
click at [437, 461] on button "Load More" at bounding box center [430, 466] width 273 height 31
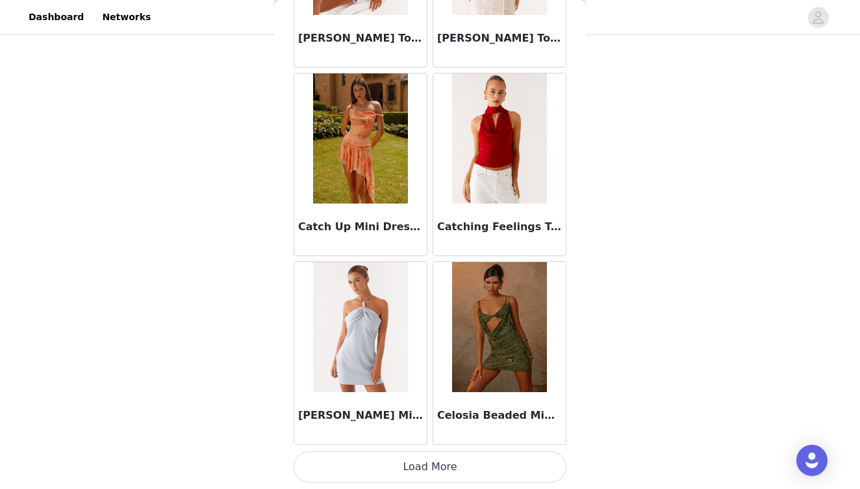
scroll to position [16578, 0]
click at [508, 356] on img at bounding box center [499, 327] width 94 height 130
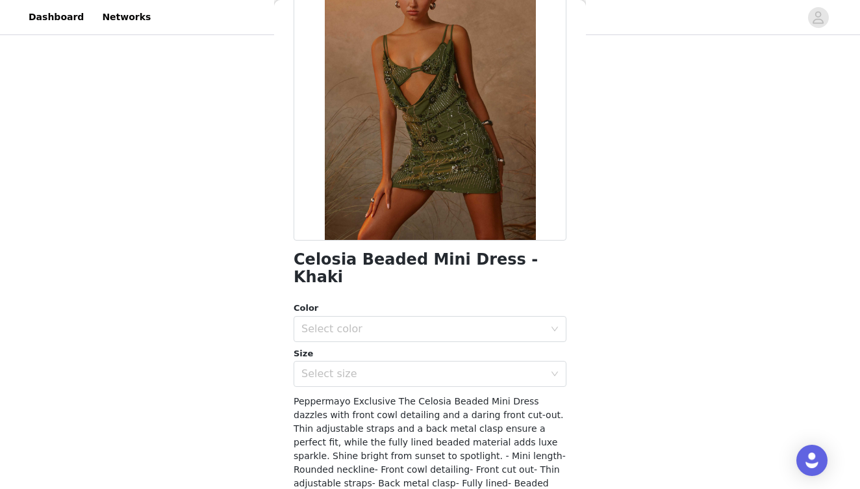
scroll to position [123, 0]
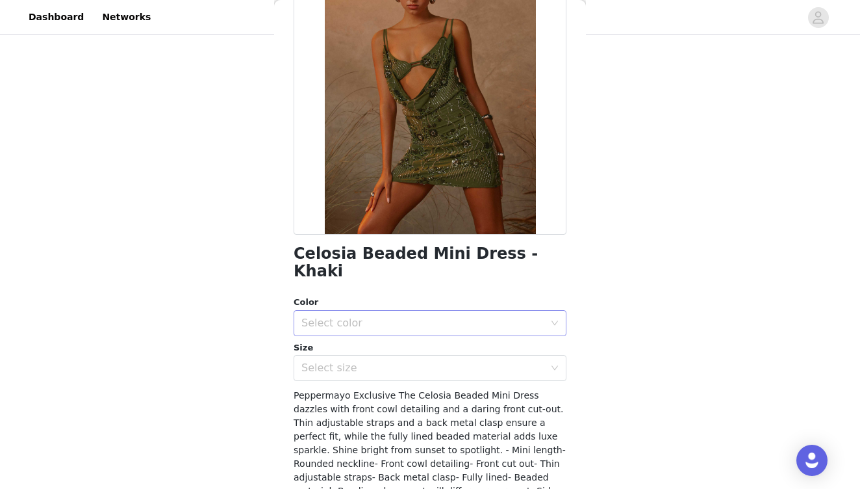
click at [489, 317] on div "Select color" at bounding box center [423, 323] width 243 height 13
click at [421, 337] on li "Khaki" at bounding box center [430, 333] width 273 height 21
click at [430, 361] on div "Select size" at bounding box center [423, 367] width 243 height 13
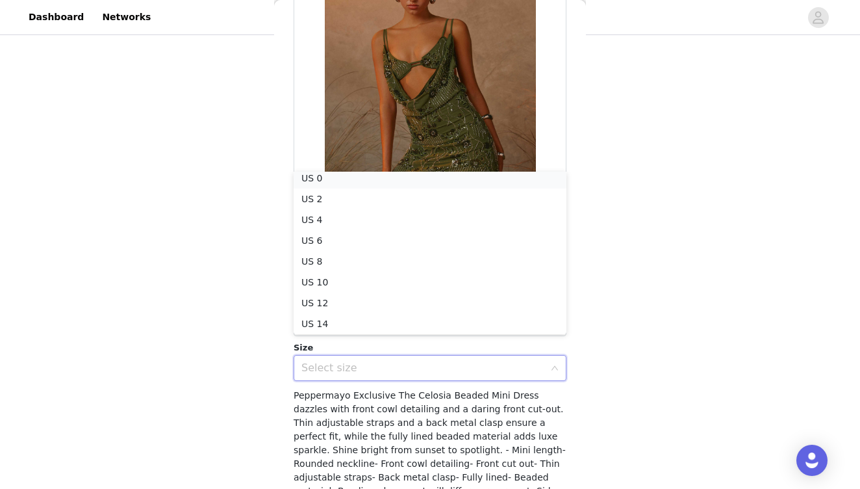
scroll to position [3, 0]
click at [395, 181] on li "US 0" at bounding box center [430, 182] width 273 height 21
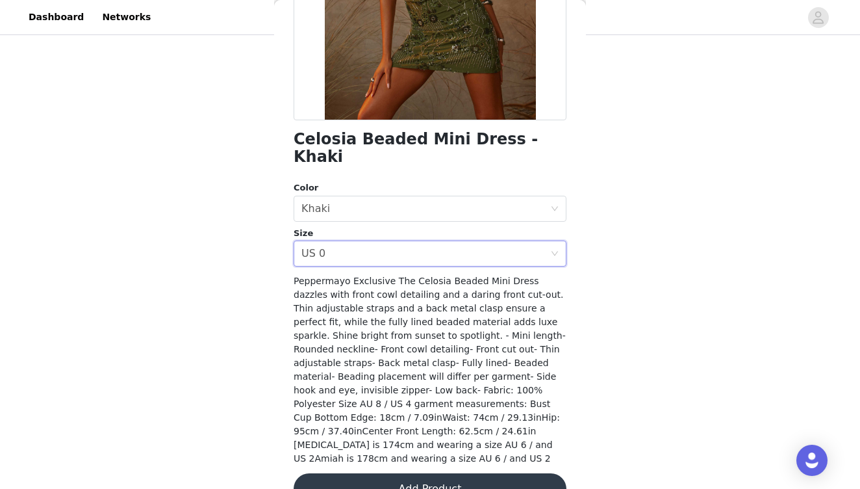
scroll to position [237, 0]
click at [456, 474] on button "Add Product" at bounding box center [430, 489] width 273 height 31
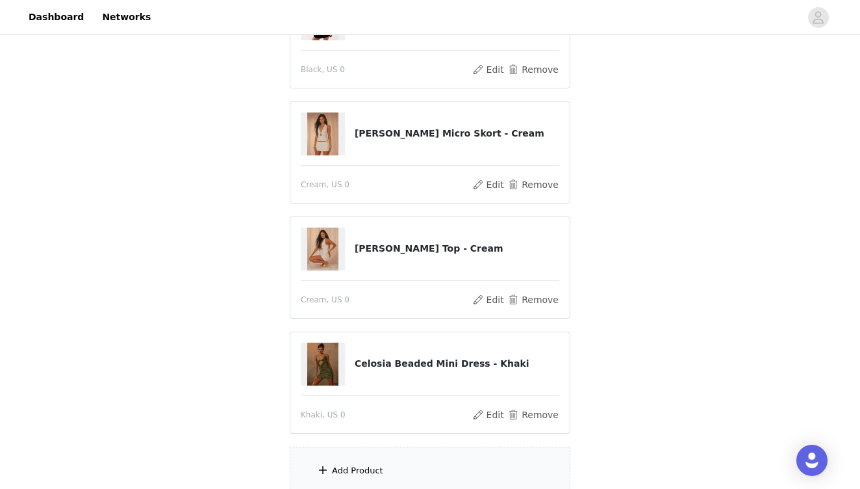
click at [376, 467] on div "Add Product" at bounding box center [357, 470] width 51 height 13
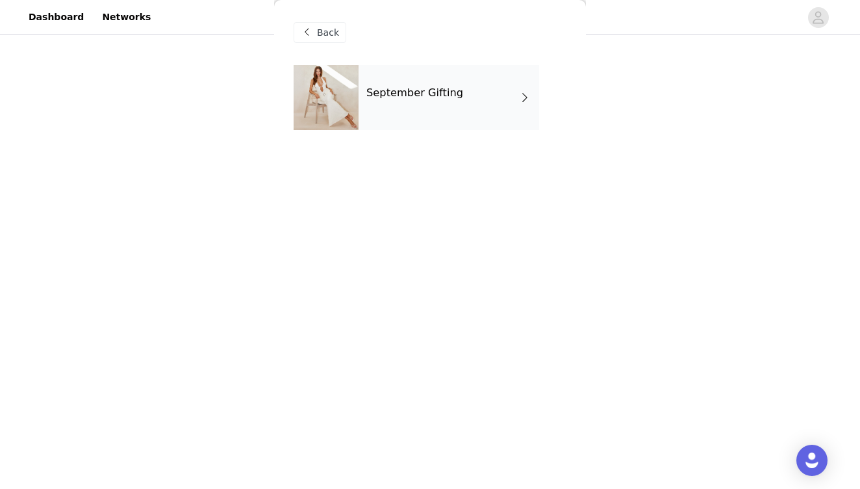
click at [506, 86] on div "September Gifting" at bounding box center [449, 97] width 181 height 65
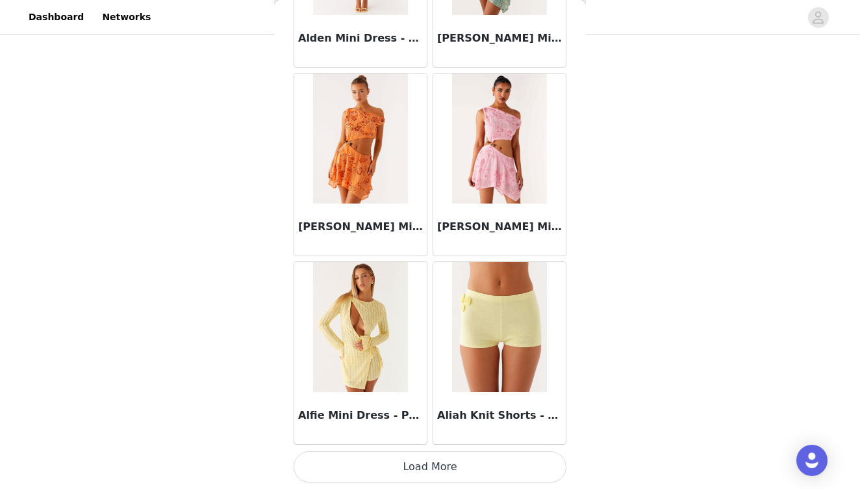
click at [491, 463] on button "Load More" at bounding box center [430, 466] width 273 height 31
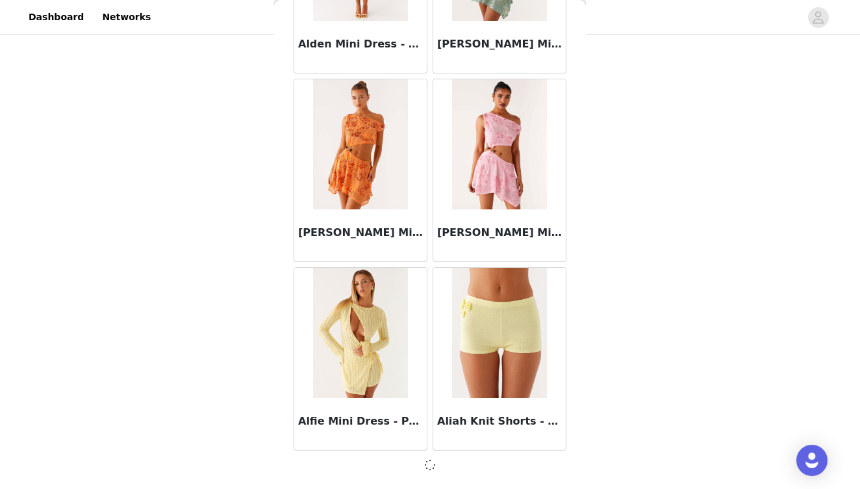
scroll to position [1494, 0]
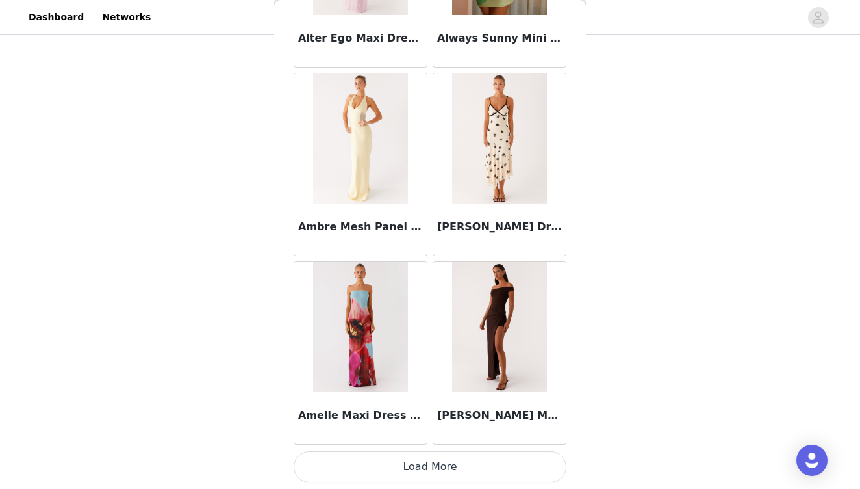
click at [448, 459] on button "Load More" at bounding box center [430, 466] width 273 height 31
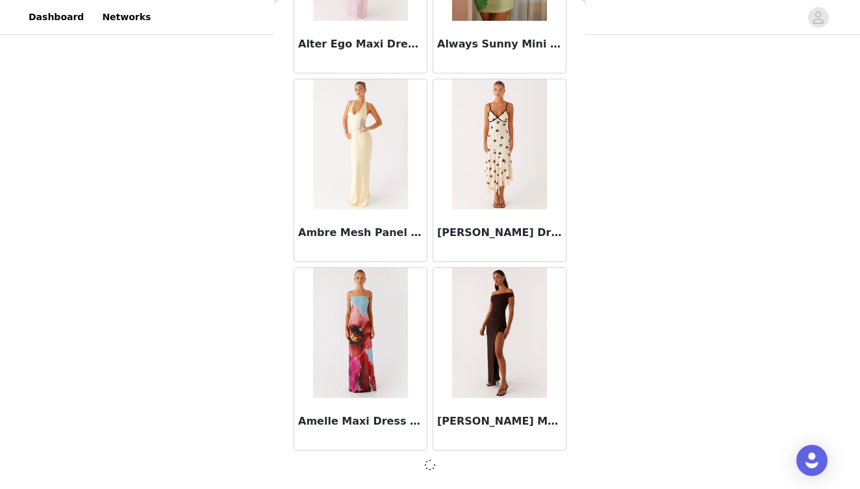
scroll to position [3379, 0]
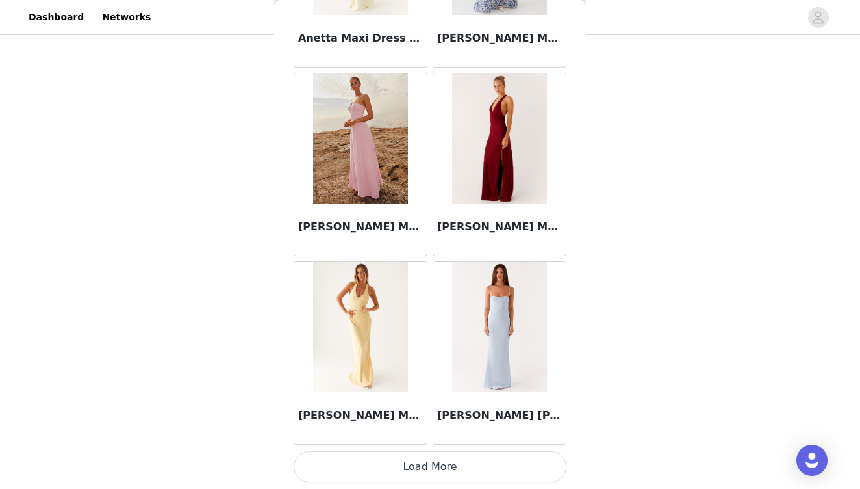
click at [451, 465] on button "Load More" at bounding box center [430, 466] width 273 height 31
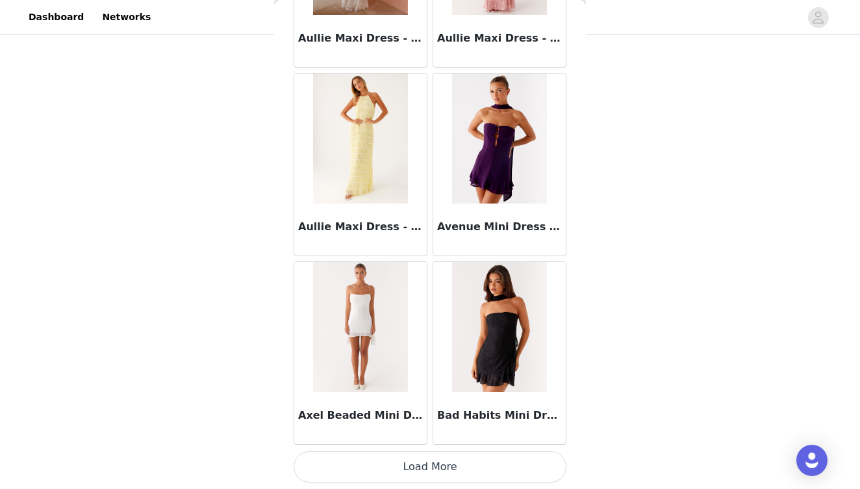
click at [449, 463] on button "Load More" at bounding box center [430, 466] width 273 height 31
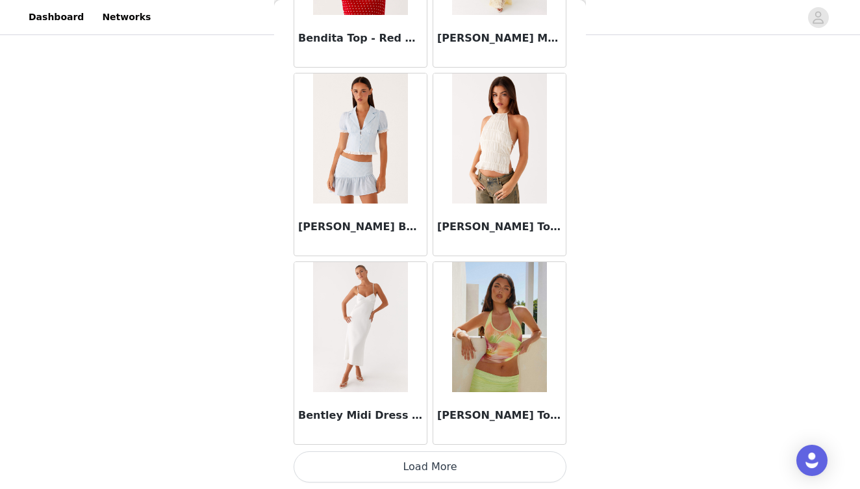
scroll to position [315, 0]
click at [454, 466] on button "Load More" at bounding box center [430, 466] width 273 height 31
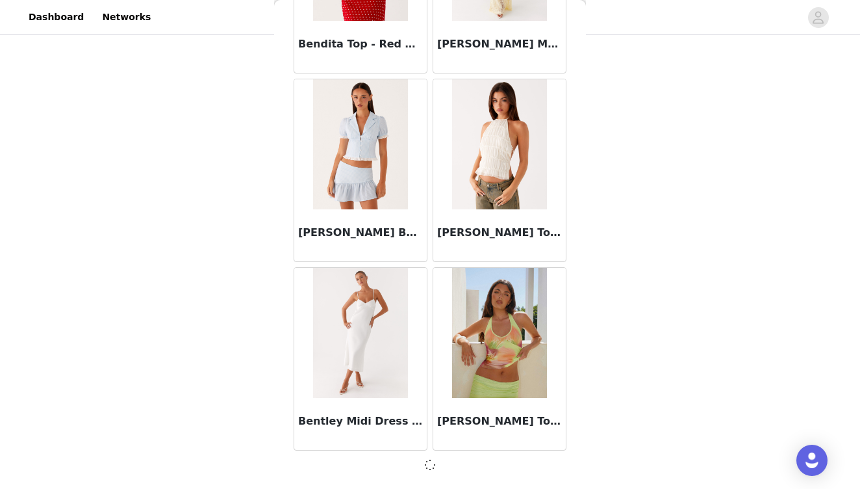
scroll to position [9033, 0]
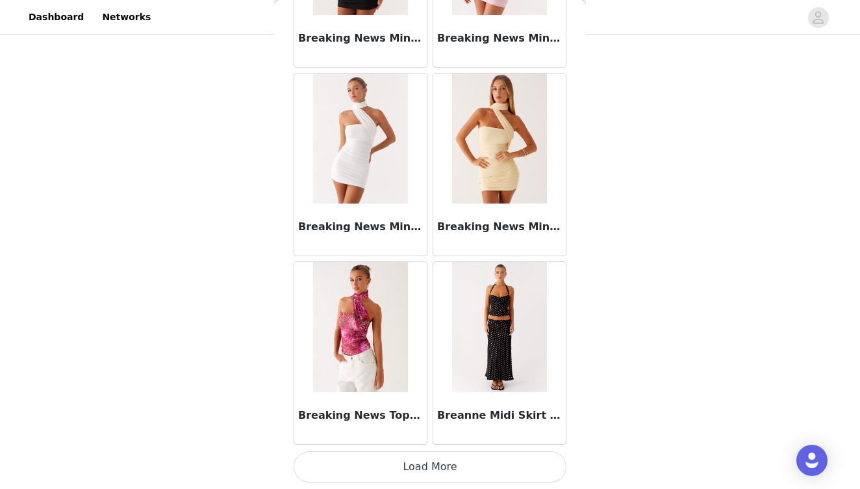
click at [450, 467] on button "Load More" at bounding box center [430, 466] width 273 height 31
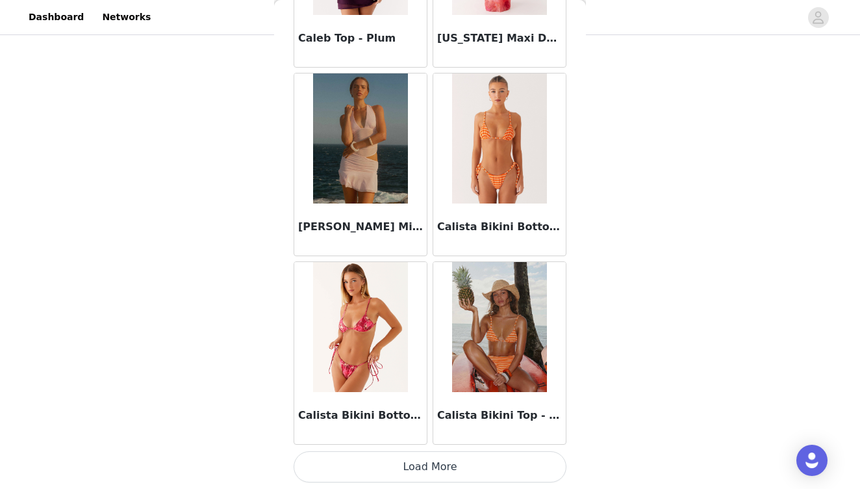
click at [455, 461] on button "Load More" at bounding box center [430, 466] width 273 height 31
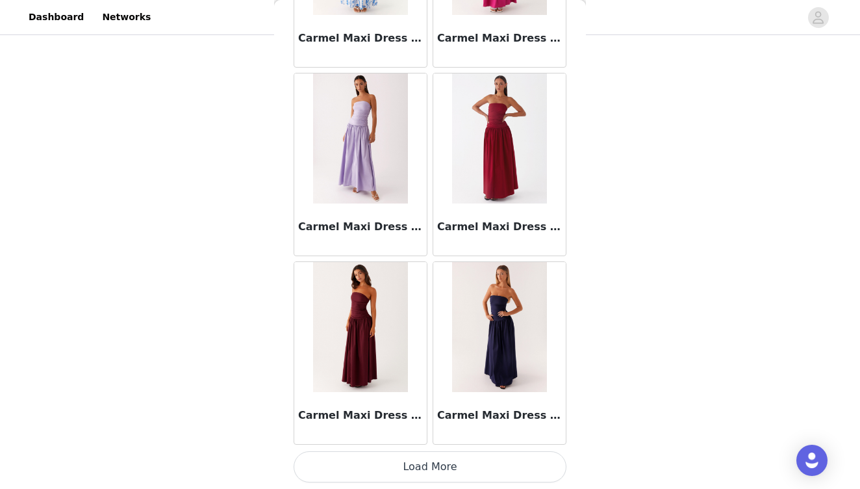
click at [449, 469] on button "Load More" at bounding box center [430, 466] width 273 height 31
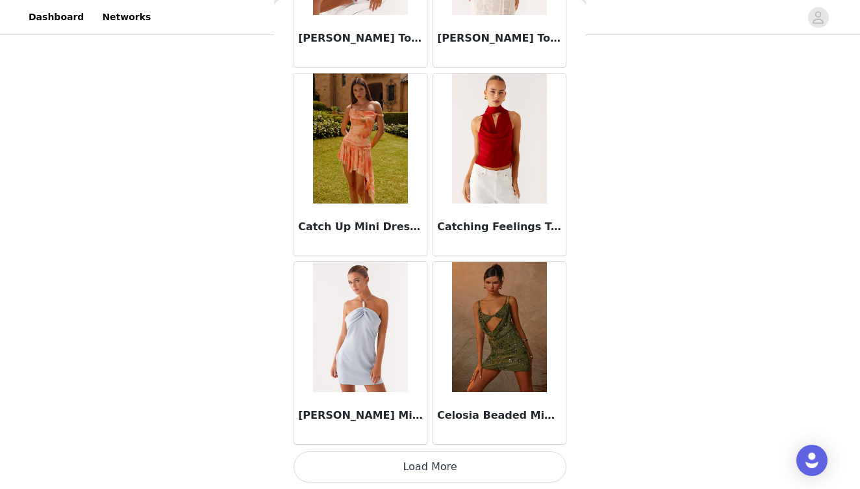
click at [463, 467] on button "Load More" at bounding box center [430, 466] width 273 height 31
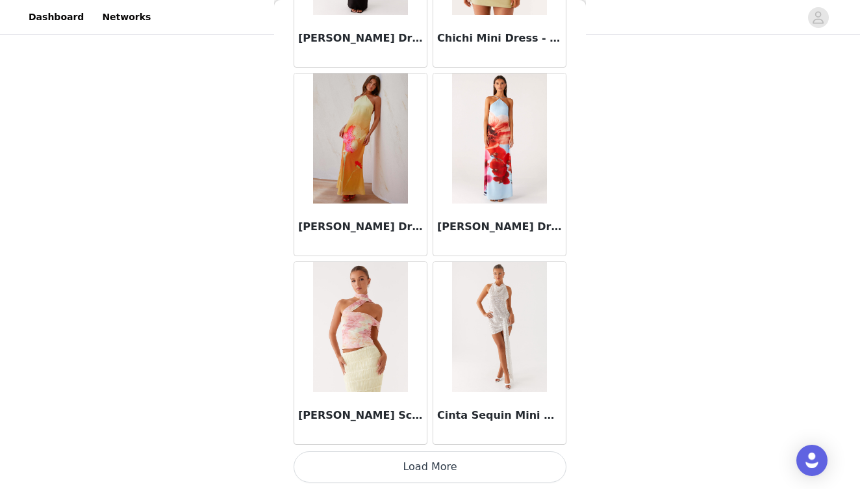
click at [475, 465] on button "Load More" at bounding box center [430, 466] width 273 height 31
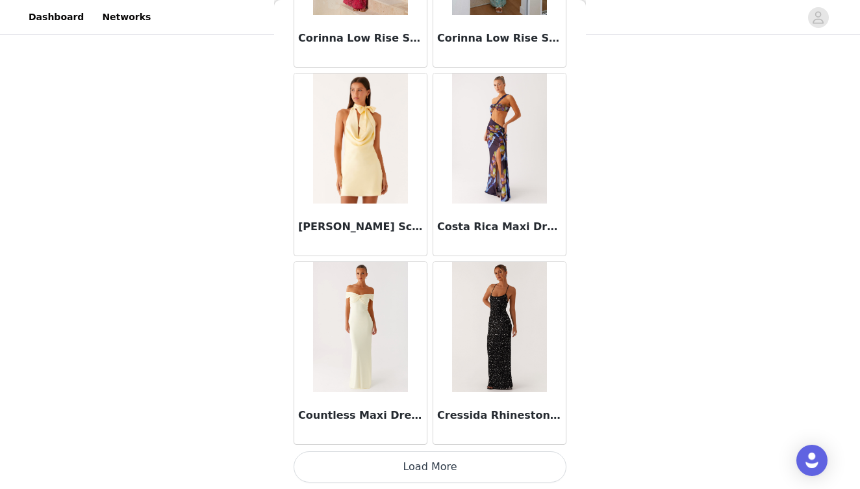
click at [472, 467] on button "Load More" at bounding box center [430, 466] width 273 height 31
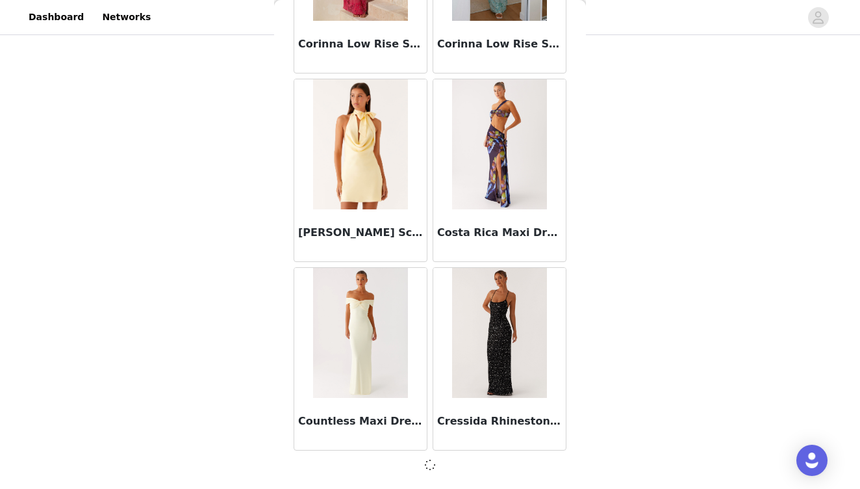
scroll to position [20342, 0]
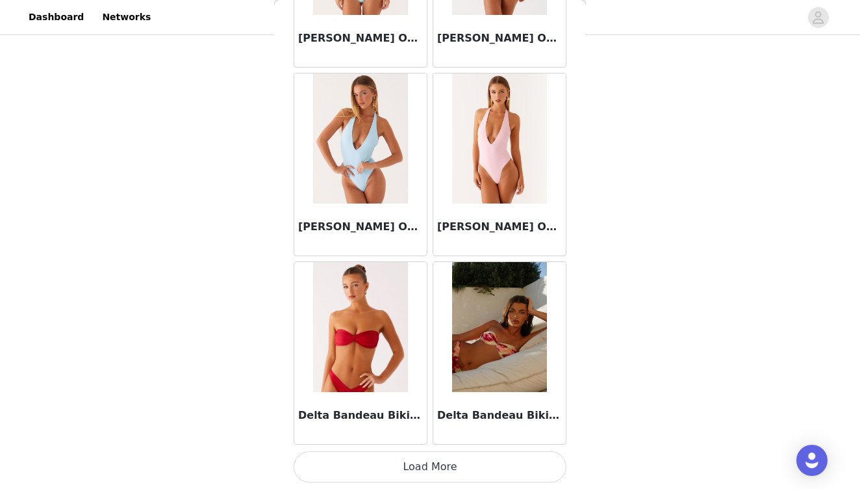
click at [461, 465] on button "Load More" at bounding box center [430, 466] width 273 height 31
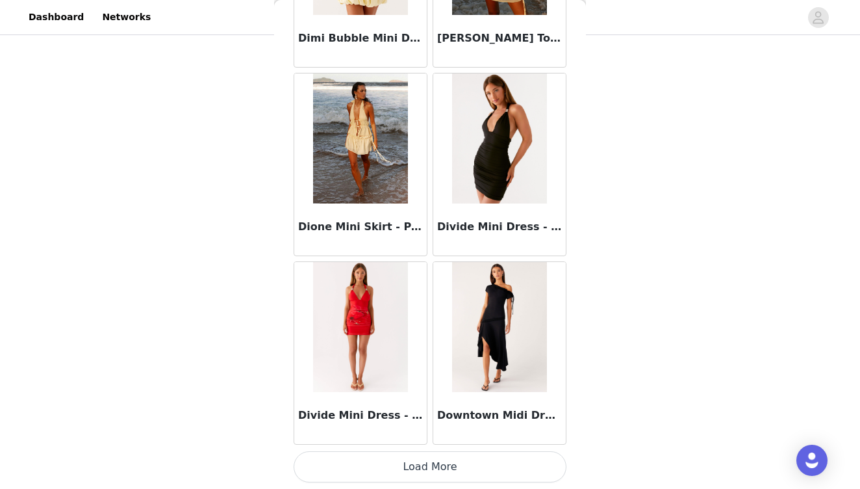
scroll to position [24117, 0]
click at [501, 186] on img at bounding box center [499, 138] width 94 height 130
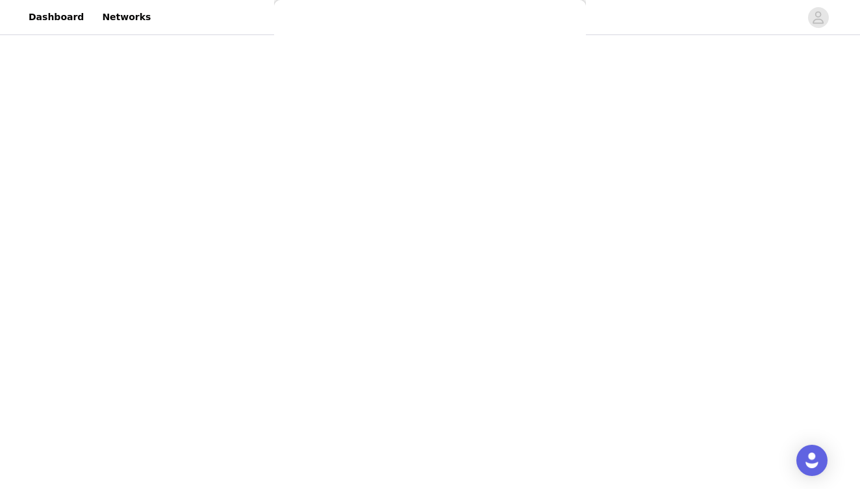
scroll to position [0, 0]
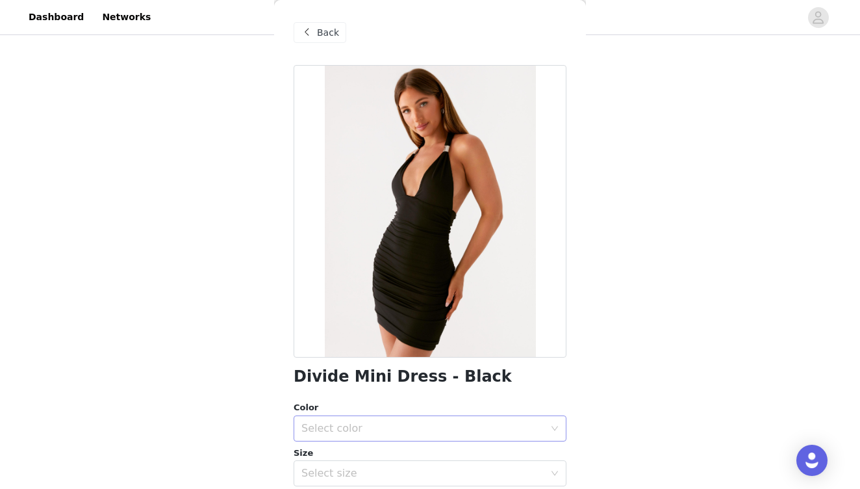
click at [401, 420] on div "Select color" at bounding box center [426, 428] width 249 height 25
click at [382, 452] on li "Black" at bounding box center [430, 456] width 273 height 21
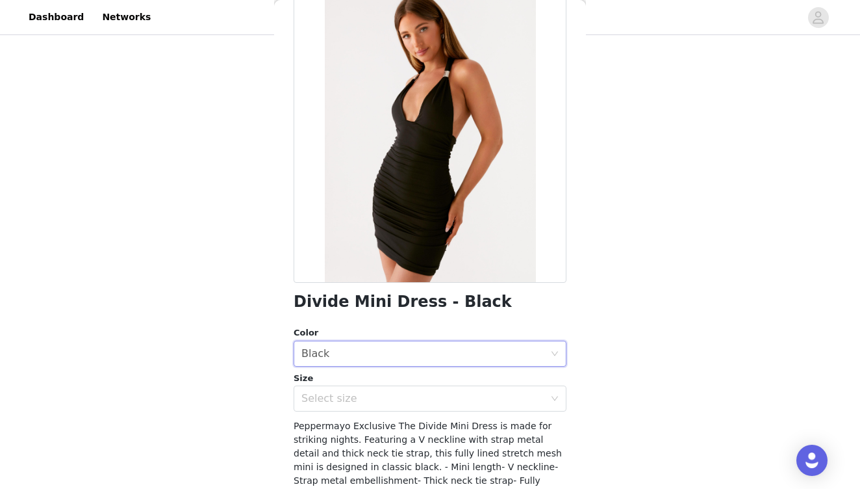
scroll to position [78, 0]
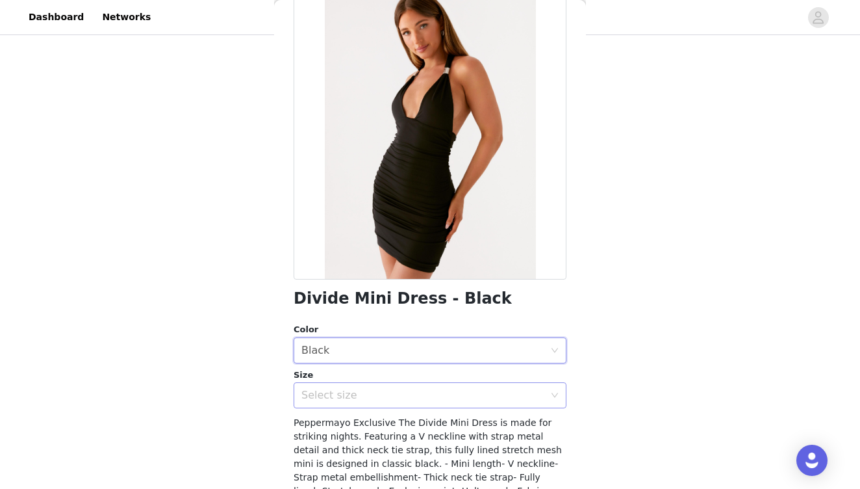
click at [378, 400] on div "Select size" at bounding box center [423, 395] width 243 height 13
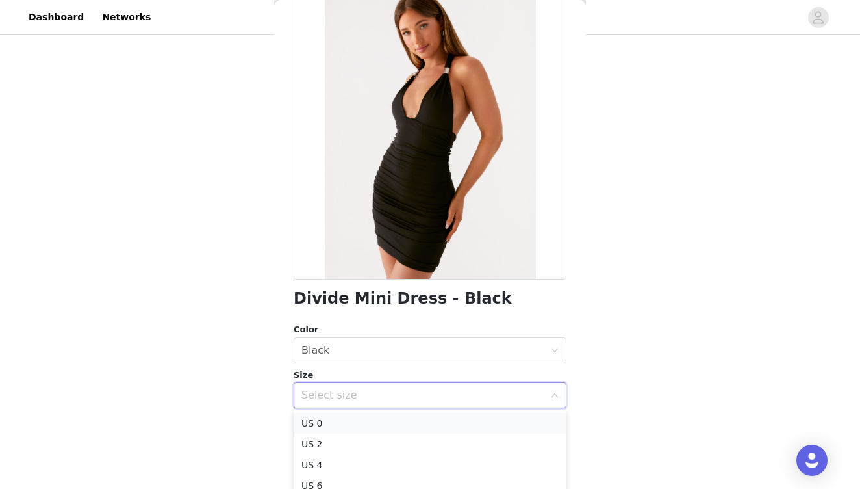
click at [371, 419] on li "US 0" at bounding box center [430, 423] width 273 height 21
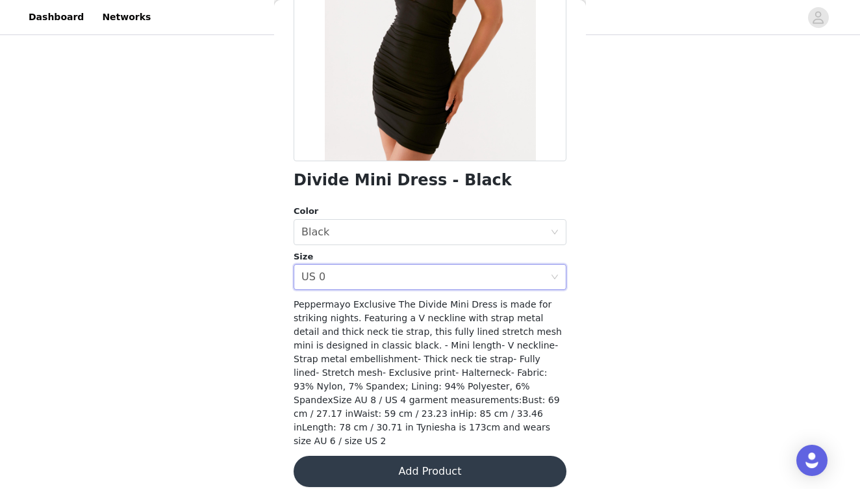
scroll to position [196, 0]
click at [439, 456] on button "Add Product" at bounding box center [430, 471] width 273 height 31
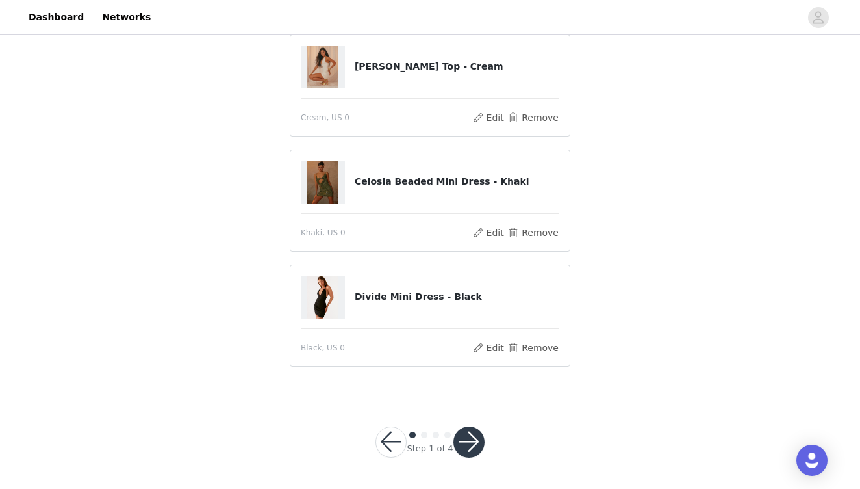
scroll to position [454, 0]
click at [475, 441] on button "button" at bounding box center [469, 442] width 31 height 31
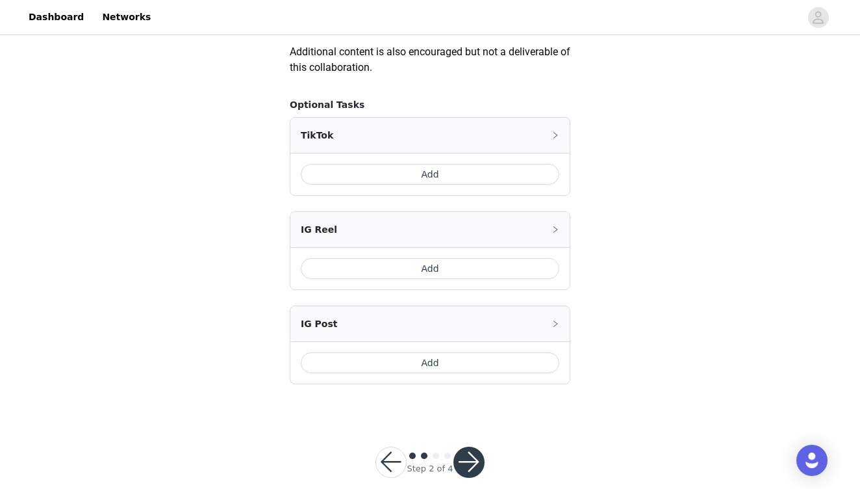
scroll to position [755, 0]
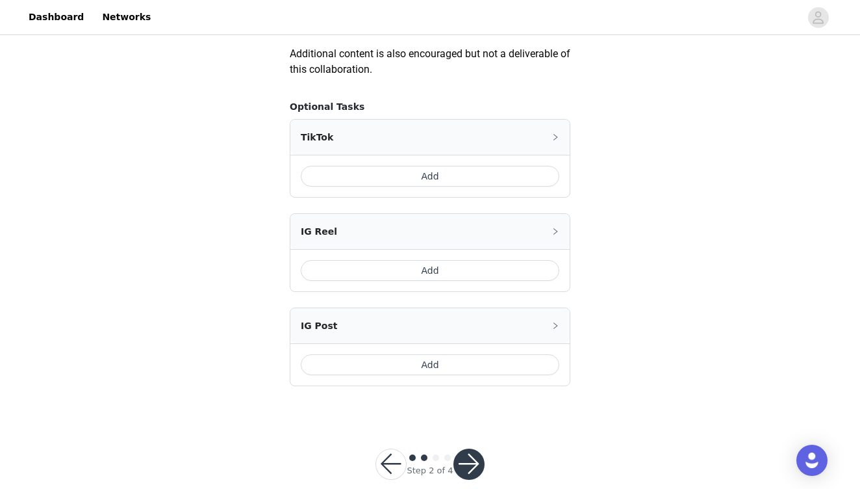
click at [435, 363] on button "Add" at bounding box center [430, 364] width 259 height 21
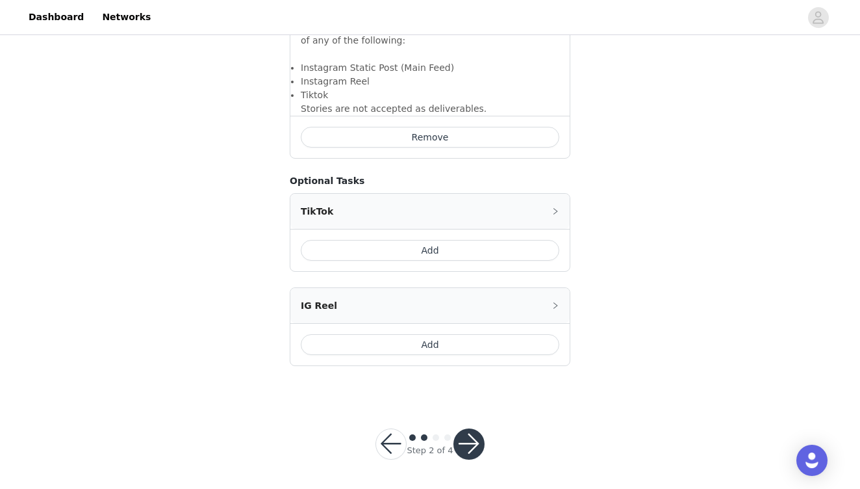
scroll to position [938, 0]
click at [472, 443] on button "button" at bounding box center [469, 444] width 31 height 31
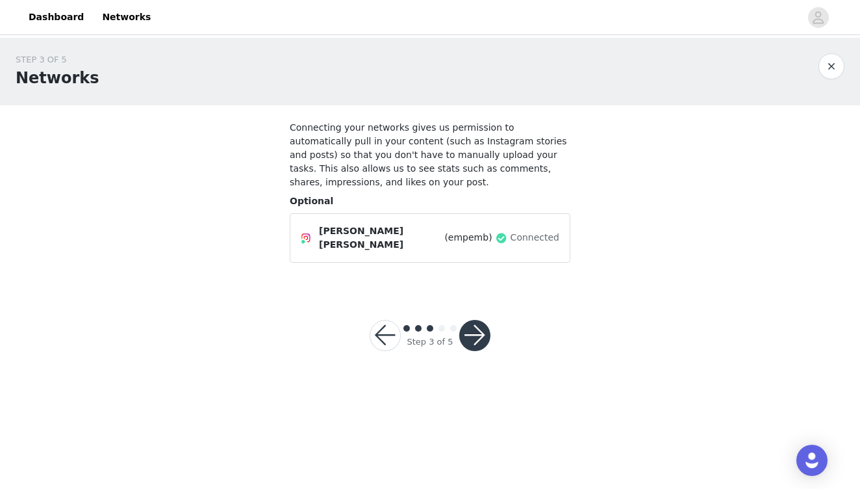
click at [478, 335] on button "button" at bounding box center [474, 335] width 31 height 31
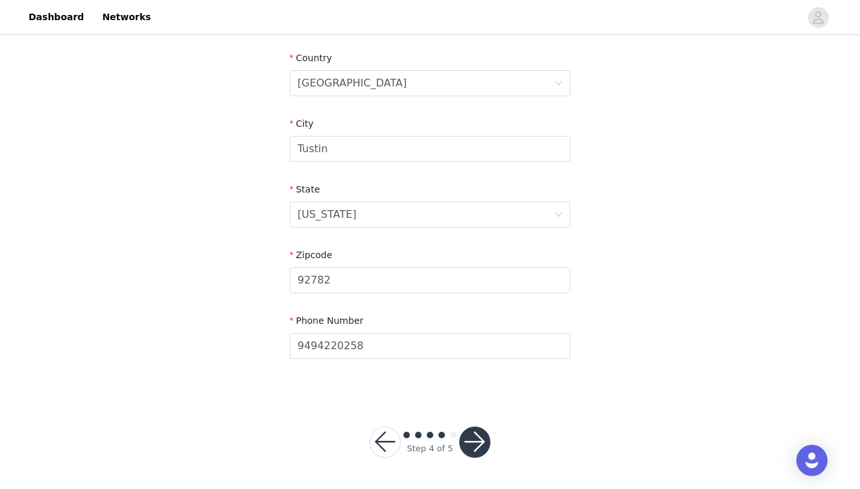
scroll to position [397, 0]
click at [481, 446] on button "button" at bounding box center [474, 442] width 31 height 31
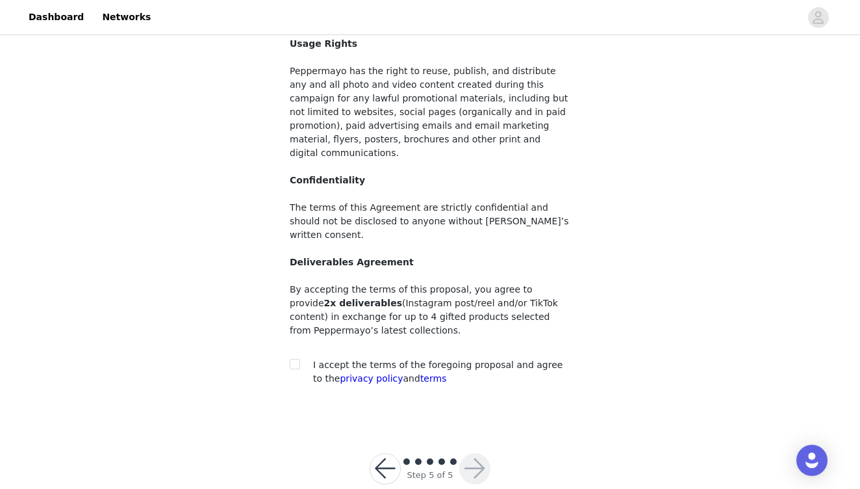
scroll to position [112, 0]
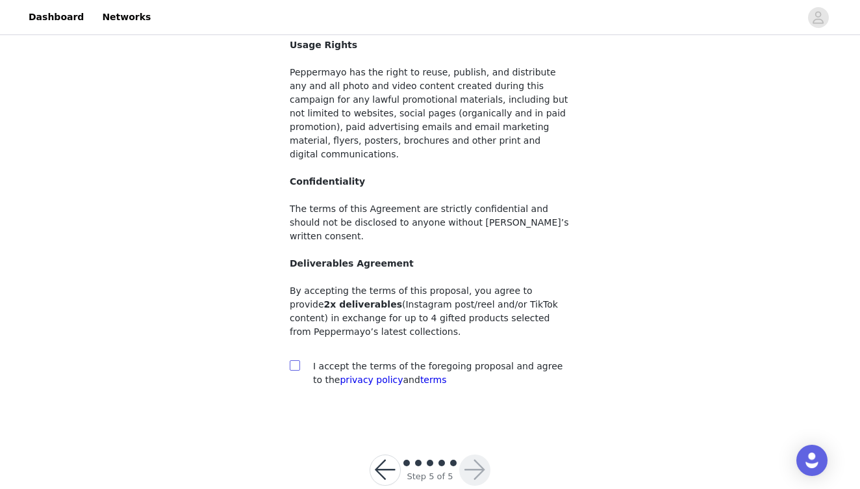
click at [296, 360] on input "checkbox" at bounding box center [294, 364] width 9 height 9
checkbox input "true"
click at [476, 454] on button "button" at bounding box center [474, 469] width 31 height 31
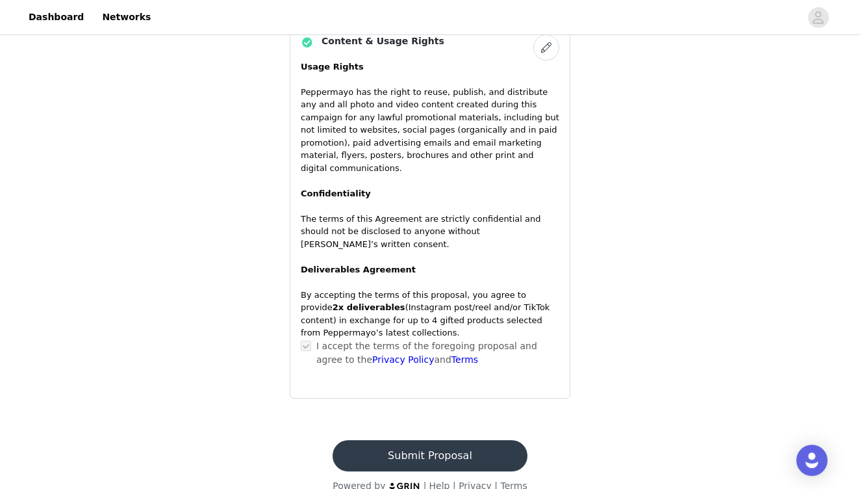
click at [449, 440] on button "Submit Proposal" at bounding box center [430, 455] width 194 height 31
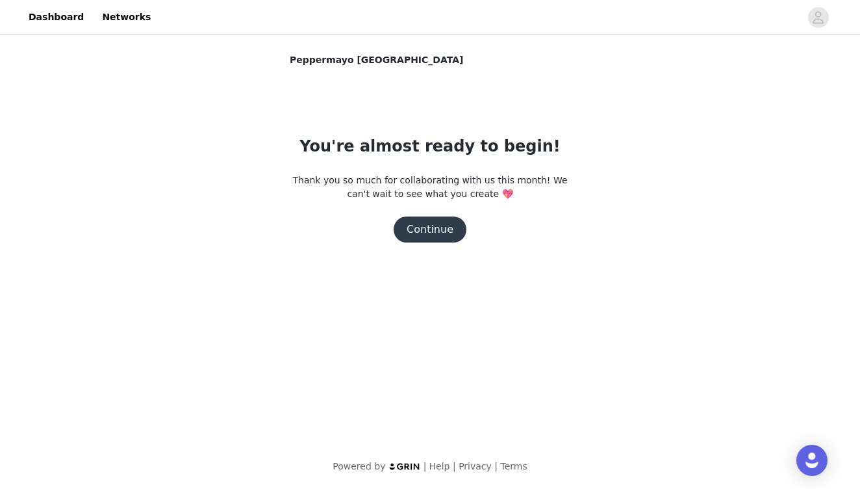
scroll to position [0, 0]
click at [437, 227] on button "Continue" at bounding box center [430, 229] width 73 height 26
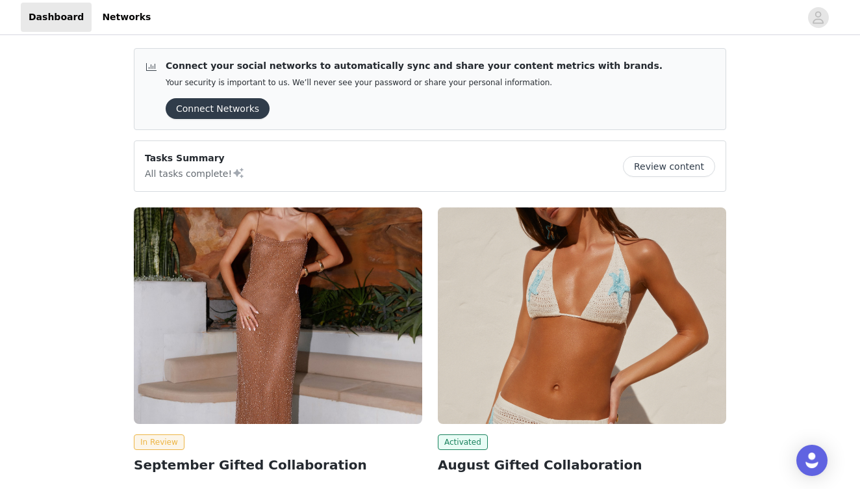
click at [351, 321] on img at bounding box center [278, 315] width 289 height 216
